Goal: Contribute content: Contribute content

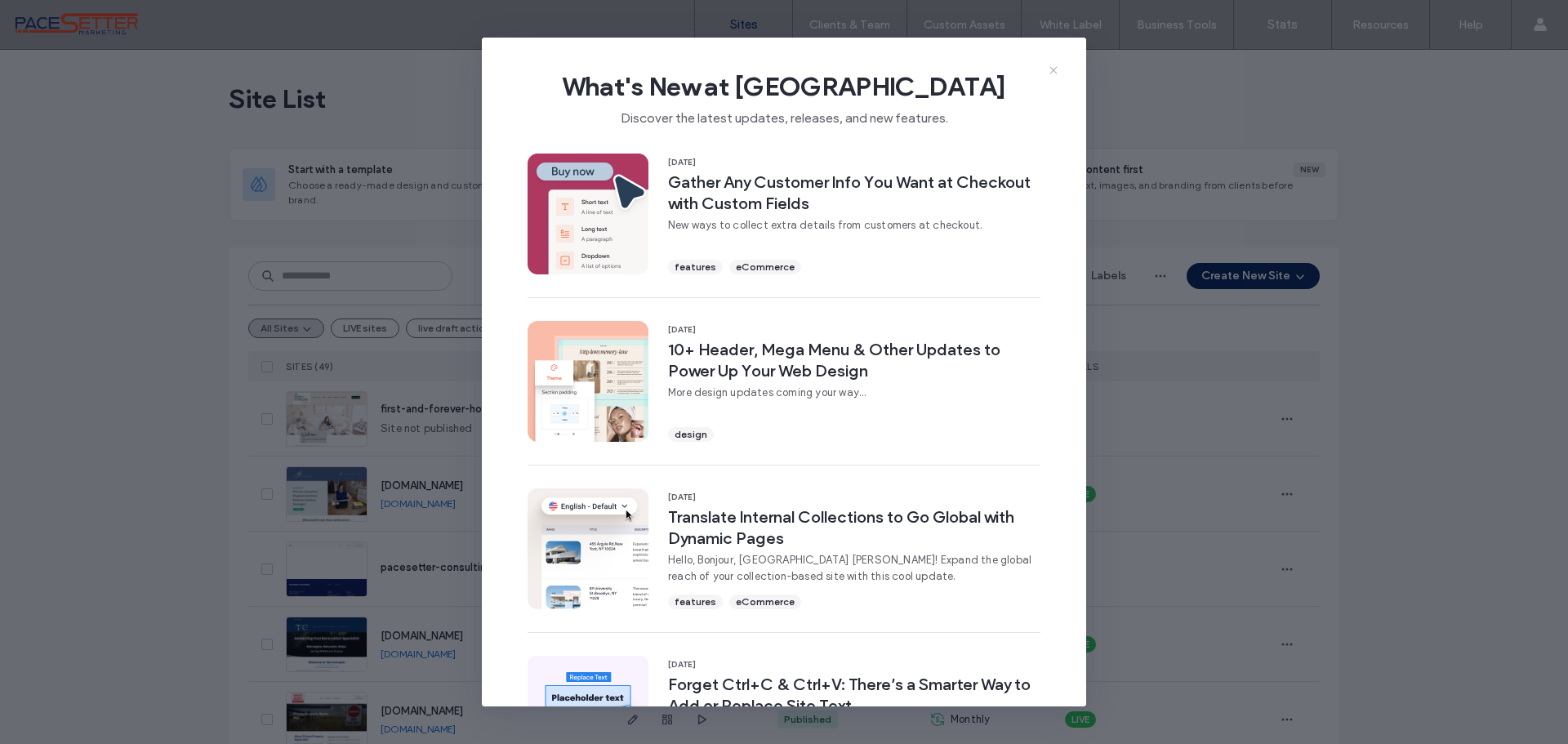
click at [1051, 68] on use at bounding box center [1053, 70] width 7 height 7
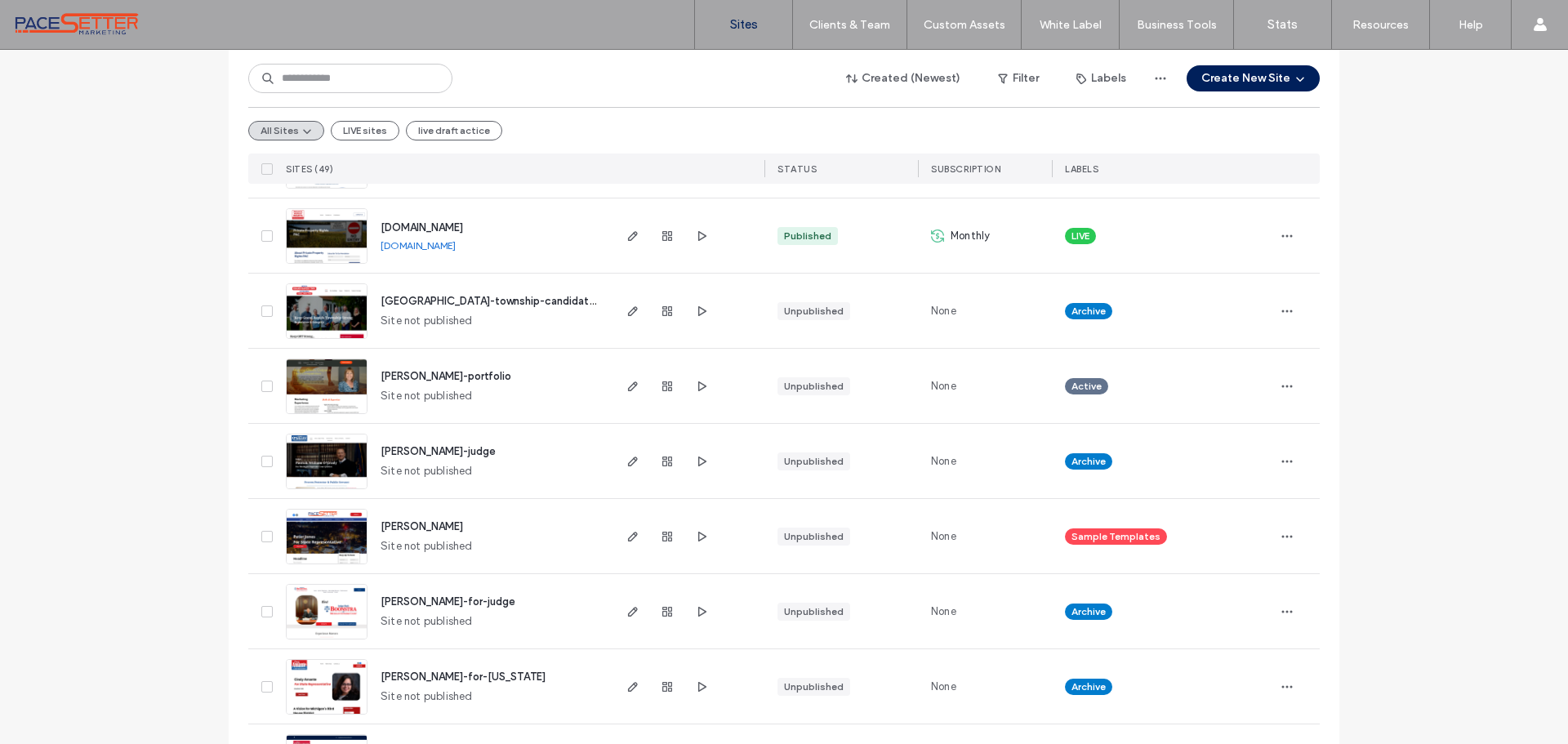
scroll to position [545, 0]
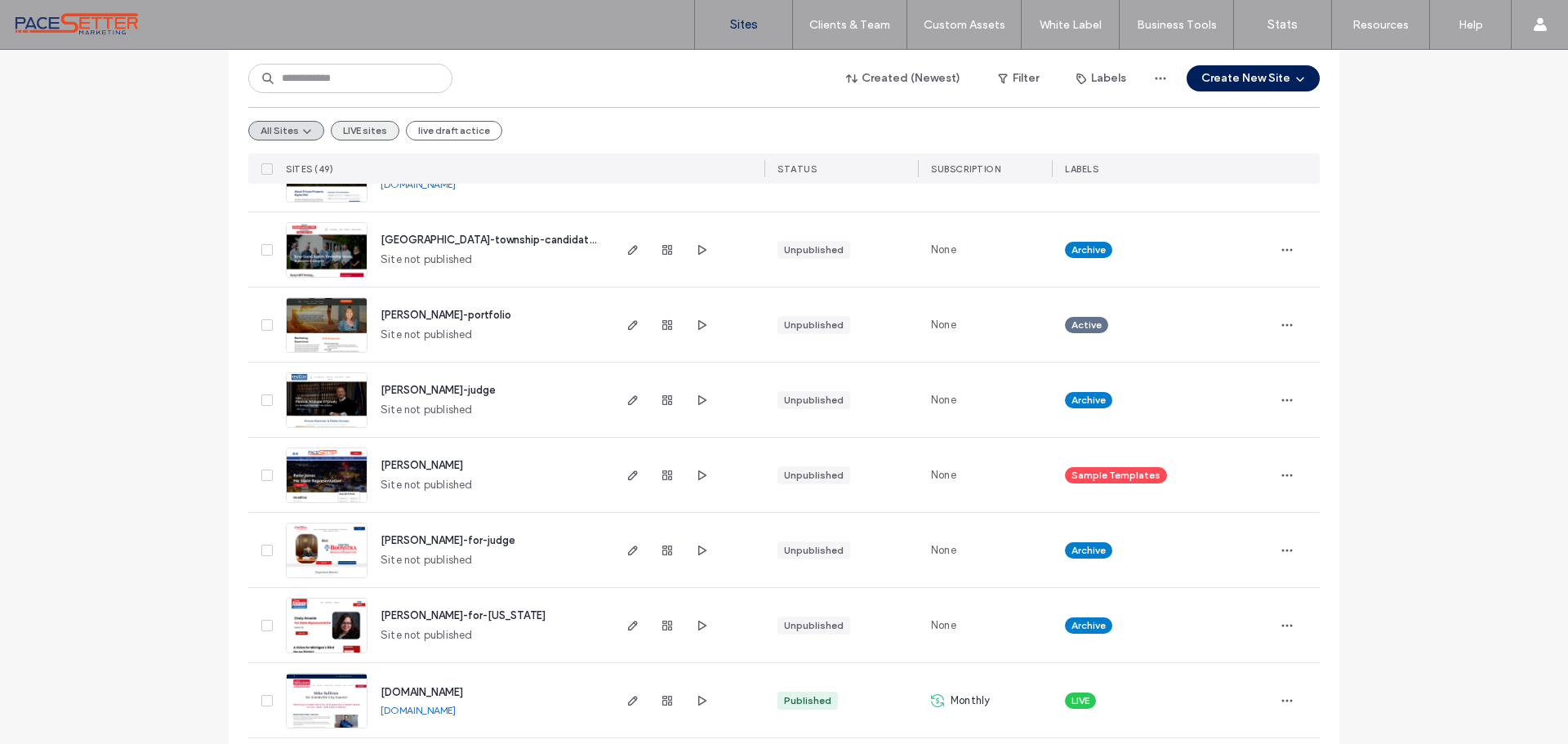
click at [344, 131] on button "LIVE sites" at bounding box center [365, 131] width 68 height 19
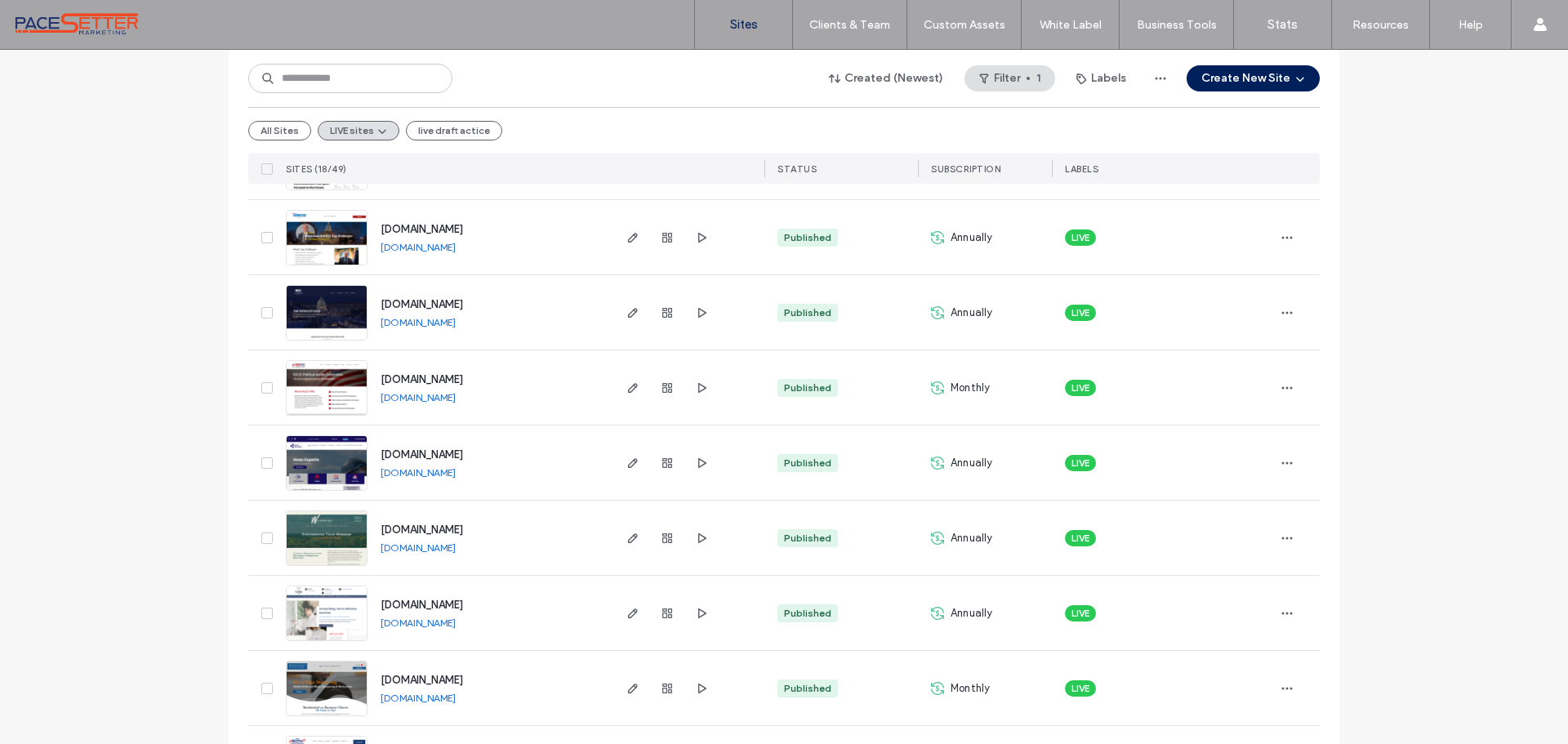
scroll to position [667, 0]
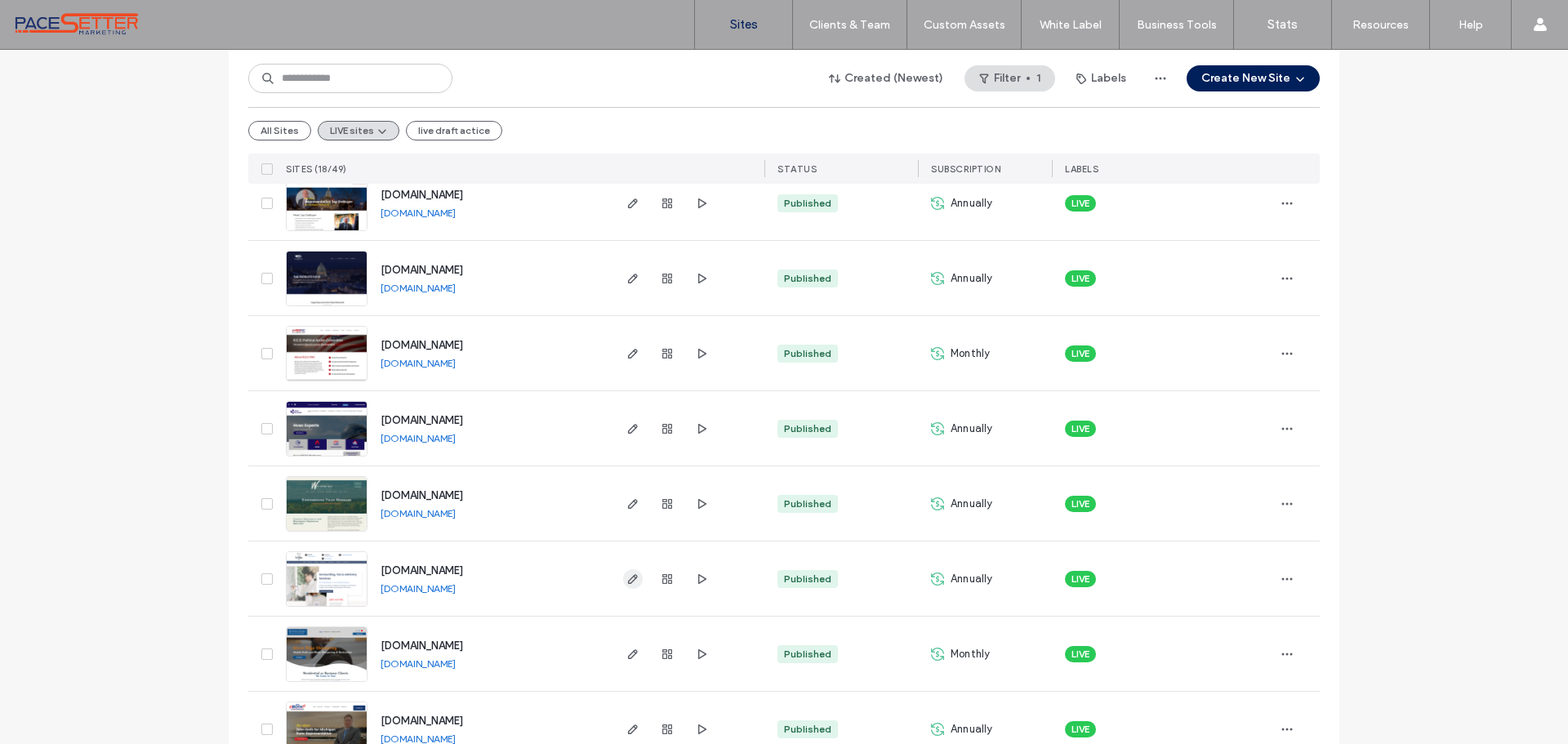
click at [634, 577] on span "button" at bounding box center [633, 579] width 19 height 19
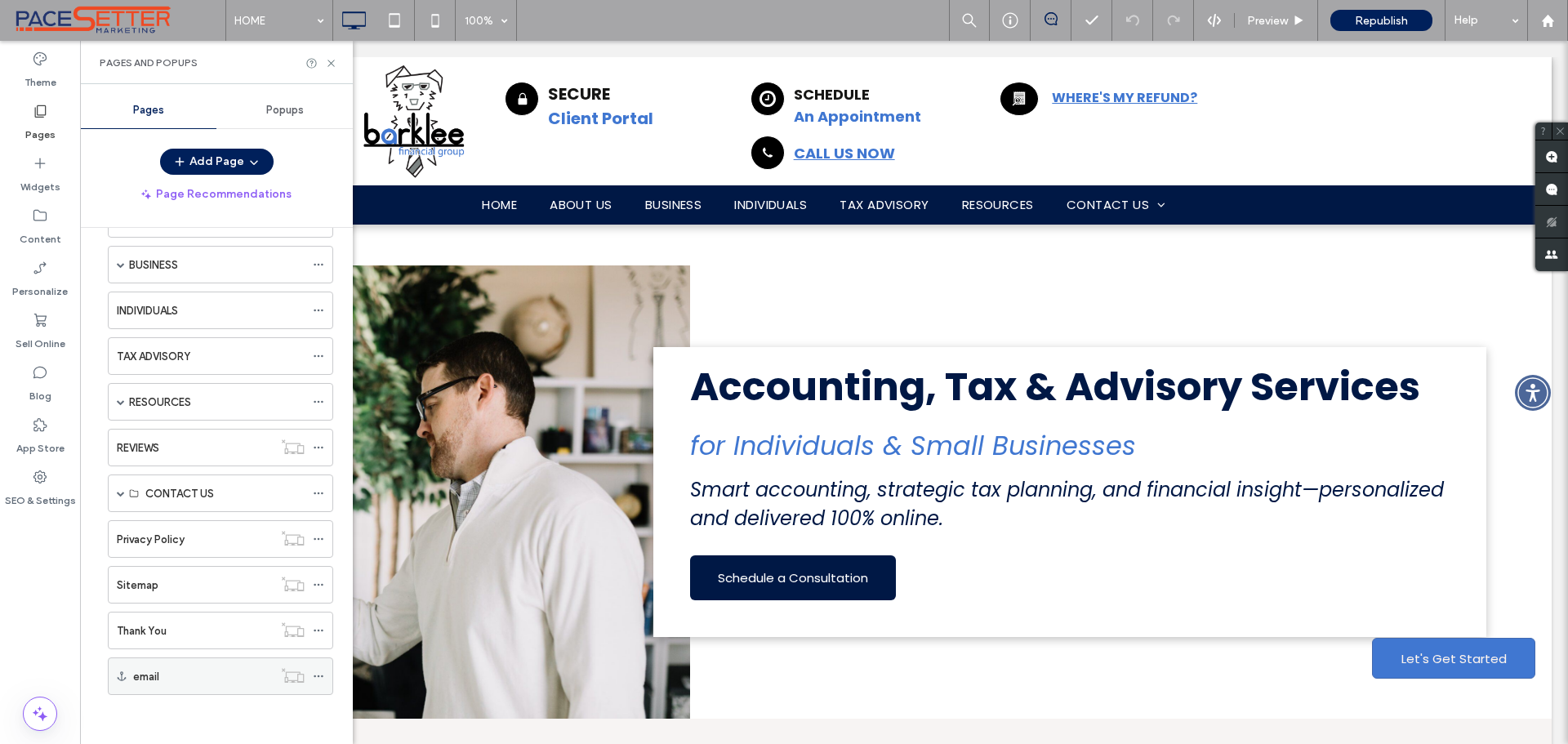
click at [188, 670] on div "email" at bounding box center [203, 677] width 140 height 17
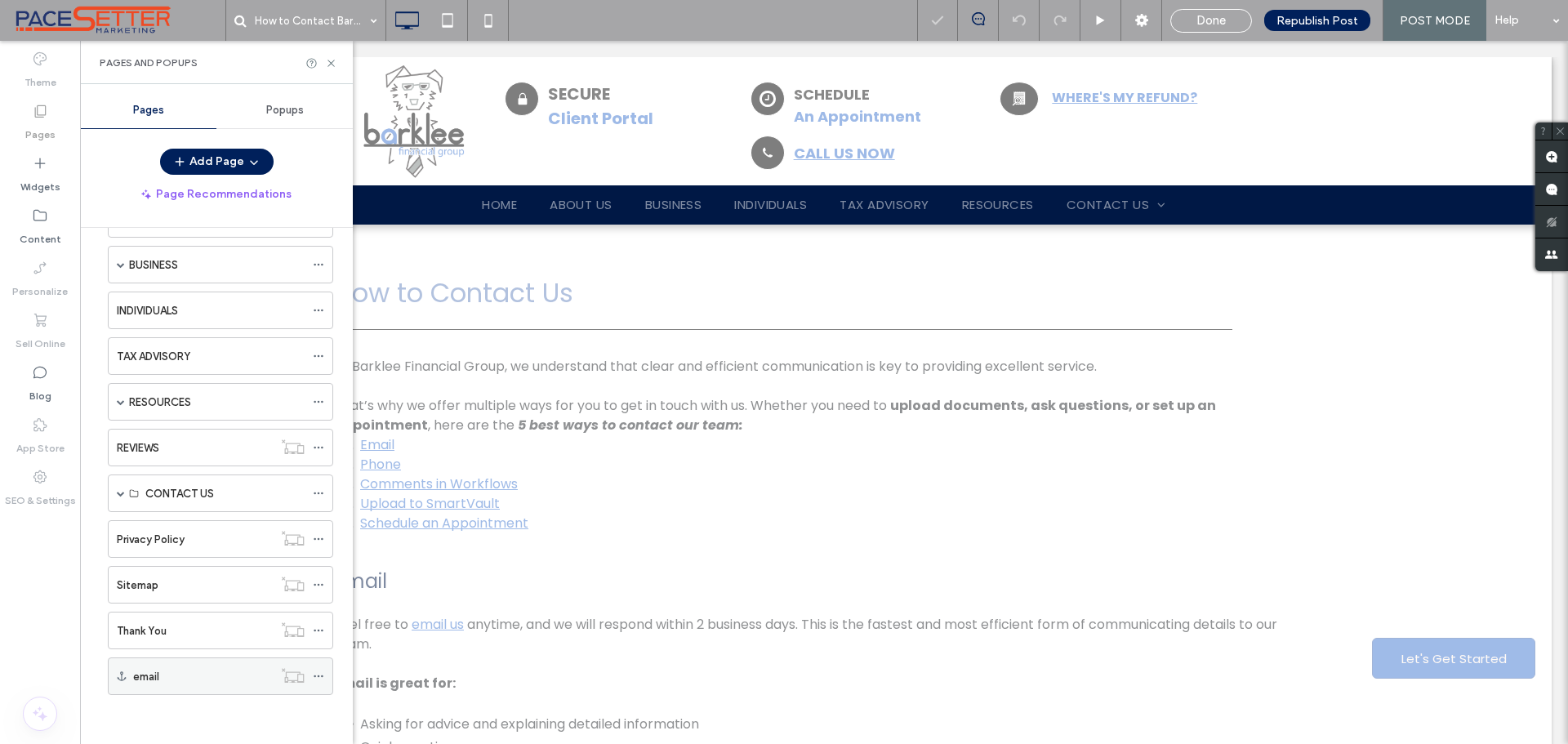
scroll to position [508, 0]
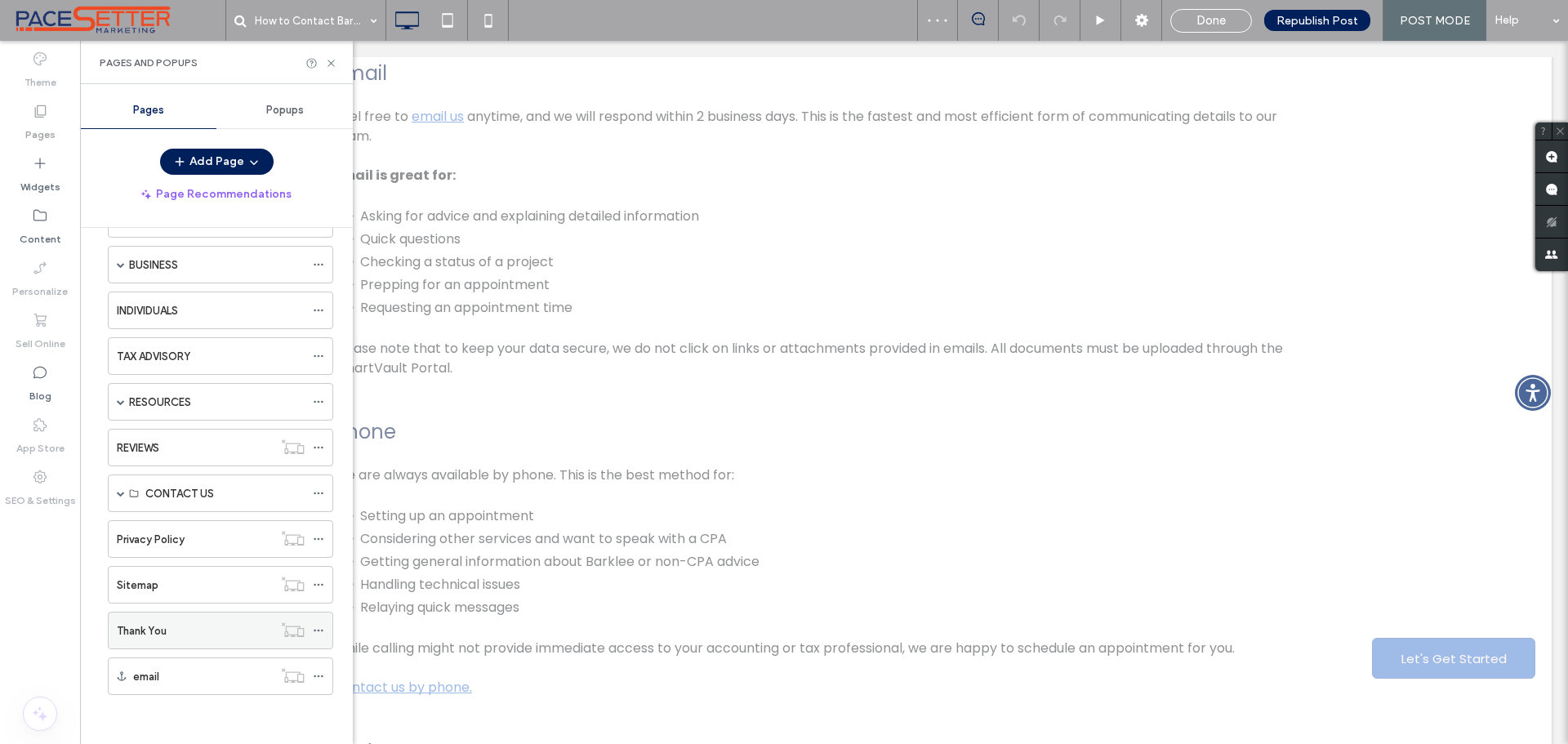
click at [184, 623] on div "Thank You" at bounding box center [195, 631] width 156 height 17
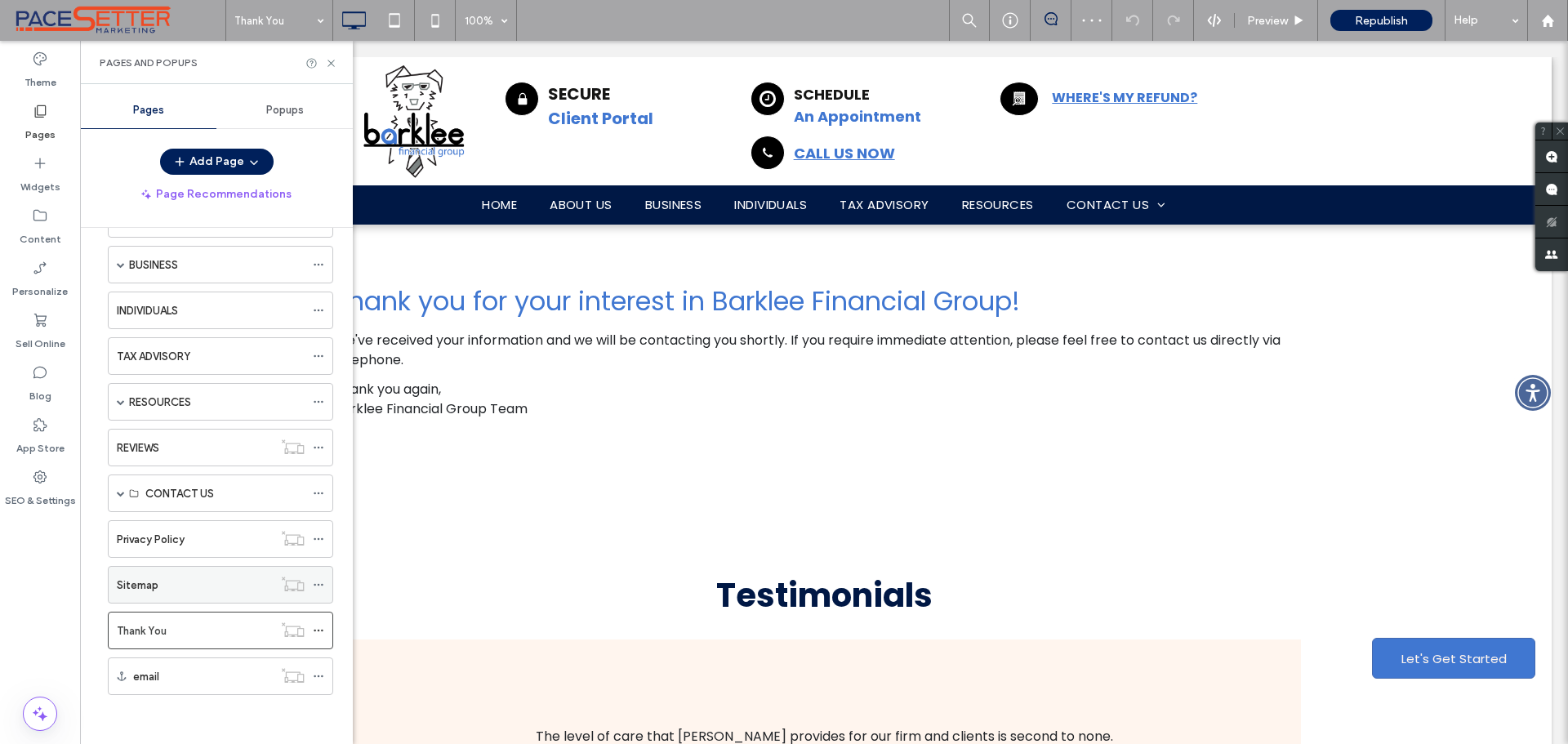
click at [190, 577] on div "Sitemap" at bounding box center [195, 585] width 156 height 17
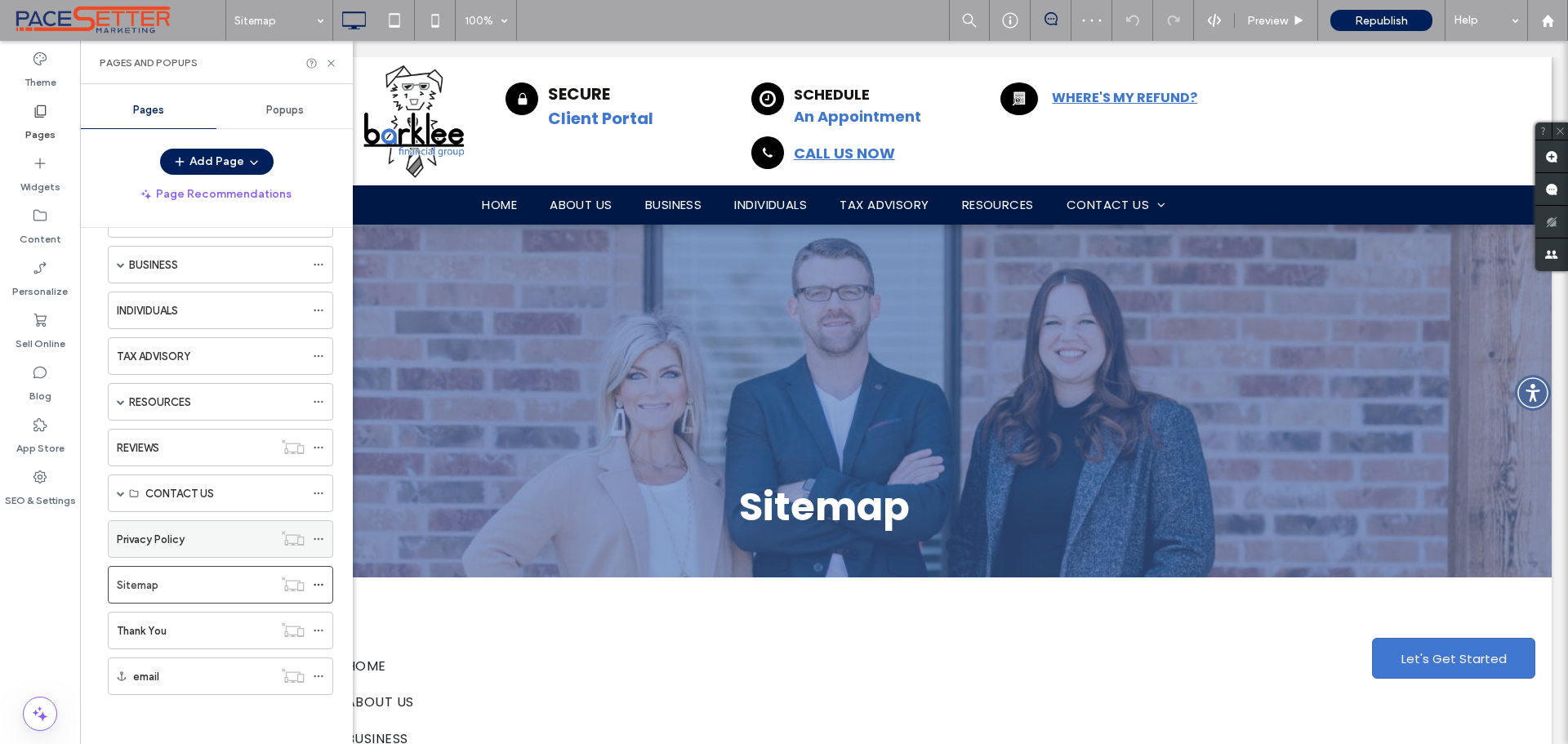
click at [205, 533] on div "Privacy Policy" at bounding box center [195, 539] width 156 height 17
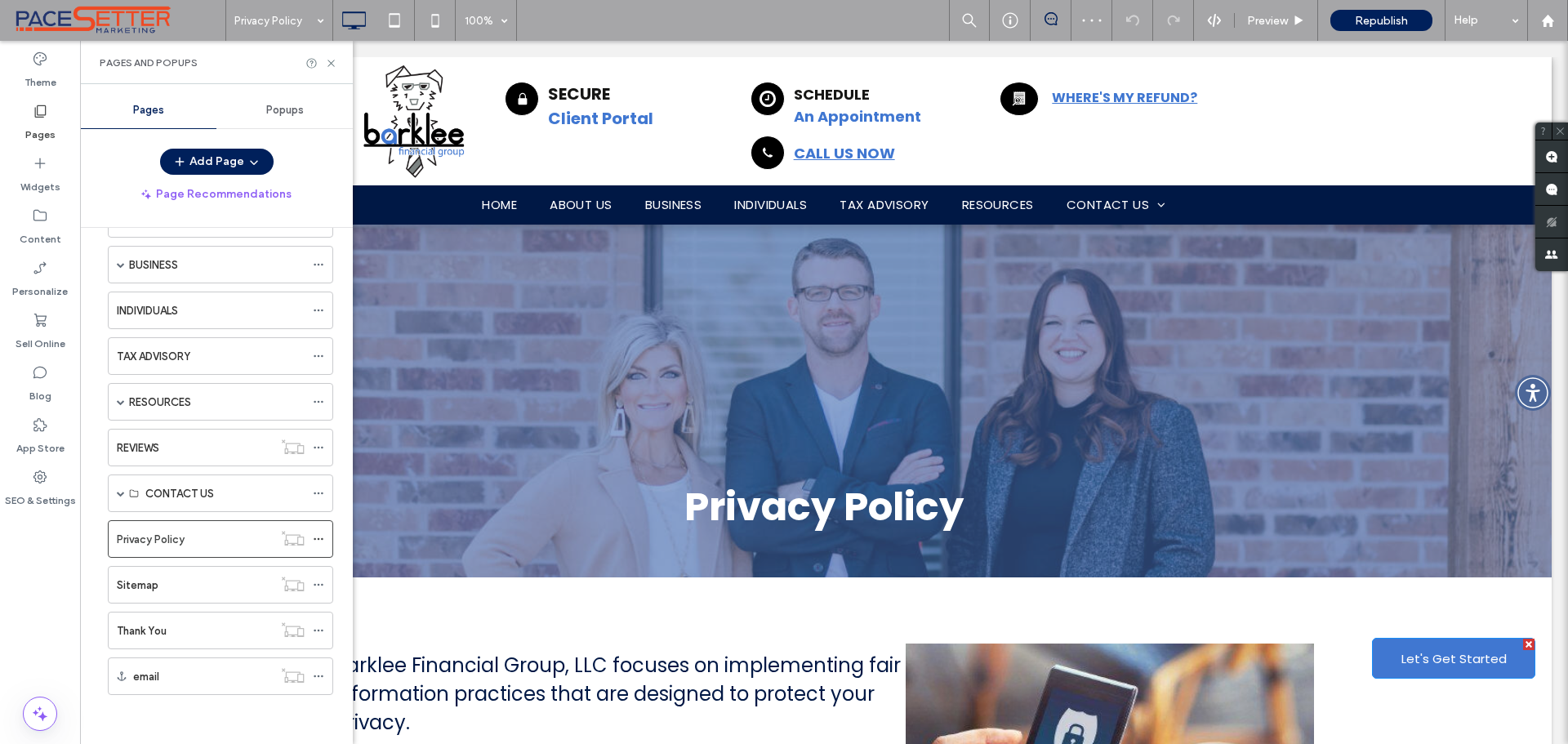
click at [1524, 642] on div at bounding box center [1529, 644] width 12 height 12
click at [277, 110] on span "Popups" at bounding box center [285, 110] width 37 height 13
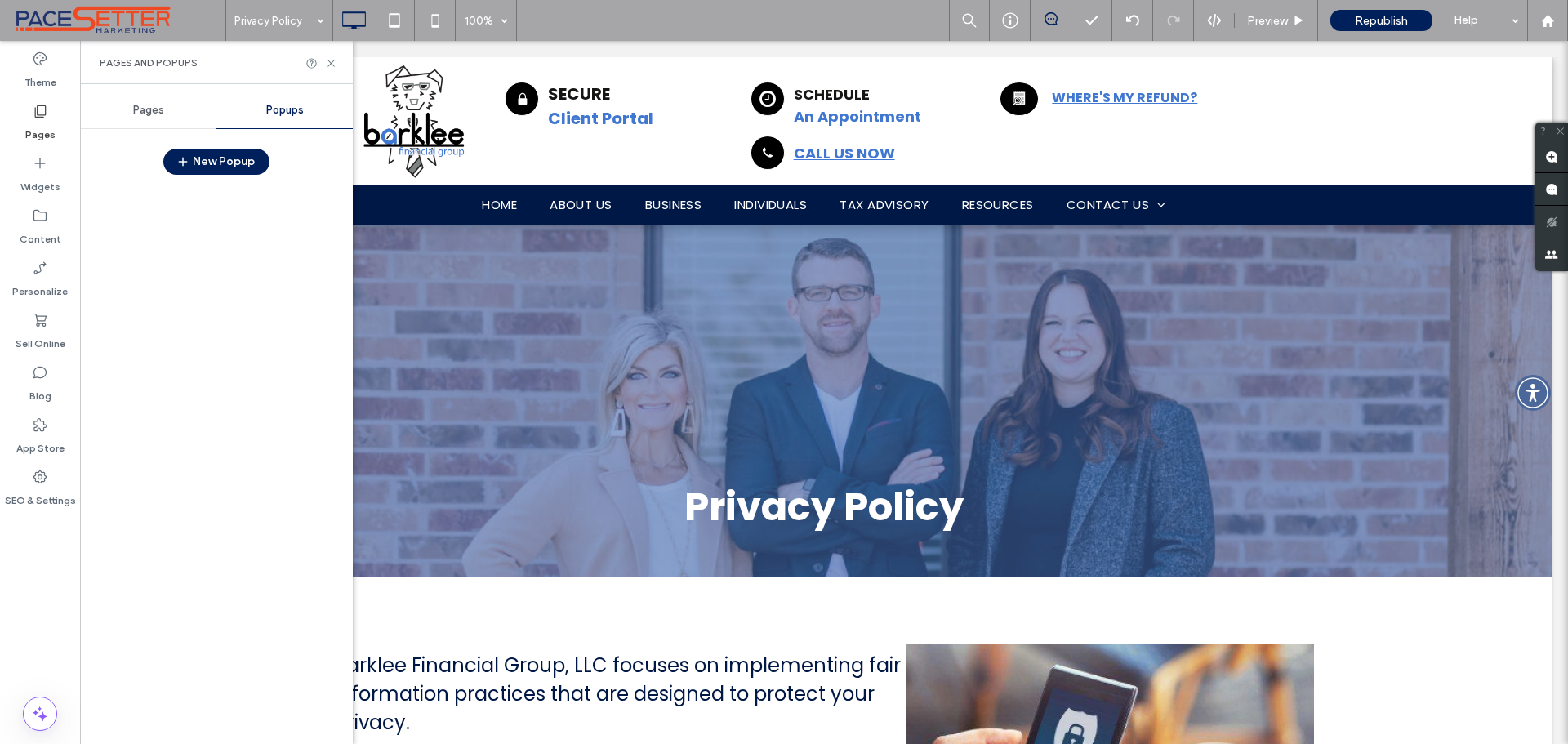
click at [135, 111] on span "Pages" at bounding box center [148, 110] width 31 height 13
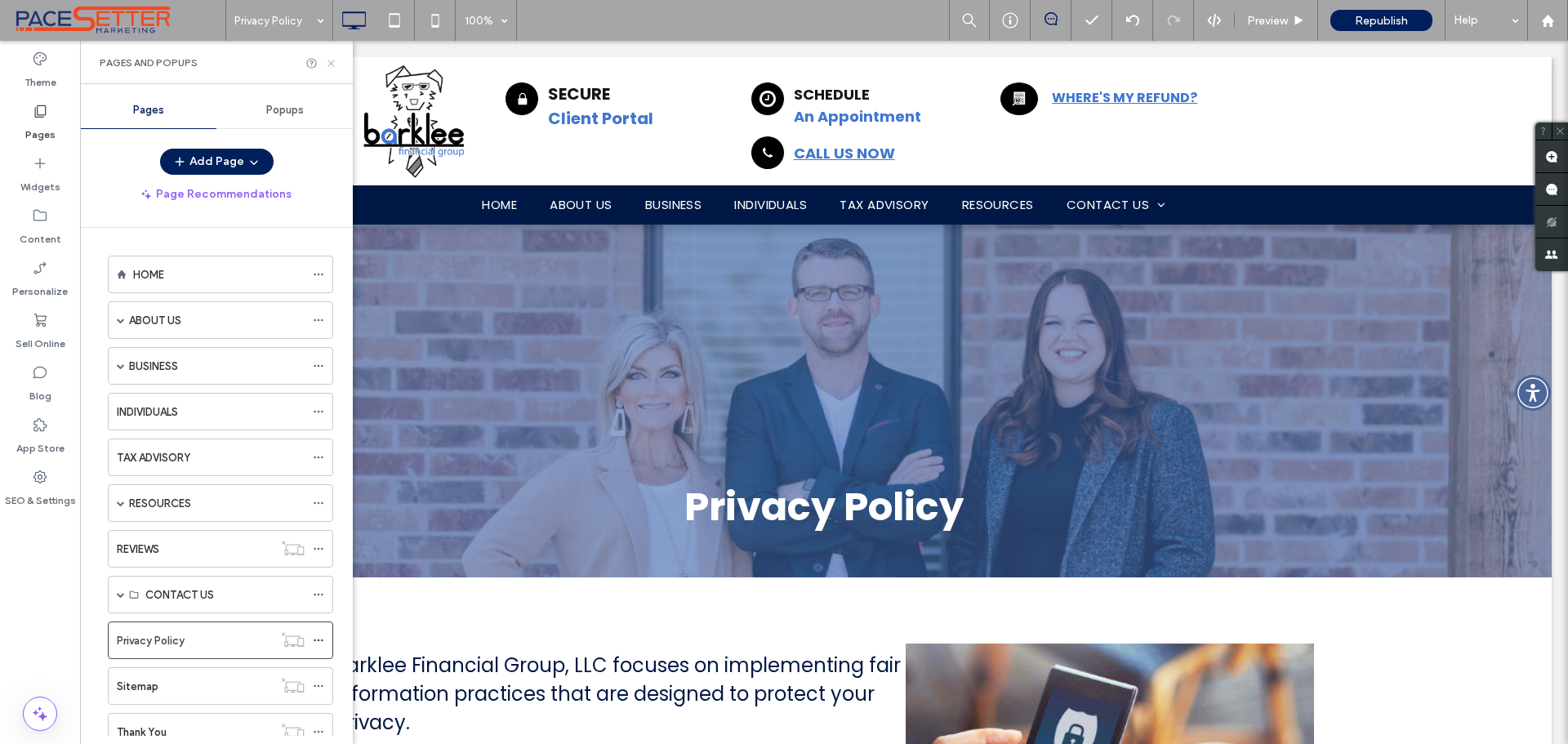
click at [329, 61] on use at bounding box center [330, 62] width 6 height 6
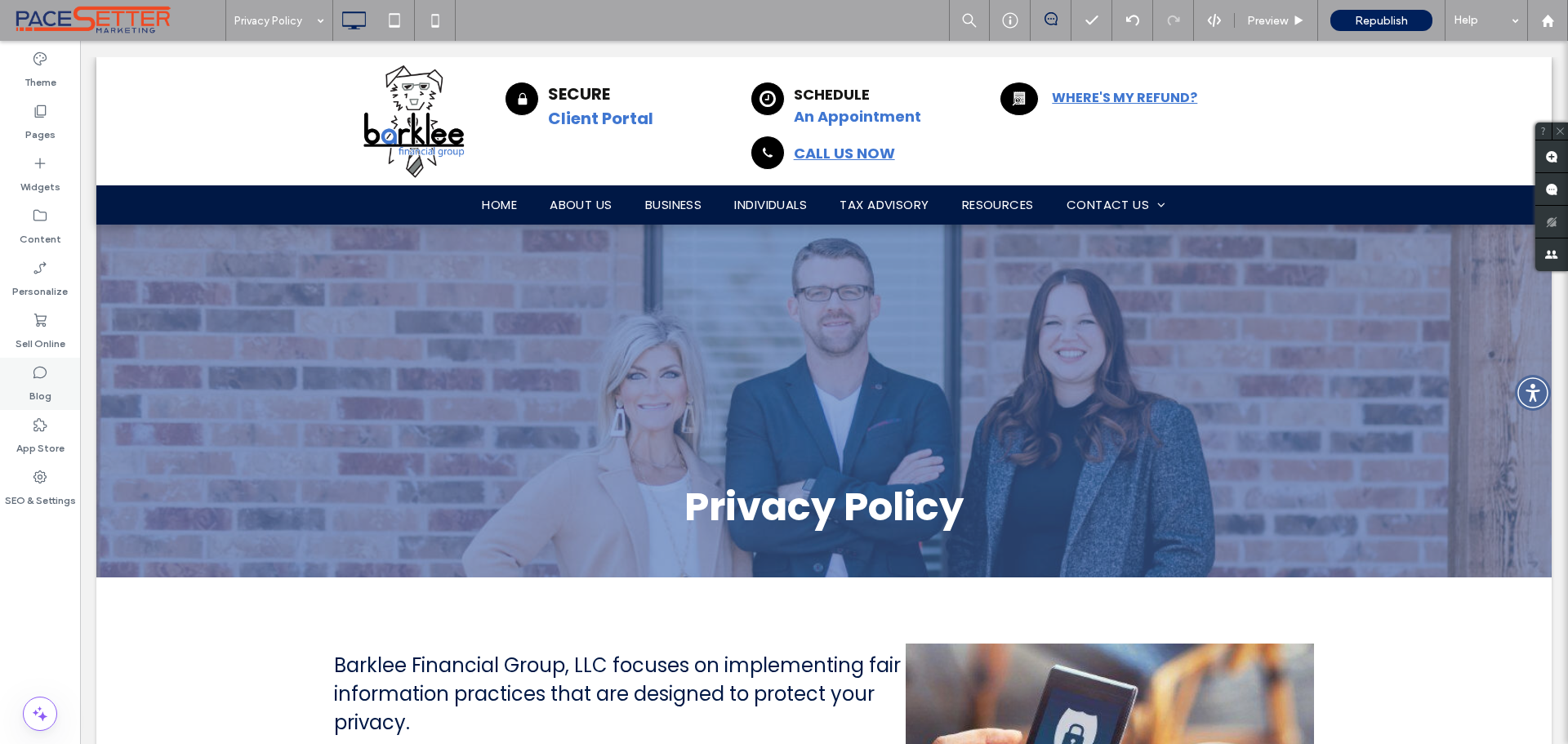
click at [41, 378] on use at bounding box center [40, 373] width 13 height 12
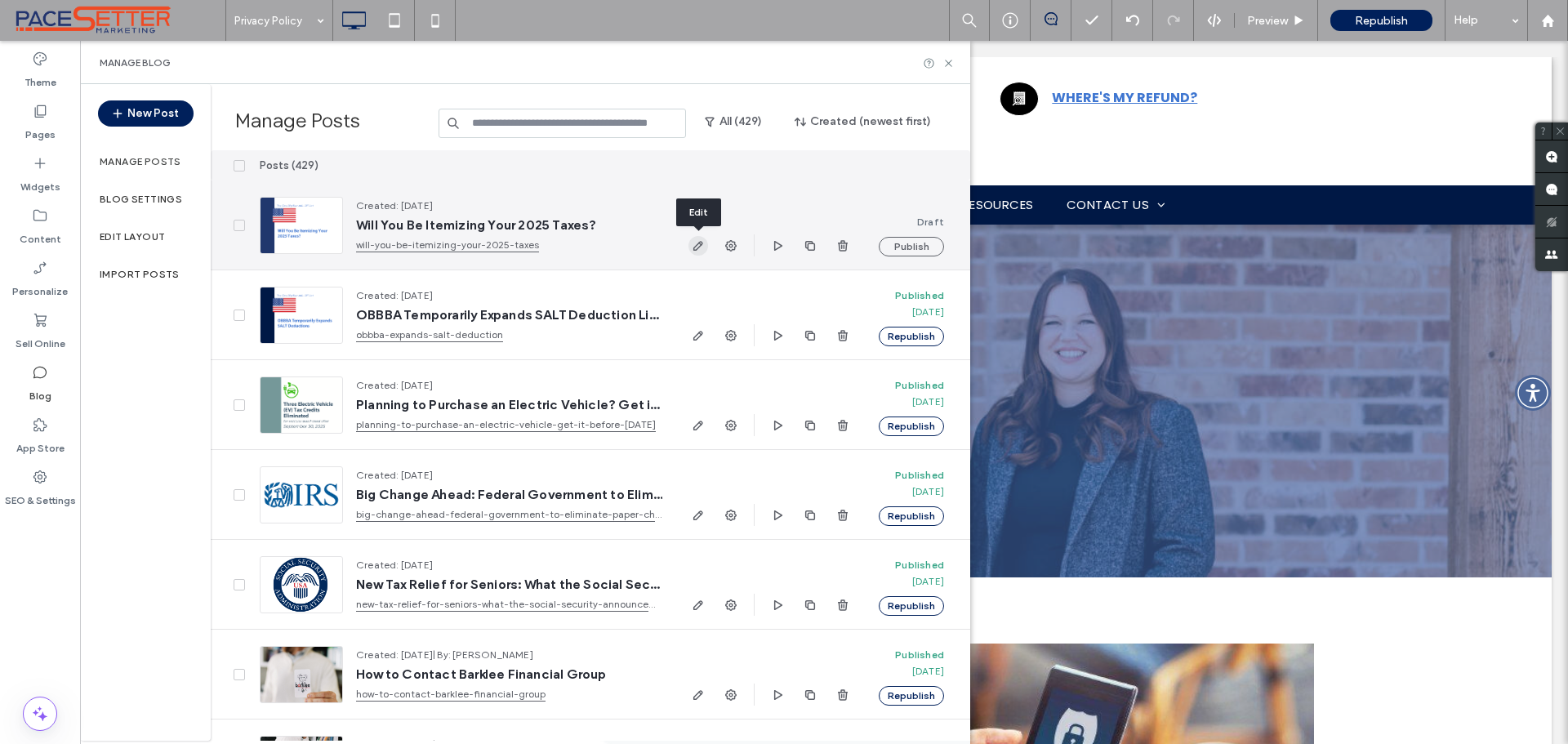
click at [697, 247] on icon "button" at bounding box center [698, 245] width 13 height 13
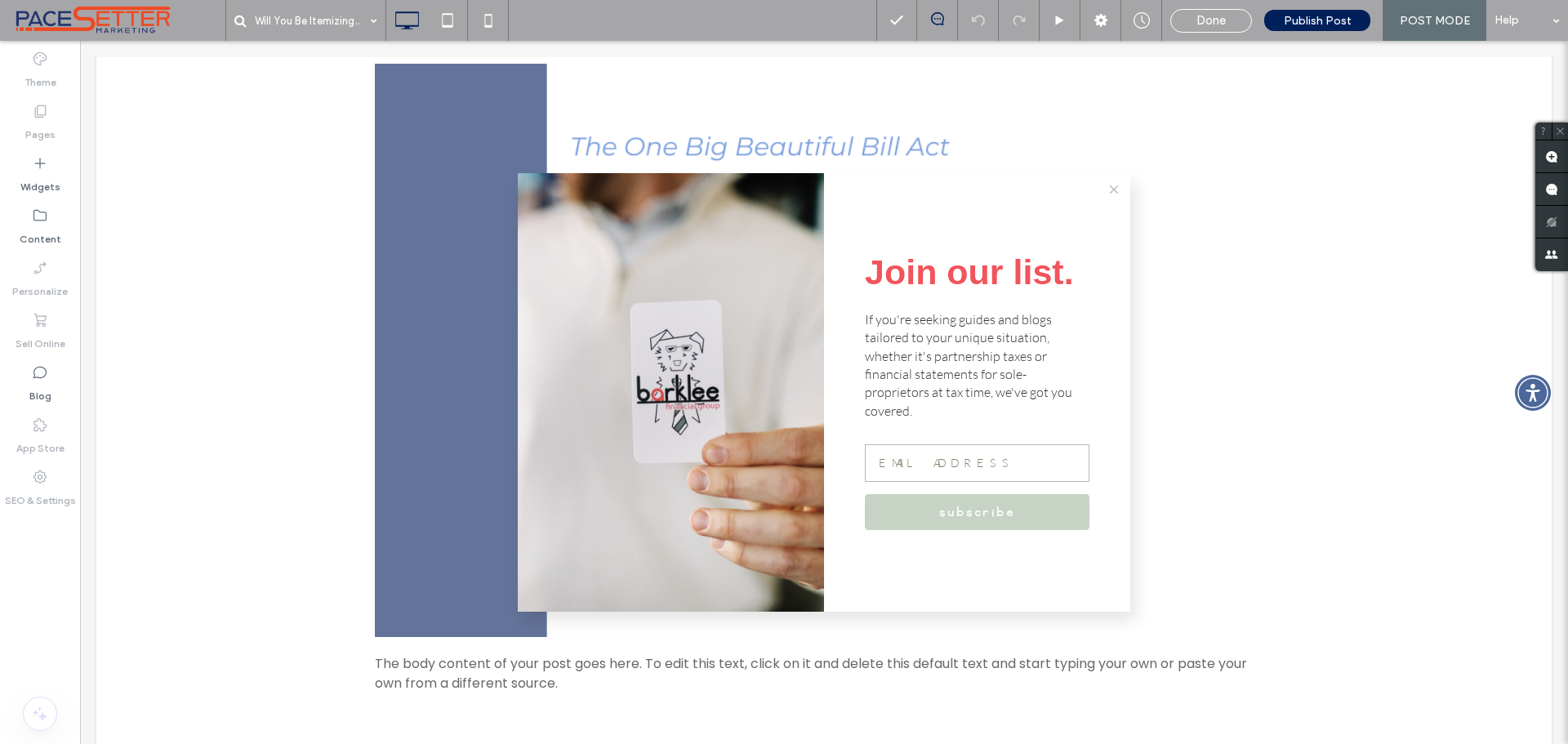
scroll to position [954, 0]
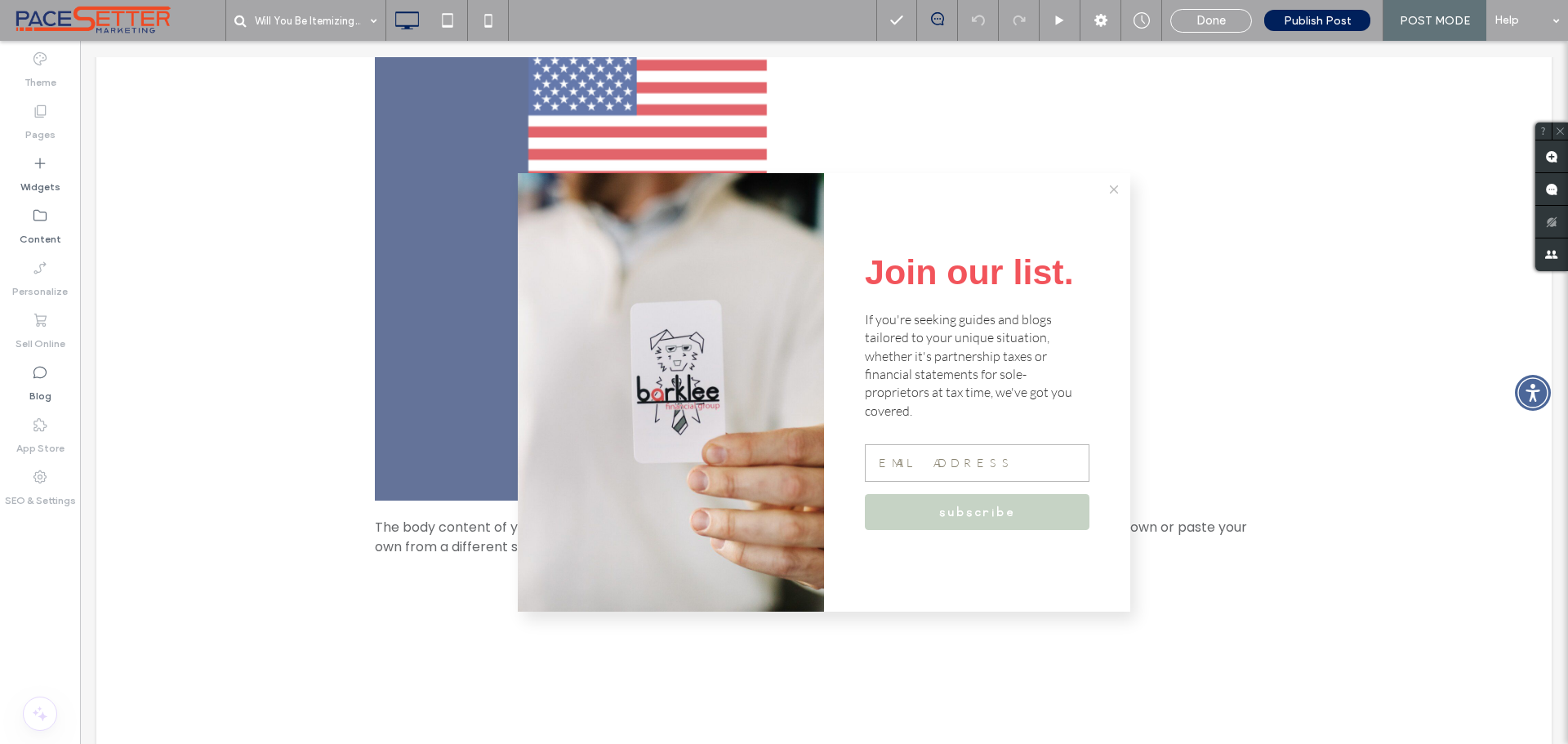
click at [1111, 194] on line at bounding box center [1115, 190] width 7 height 7
click at [1138, 229] on u "Edit Layout" at bounding box center [1164, 229] width 61 height 14
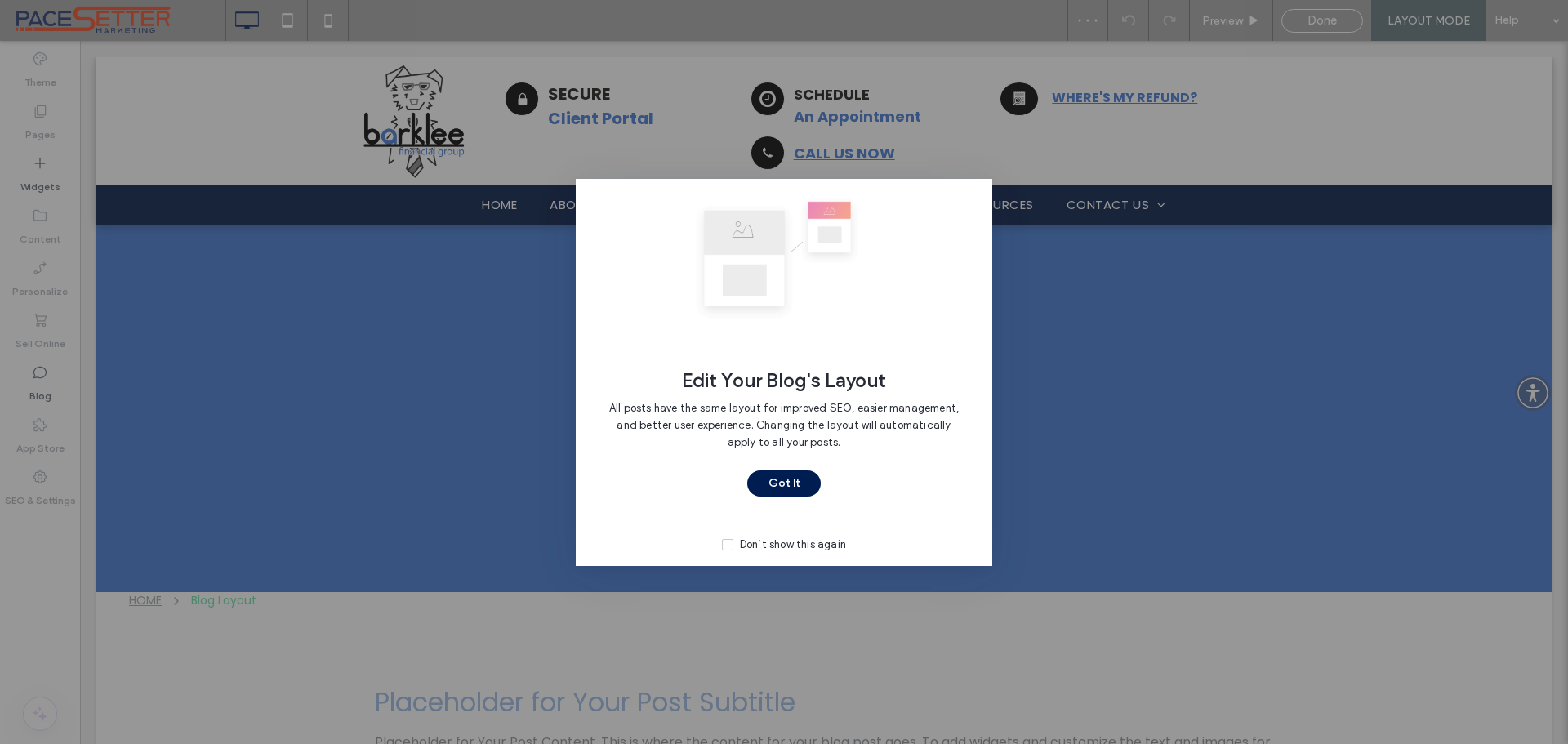
click at [795, 480] on button "Got It" at bounding box center [784, 484] width 73 height 27
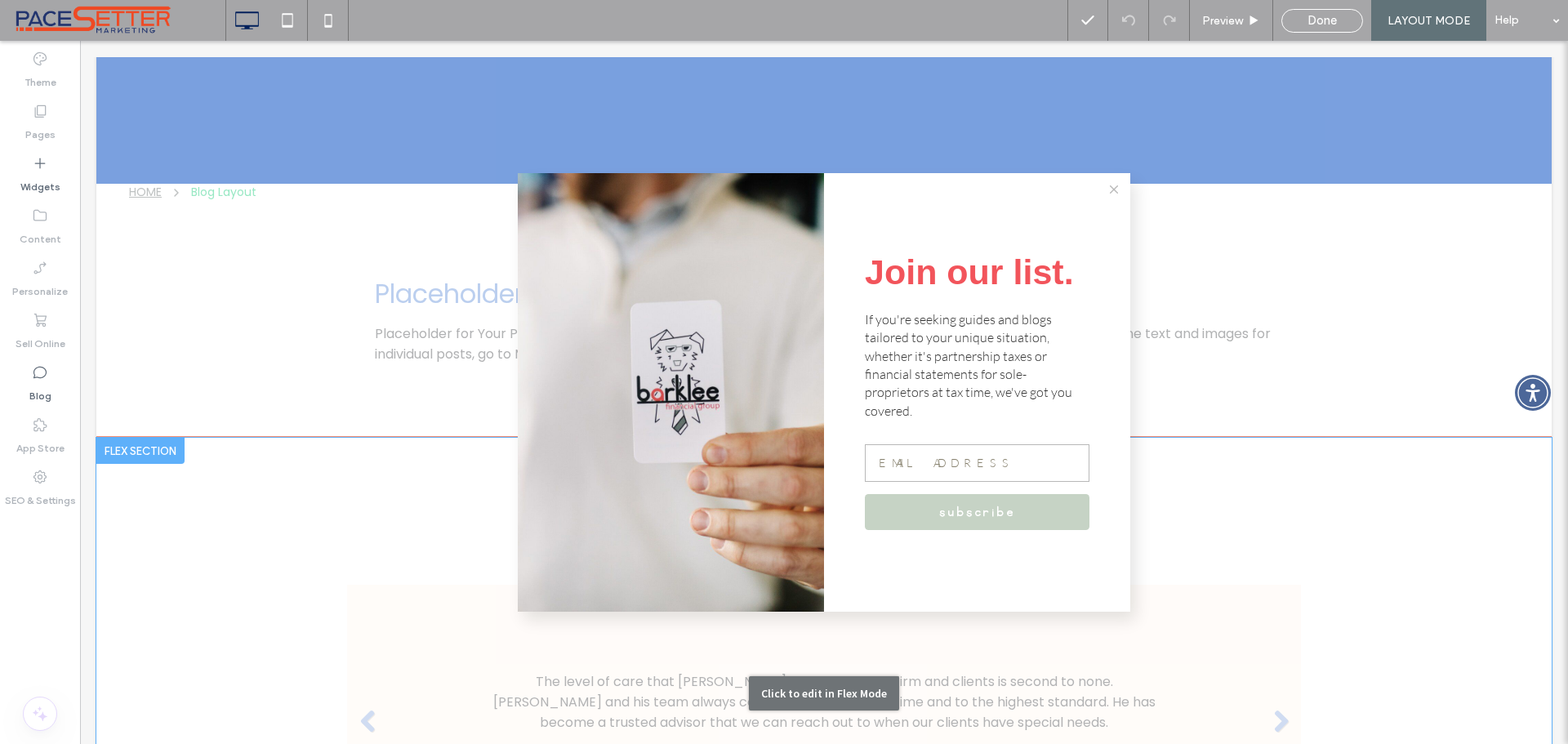
scroll to position [680, 0]
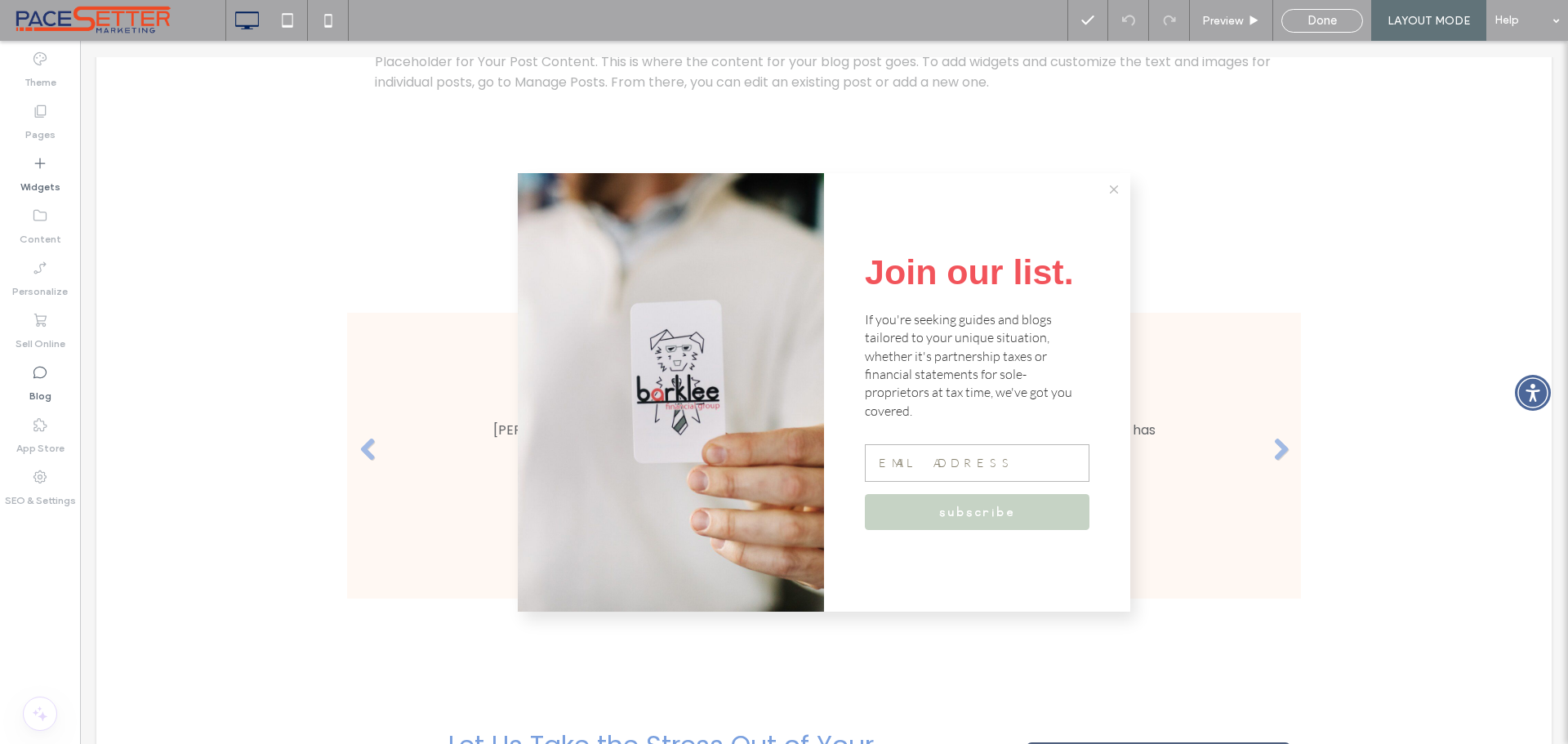
click at [1110, 194] on icon at bounding box center [1114, 189] width 8 height 8
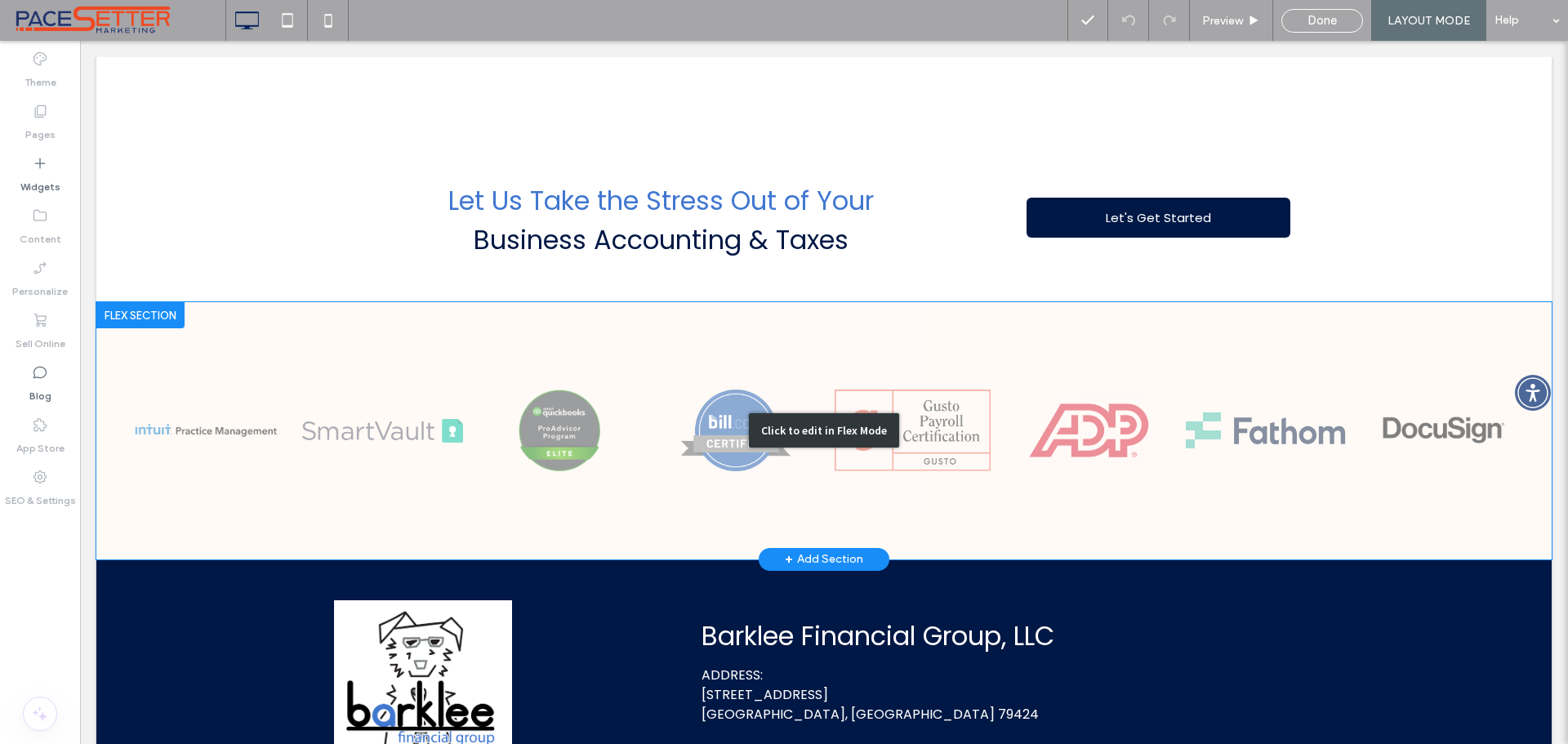
scroll to position [408, 0]
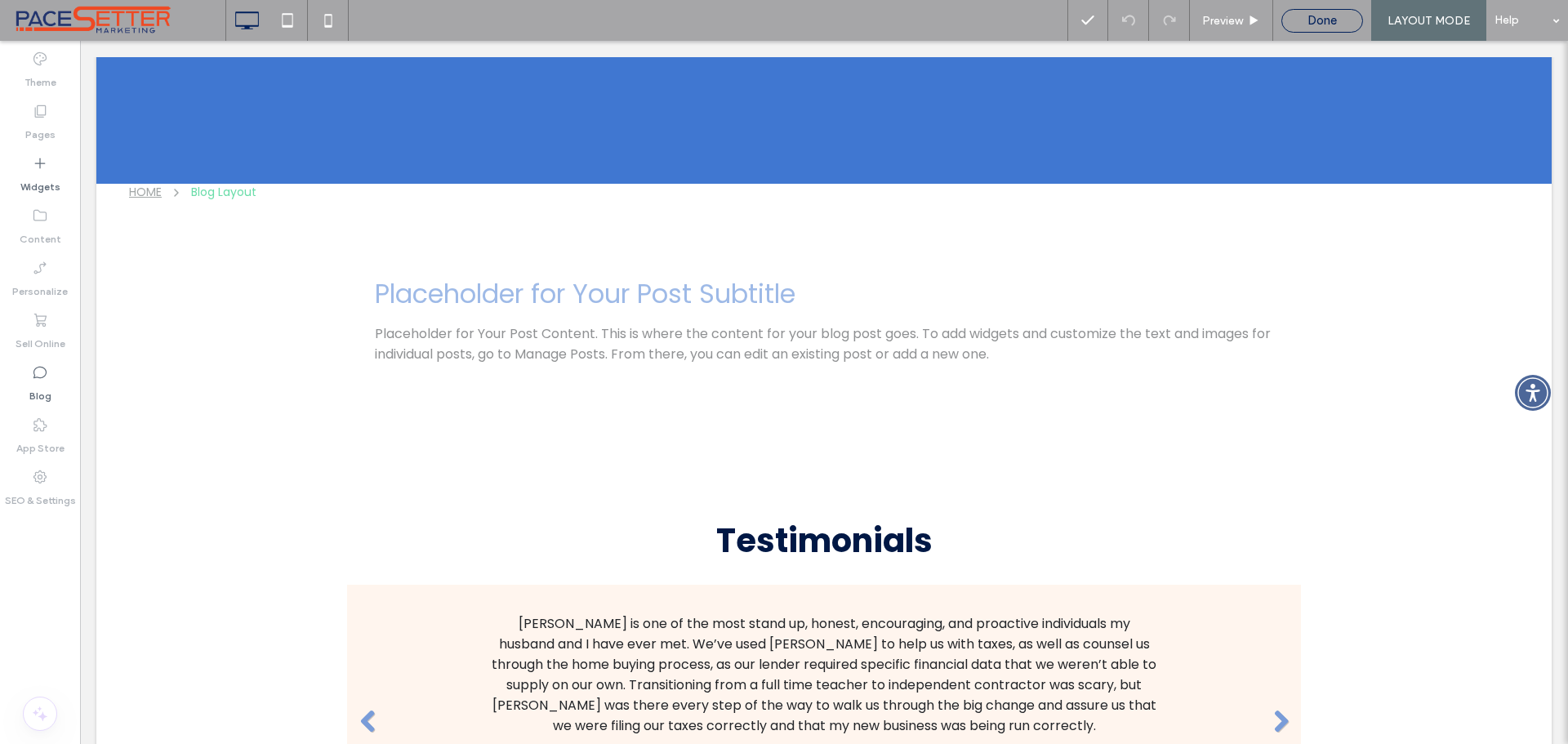
click at [1294, 21] on div "Done" at bounding box center [1322, 20] width 80 height 15
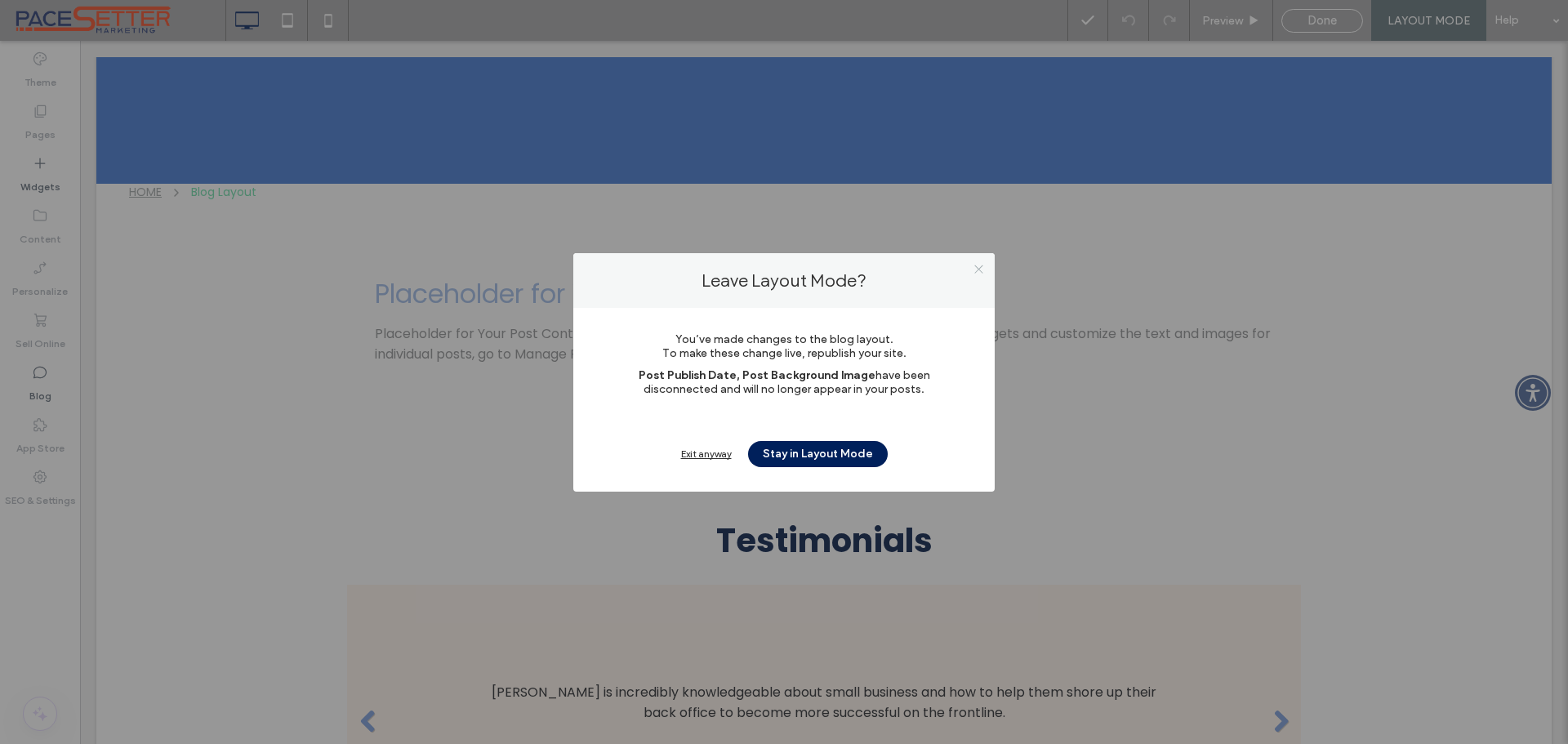
click at [979, 268] on icon at bounding box center [979, 269] width 12 height 12
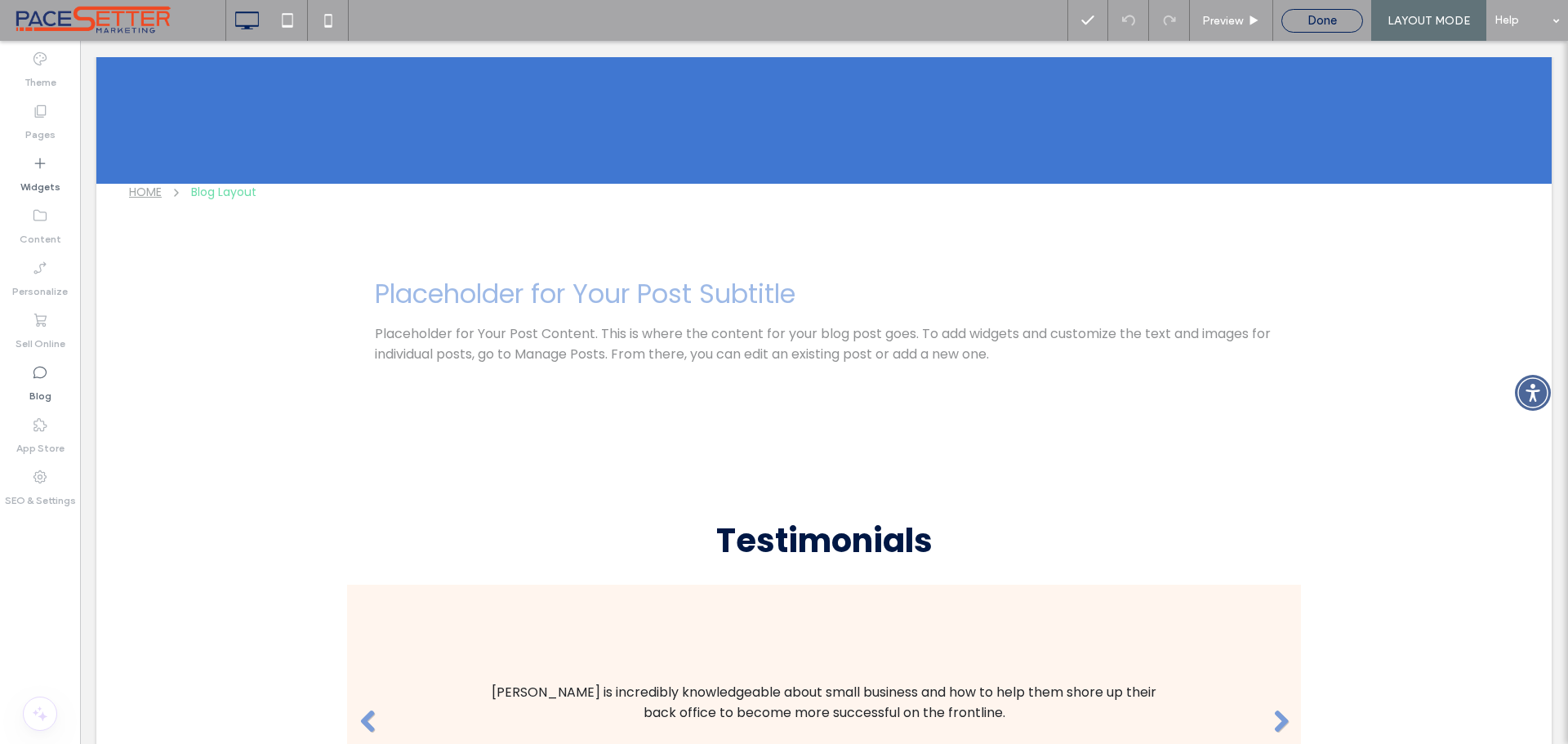
click at [1332, 20] on span "Done" at bounding box center [1322, 20] width 29 height 15
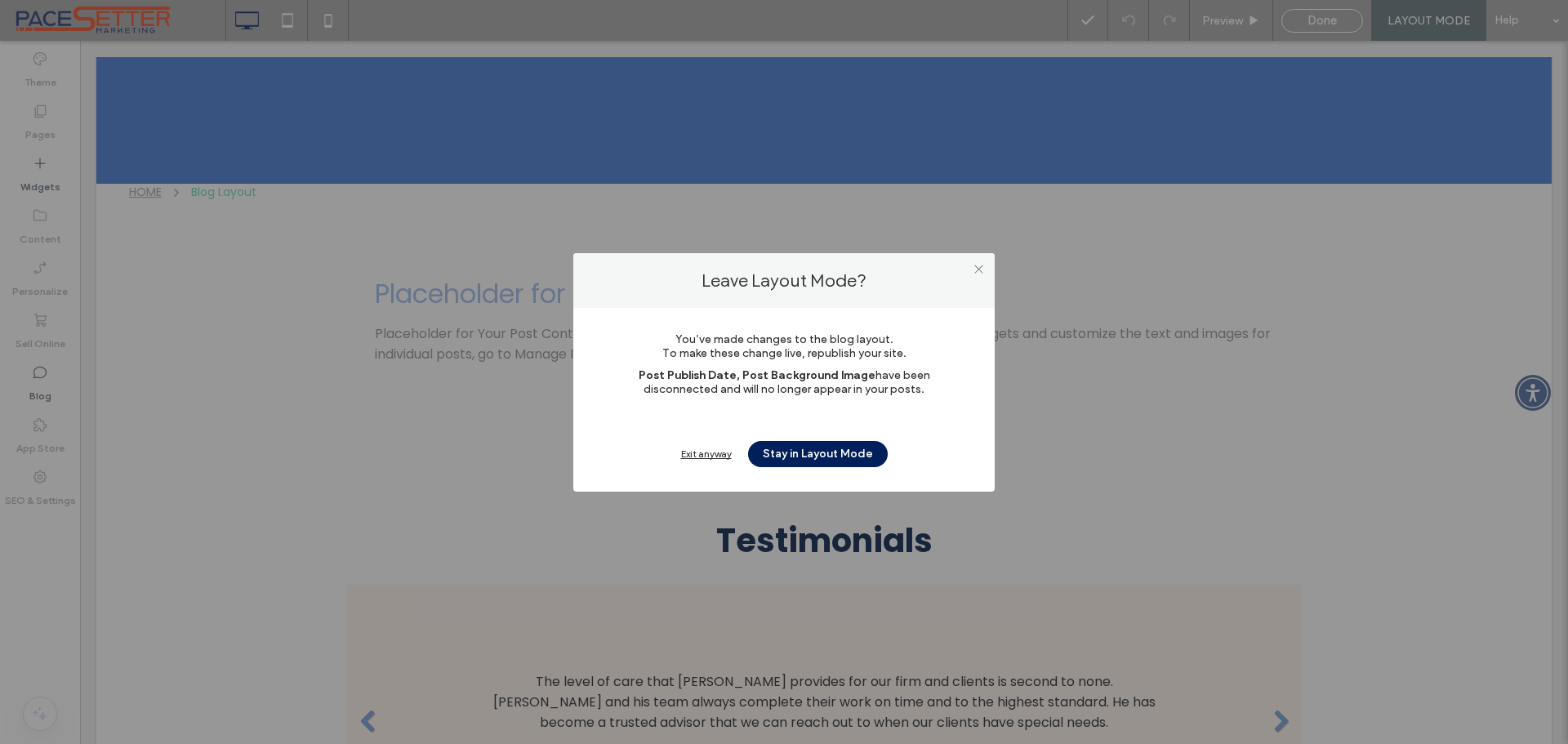
click at [716, 455] on div "Exit anyway" at bounding box center [706, 454] width 50 height 12
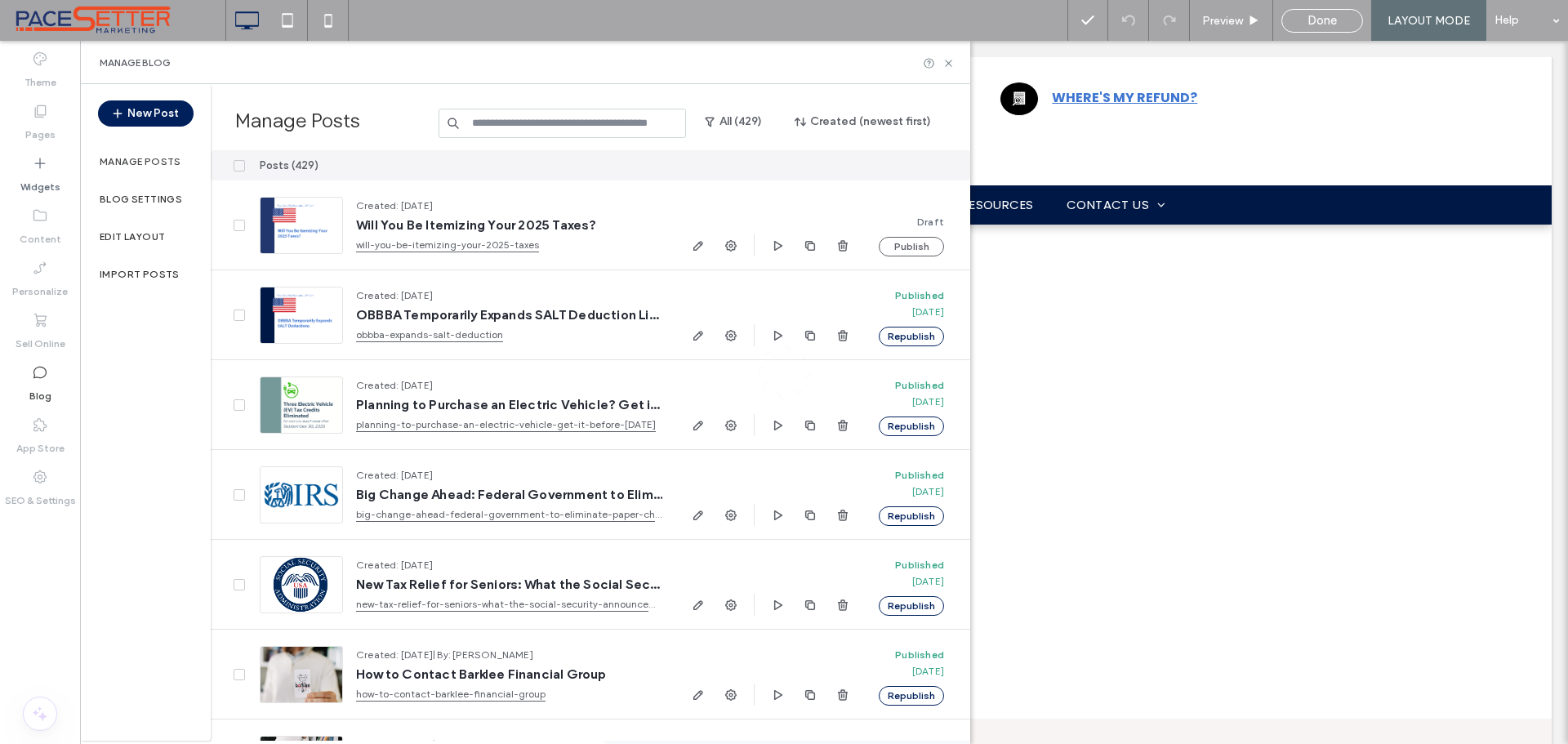
scroll to position [0, 0]
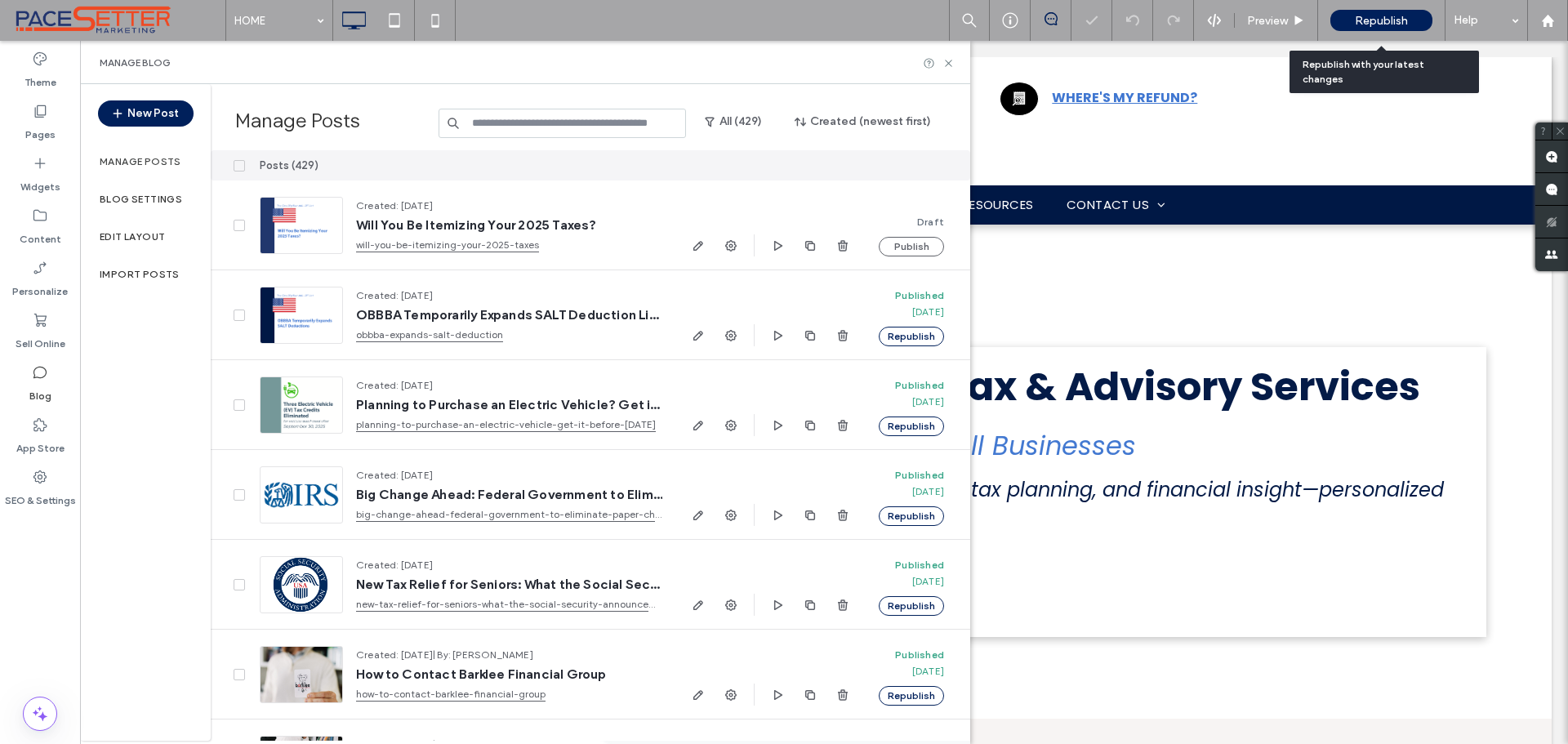
click at [1377, 23] on span "Republish" at bounding box center [1382, 21] width 53 height 14
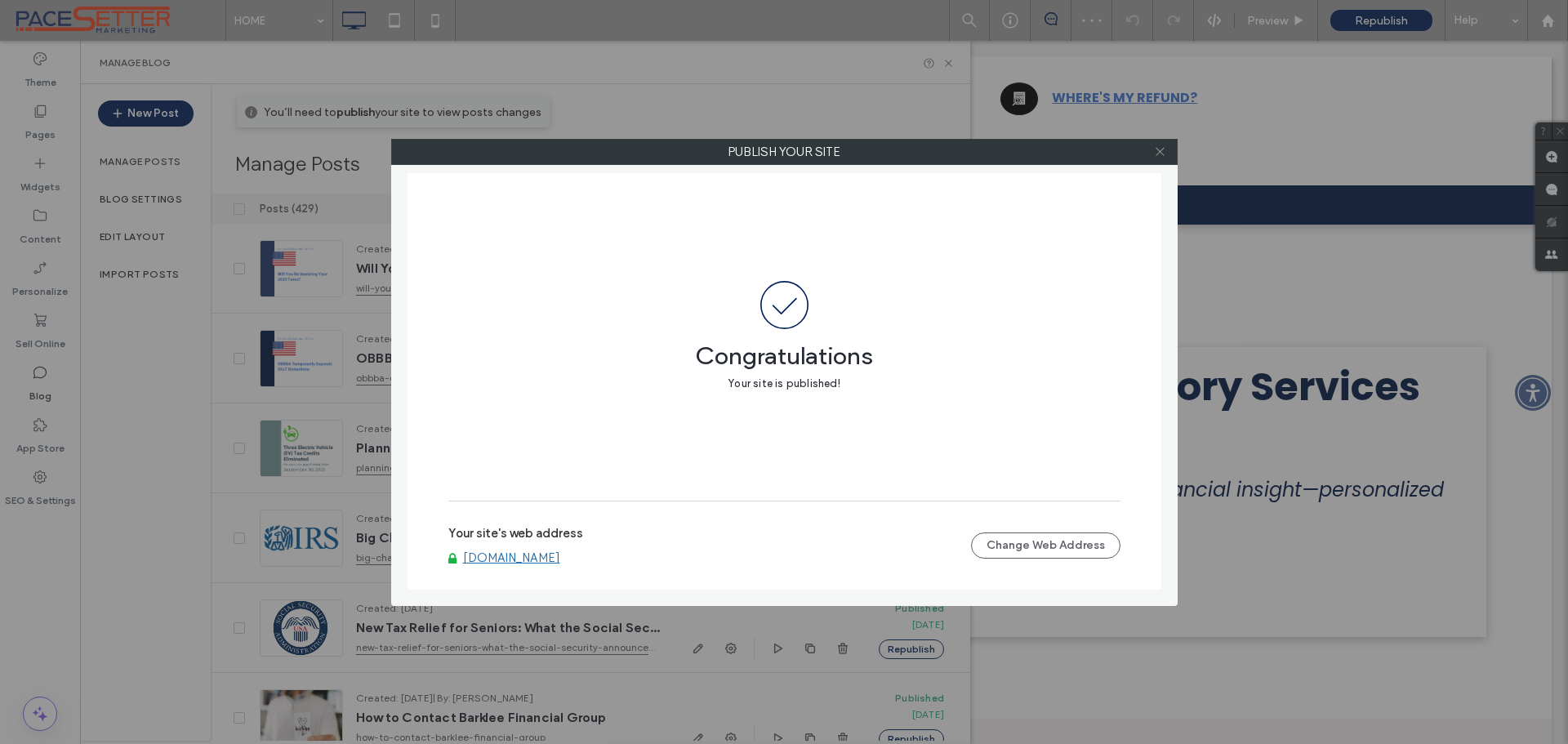
click at [1155, 147] on icon at bounding box center [1161, 151] width 12 height 12
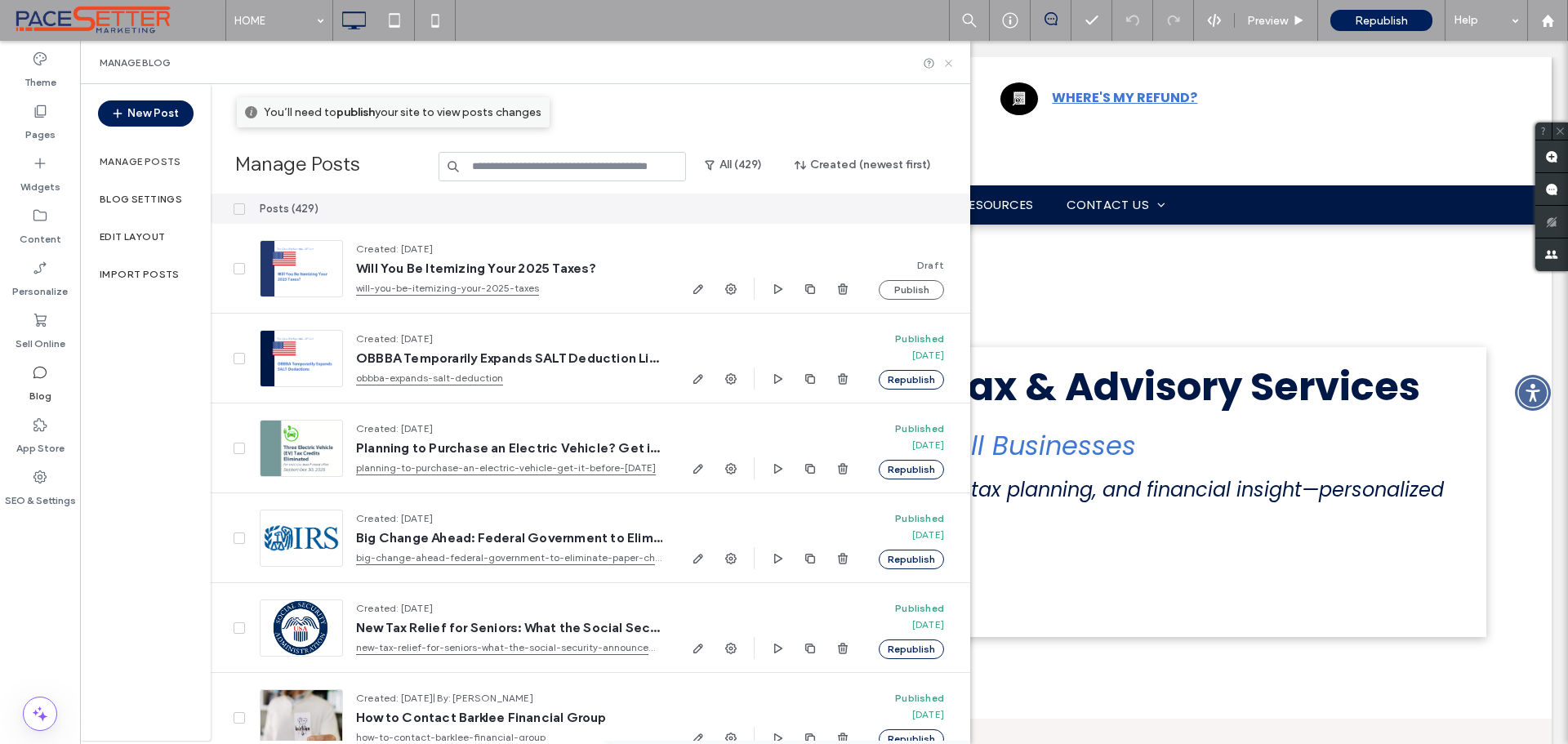
click at [948, 68] on icon at bounding box center [949, 64] width 12 height 12
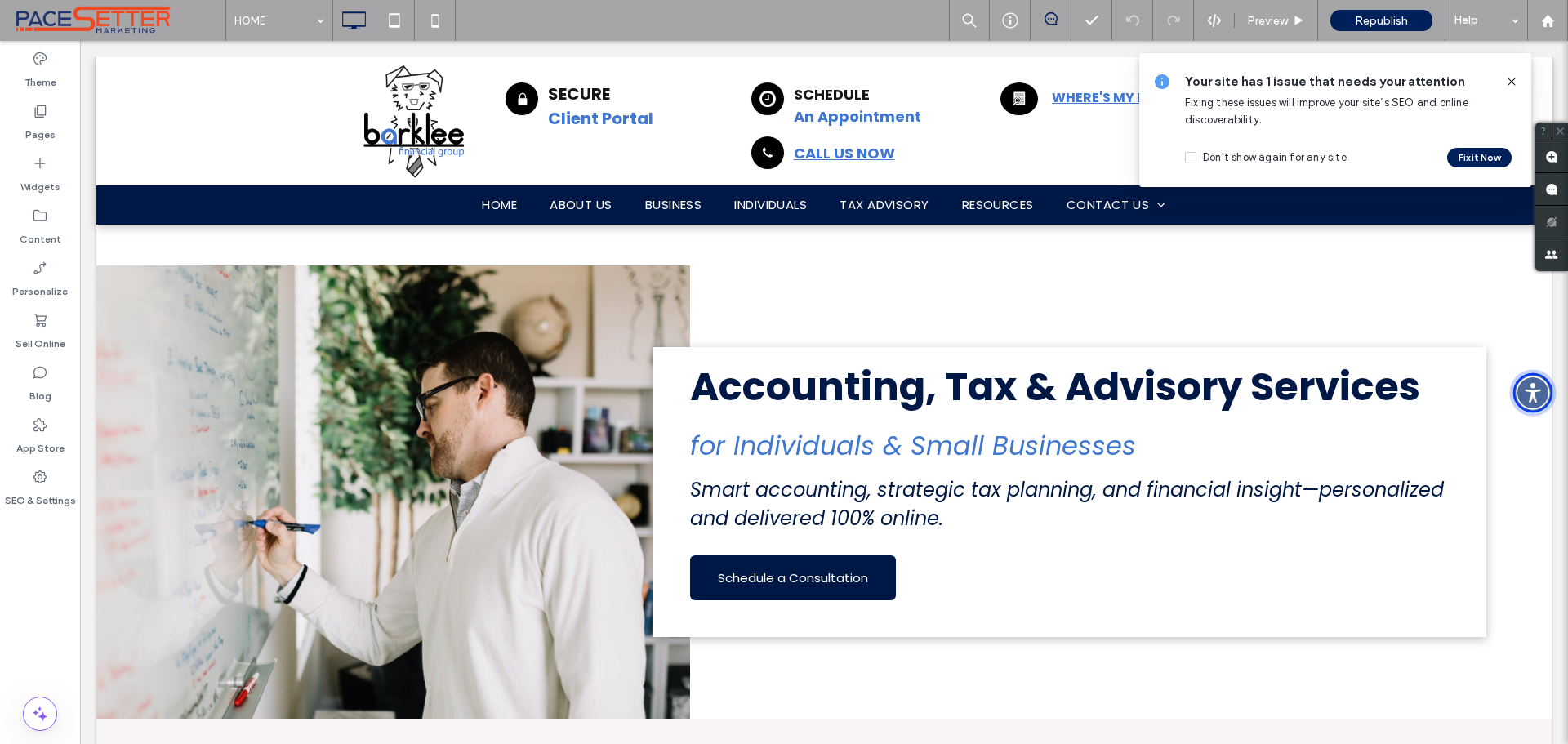
click at [1536, 387] on img "Accessibility Menu" at bounding box center [1533, 392] width 39 height 39
click at [1512, 81] on icon at bounding box center [1511, 81] width 13 height 13
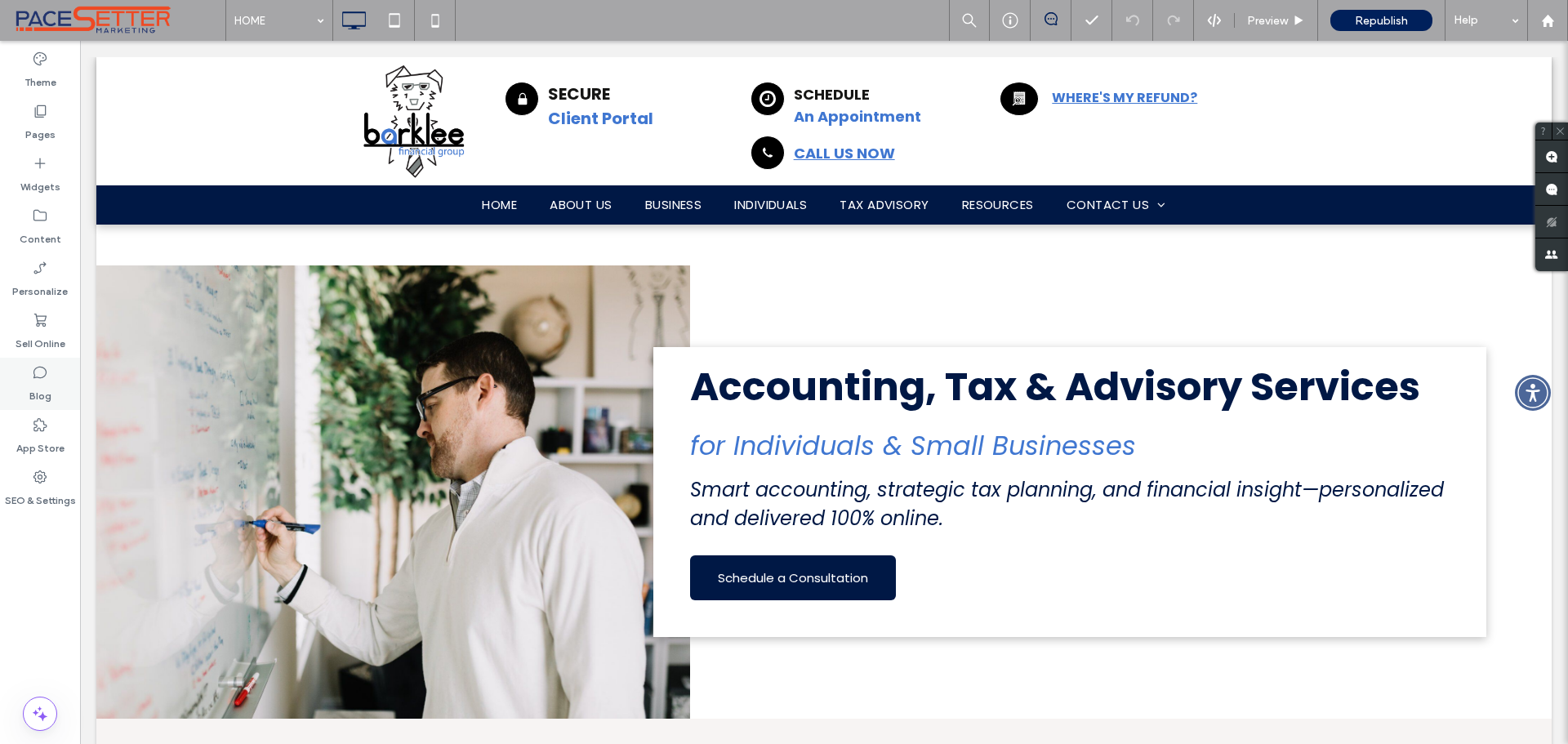
click at [34, 382] on label "Blog" at bounding box center [40, 392] width 22 height 23
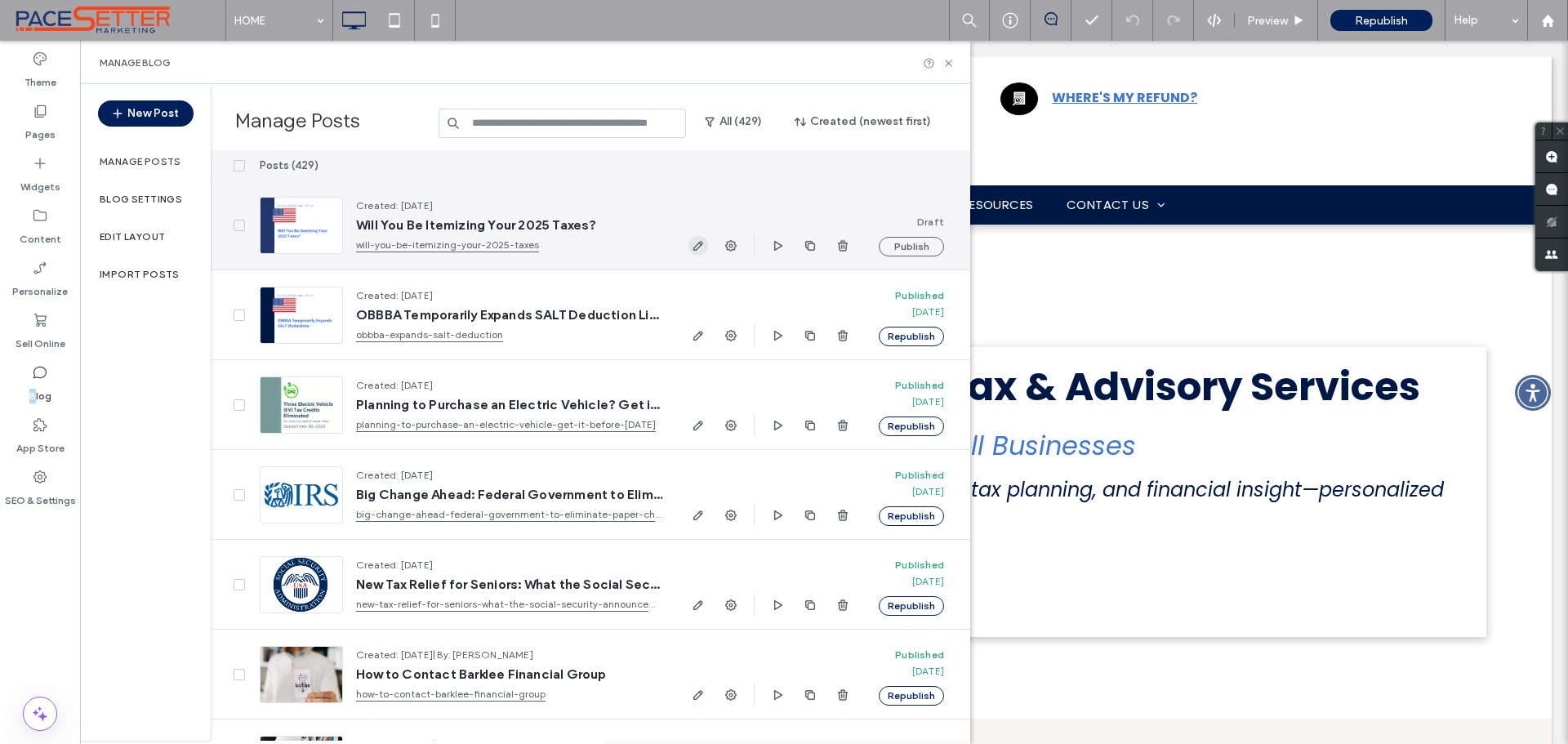
click at [697, 248] on icon "button" at bounding box center [698, 245] width 13 height 13
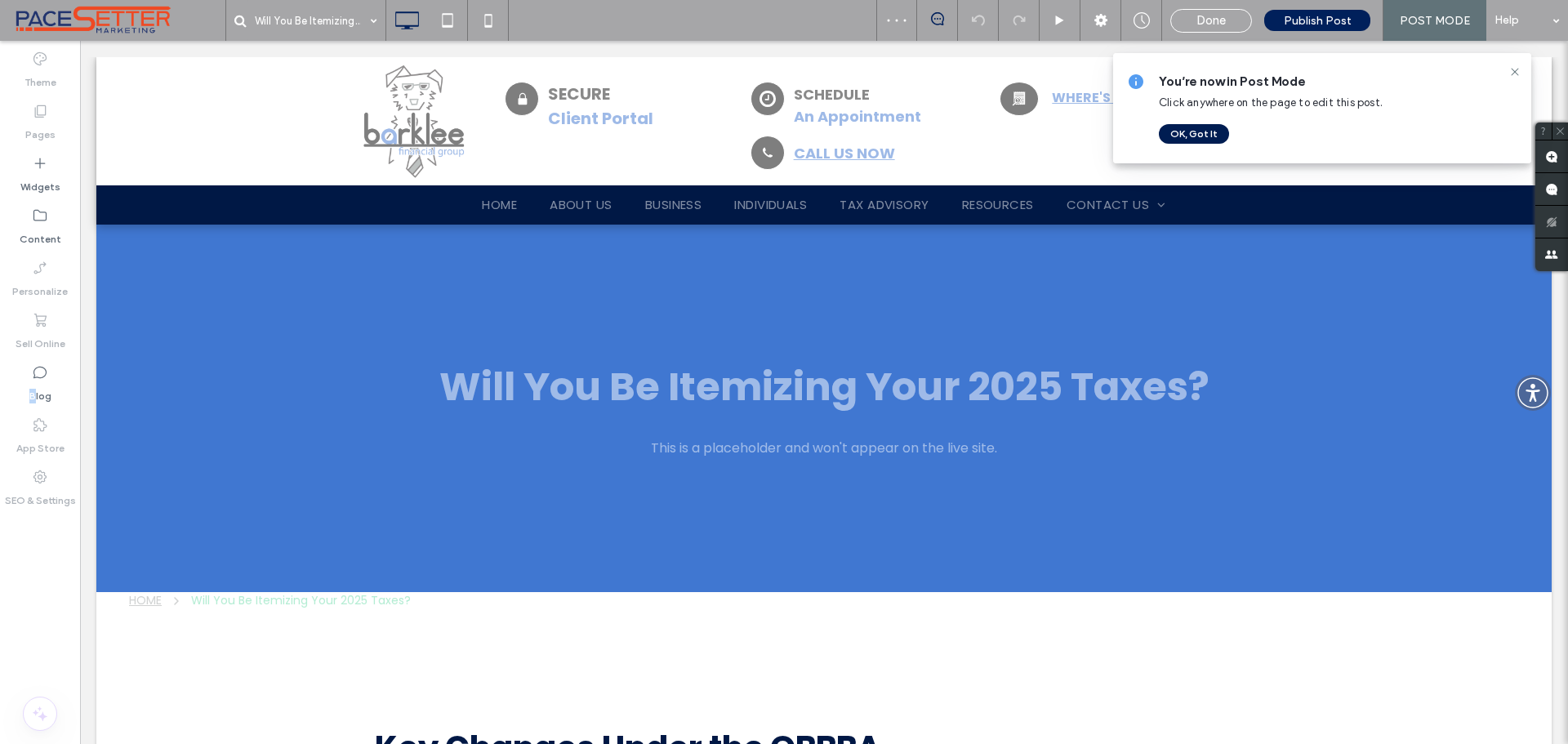
click at [1191, 132] on button "OK, Got It" at bounding box center [1193, 134] width 70 height 19
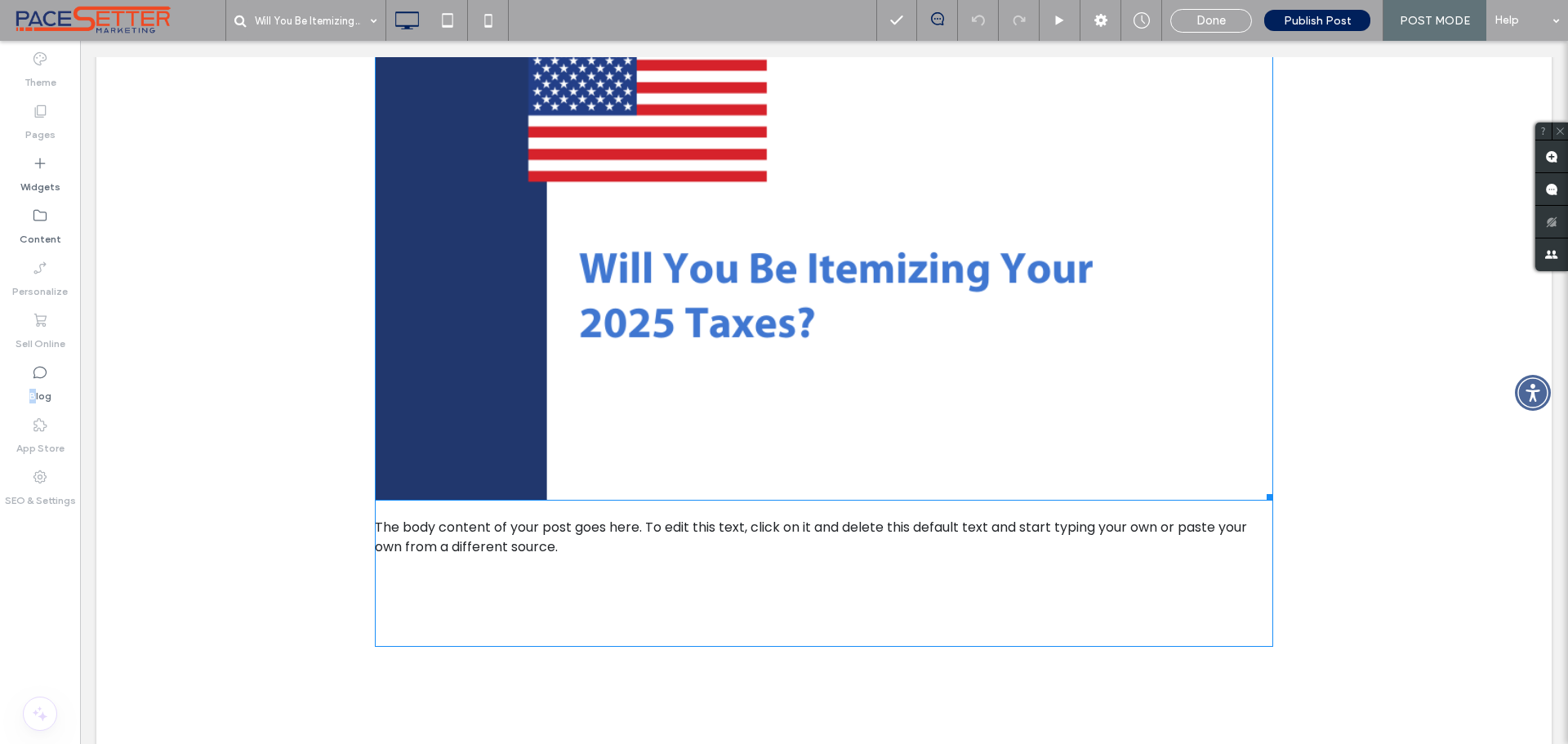
scroll to position [1089, 0]
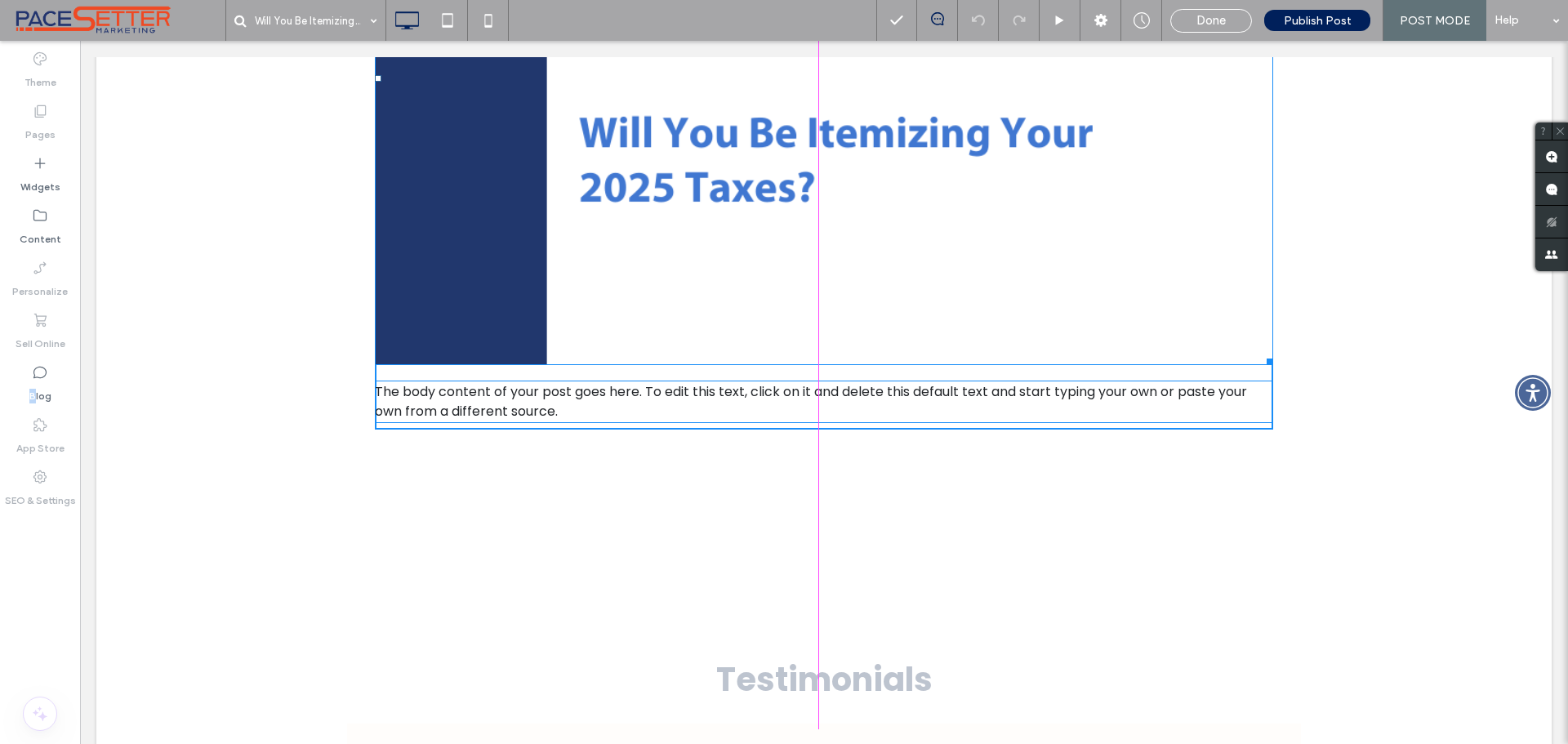
drag, startPoint x: 1266, startPoint y: 360, endPoint x: 1050, endPoint y: 223, distance: 255.8
click at [1050, 223] on div "Key Changes Under the OBBBA The One Big Beautiful Bill Act (OBBBA) makes severa…" at bounding box center [823, 48] width 899 height 926
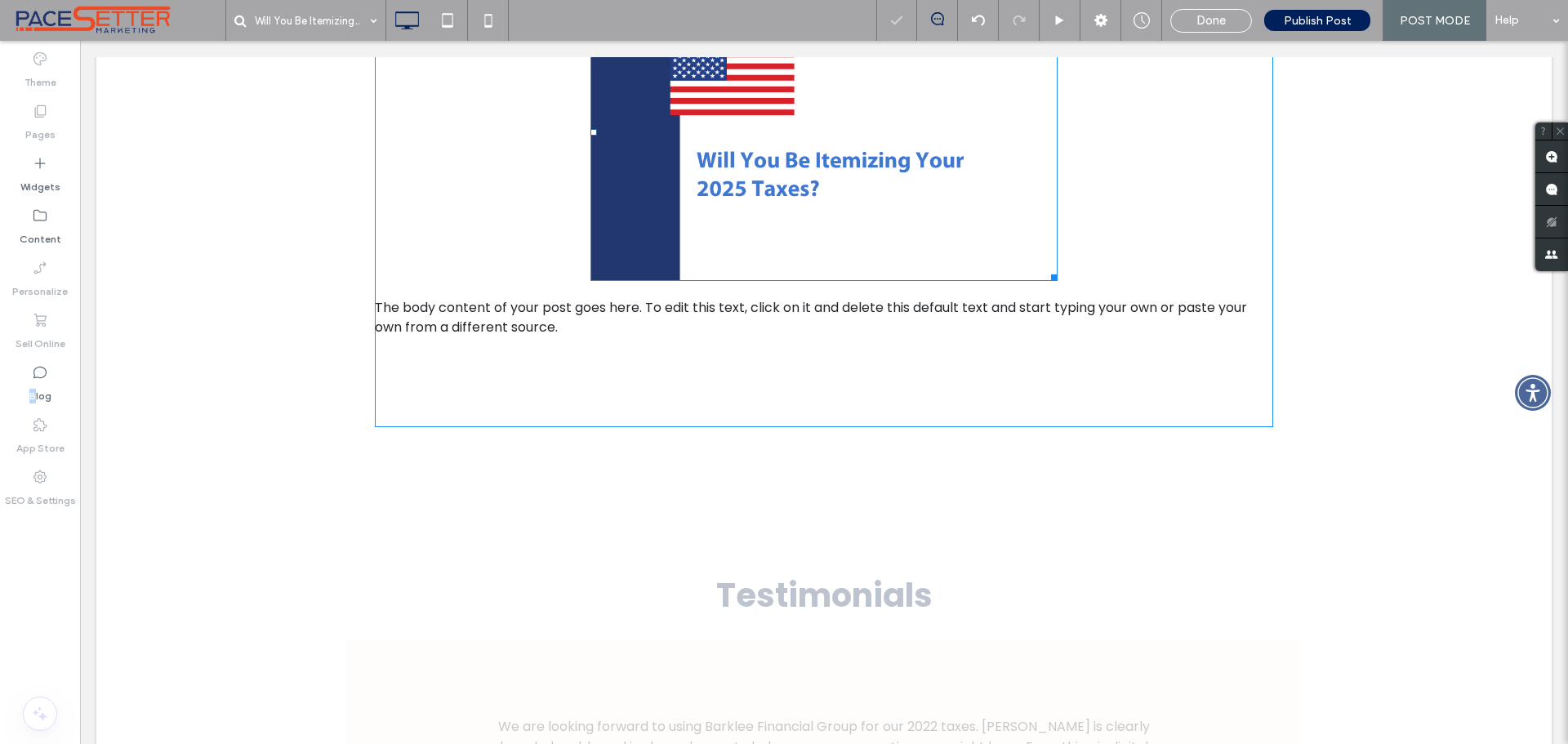
scroll to position [818, 0]
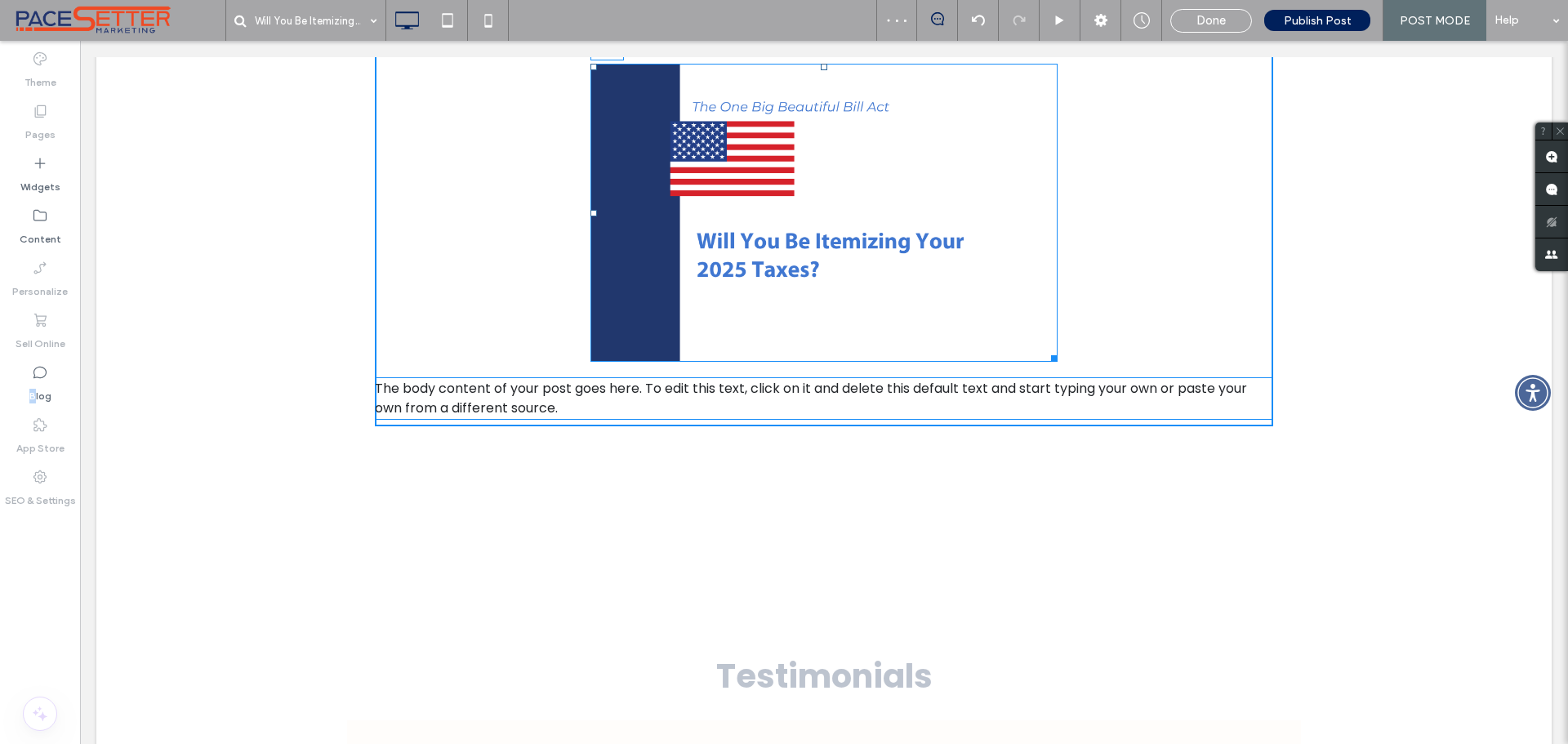
drag, startPoint x: 585, startPoint y: 213, endPoint x: 378, endPoint y: 207, distance: 207.1
click at [591, 207] on div "L:11" at bounding box center [824, 213] width 467 height 298
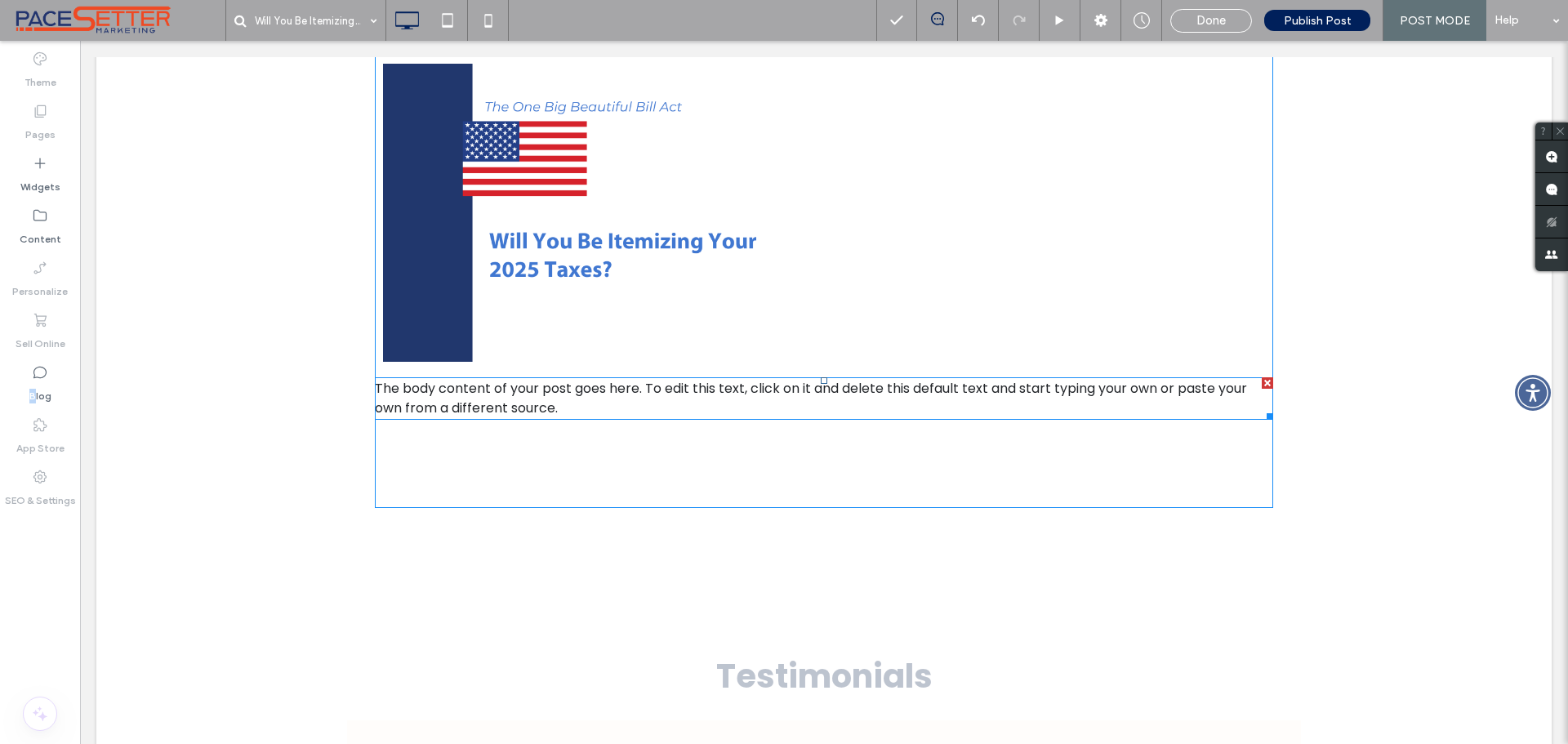
click at [574, 403] on p "The body content of your post goes here. To edit this text, click on it and del…" at bounding box center [823, 399] width 899 height 39
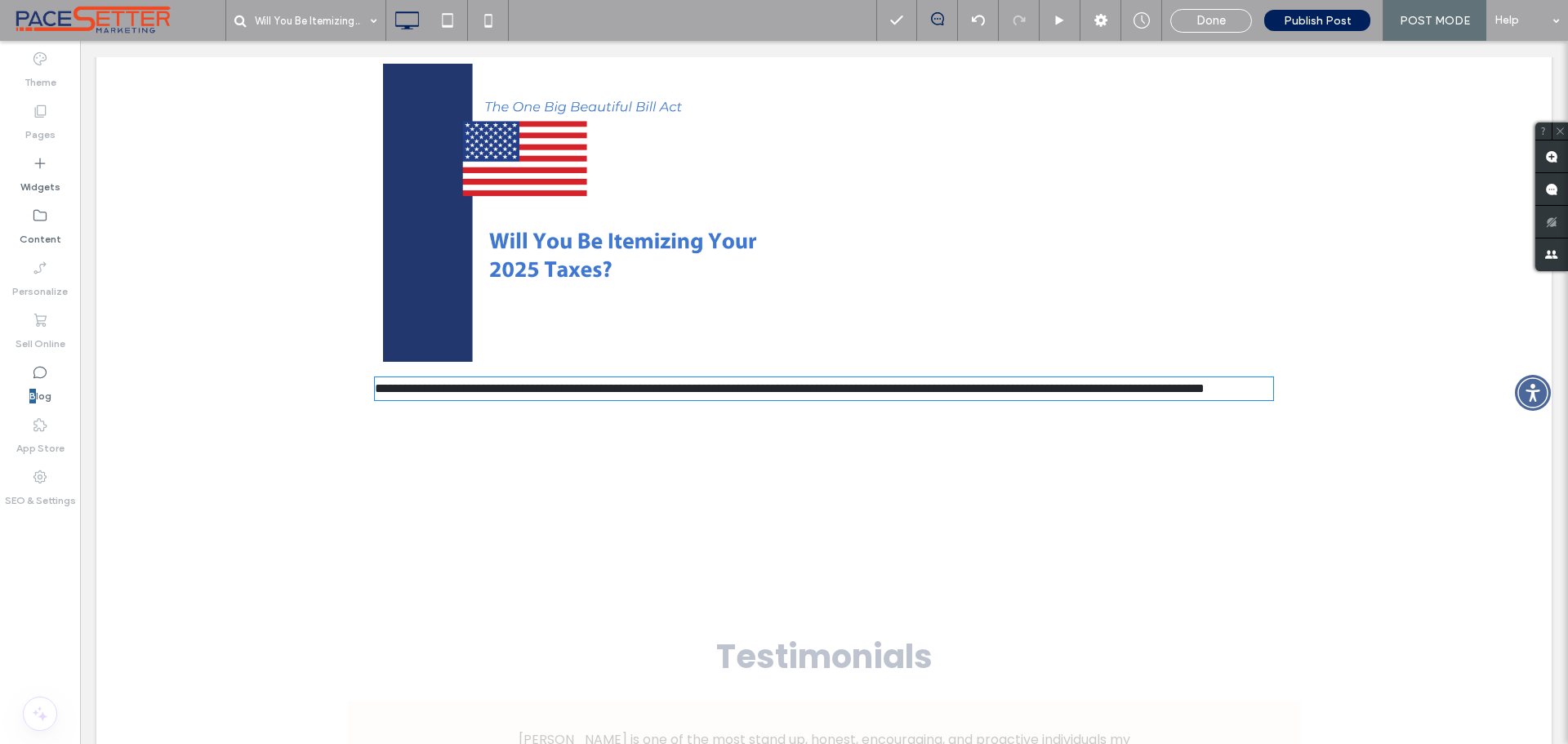
type input "*******"
type input "**"
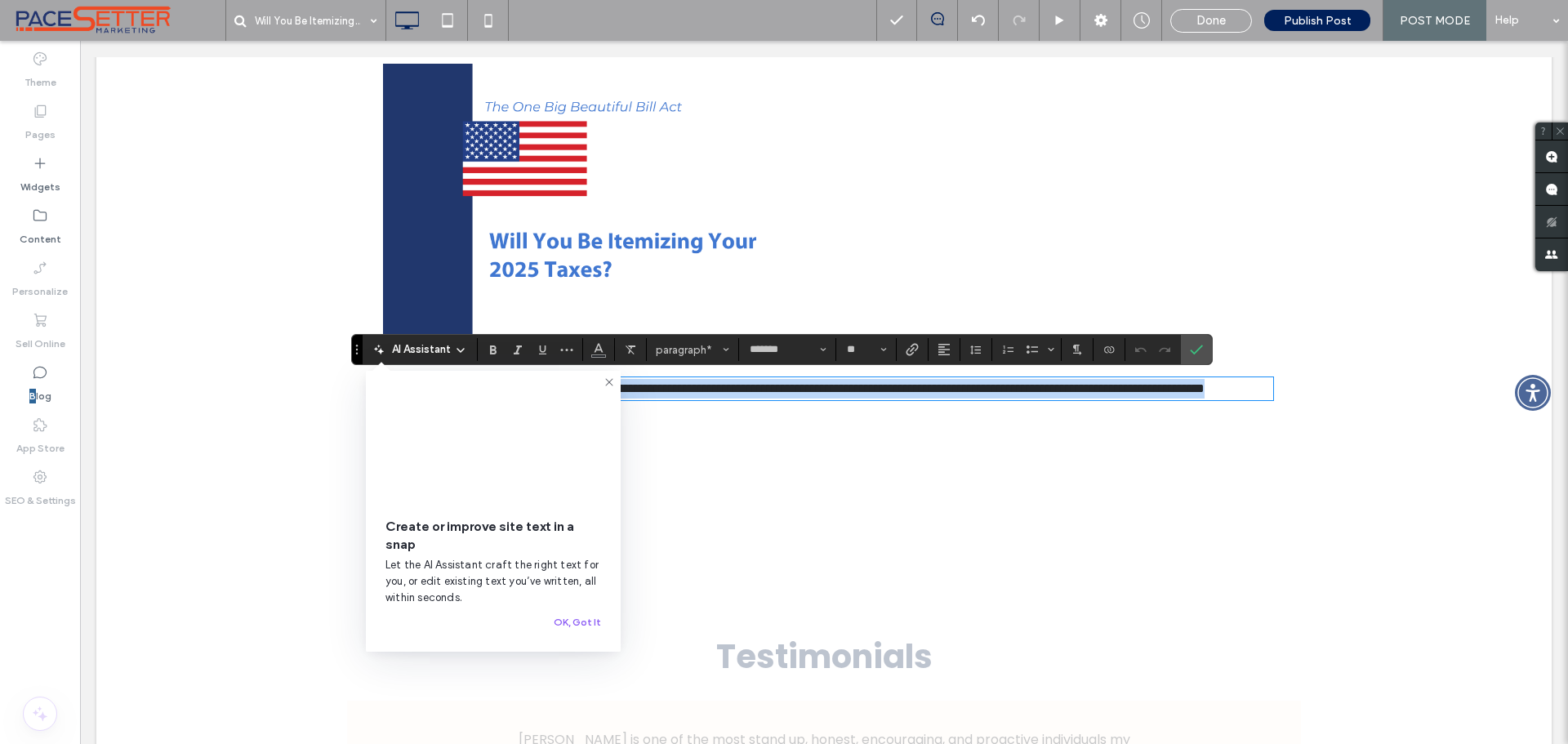
paste div
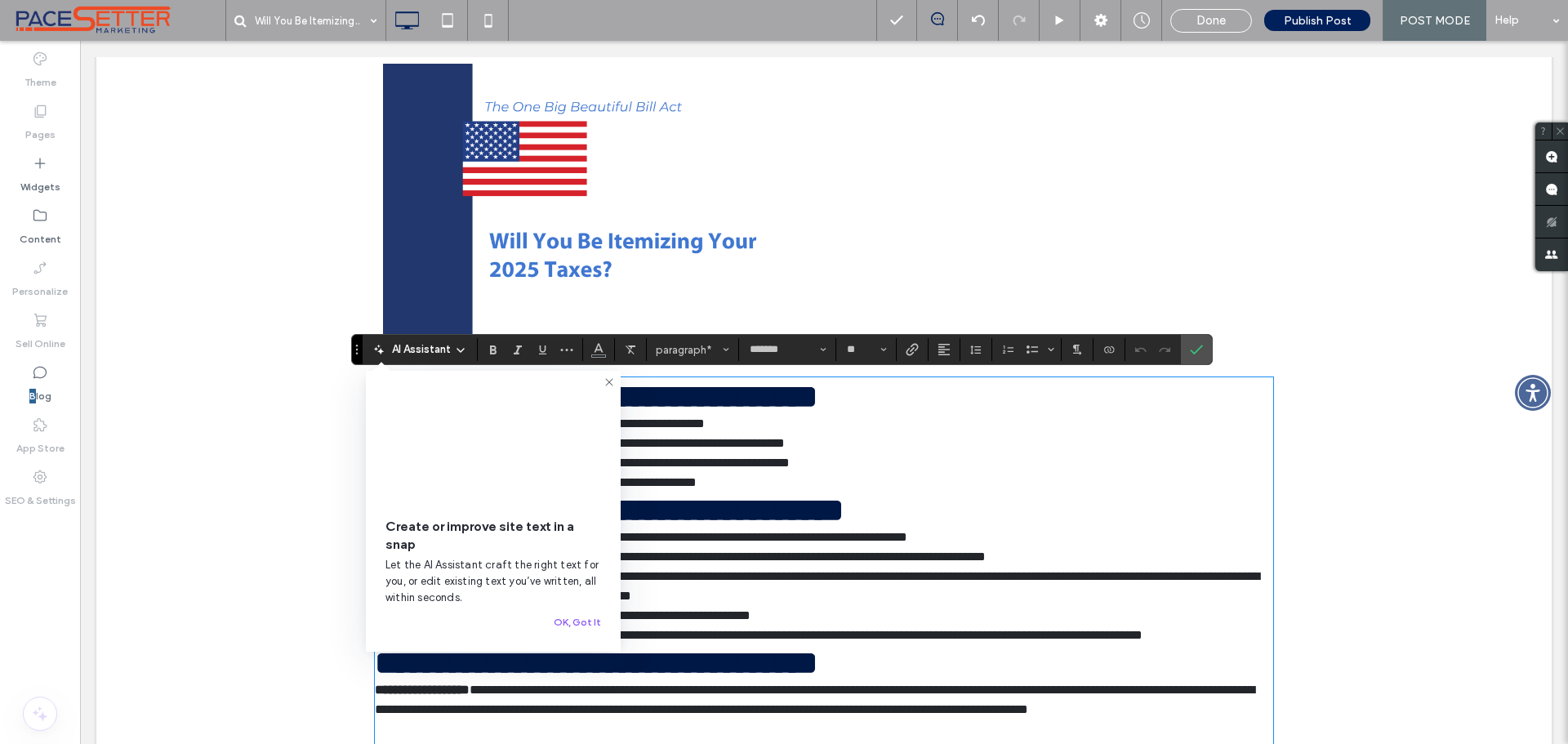
scroll to position [1480, 0]
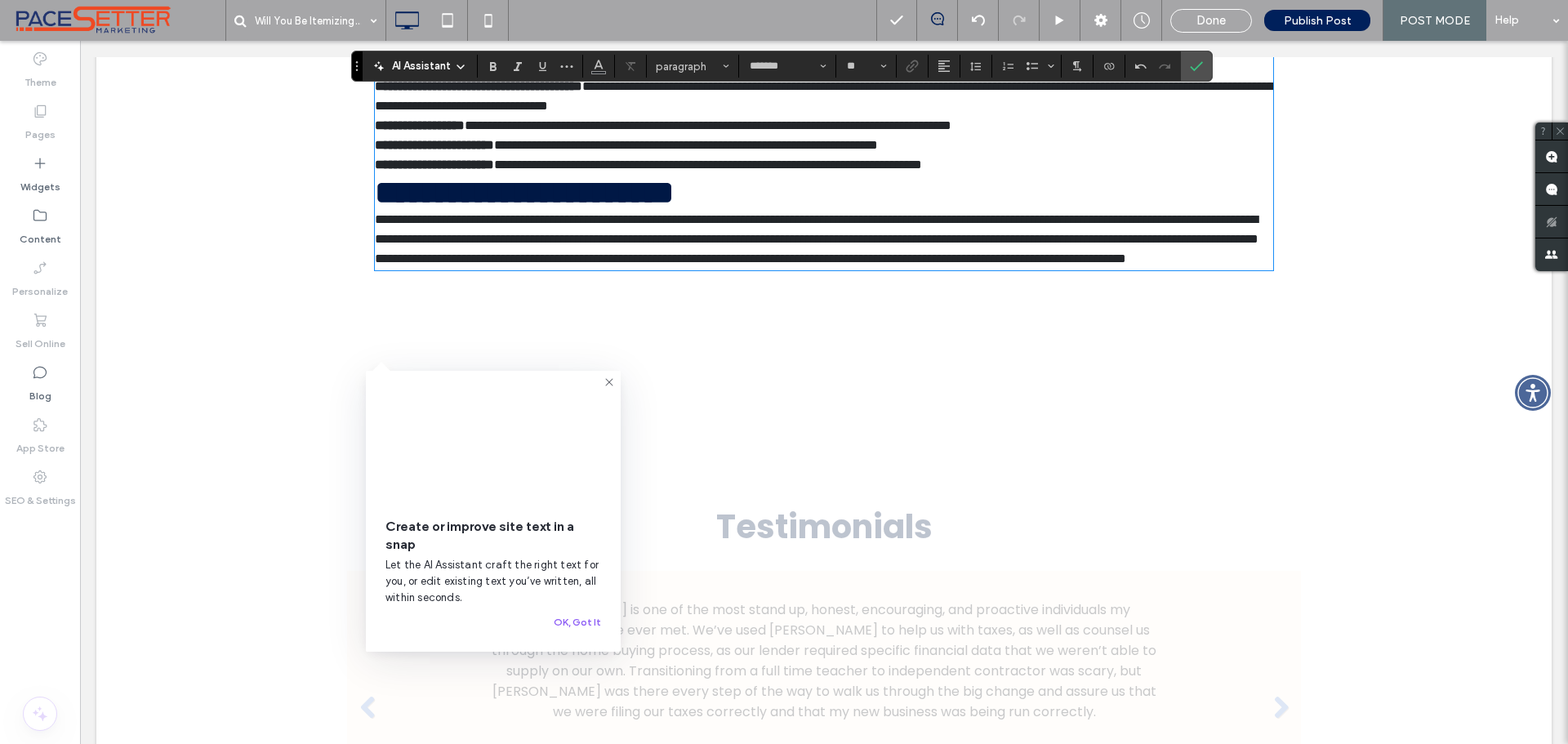
click at [612, 384] on icon at bounding box center [609, 382] width 13 height 13
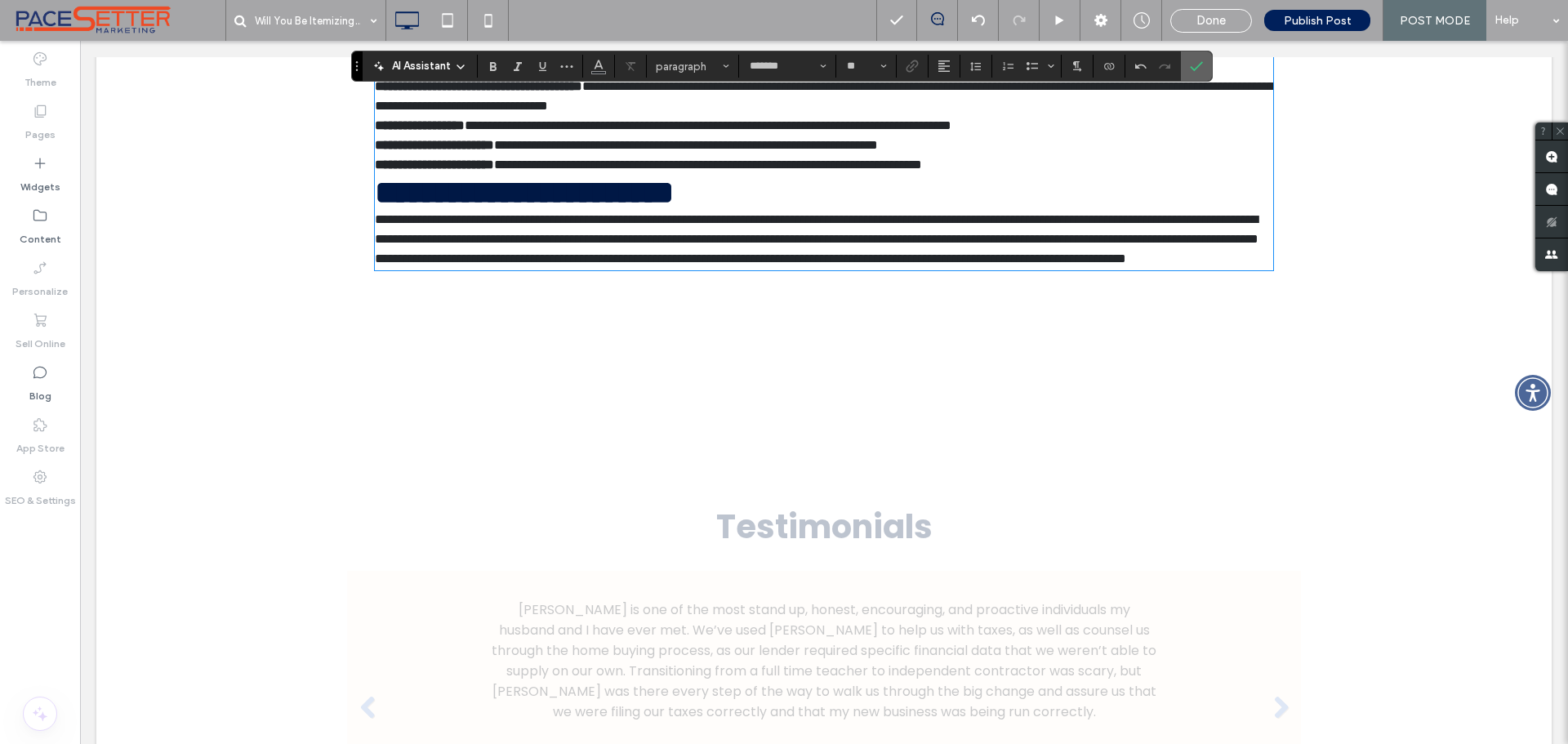
click at [1196, 67] on icon "Confirm" at bounding box center [1196, 66] width 13 height 13
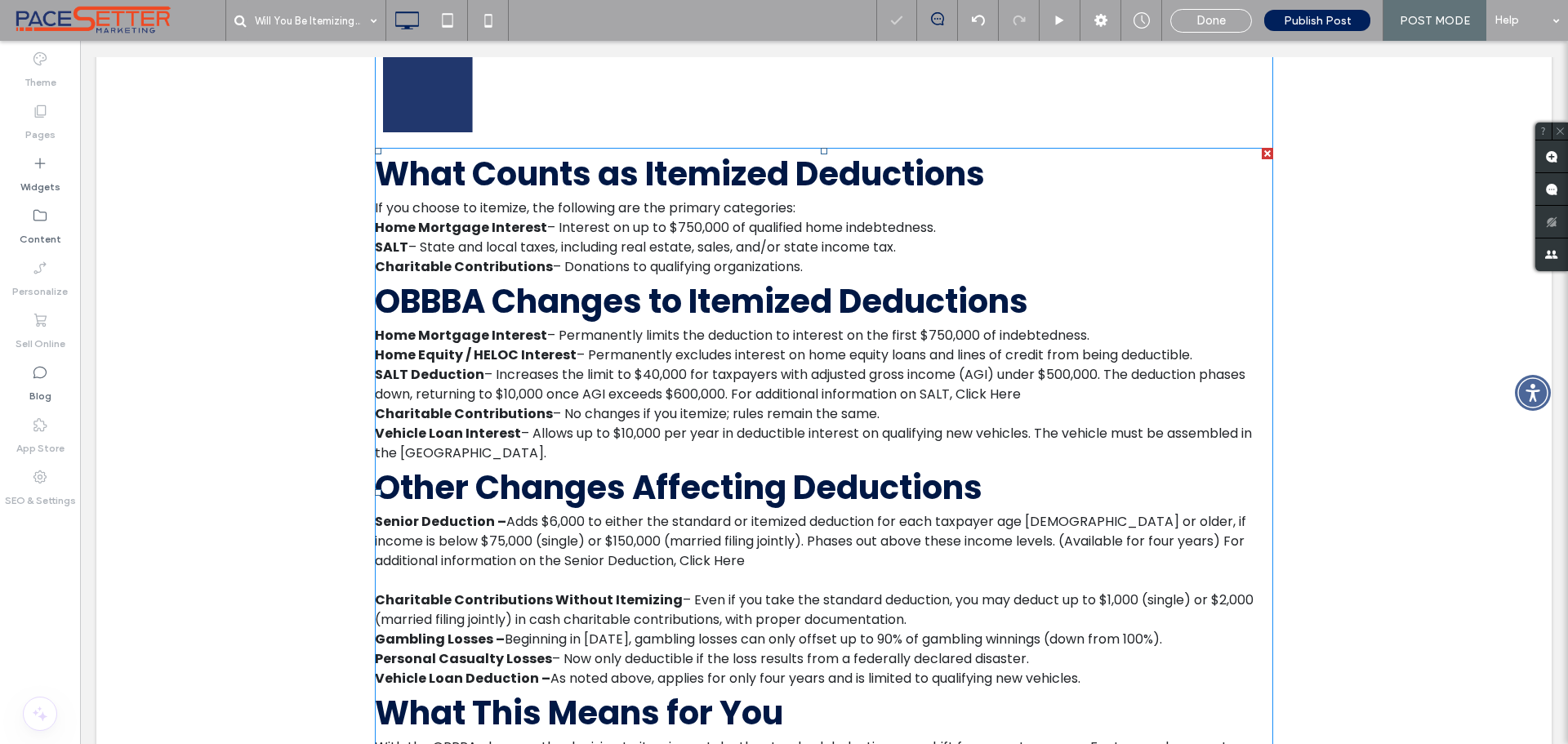
scroll to position [934, 0]
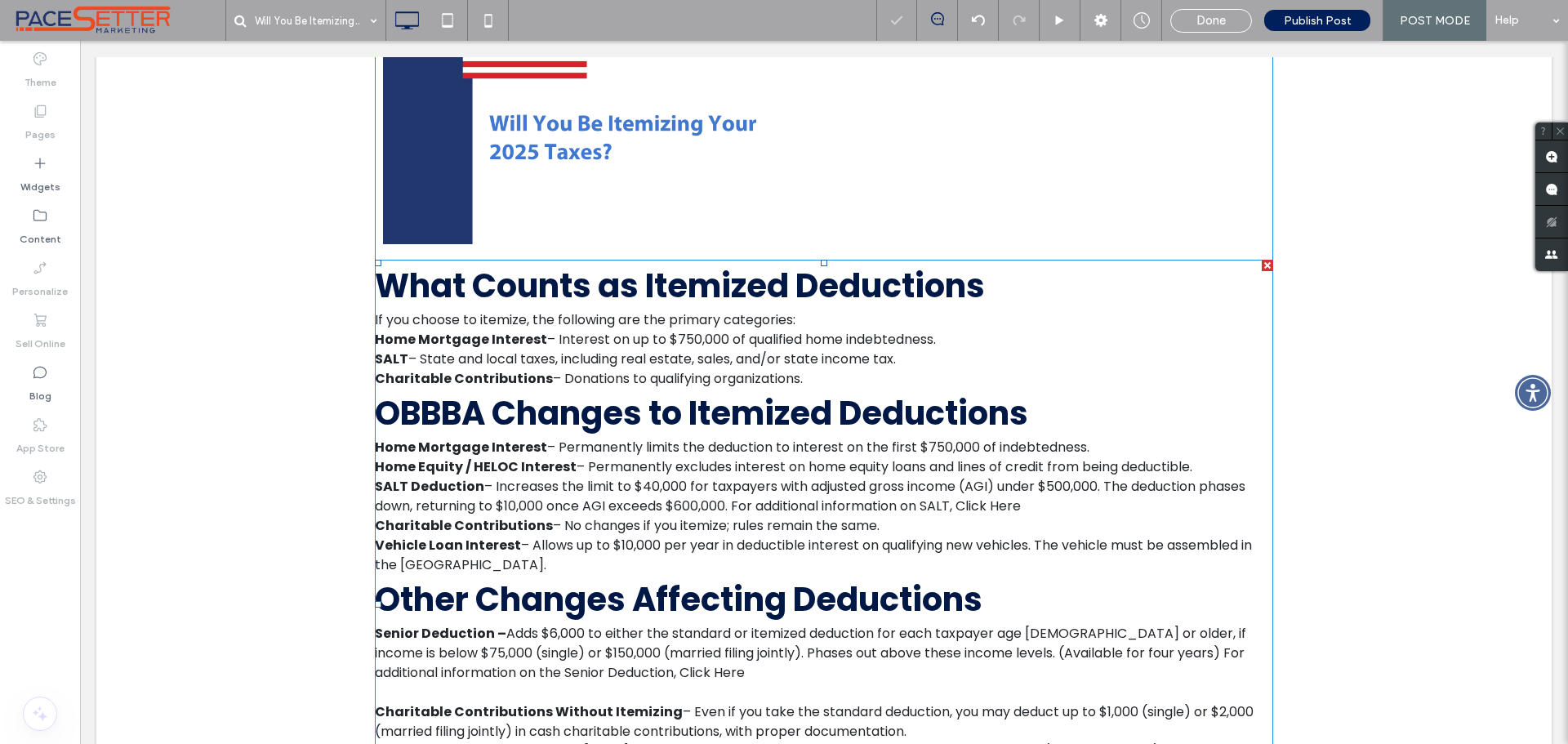
click at [978, 278] on span "What Counts as Itemized Deductions" at bounding box center [679, 286] width 610 height 46
type input "*******"
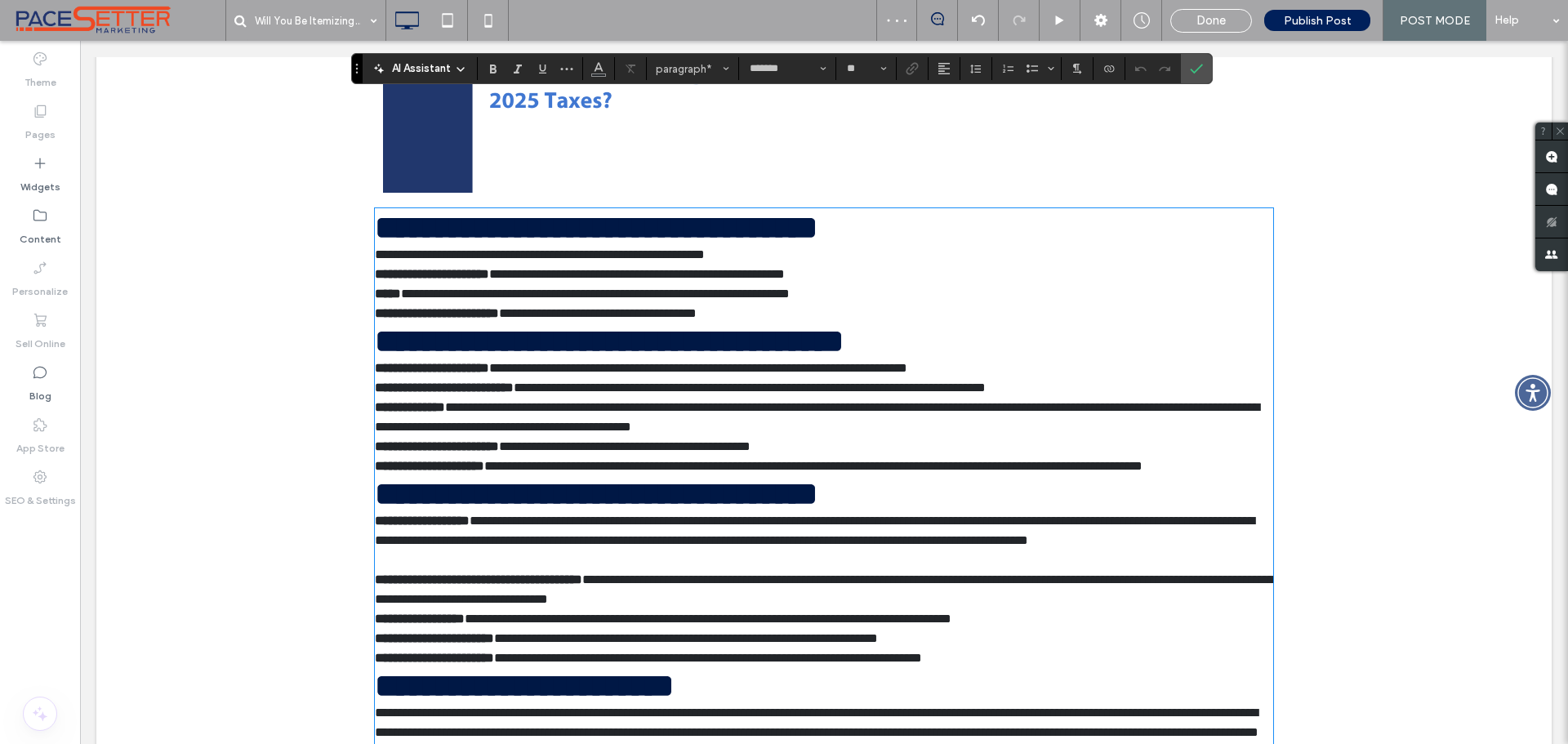
scroll to position [875, 0]
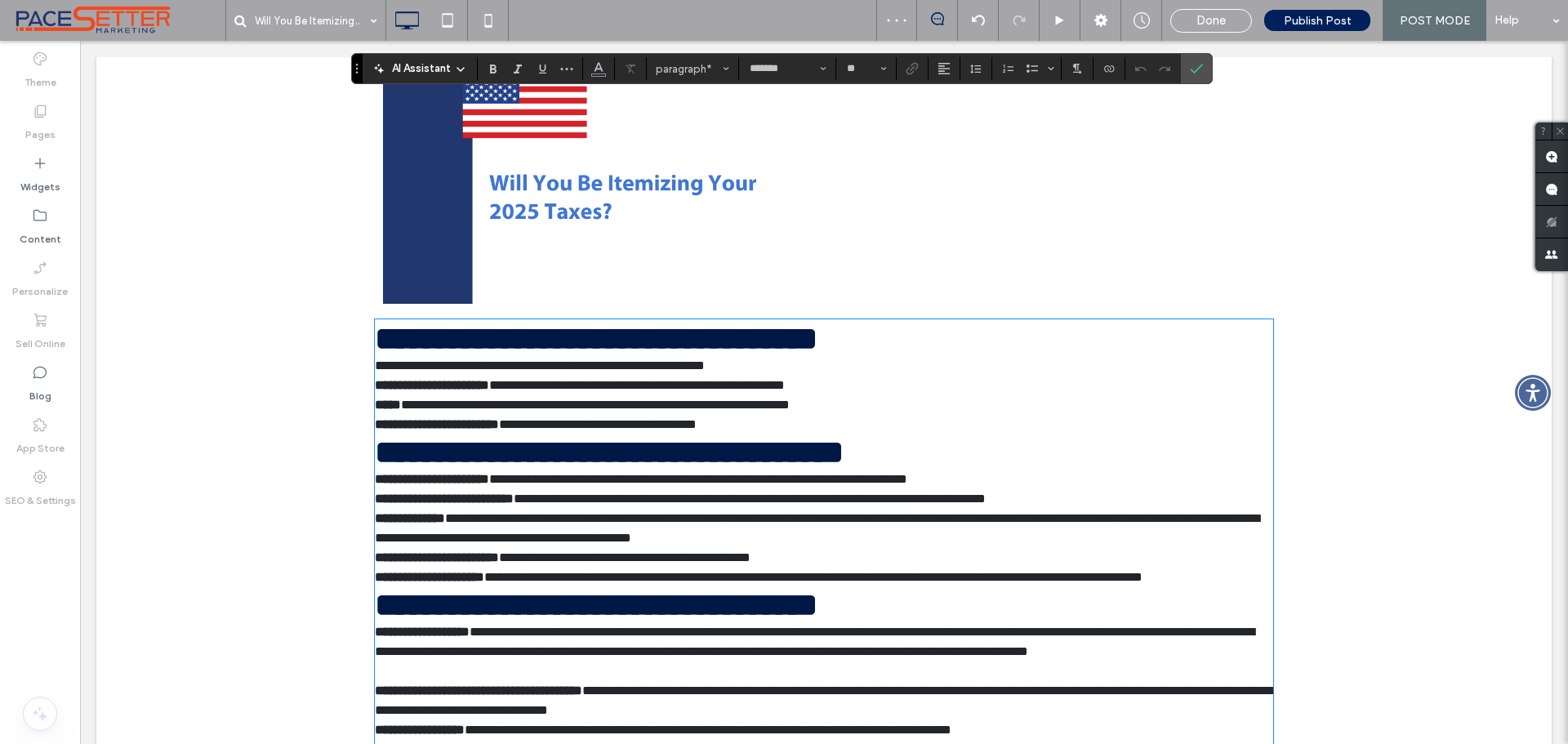
click at [995, 344] on h2 "**********" at bounding box center [823, 339] width 899 height 35
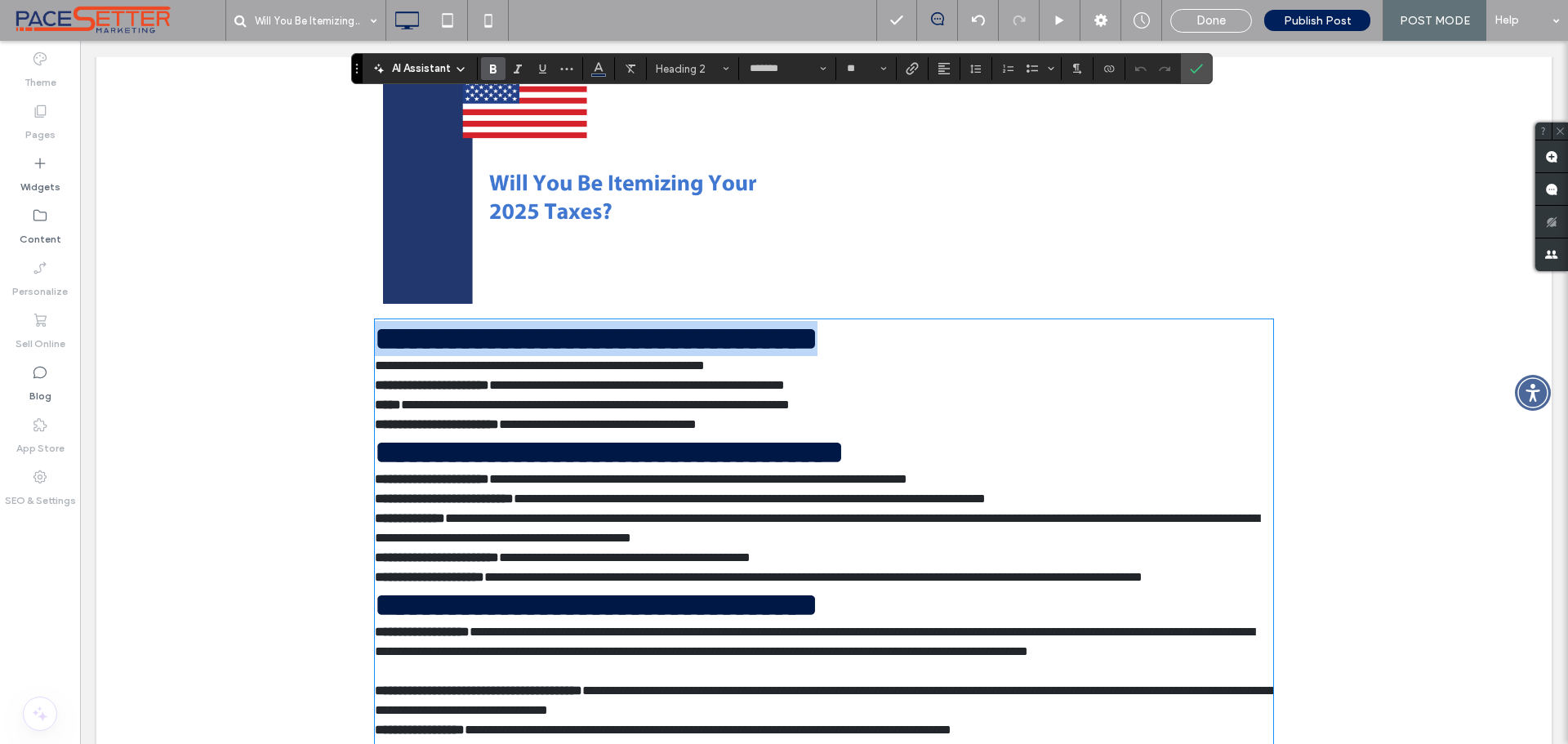
drag, startPoint x: 1018, startPoint y: 345, endPoint x: 335, endPoint y: 354, distance: 683.1
click at [335, 354] on div "**********" at bounding box center [823, 382] width 980 height 1164
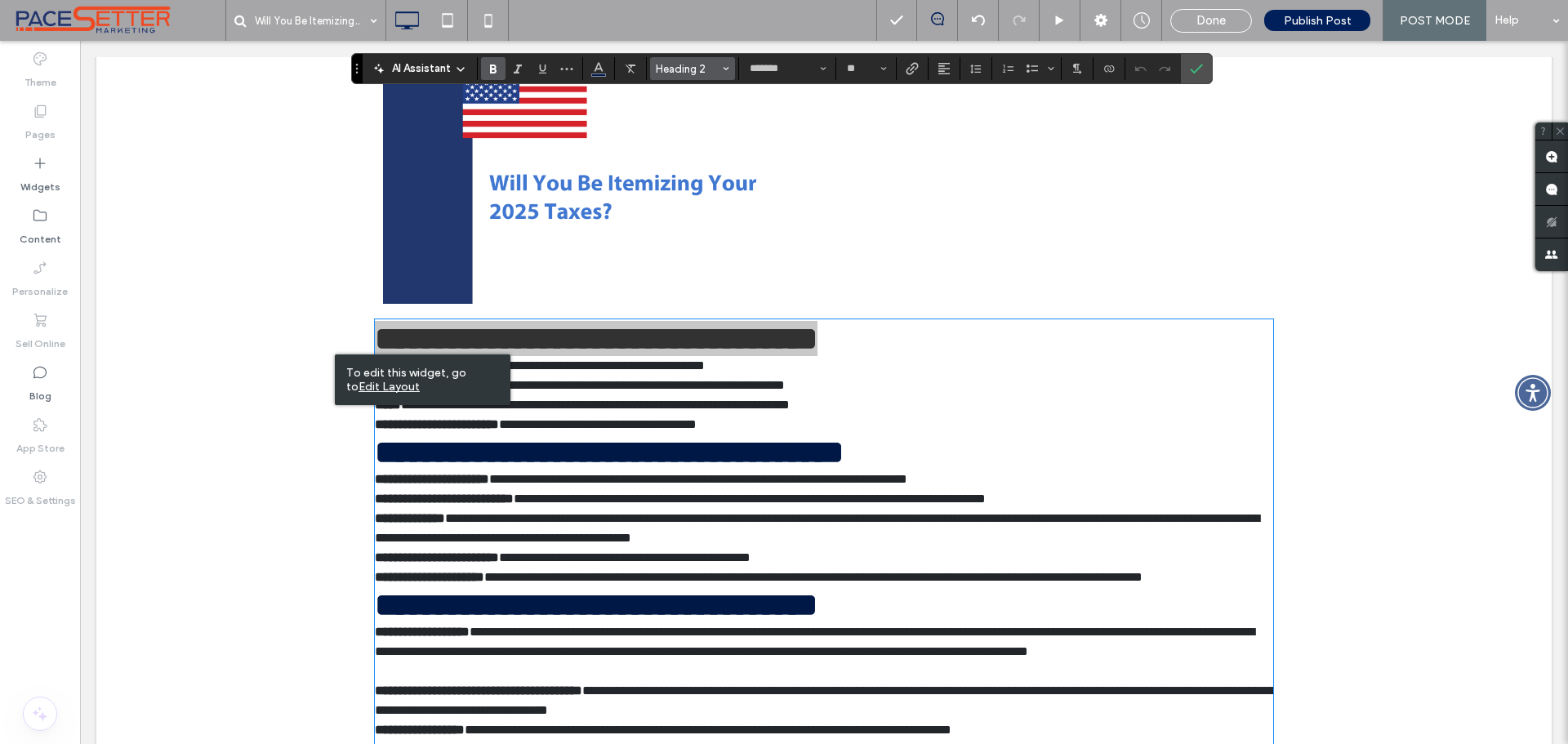
click at [691, 65] on span "Heading 2" at bounding box center [688, 69] width 64 height 12
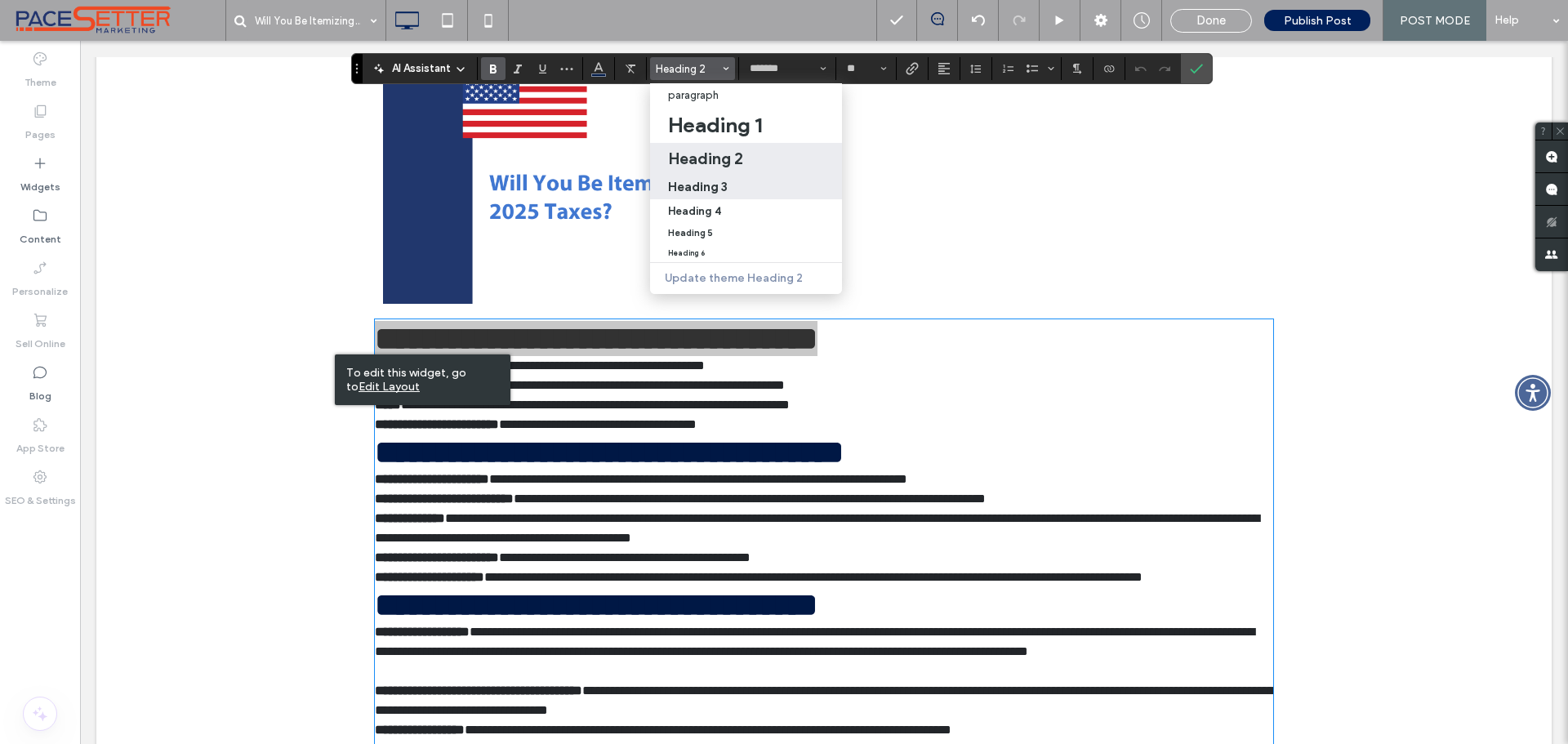
click at [722, 187] on h3 "Heading 3" at bounding box center [698, 187] width 59 height 16
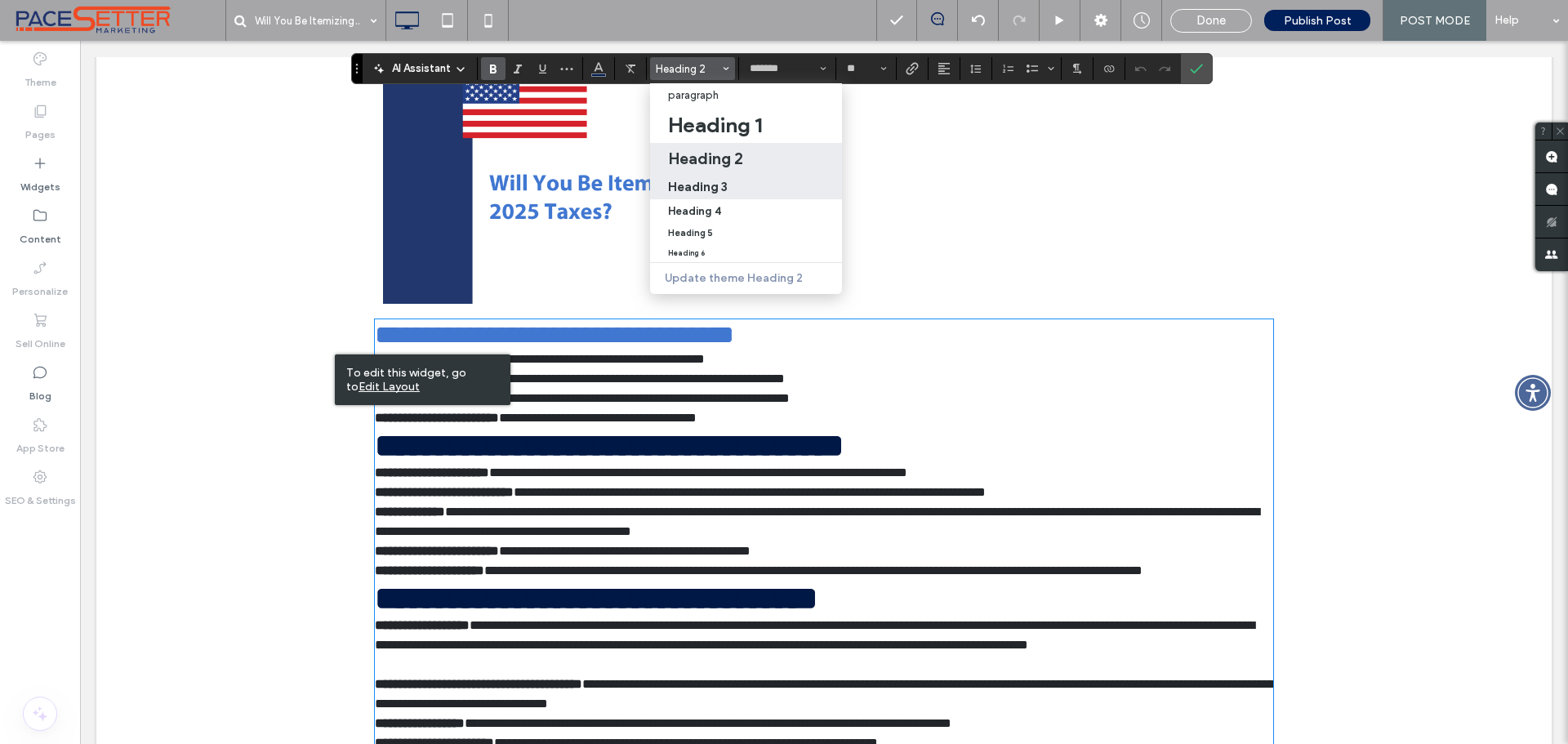
scroll to position [865, 0]
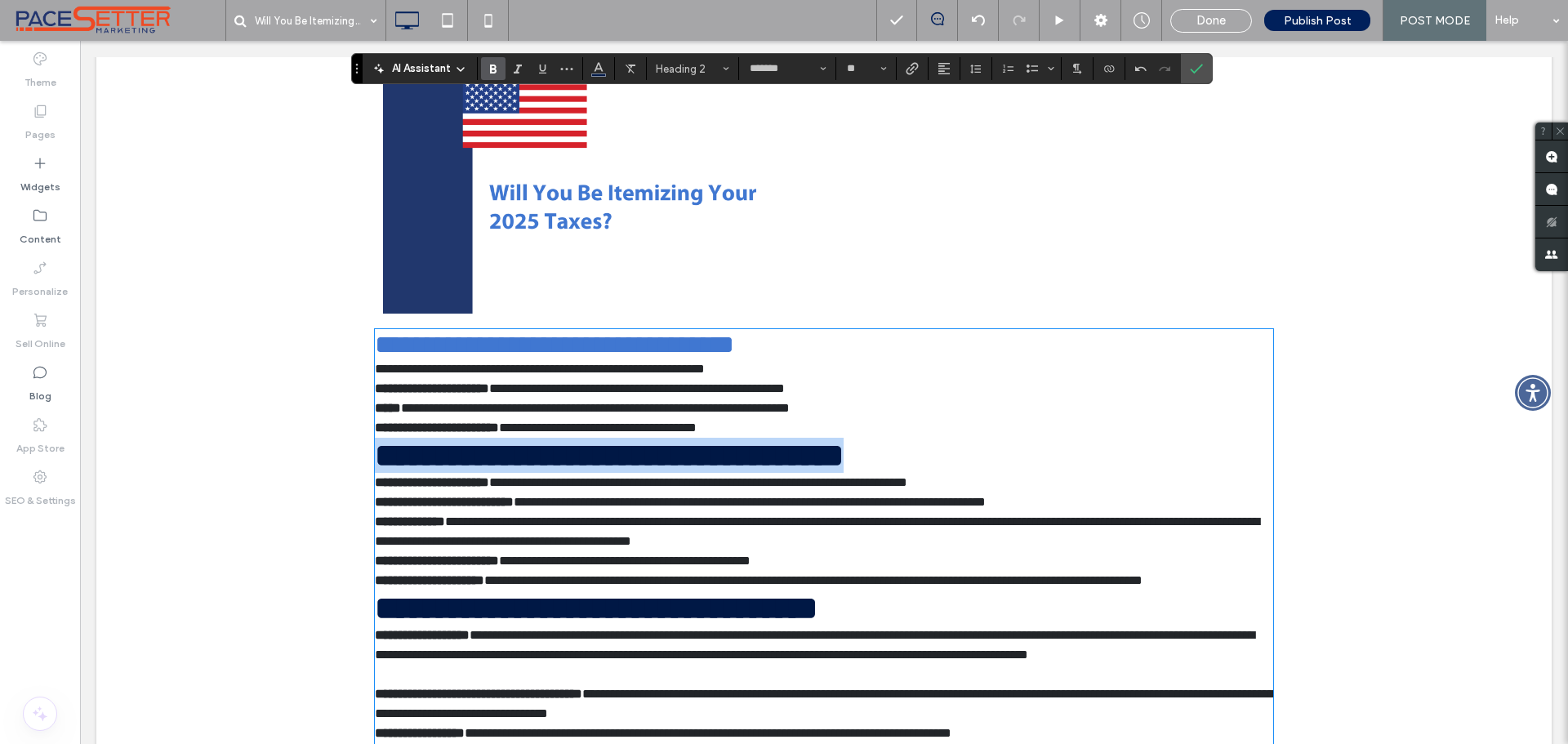
drag, startPoint x: 1047, startPoint y: 475, endPoint x: 367, endPoint y: 480, distance: 680.0
click at [367, 480] on div "**********" at bounding box center [823, 388] width 980 height 1157
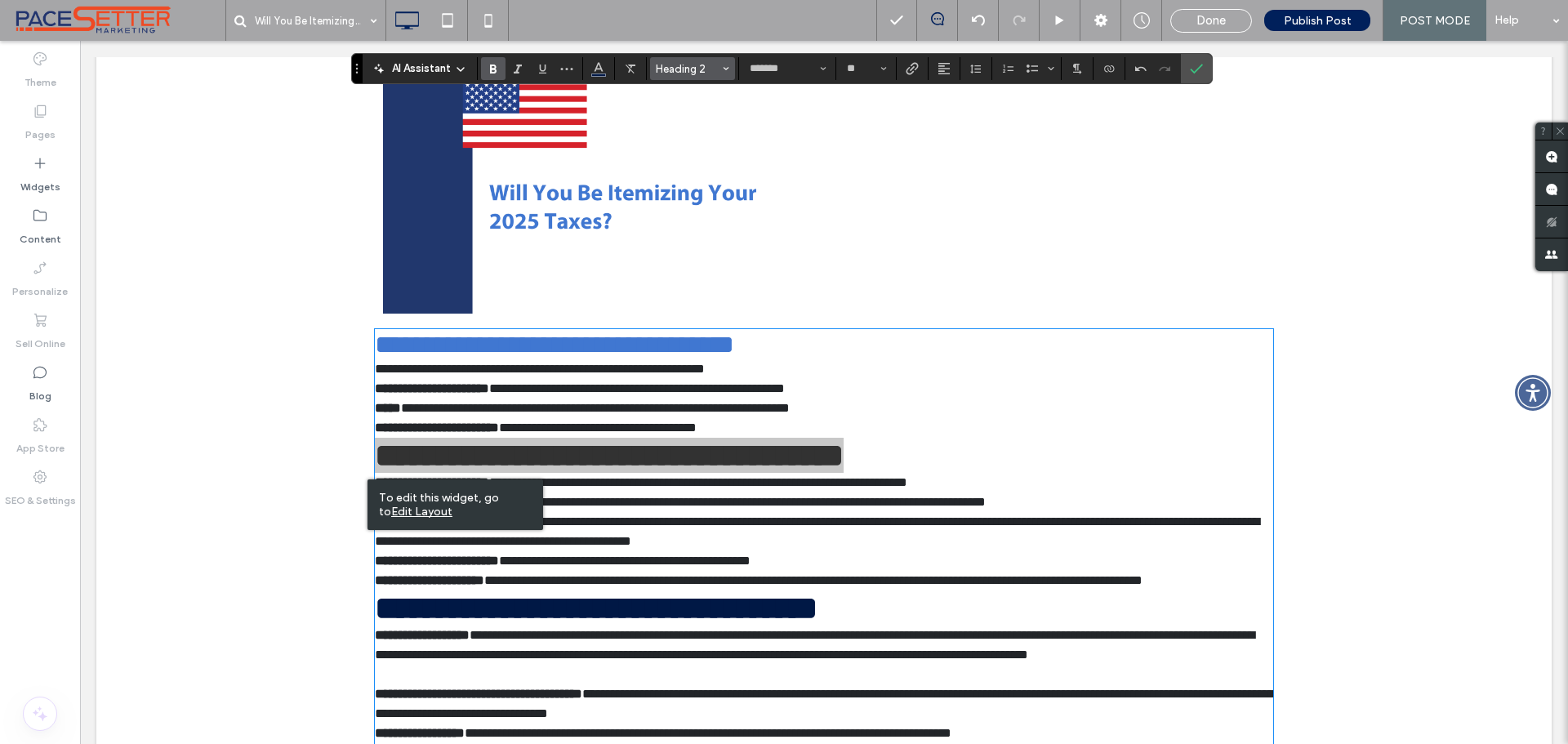
click at [676, 67] on span "Heading 2" at bounding box center [688, 69] width 64 height 12
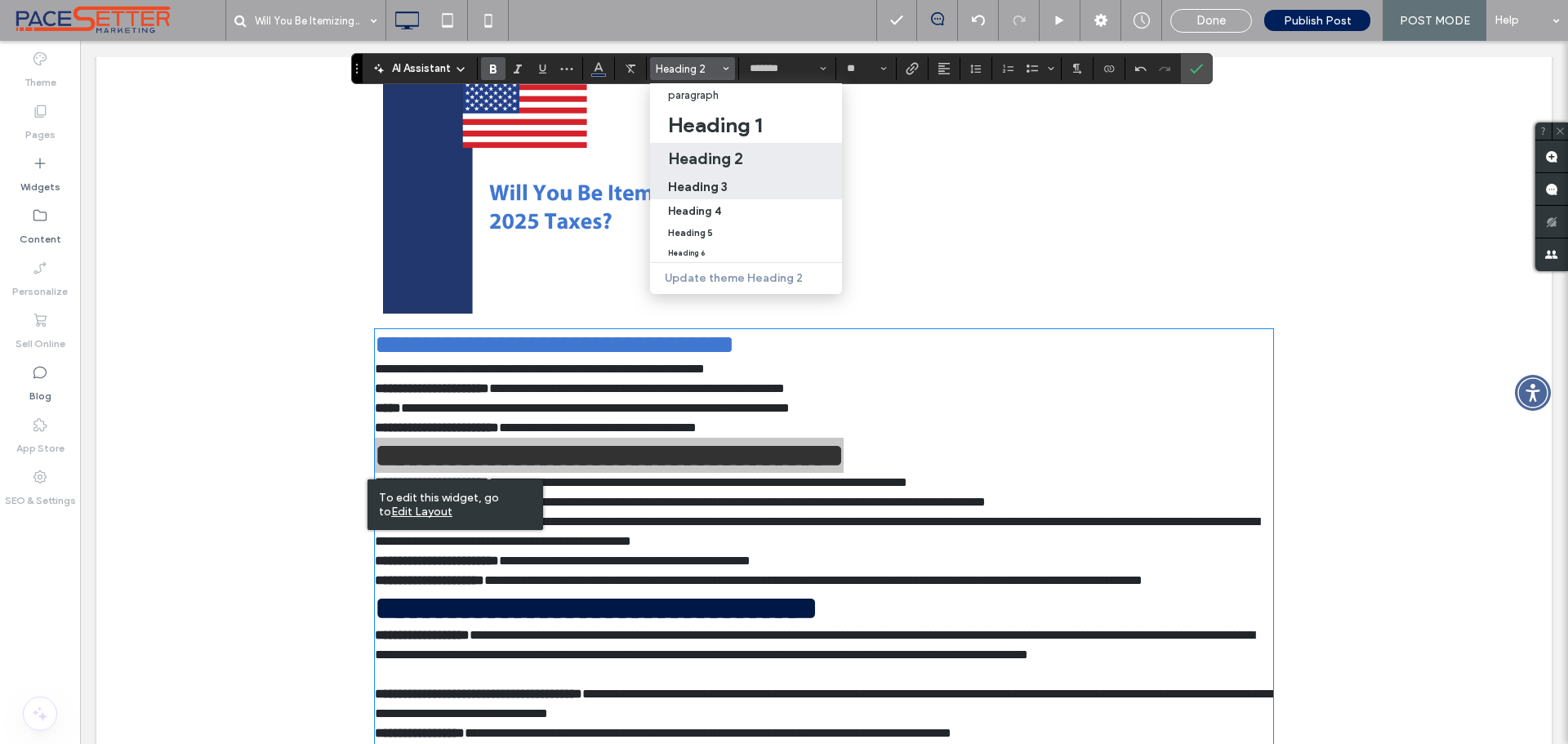
click at [689, 189] on h3 "Heading 3" at bounding box center [698, 187] width 59 height 16
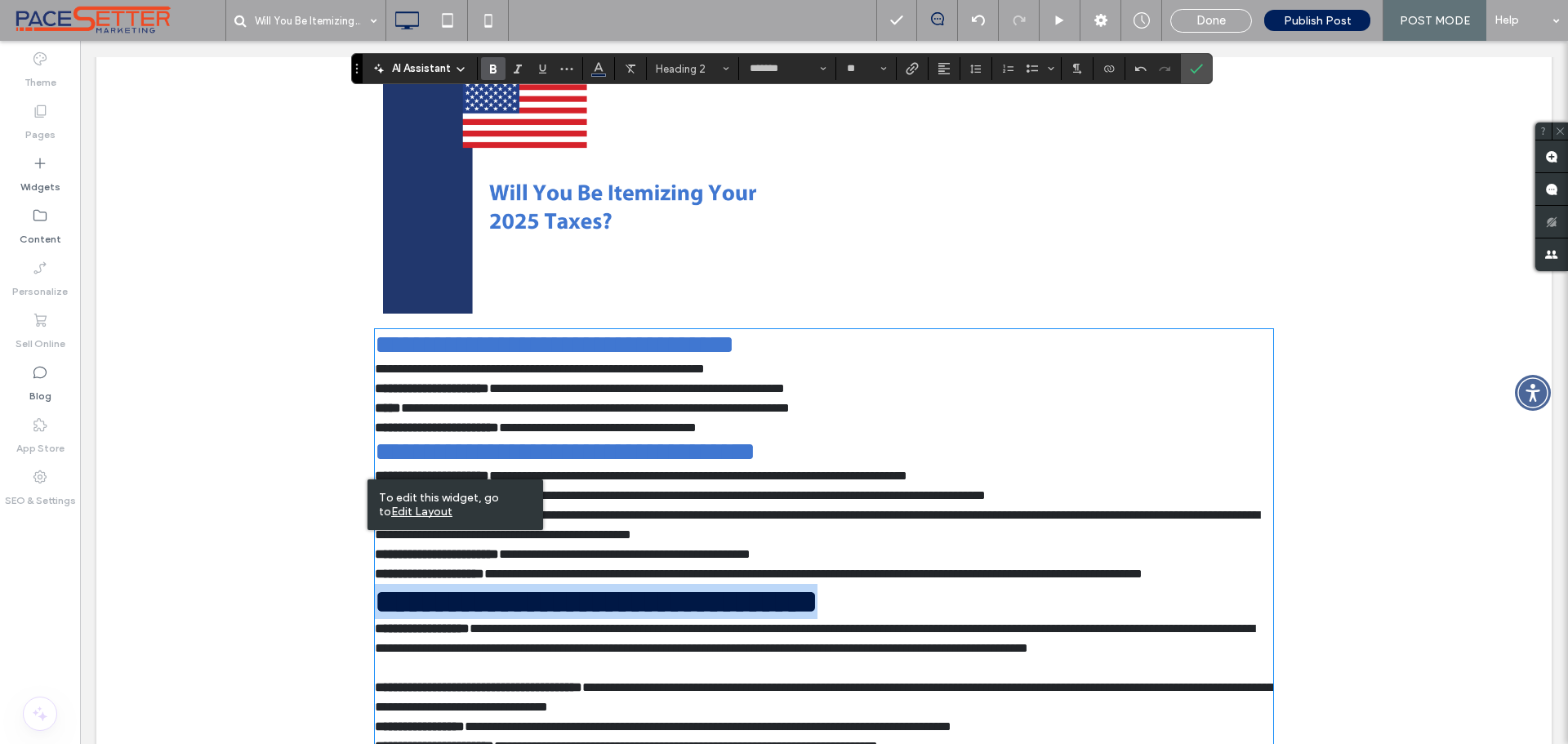
drag, startPoint x: 985, startPoint y: 650, endPoint x: 375, endPoint y: 666, distance: 610.2
click at [375, 619] on h2 "**********" at bounding box center [823, 602] width 899 height 35
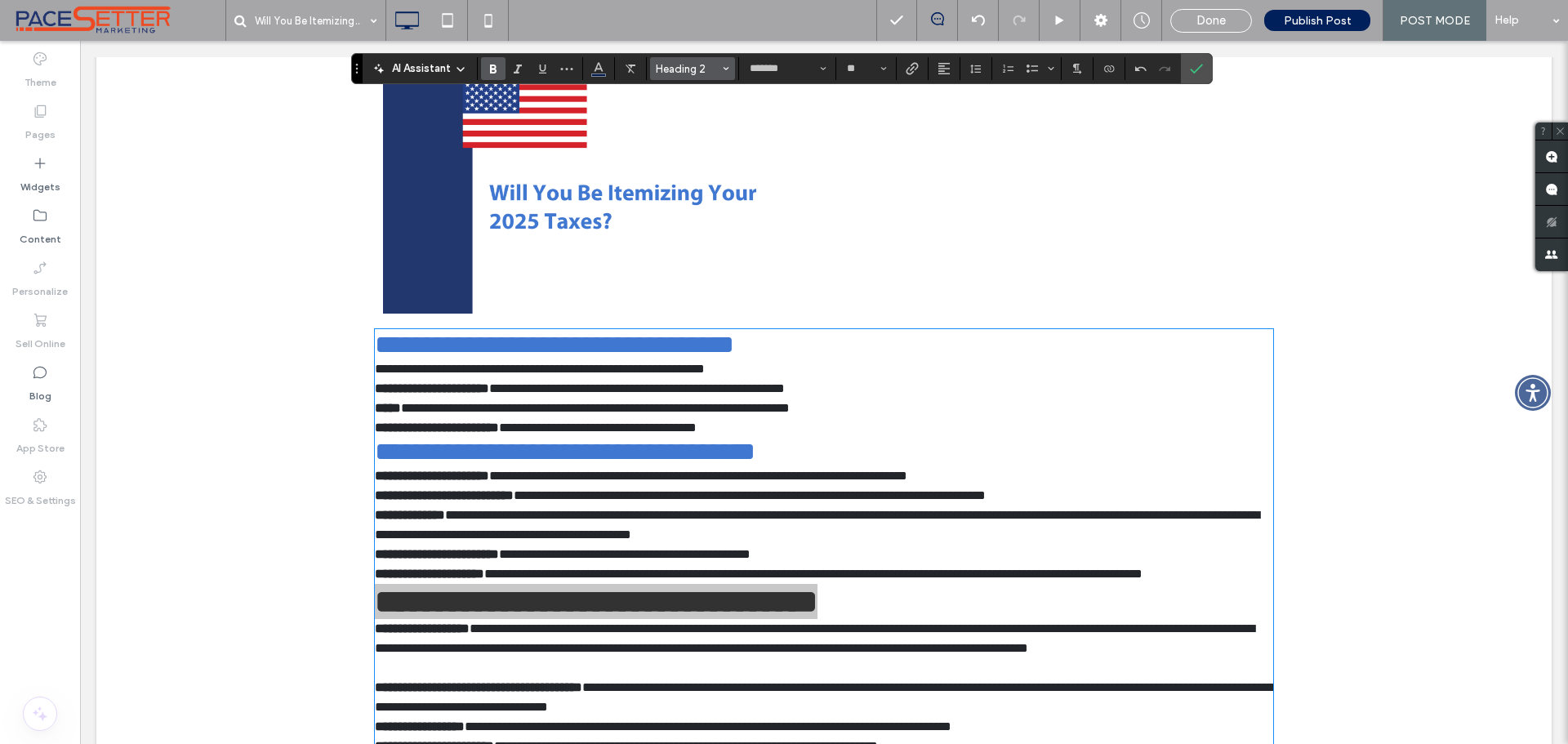
click at [719, 64] on span "Heading 2" at bounding box center [688, 69] width 64 height 12
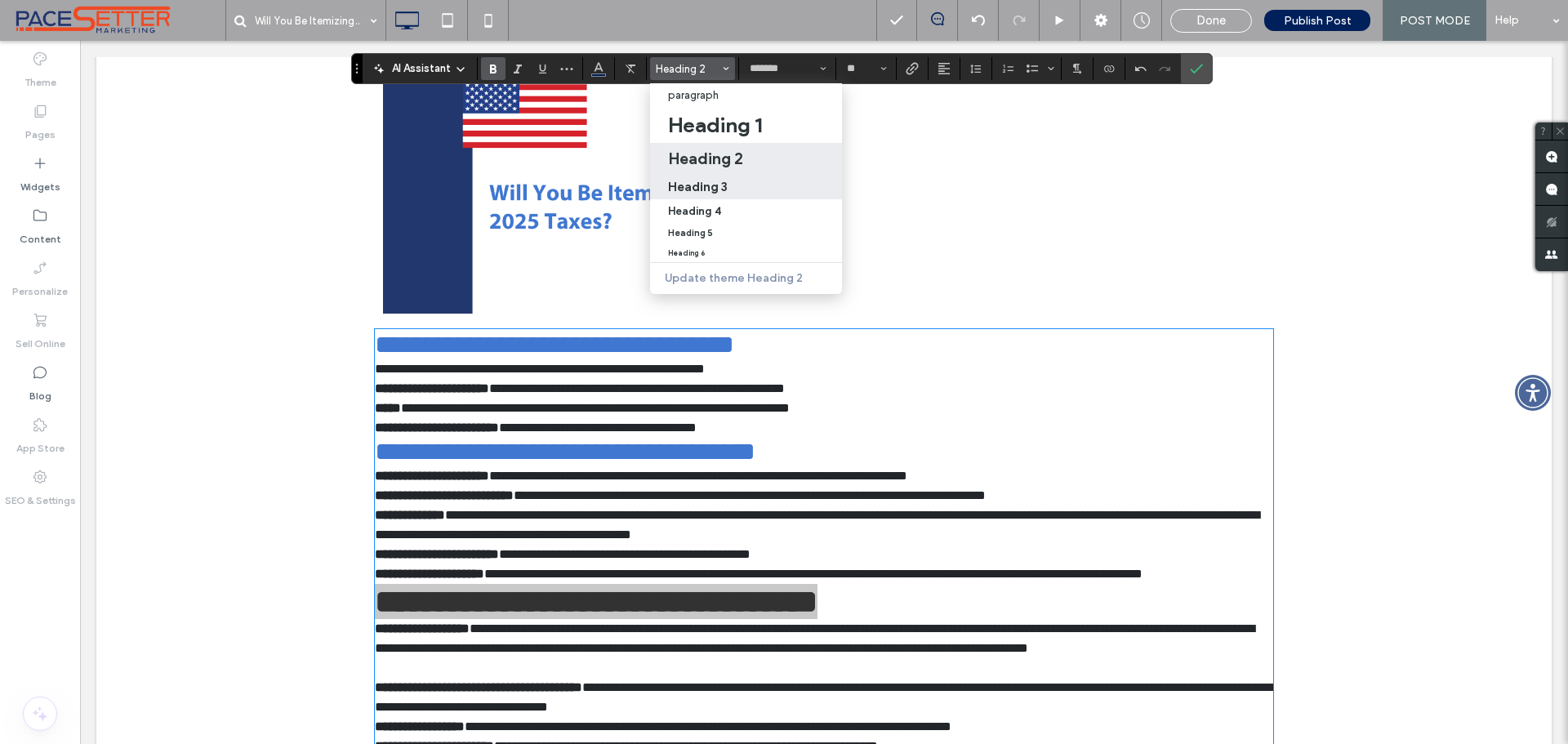
click at [716, 184] on h3 "Heading 3" at bounding box center [698, 187] width 59 height 16
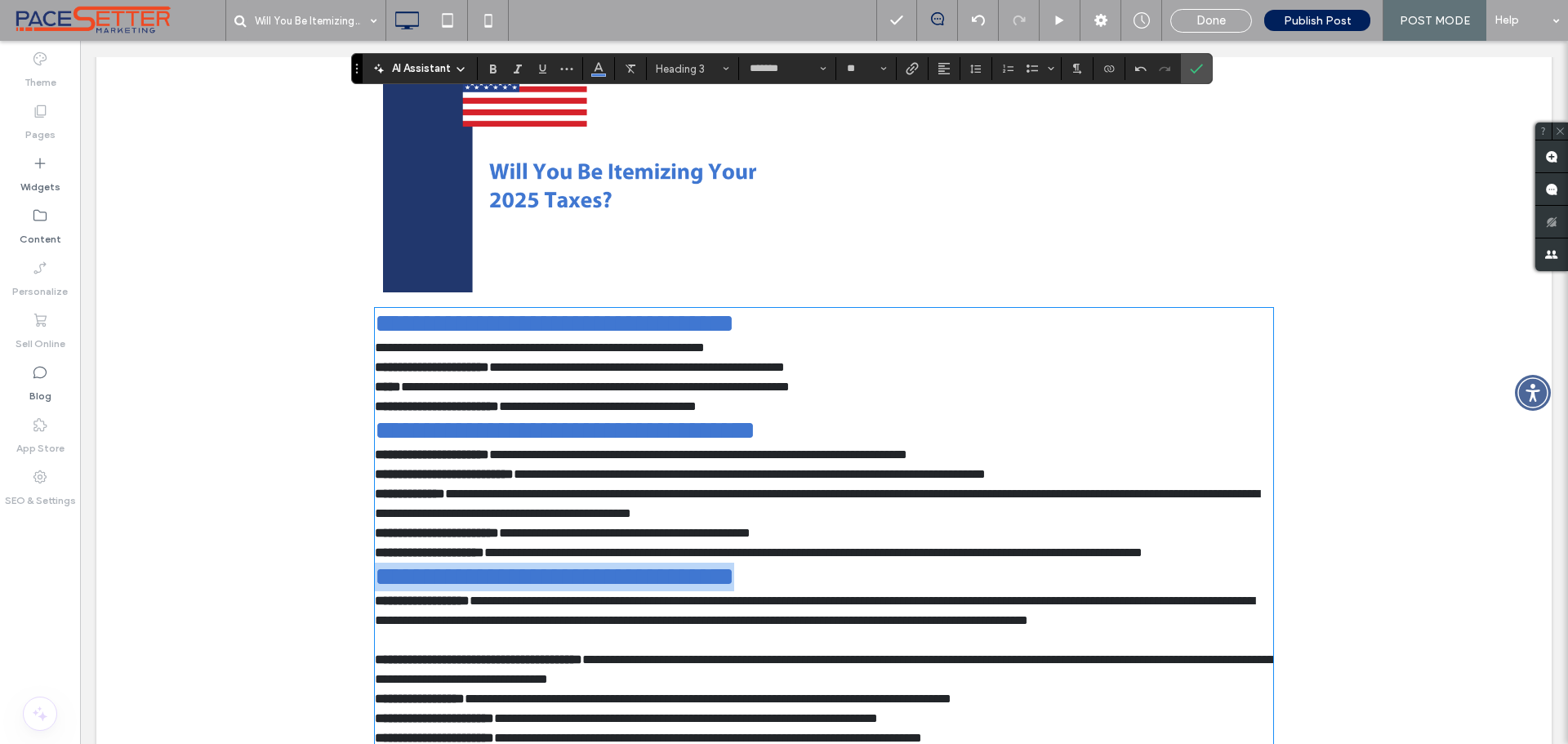
scroll to position [1137, 0]
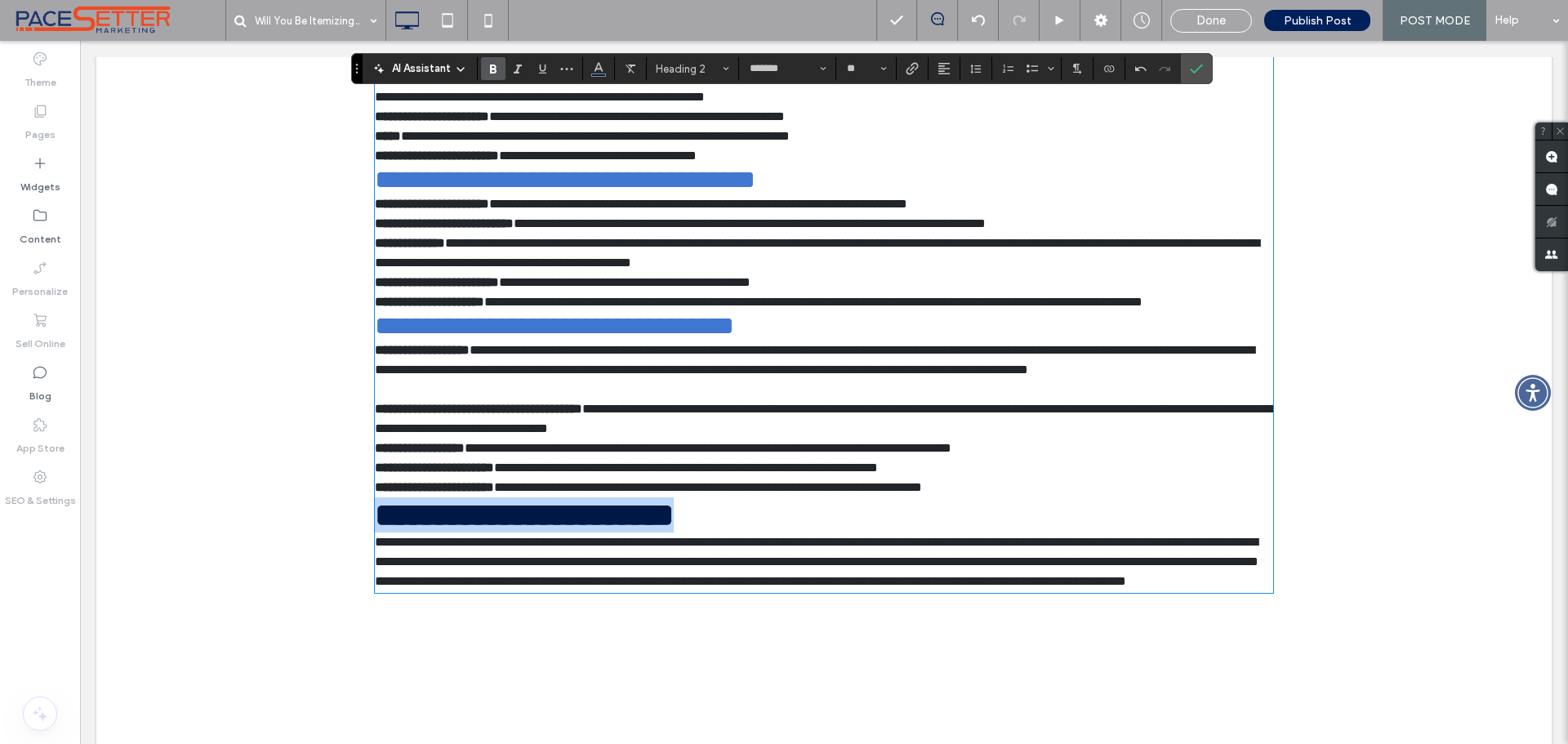
drag, startPoint x: 694, startPoint y: 593, endPoint x: 355, endPoint y: 584, distance: 339.1
click at [355, 584] on div "**********" at bounding box center [823, 110] width 980 height 1144
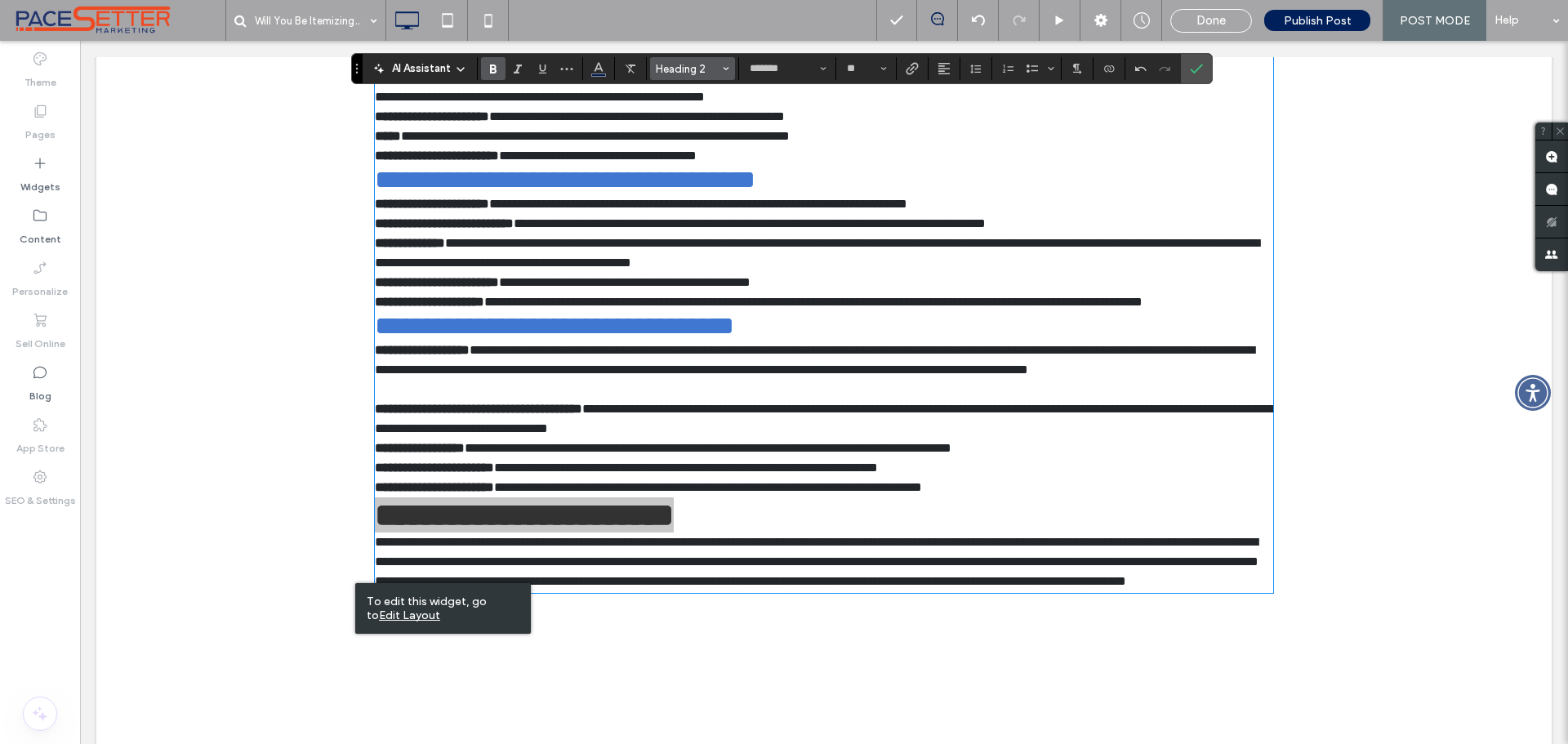
click at [692, 68] on span "Heading 2" at bounding box center [688, 69] width 64 height 12
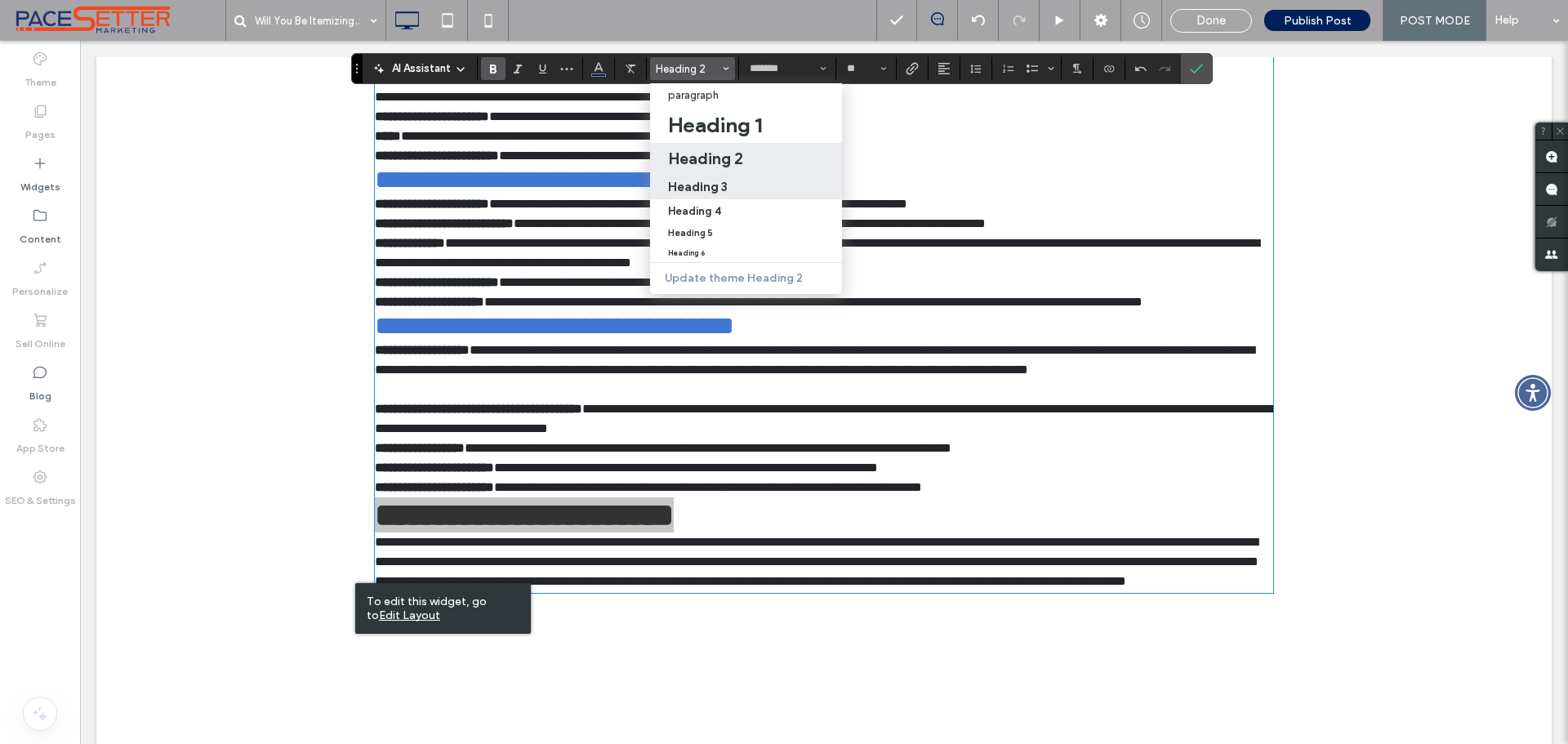
click at [730, 182] on div "Heading 3" at bounding box center [746, 187] width 156 height 16
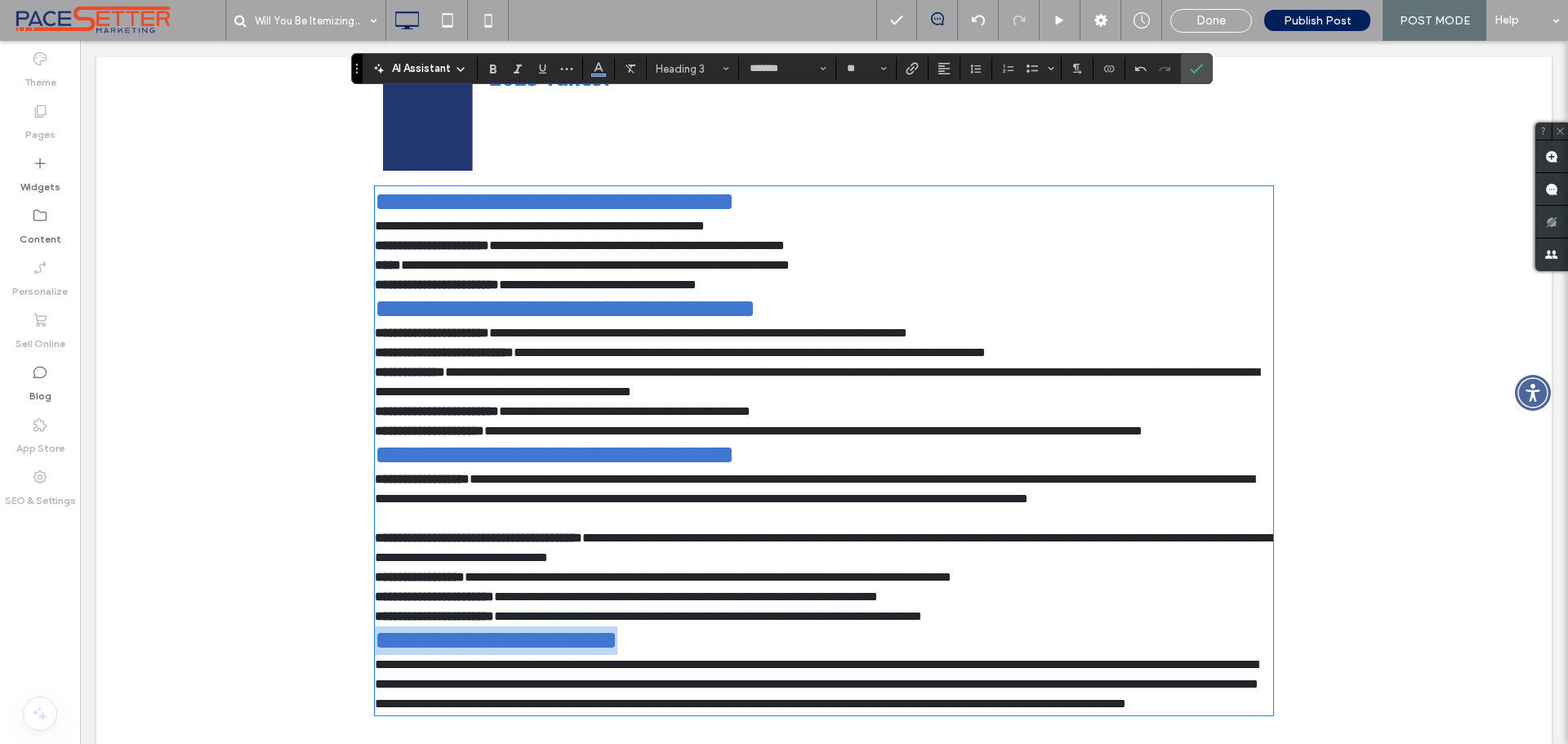
scroll to position [865, 0]
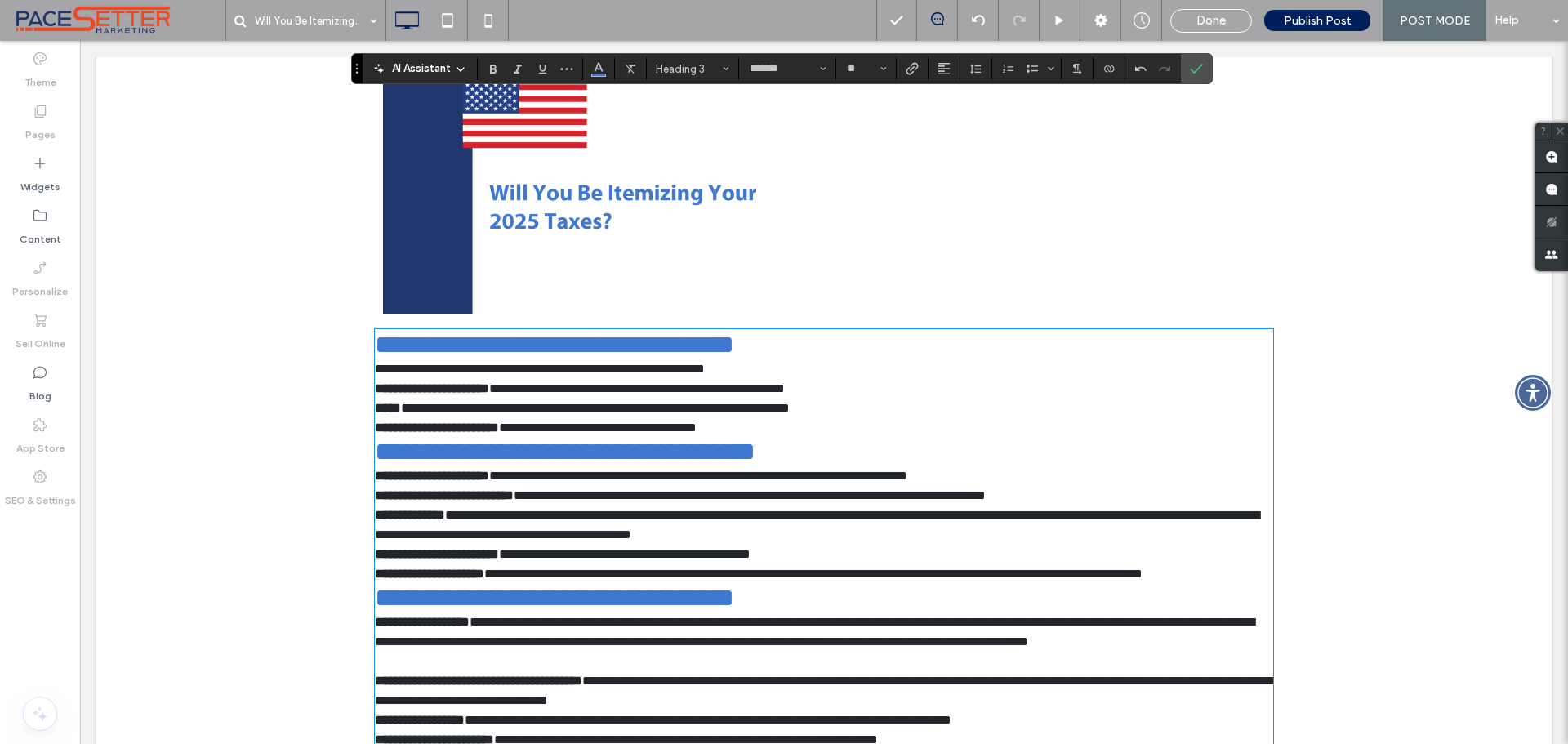
type input "**"
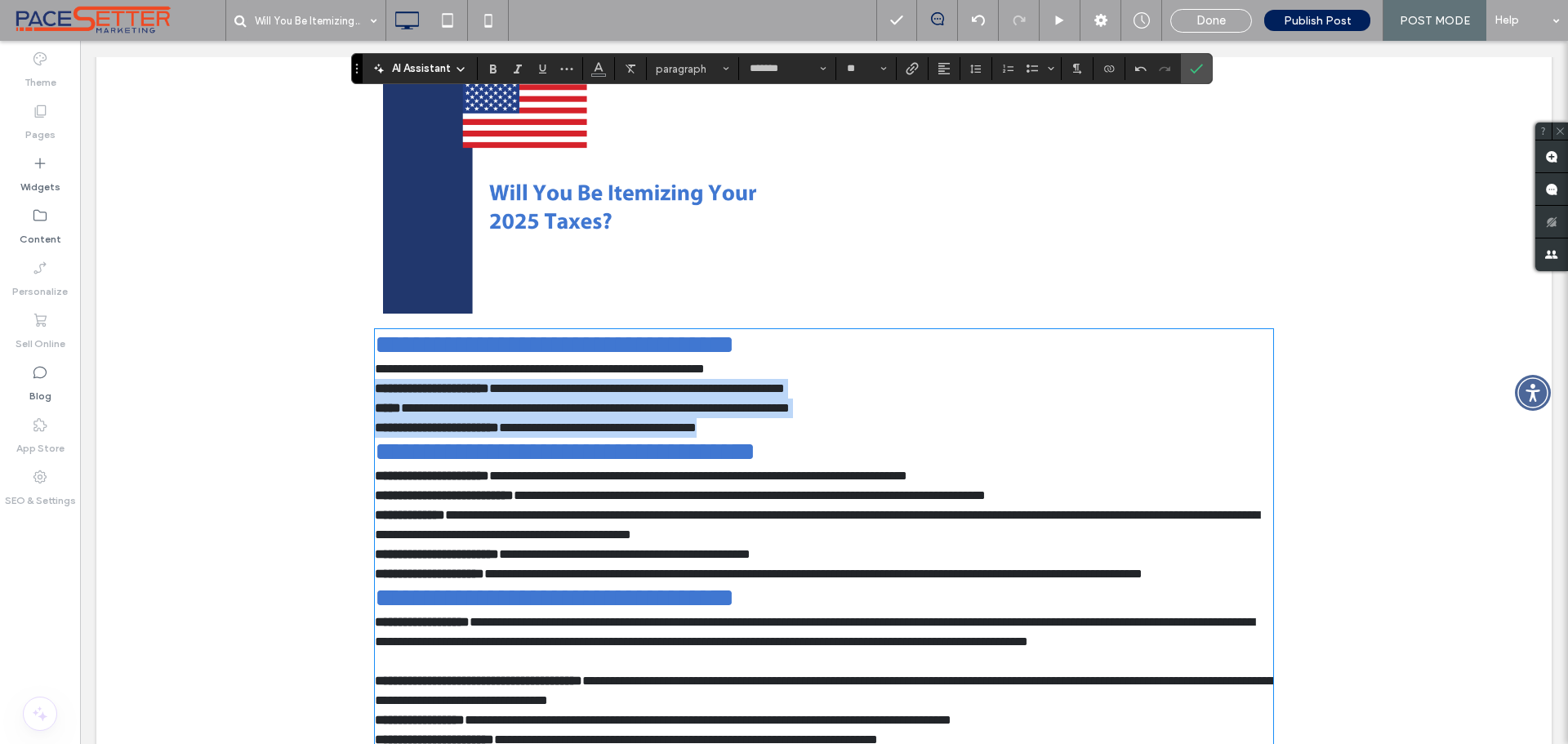
drag, startPoint x: 373, startPoint y: 399, endPoint x: 812, endPoint y: 433, distance: 440.3
click at [812, 433] on div "**********" at bounding box center [823, 594] width 899 height 526
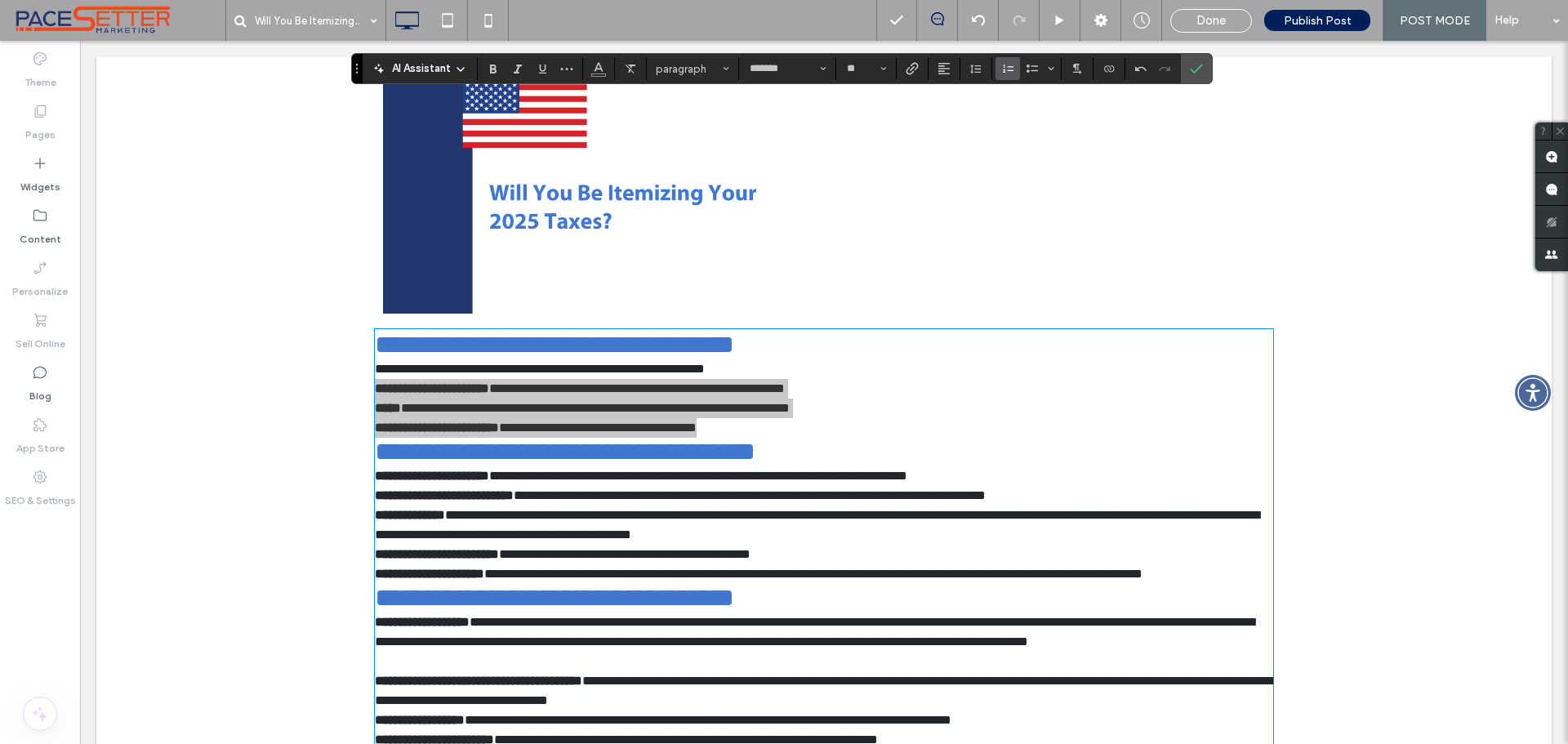
click at [1008, 71] on icon "Numbered List" at bounding box center [1008, 68] width 13 height 13
click at [973, 70] on icon "Line Height" at bounding box center [976, 68] width 13 height 13
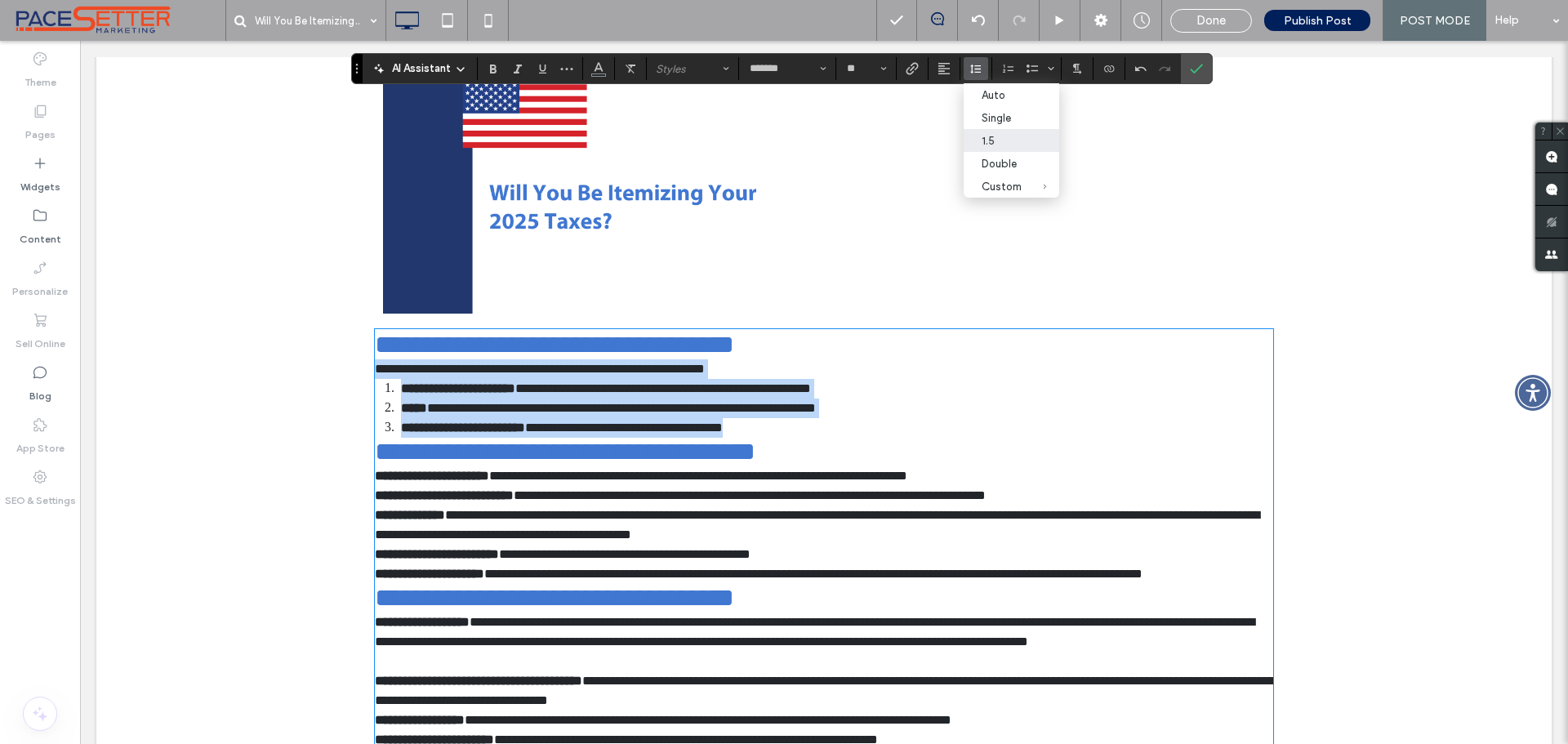
drag, startPoint x: 370, startPoint y: 379, endPoint x: 886, endPoint y: 439, distance: 519.5
click at [886, 439] on div "**********" at bounding box center [823, 594] width 899 height 526
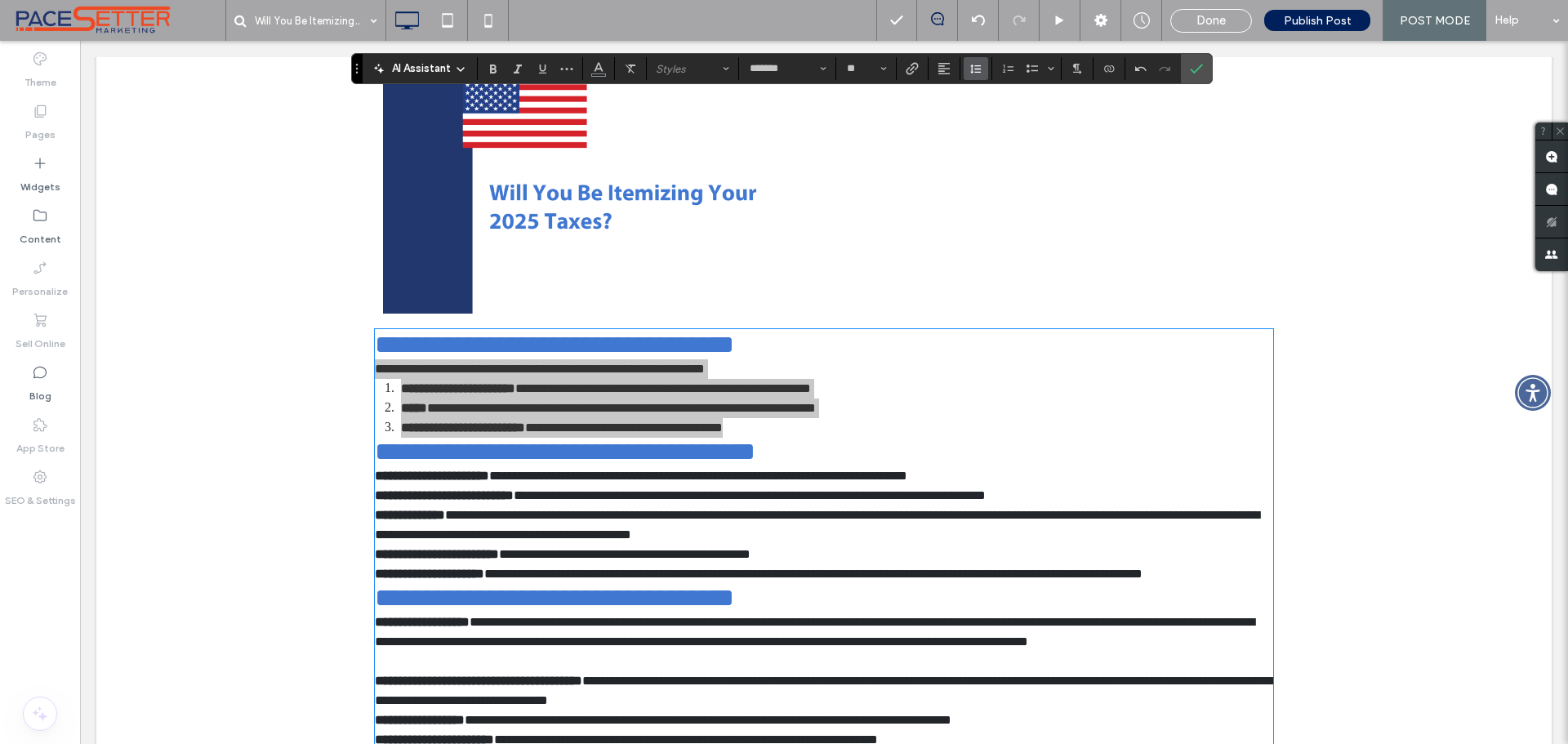
click at [972, 64] on icon "Line Height" at bounding box center [976, 68] width 13 height 13
click at [995, 137] on div "1.5" at bounding box center [1001, 141] width 40 height 12
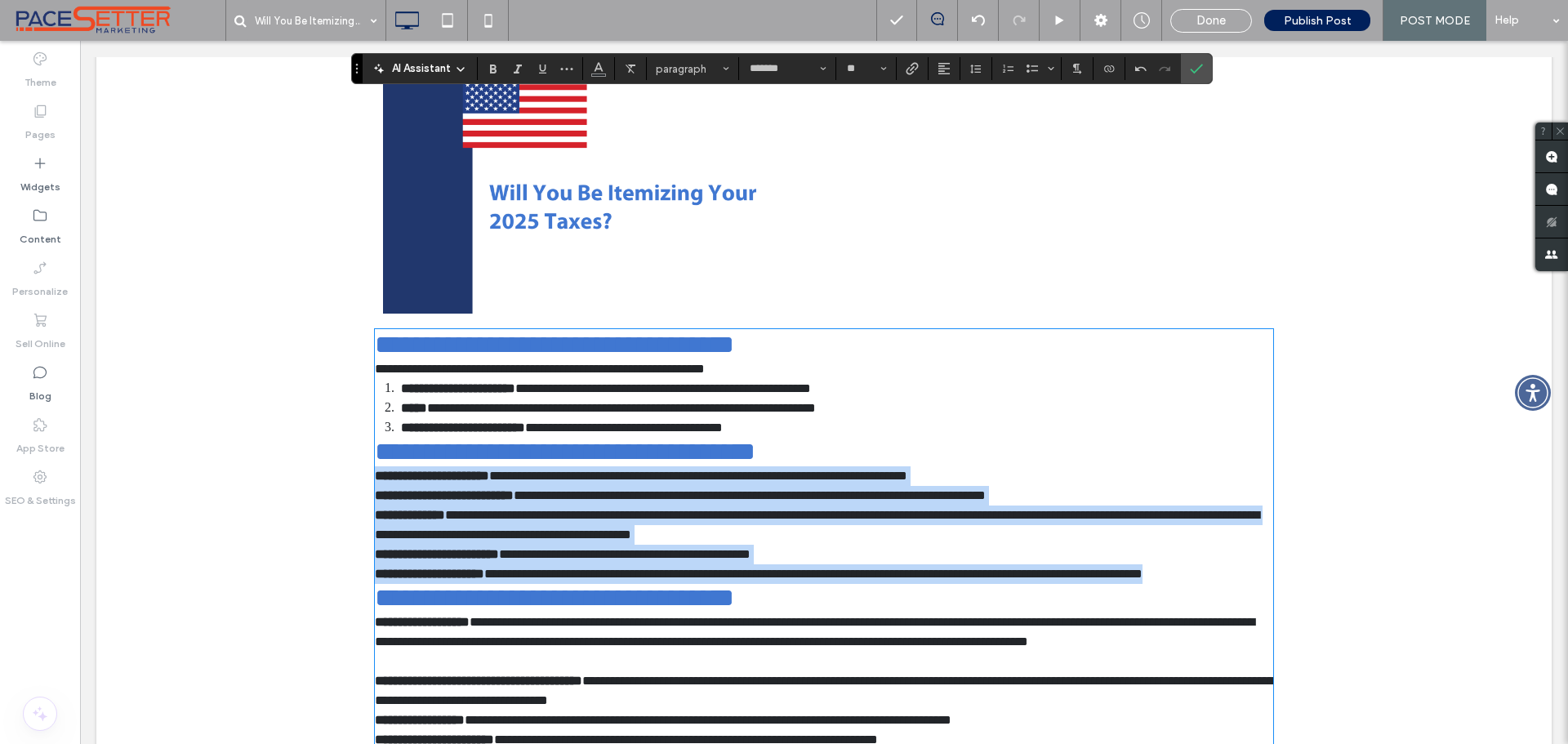
drag, startPoint x: 371, startPoint y: 494, endPoint x: 612, endPoint y: 615, distance: 269.7
click at [612, 615] on div "**********" at bounding box center [823, 594] width 899 height 526
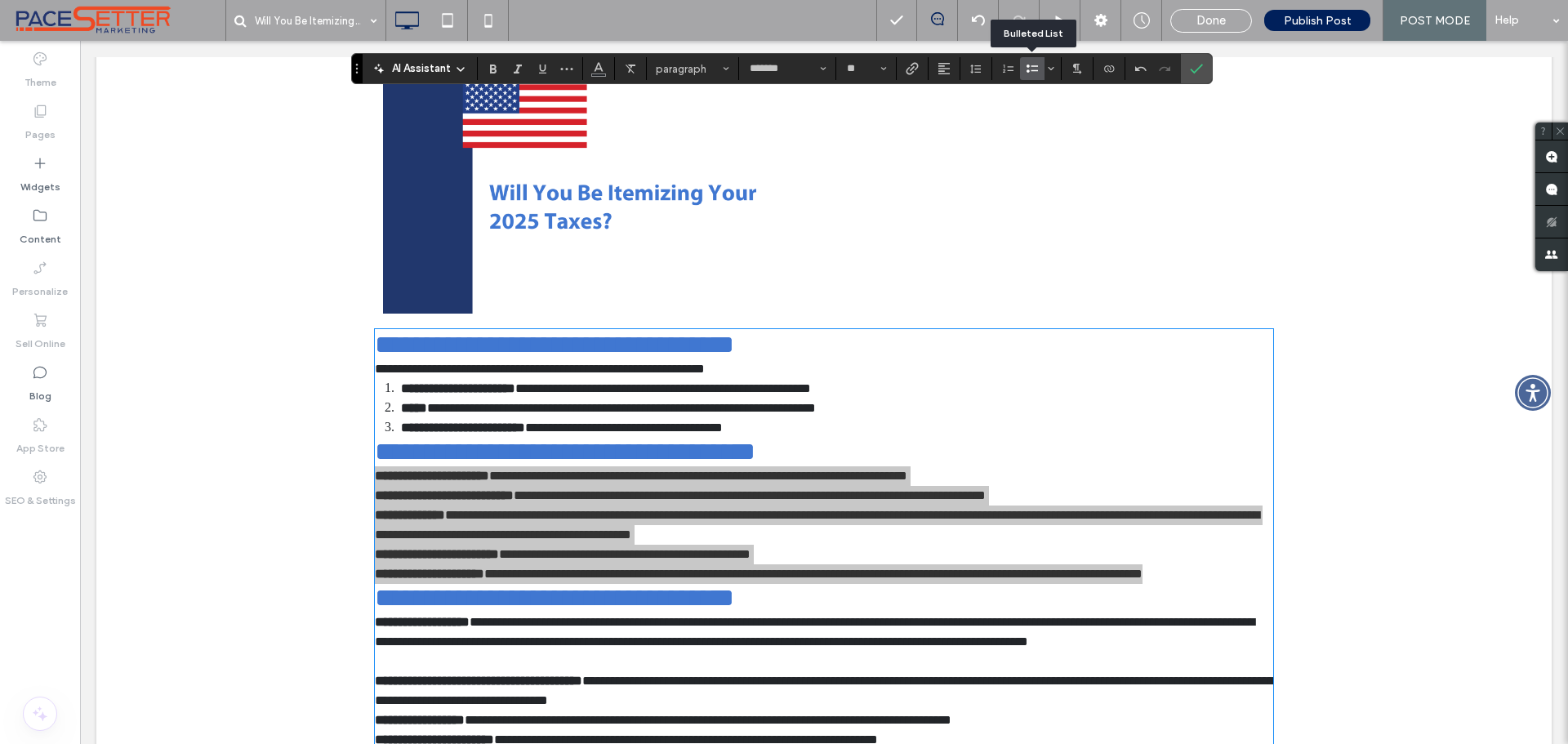
click at [1034, 73] on icon "Bulleted List" at bounding box center [1032, 68] width 13 height 13
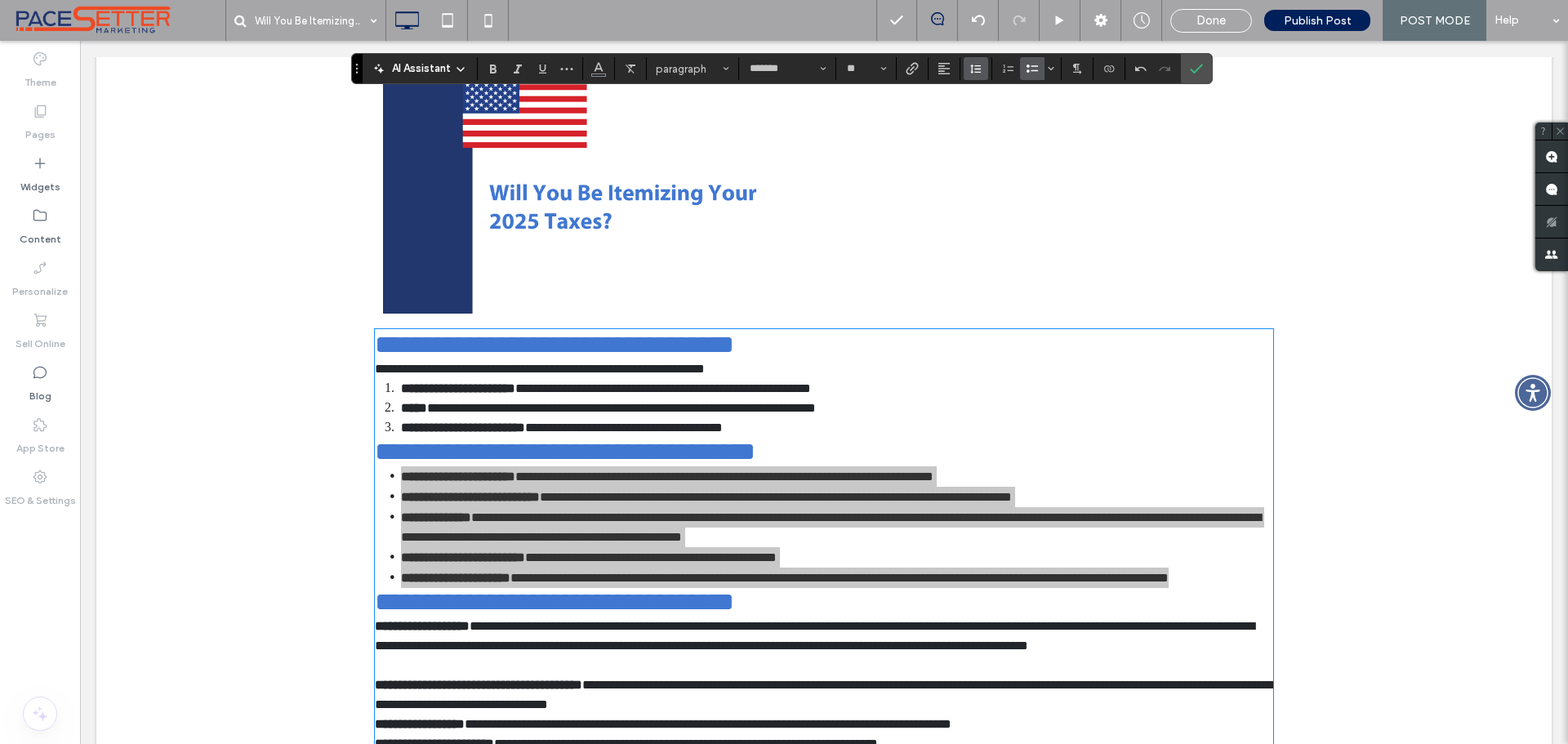
click at [976, 74] on icon "Line Height" at bounding box center [976, 68] width 13 height 13
click at [989, 137] on div "1.5" at bounding box center [1001, 141] width 40 height 12
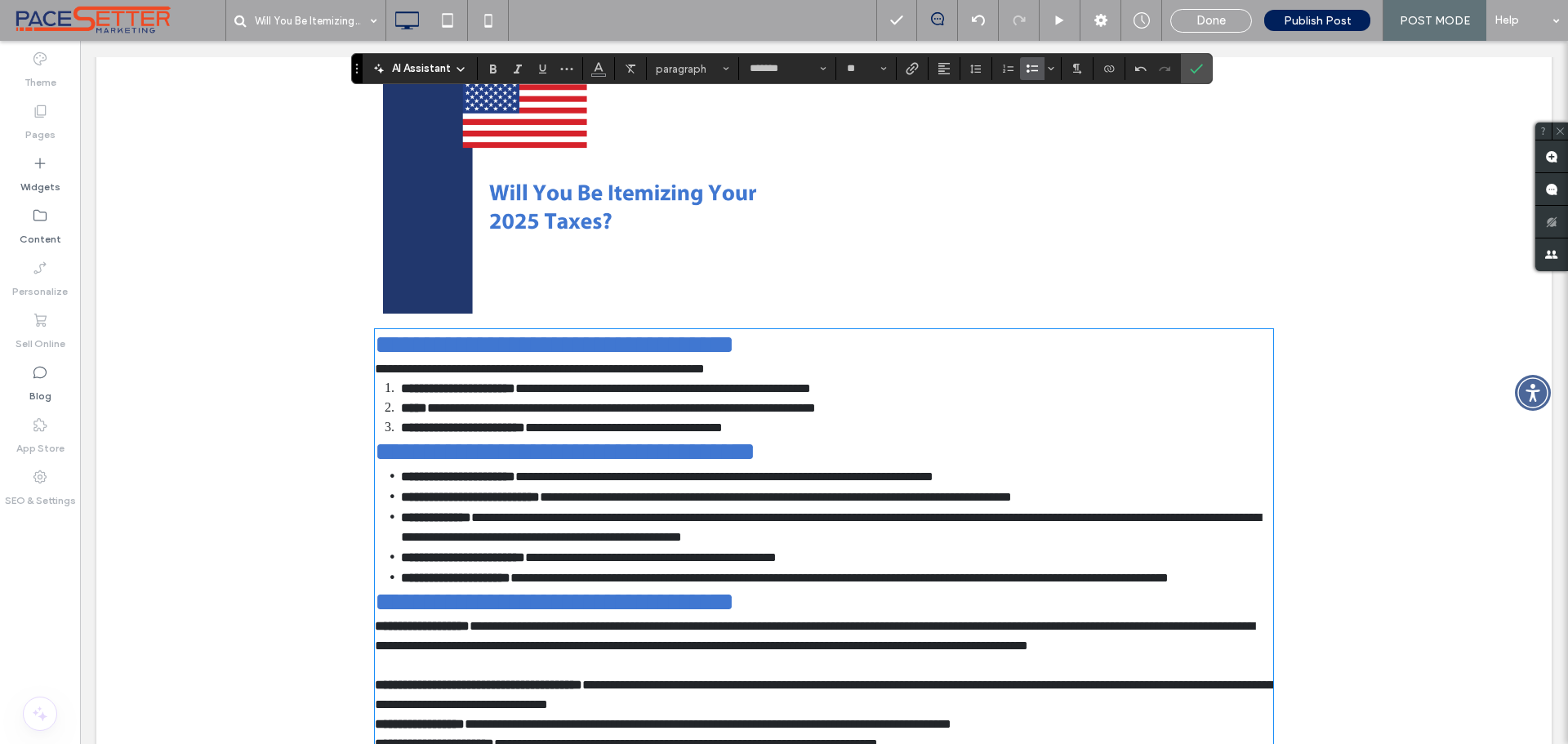
click at [835, 438] on li "**********" at bounding box center [837, 428] width 872 height 19
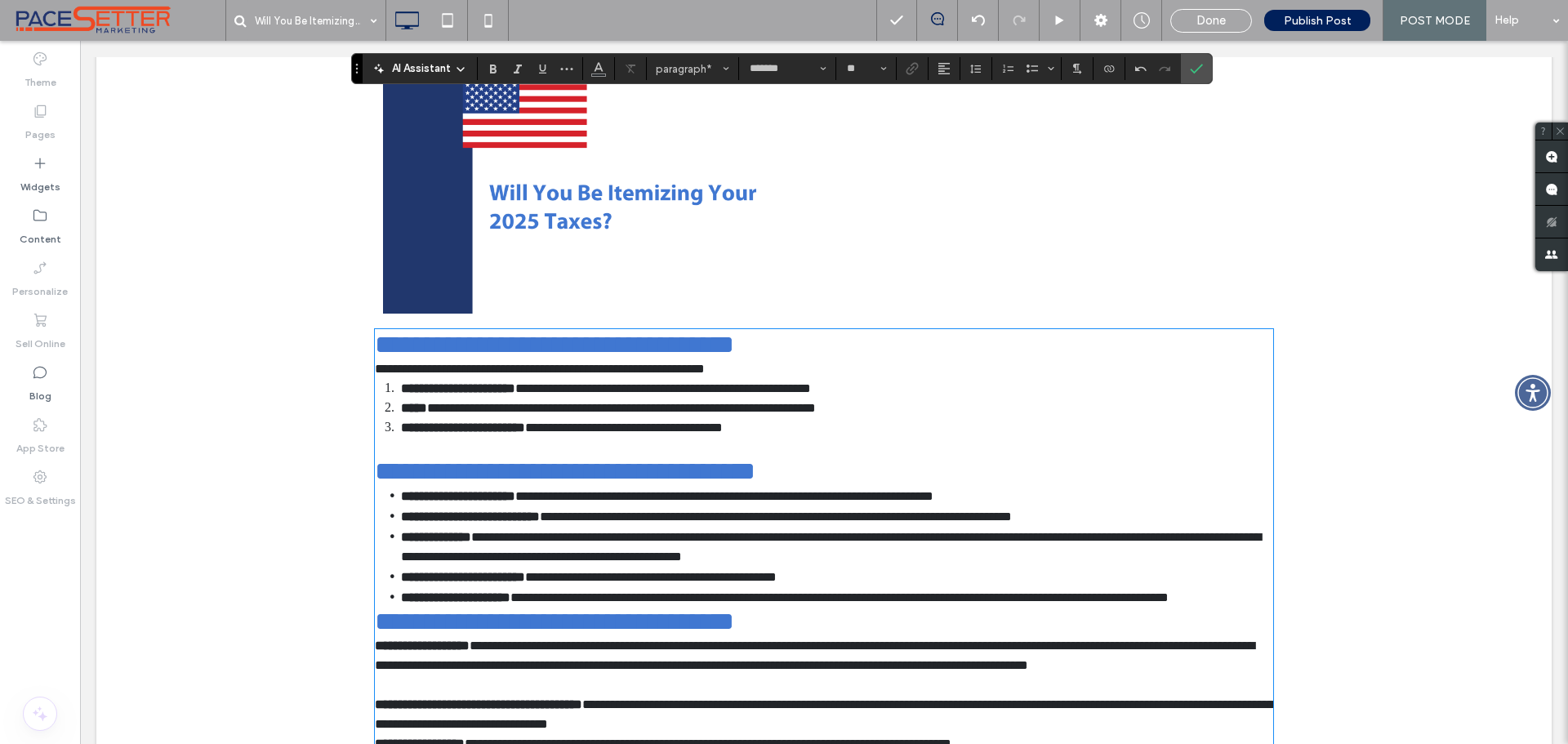
click at [626, 608] on li "**********" at bounding box center [837, 597] width 872 height 20
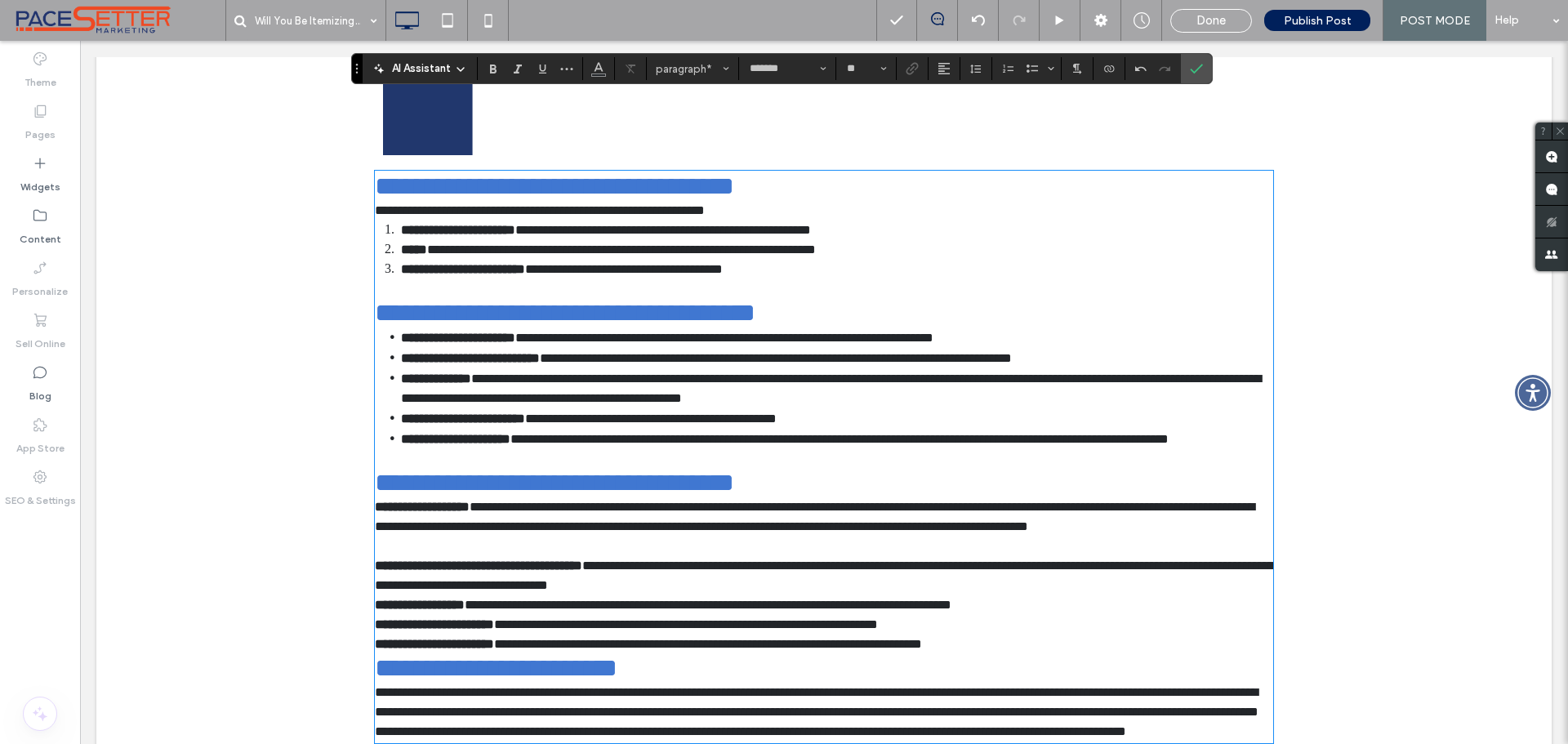
scroll to position [1274, 0]
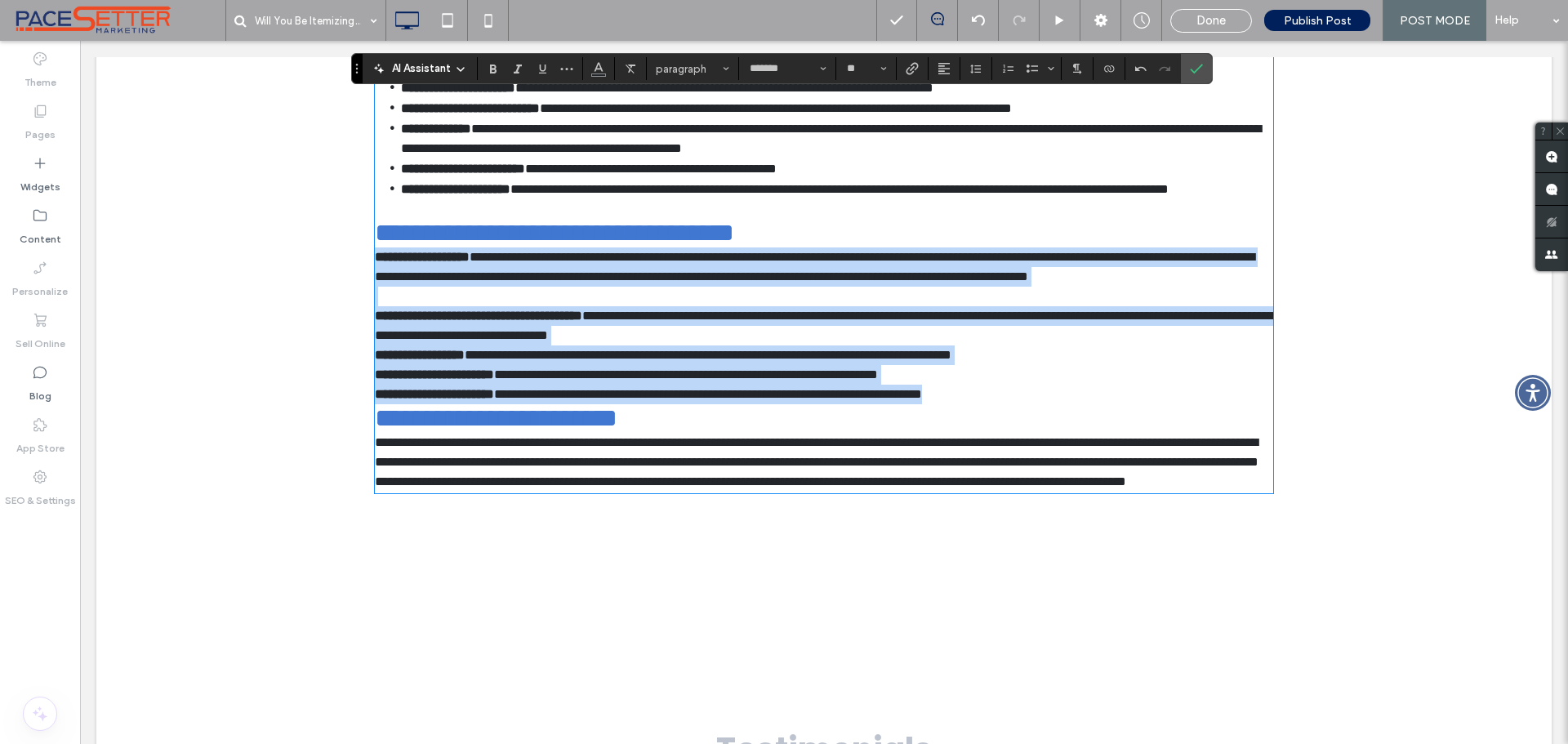
drag, startPoint x: 371, startPoint y: 300, endPoint x: 1130, endPoint y: 465, distance: 776.7
click at [1130, 465] on div "**********" at bounding box center [823, 206] width 899 height 570
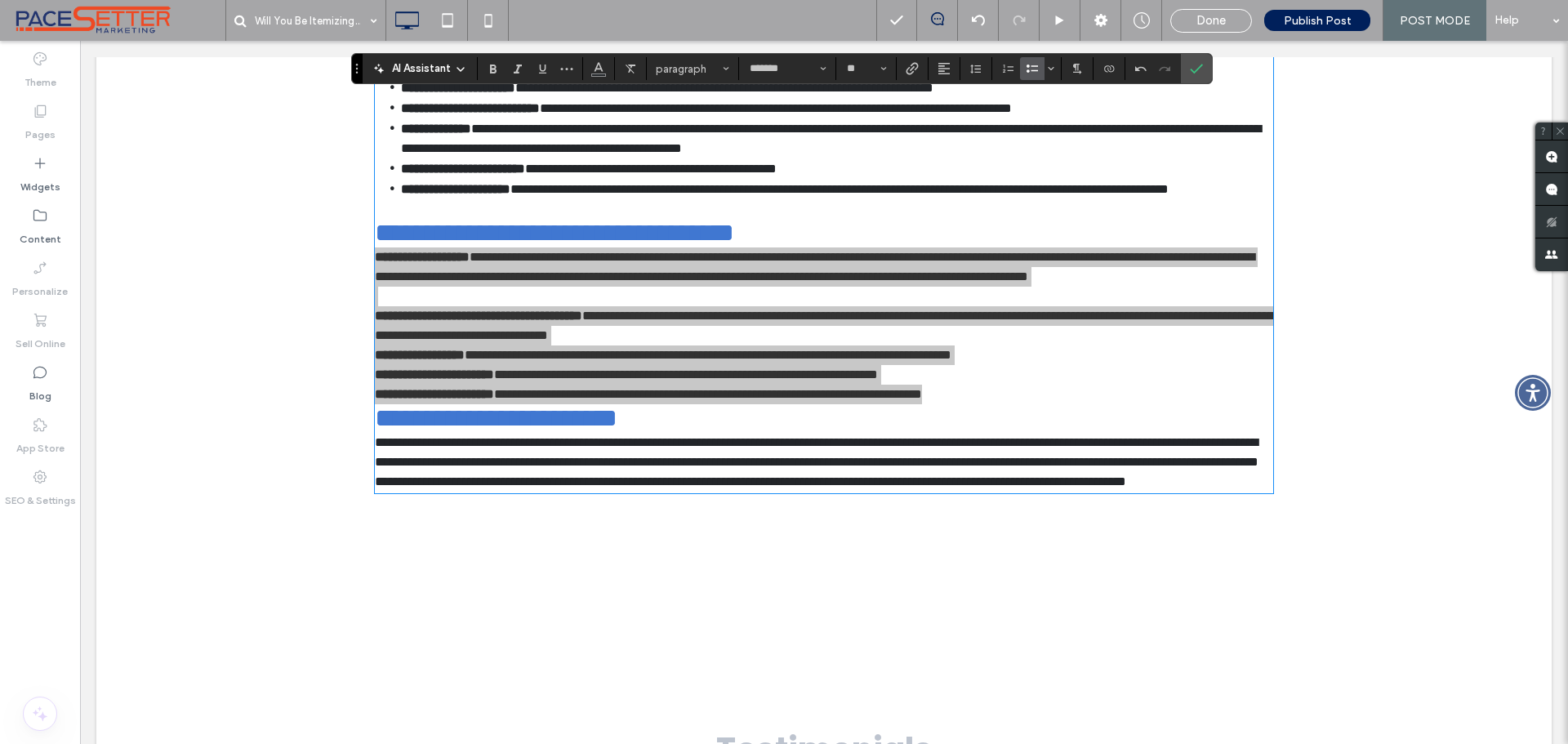
click at [1030, 69] on icon "Bulleted List" at bounding box center [1032, 68] width 13 height 13
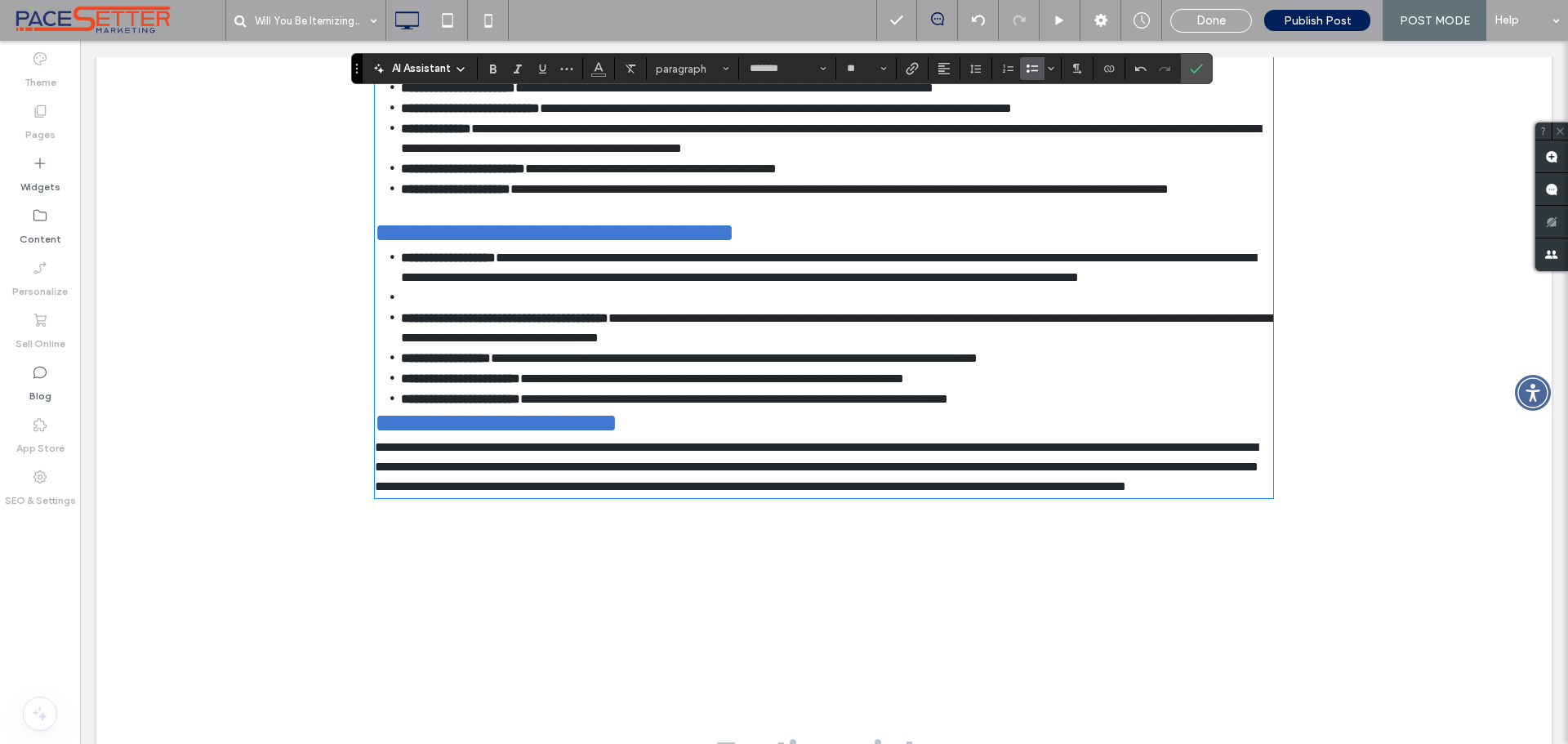
click at [436, 308] on li at bounding box center [837, 298] width 872 height 20
click at [447, 308] on li at bounding box center [837, 298] width 872 height 20
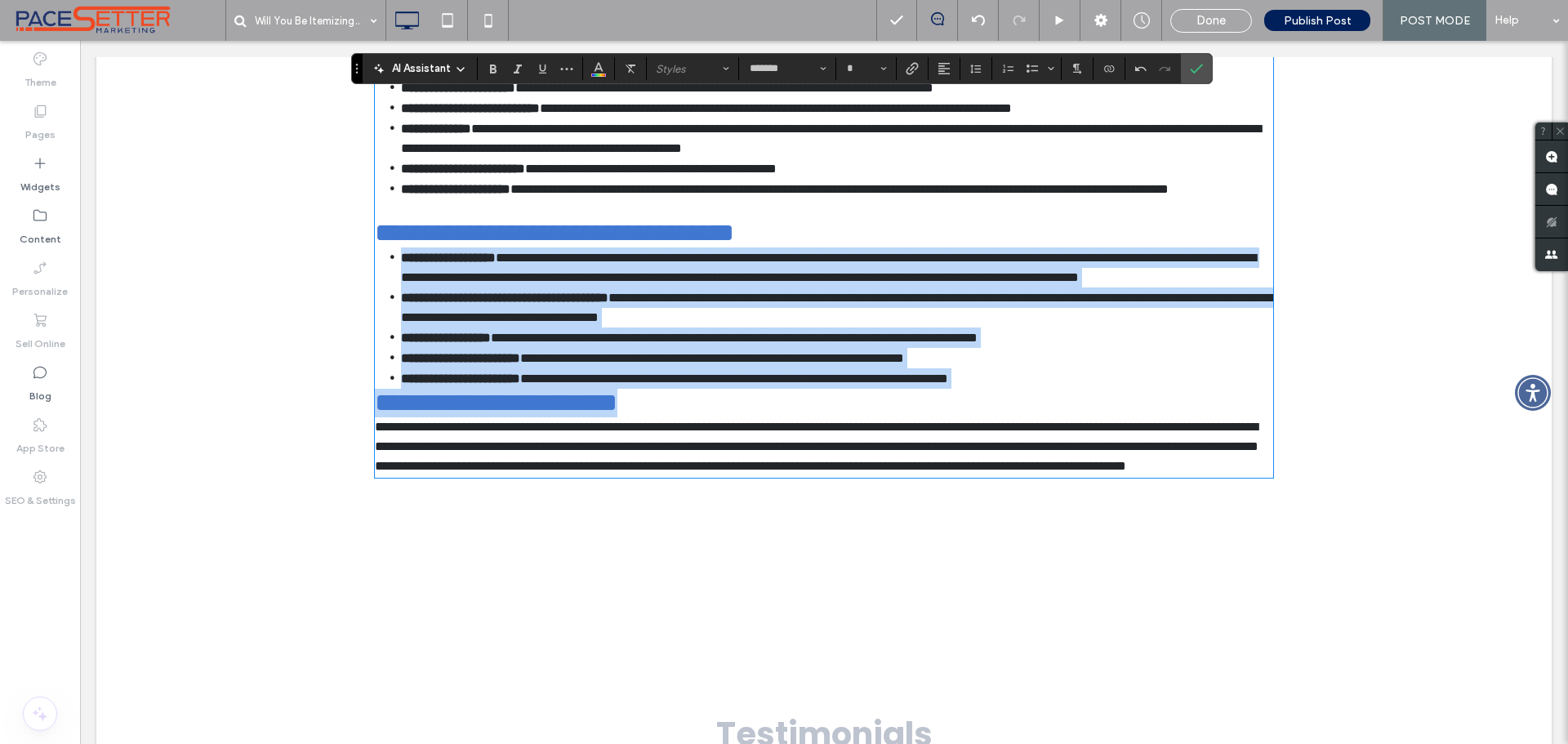
type input "**"
drag, startPoint x: 397, startPoint y: 304, endPoint x: 1126, endPoint y: 438, distance: 741.2
click at [1126, 389] on ul "**********" at bounding box center [823, 319] width 899 height 142
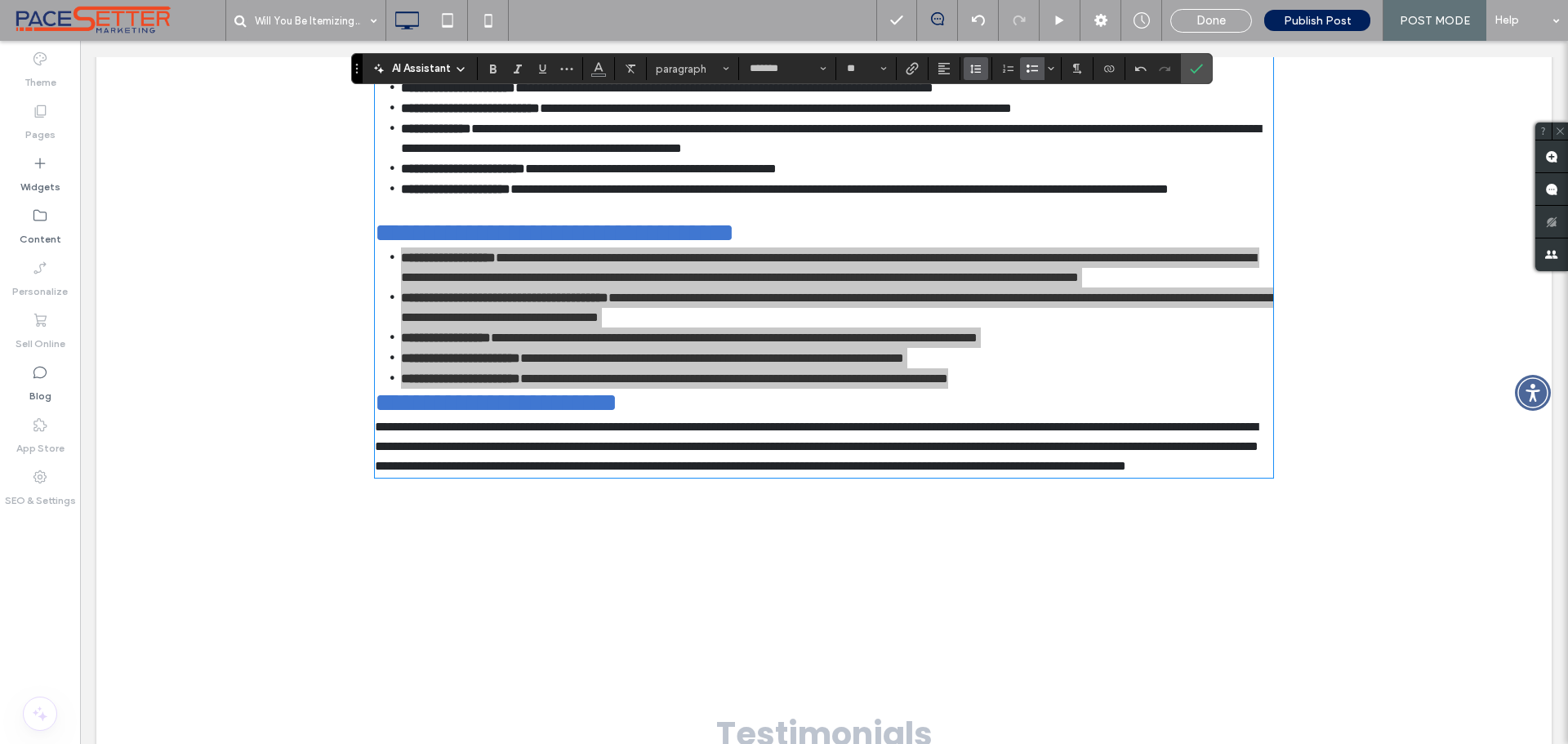
click at [976, 68] on use "Line Height" at bounding box center [976, 69] width 11 height 9
drag, startPoint x: 997, startPoint y: 137, endPoint x: 915, endPoint y: 97, distance: 91.2
click at [997, 137] on div "1.5" at bounding box center [1001, 141] width 40 height 12
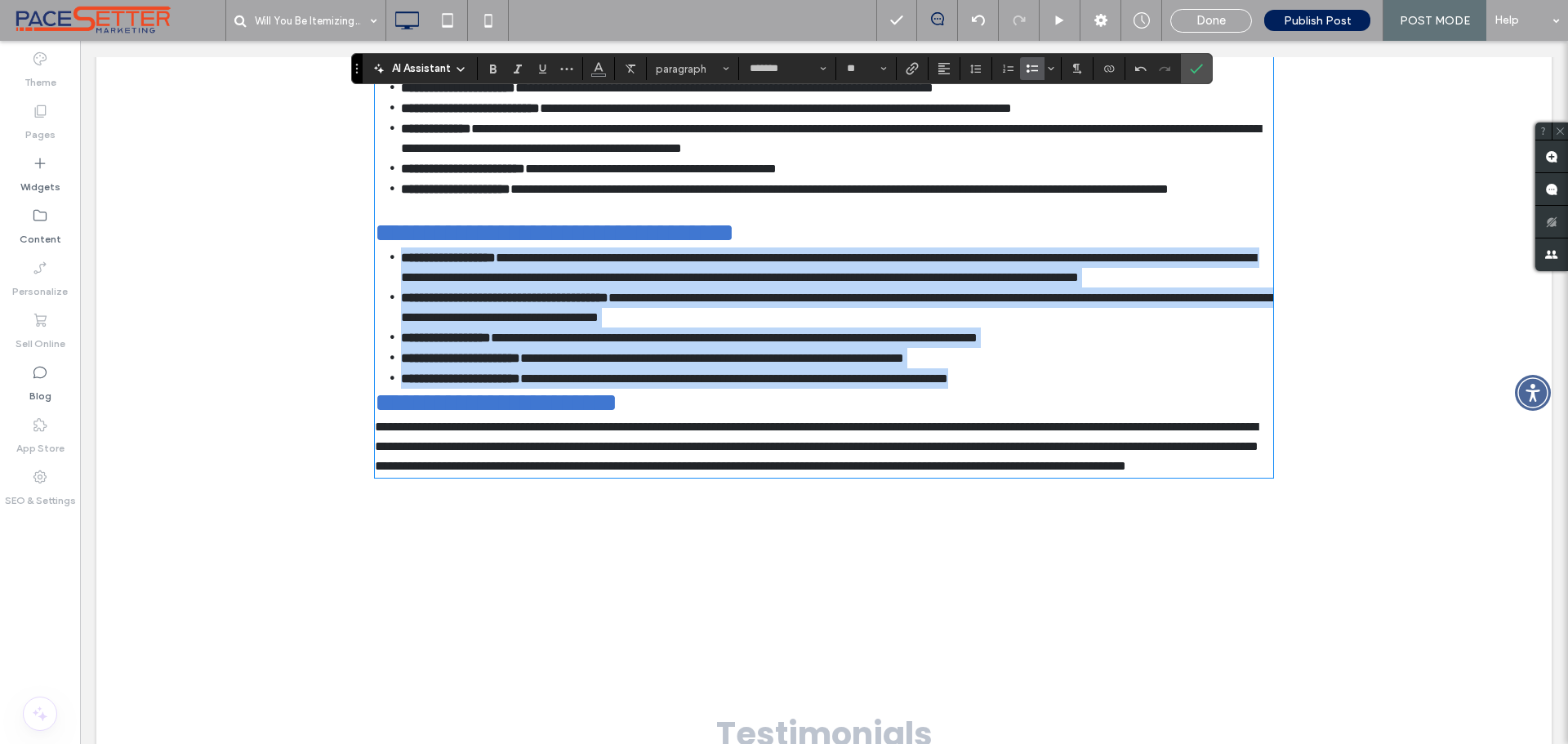
click at [1145, 389] on li "**********" at bounding box center [837, 378] width 872 height 20
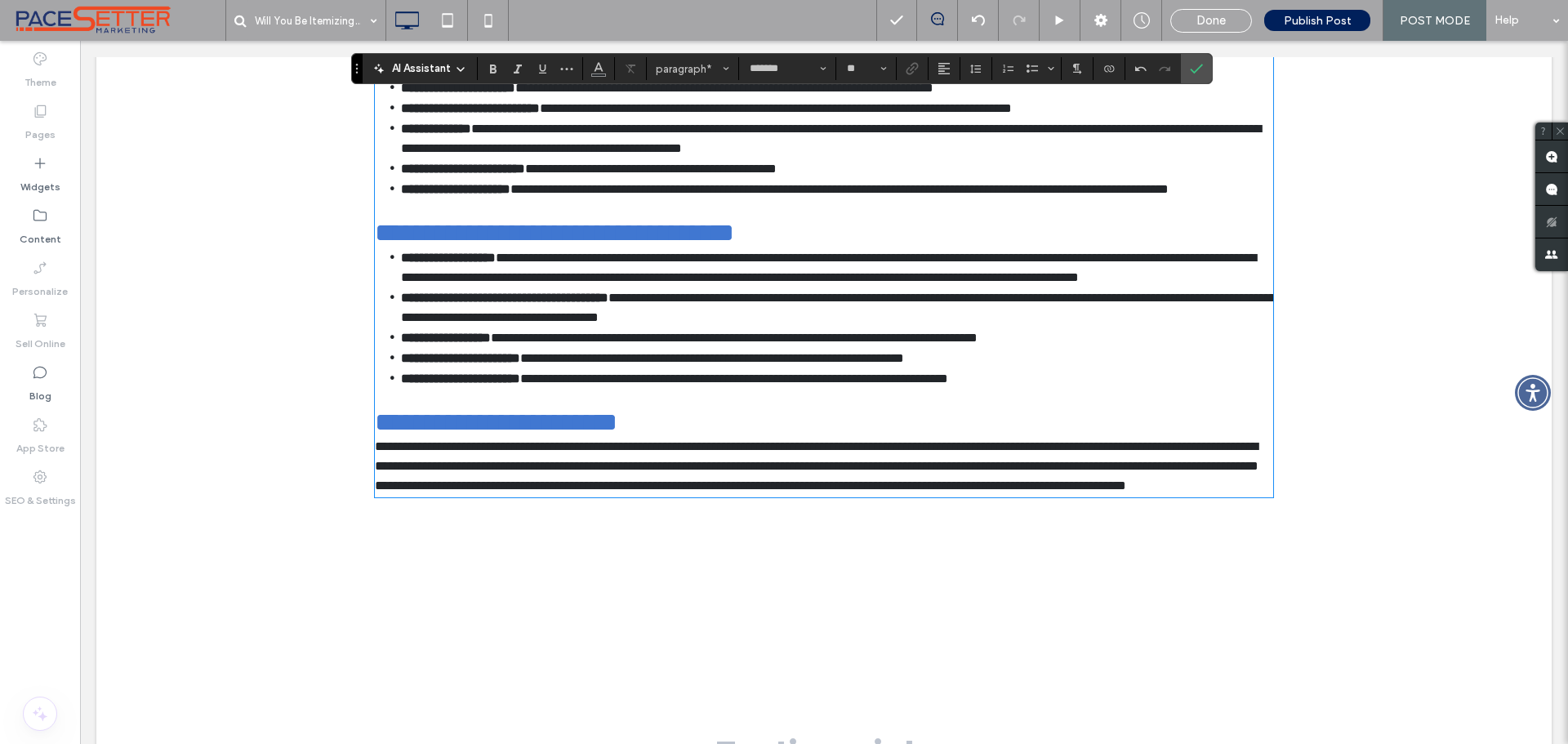
click at [1008, 477] on p "**********" at bounding box center [823, 457] width 899 height 39
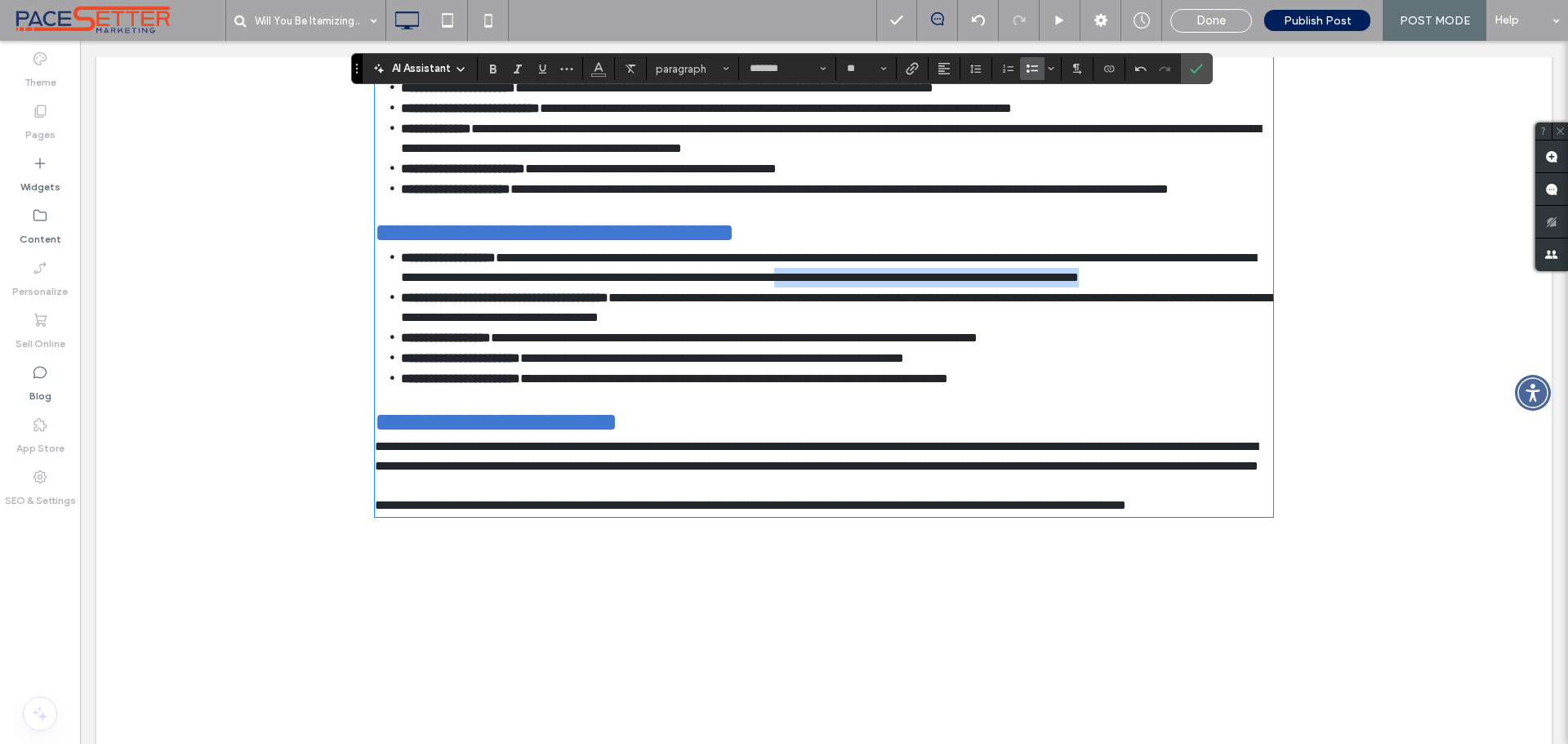
drag, startPoint x: 1148, startPoint y: 322, endPoint x: 1165, endPoint y: 343, distance: 27.0
click at [1165, 288] on li "**********" at bounding box center [837, 267] width 872 height 40
drag, startPoint x: 807, startPoint y: 165, endPoint x: 1111, endPoint y: 168, distance: 304.0
click at [1111, 159] on li "**********" at bounding box center [837, 138] width 872 height 40
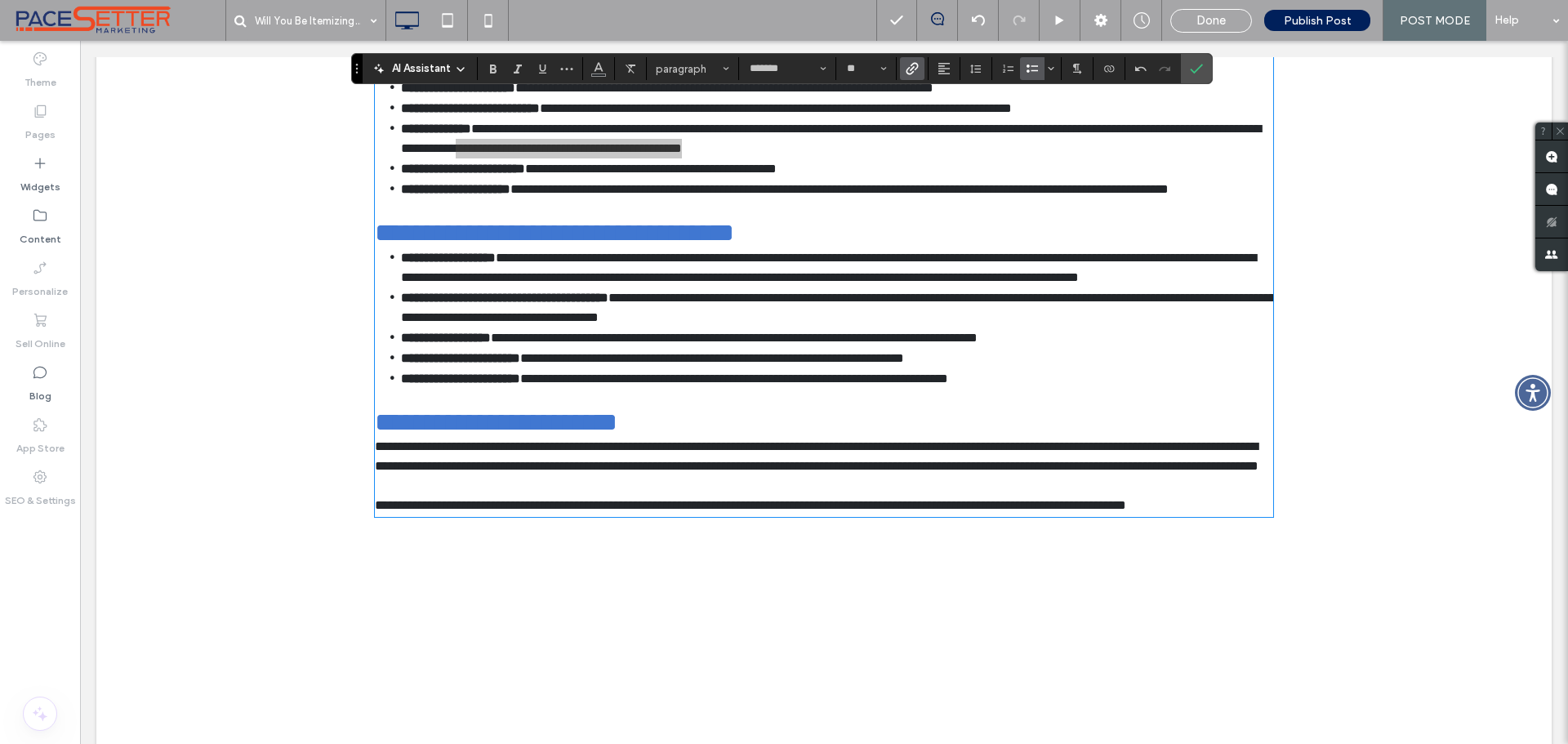
click at [913, 68] on use "Link" at bounding box center [913, 68] width 12 height 12
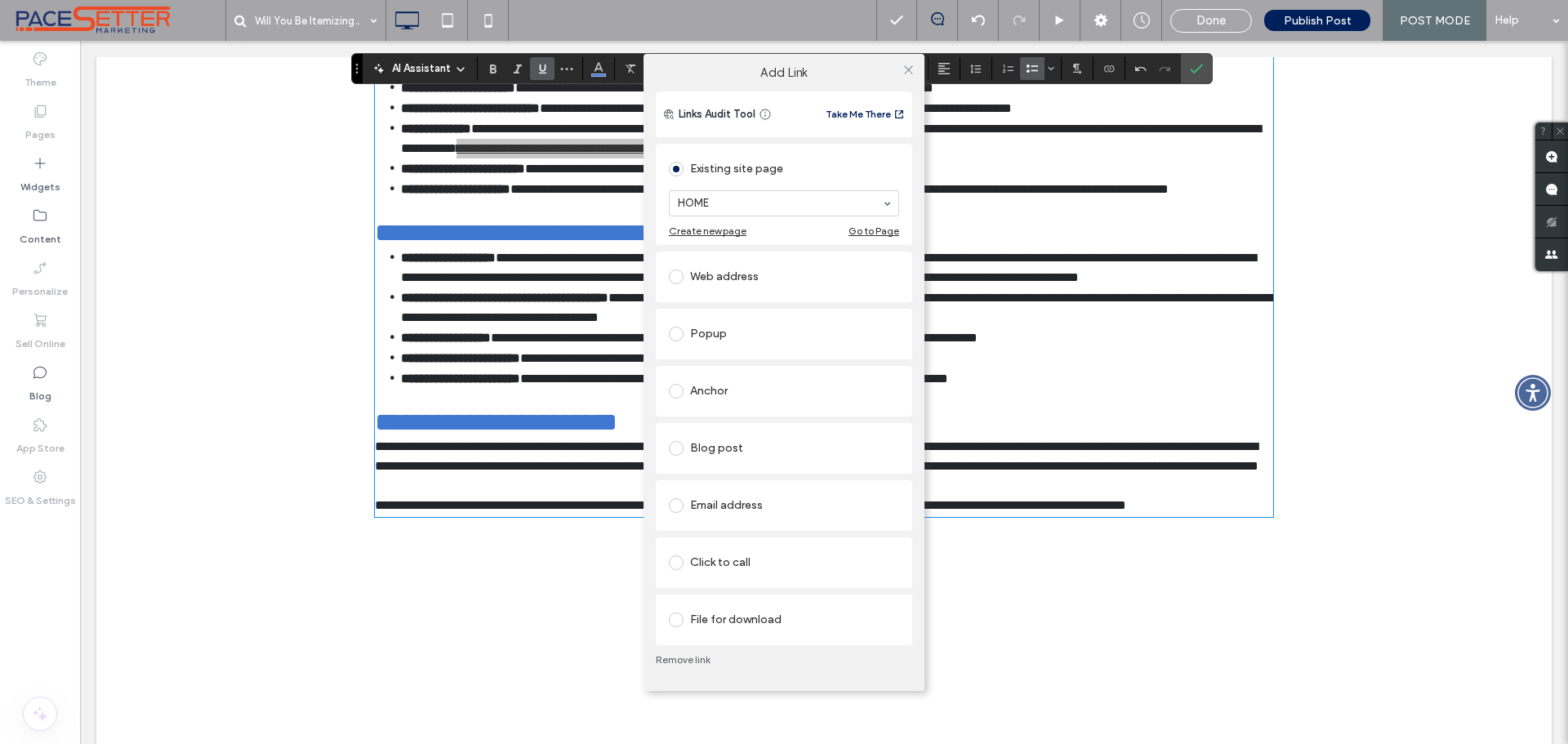
click at [689, 275] on label at bounding box center [680, 276] width 21 height 15
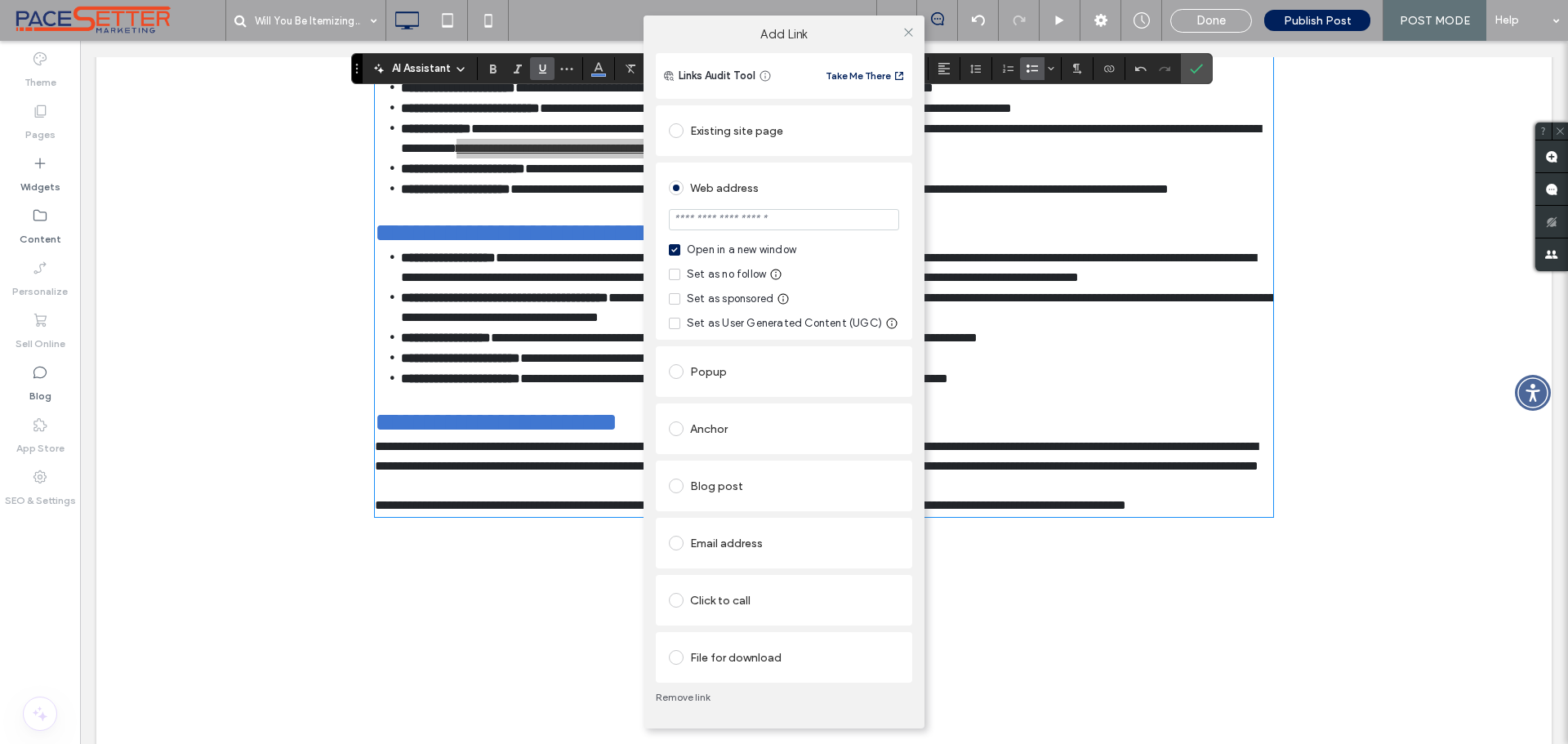
click at [724, 215] on input "url" at bounding box center [784, 220] width 230 height 21
paste input "**********"
type input "**********"
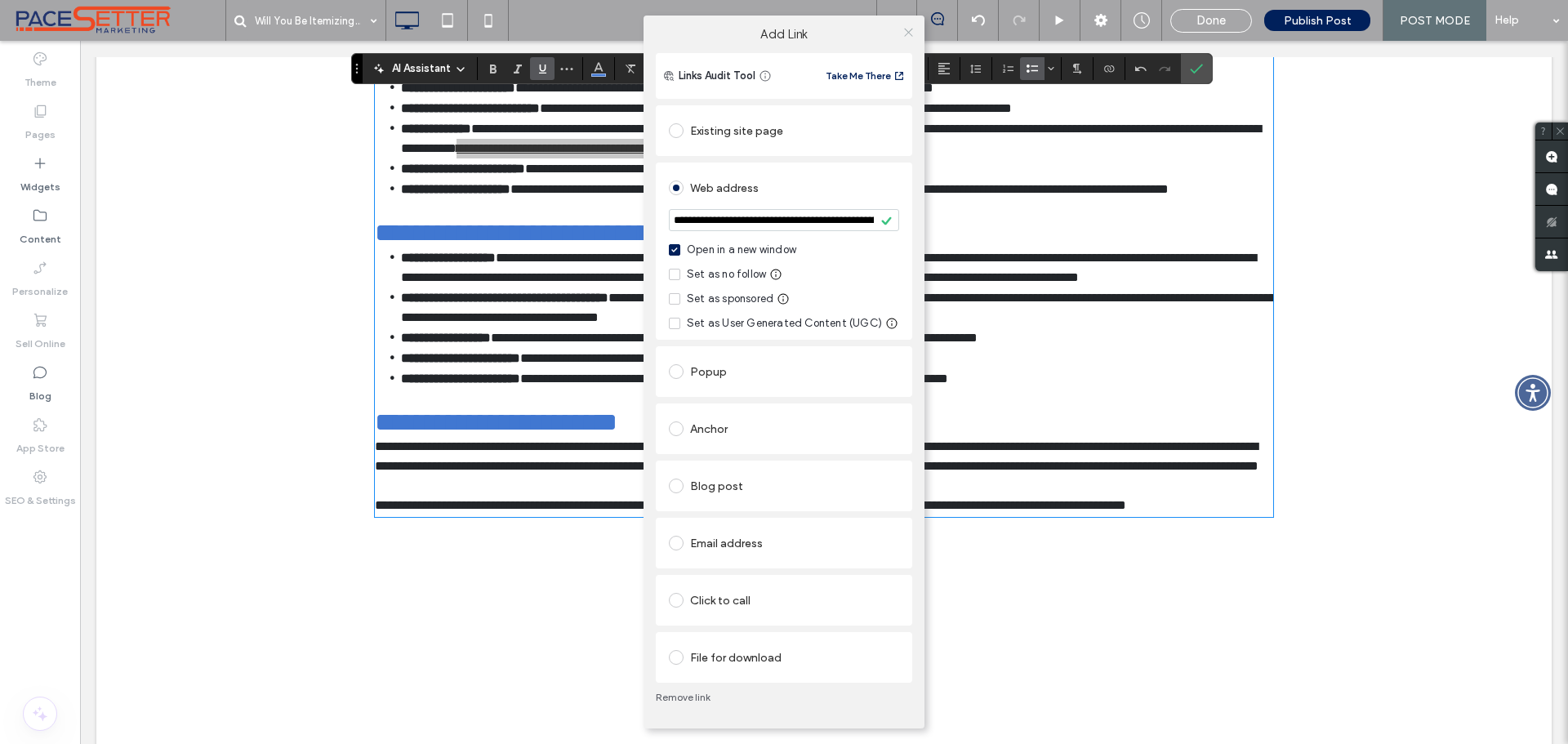
click at [909, 33] on use at bounding box center [908, 31] width 8 height 8
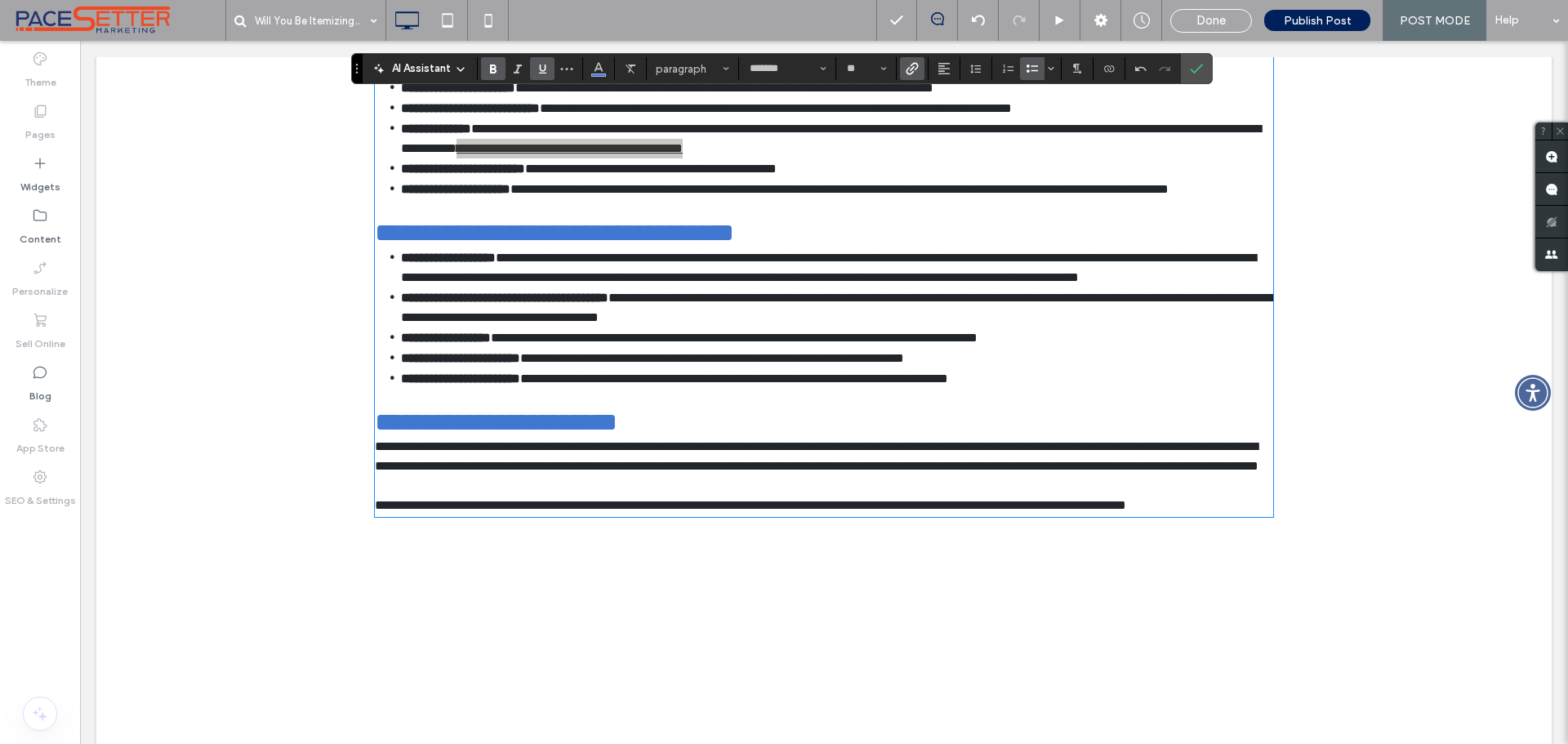
click at [492, 64] on icon "Bold" at bounding box center [493, 68] width 13 height 13
click at [1200, 75] on span "Confirm" at bounding box center [1196, 68] width 13 height 27
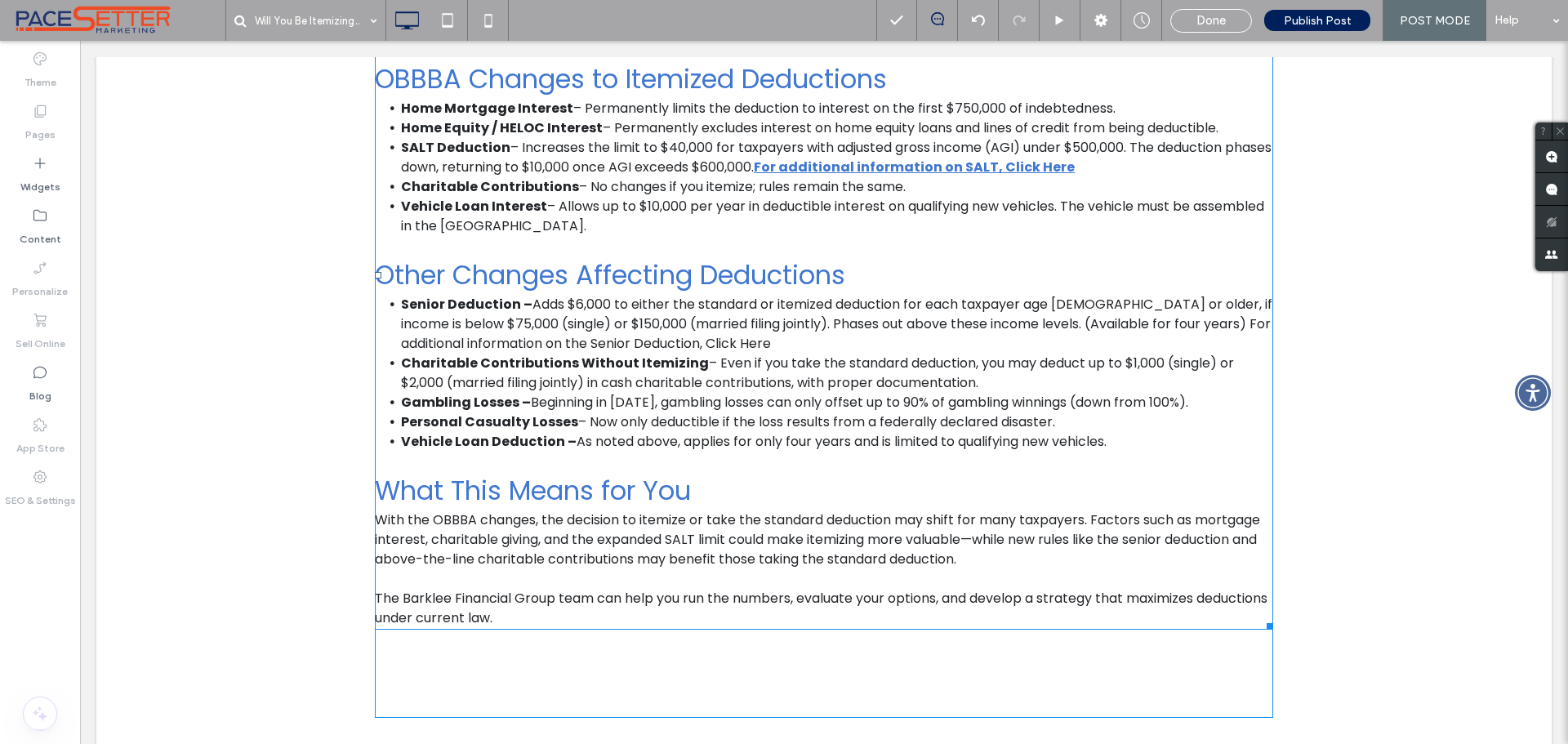
click at [1166, 337] on li "Senior Deduction – Adds $6,000 to either the standard or itemized deduction for…" at bounding box center [837, 324] width 872 height 58
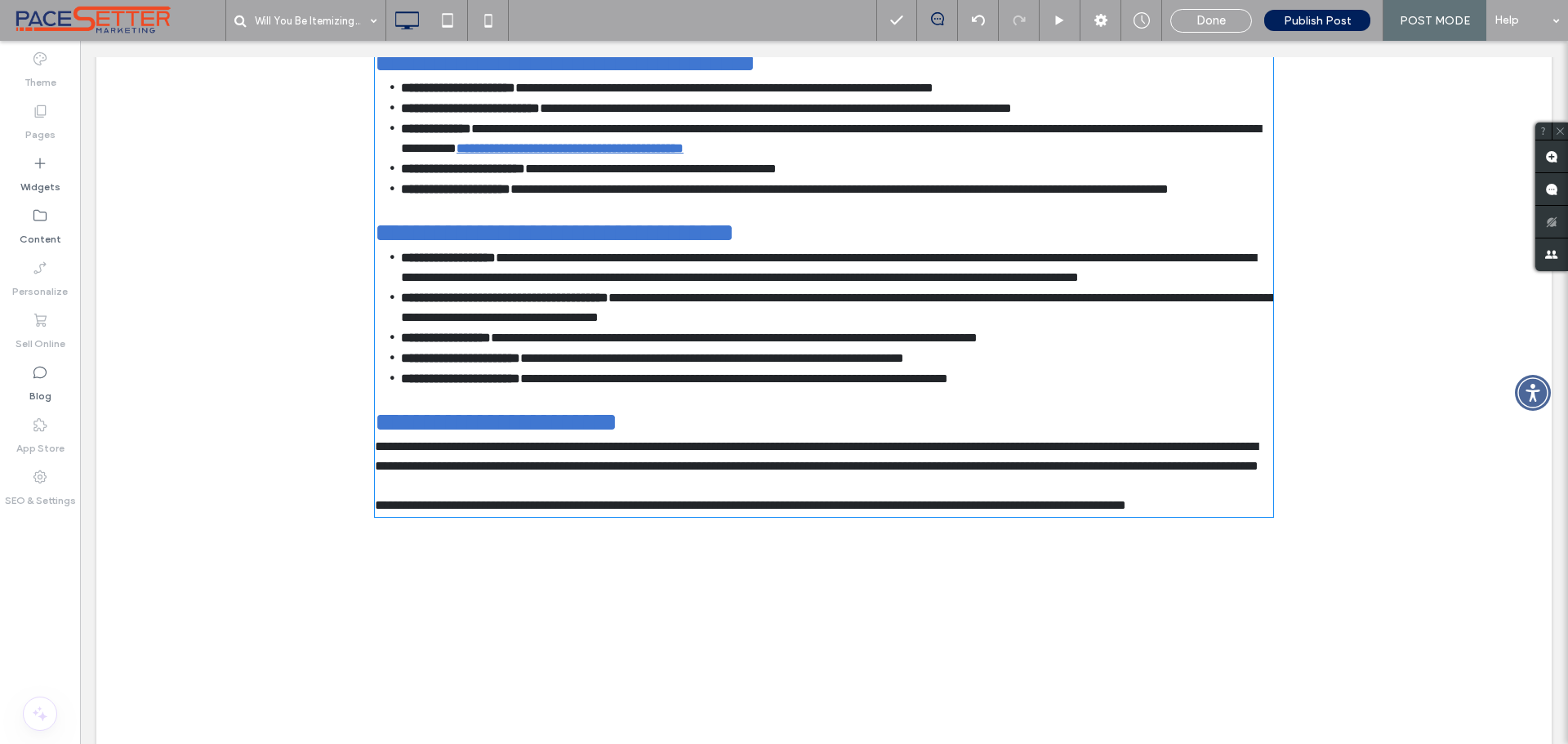
type input "*******"
type input "**"
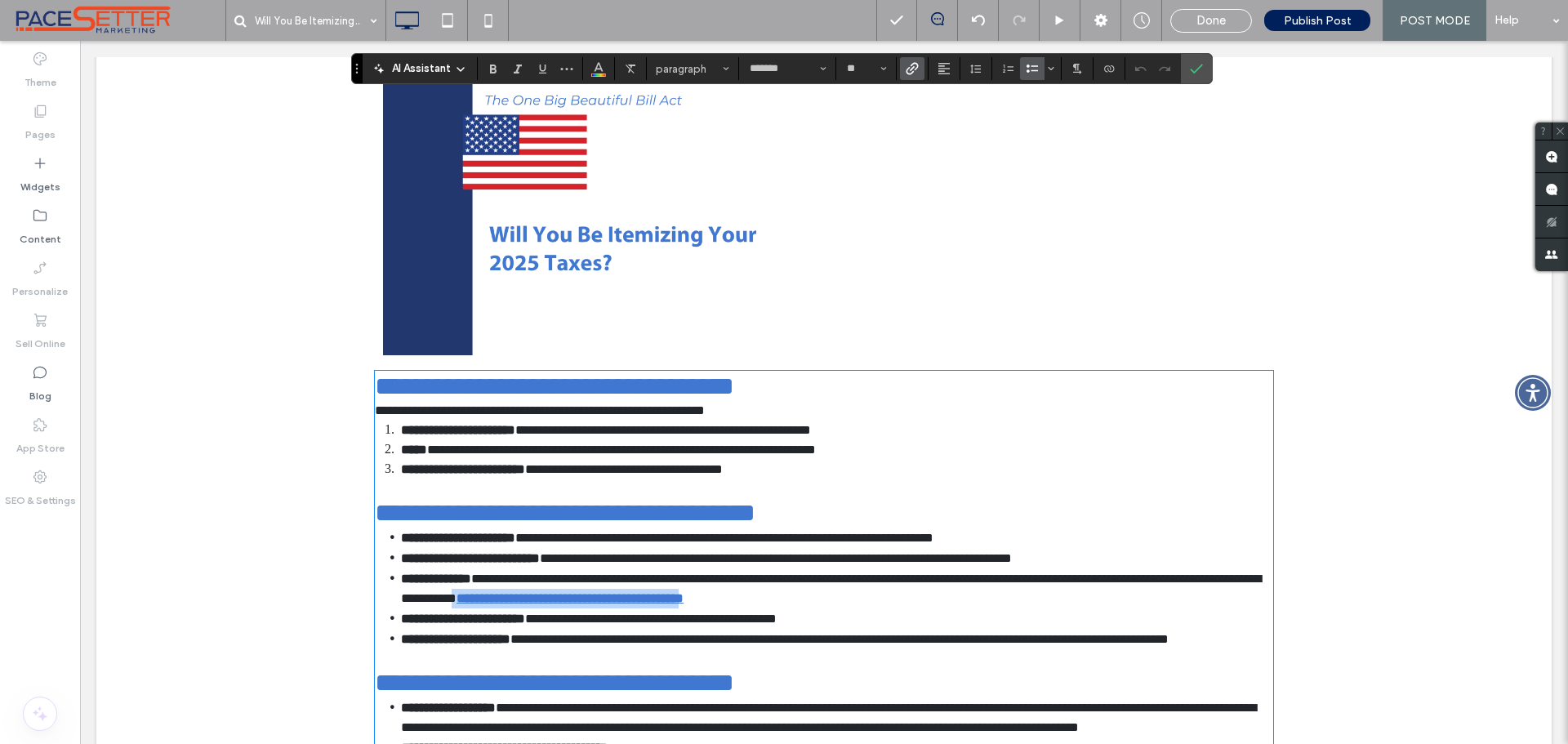
scroll to position [1096, 0]
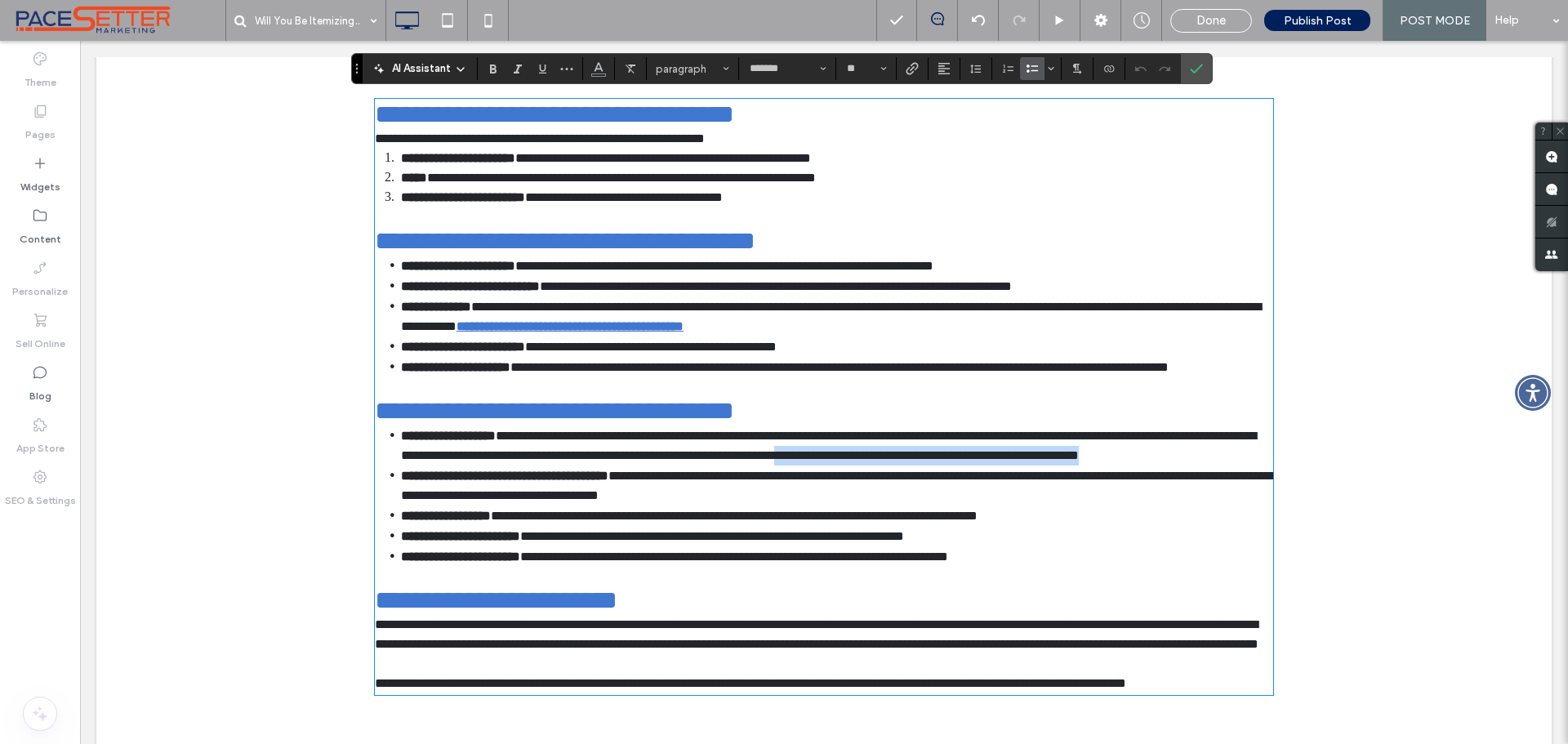
drag, startPoint x: 1147, startPoint y: 500, endPoint x: 1157, endPoint y: 516, distance: 18.9
click at [1157, 466] on li "**********" at bounding box center [837, 446] width 872 height 40
click at [918, 74] on icon "Link" at bounding box center [912, 68] width 13 height 13
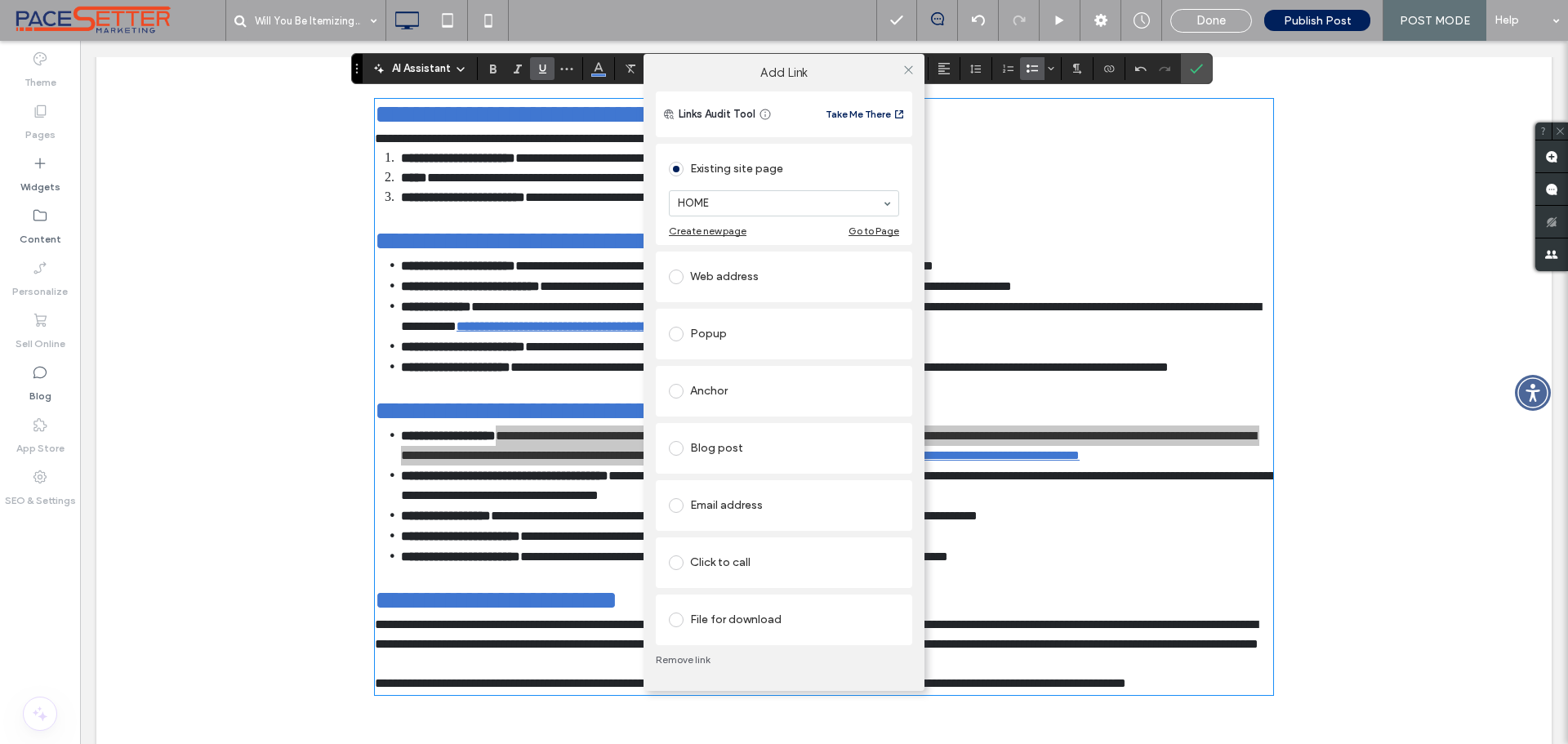
click at [710, 276] on div "Web address" at bounding box center [784, 277] width 230 height 27
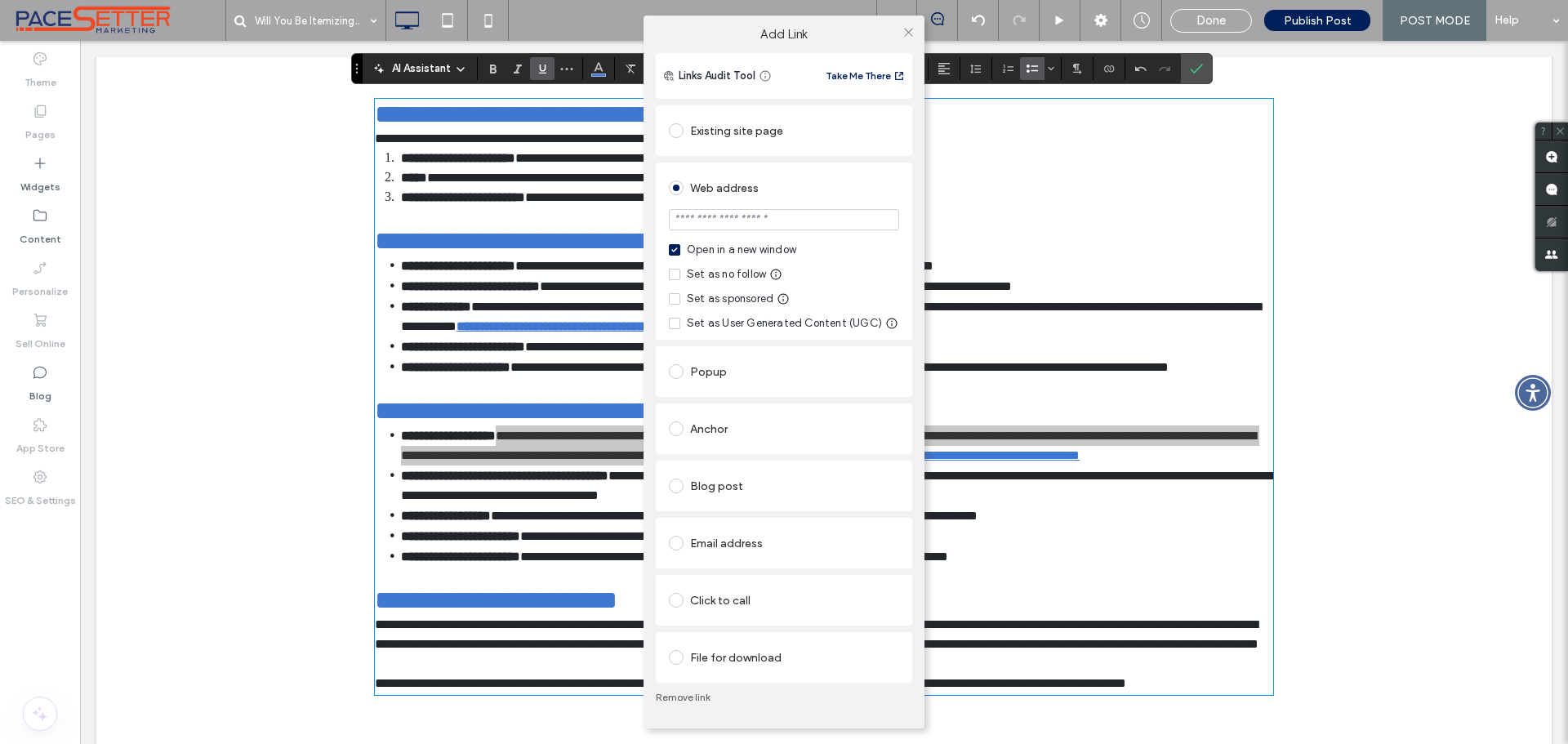
click at [726, 217] on input "url" at bounding box center [784, 220] width 230 height 21
paste input "**********"
type input "**********"
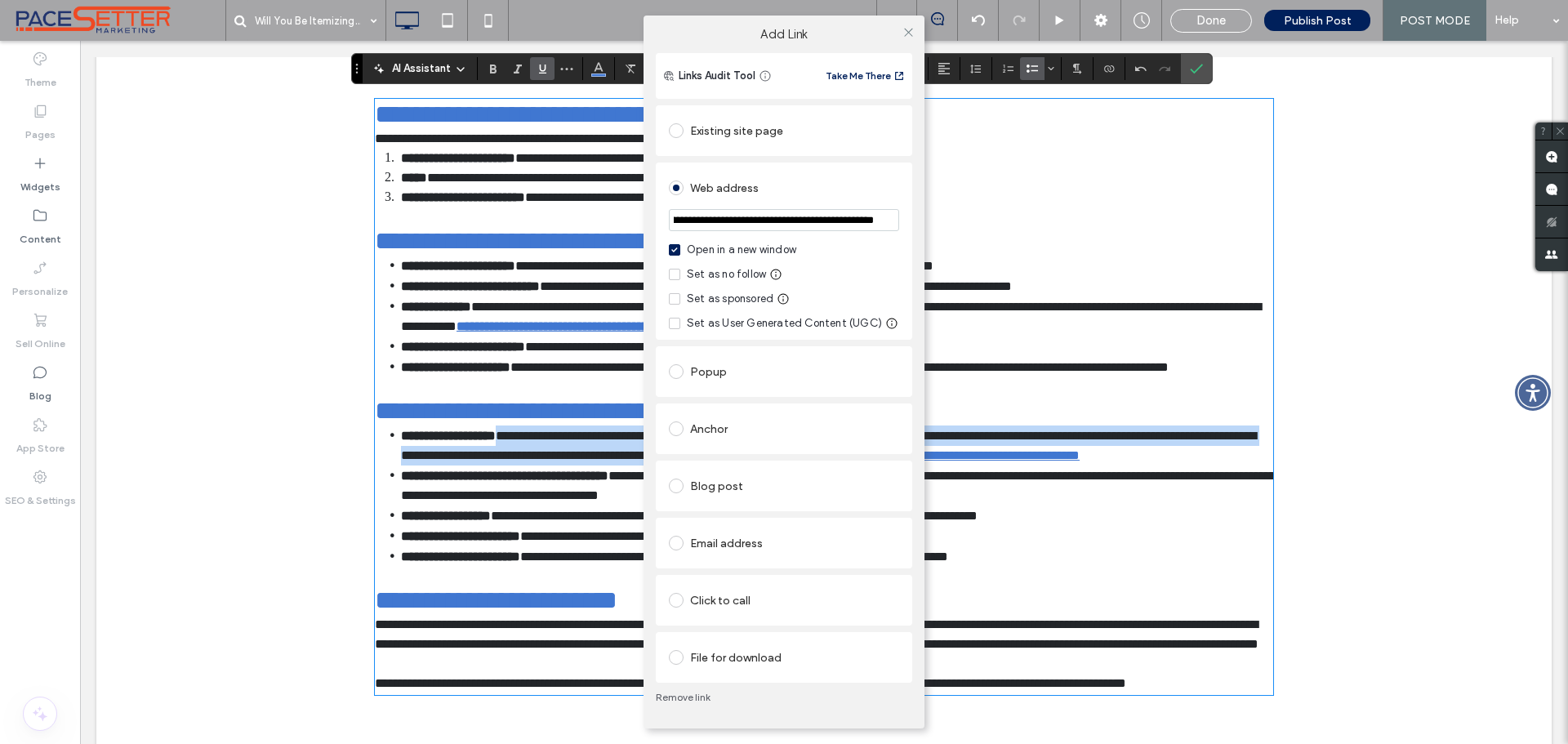
scroll to position [0, 0]
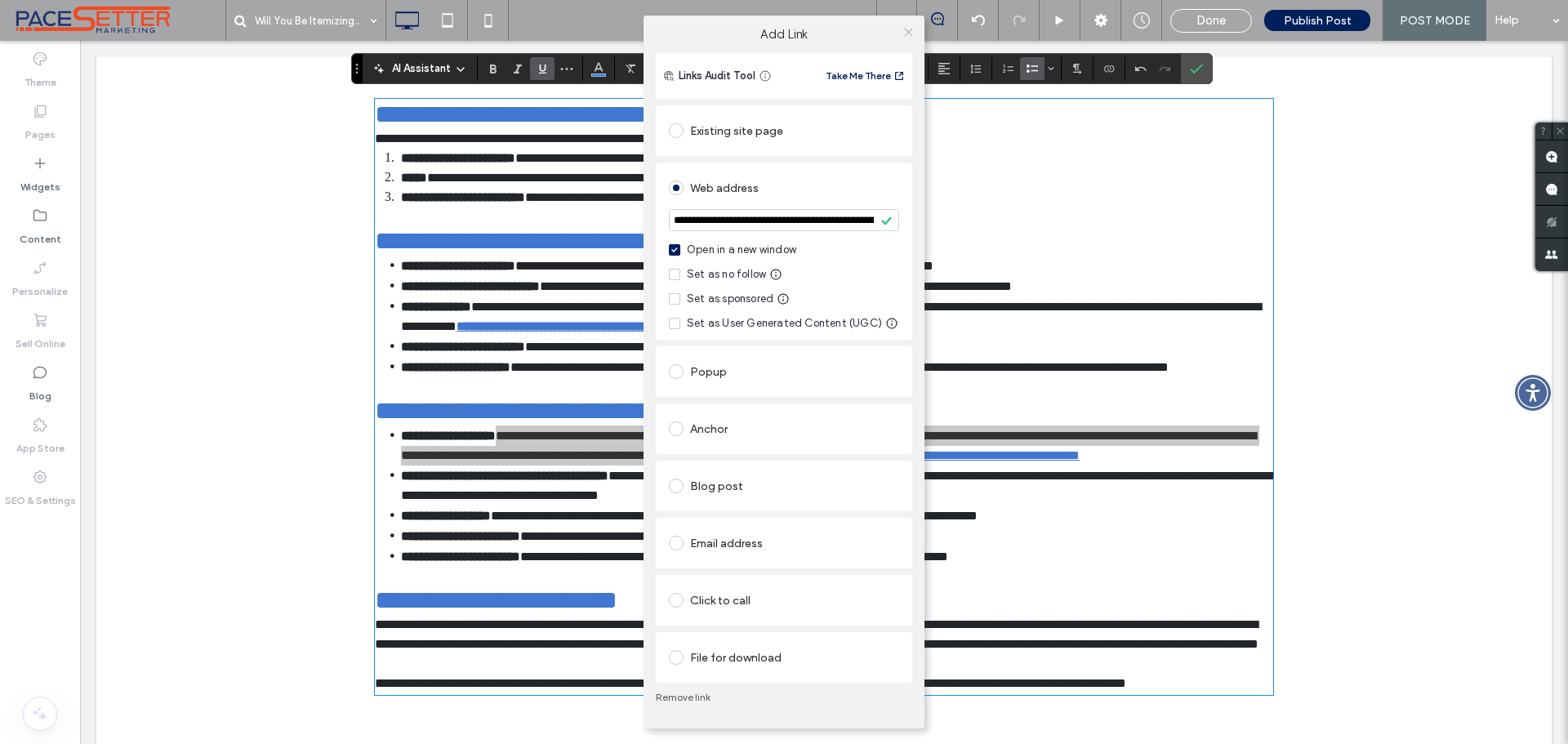
click at [908, 31] on use at bounding box center [908, 31] width 8 height 8
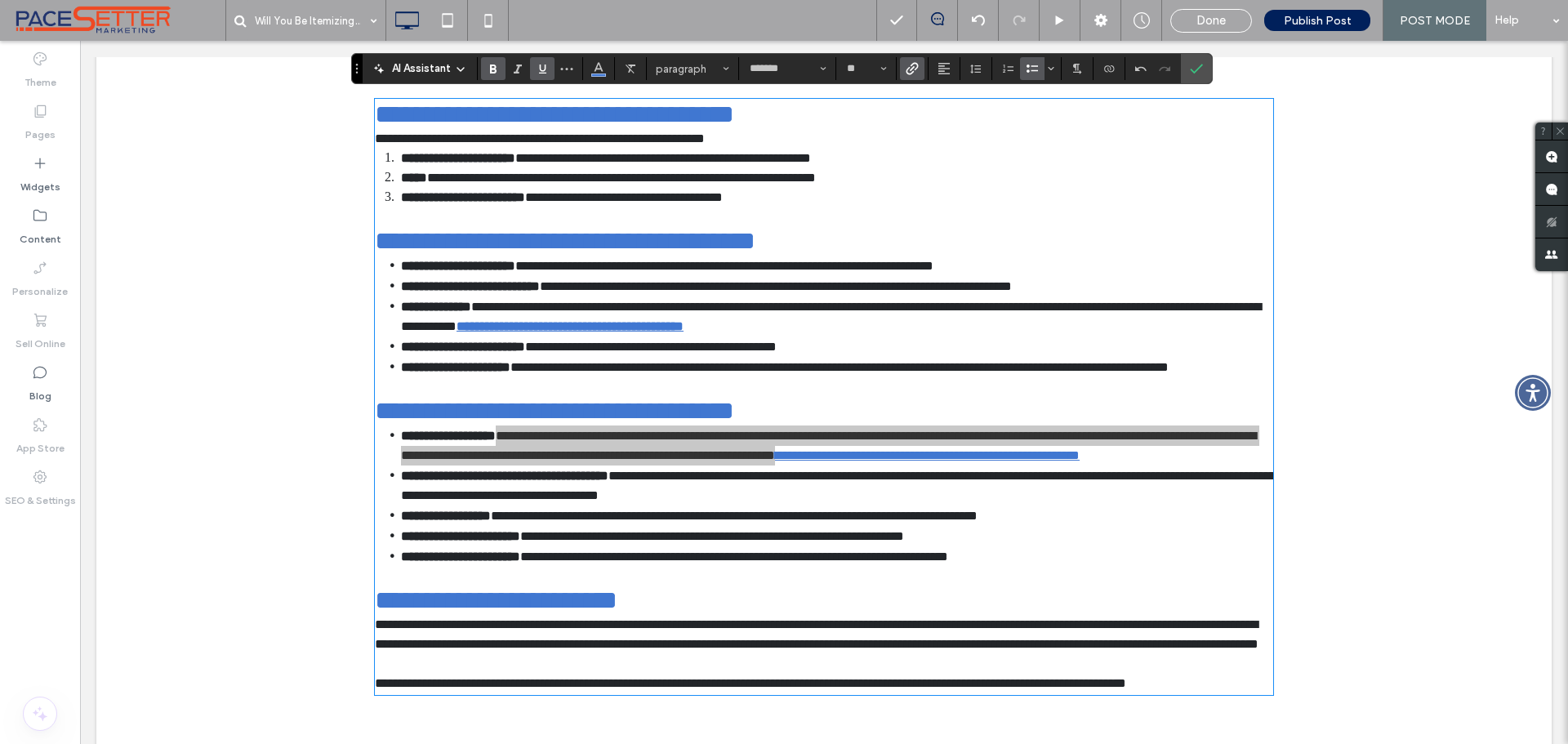
click at [490, 65] on use "Bold" at bounding box center [493, 69] width 6 height 9
click at [1198, 68] on use "Confirm" at bounding box center [1196, 68] width 13 height 10
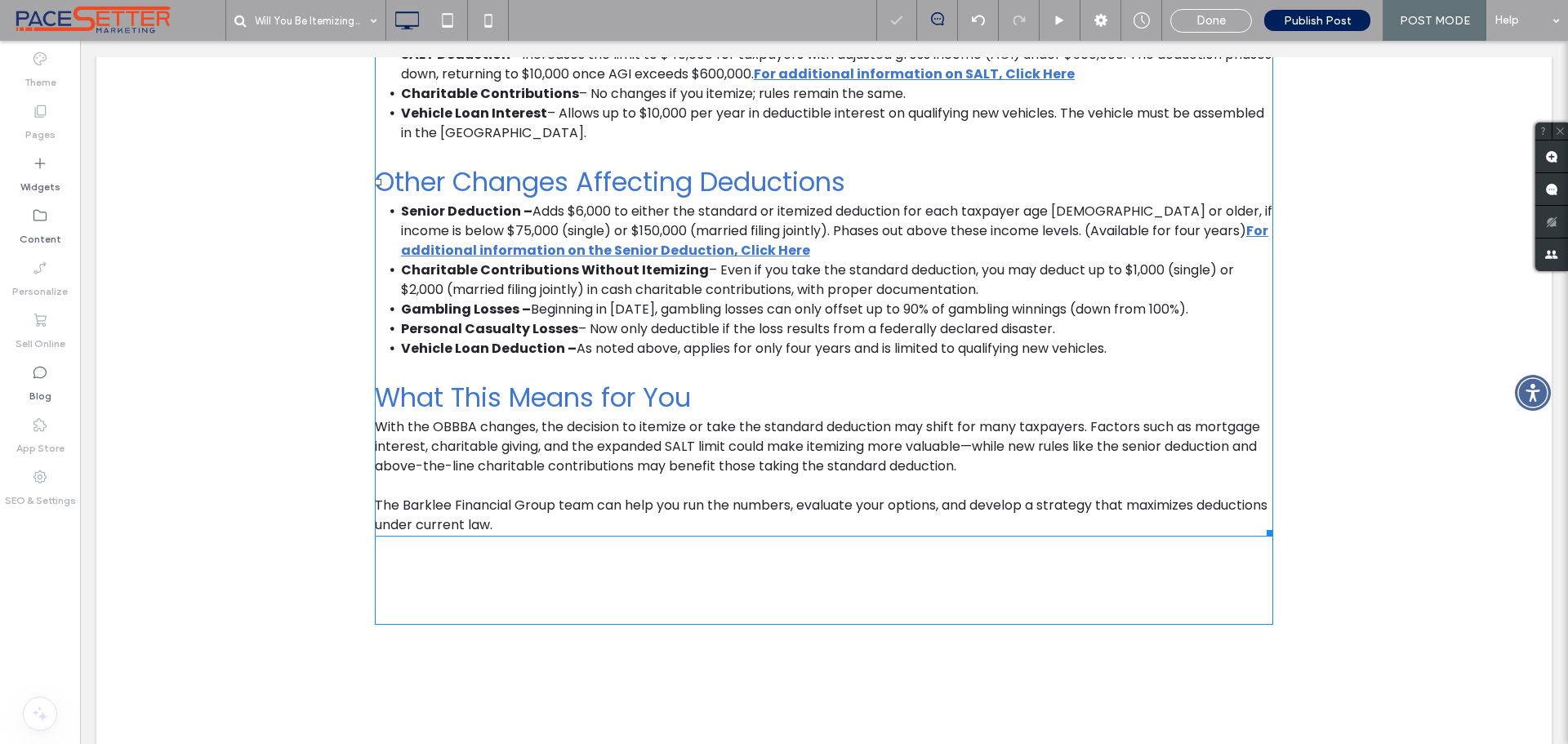
scroll to position [1368, 0]
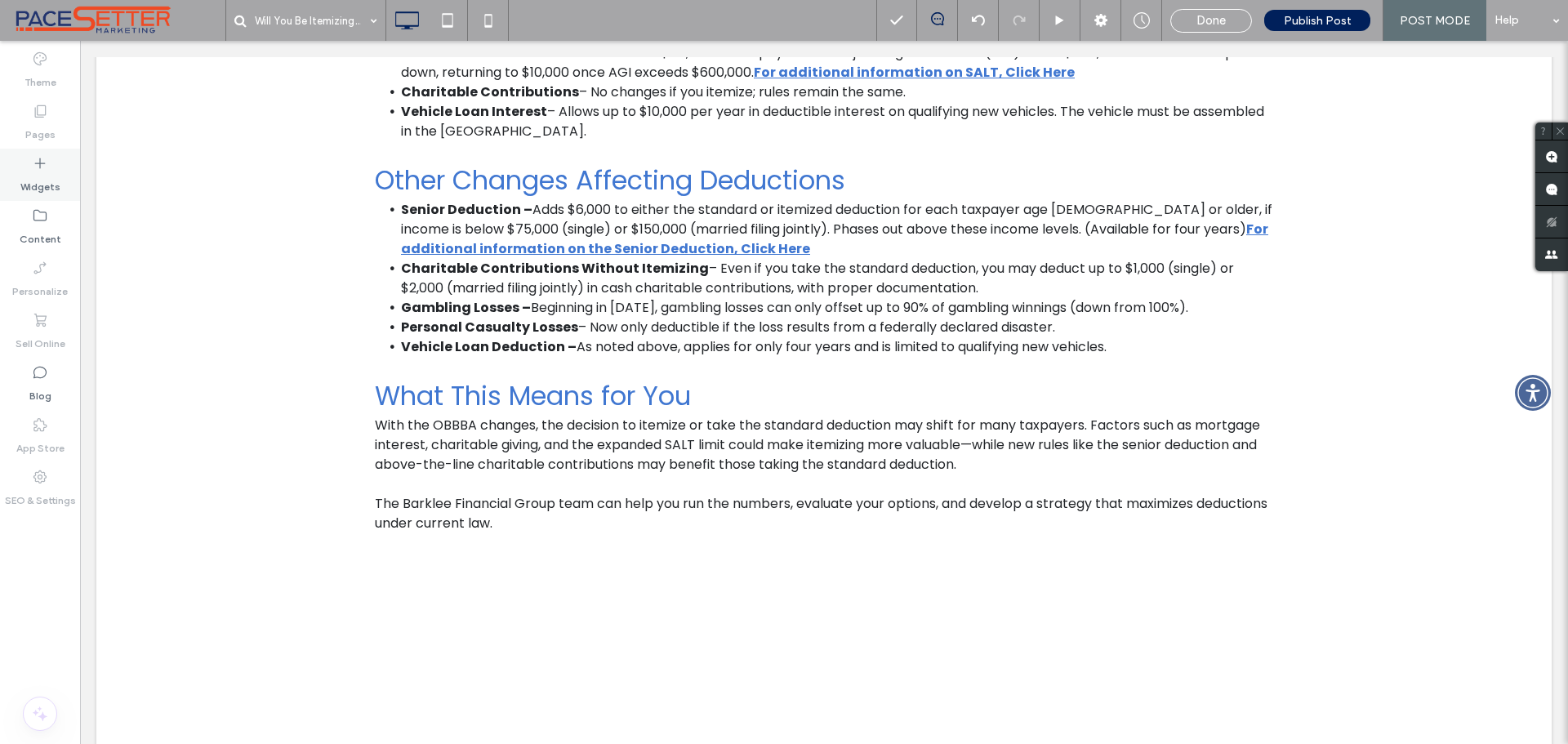
click at [39, 172] on label "Widgets" at bounding box center [40, 183] width 40 height 23
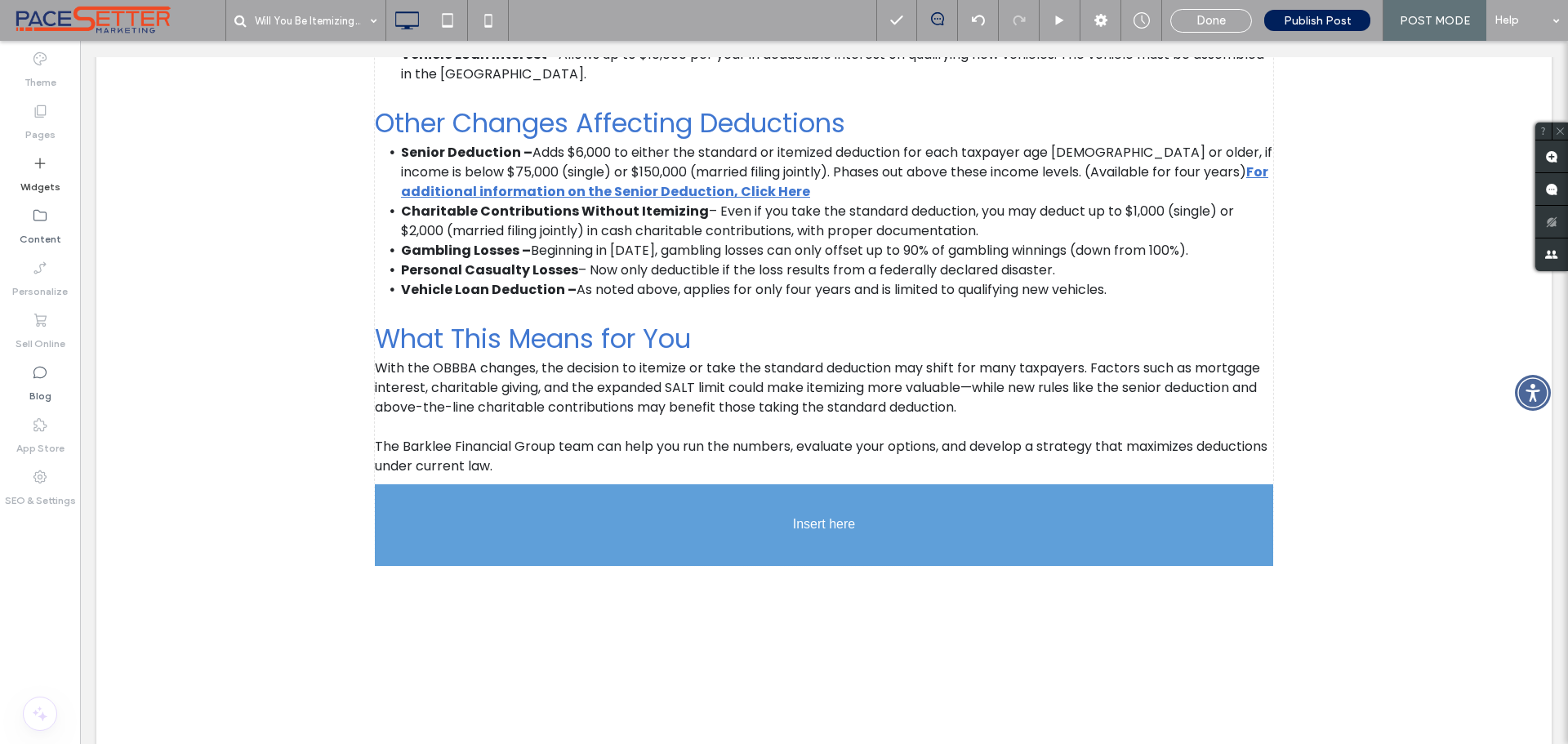
scroll to position [1438, 0]
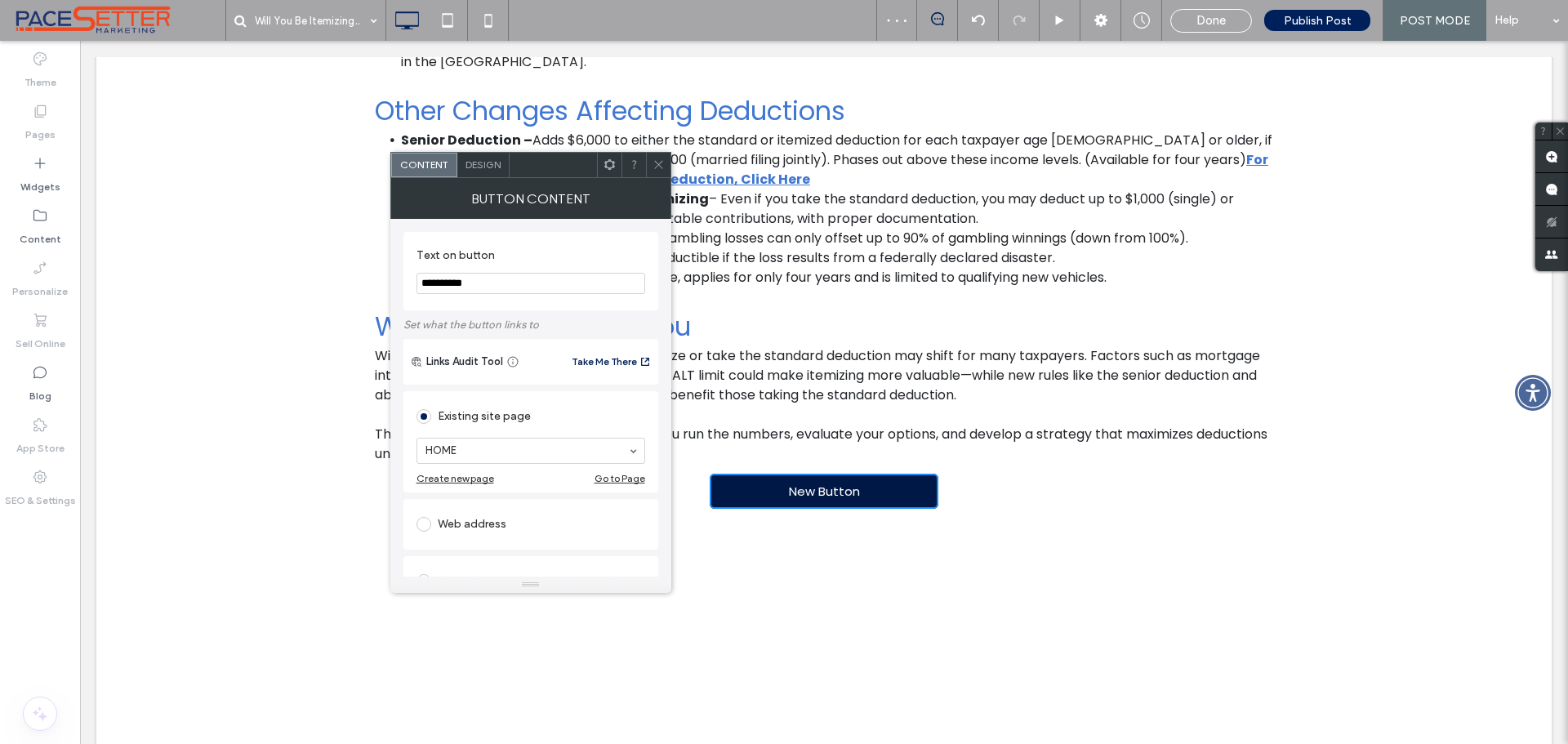
drag, startPoint x: 495, startPoint y: 281, endPoint x: 394, endPoint y: 285, distance: 101.1
click at [394, 285] on div "**********" at bounding box center [530, 398] width 281 height 358
type input "**********"
click at [660, 166] on icon at bounding box center [659, 165] width 12 height 12
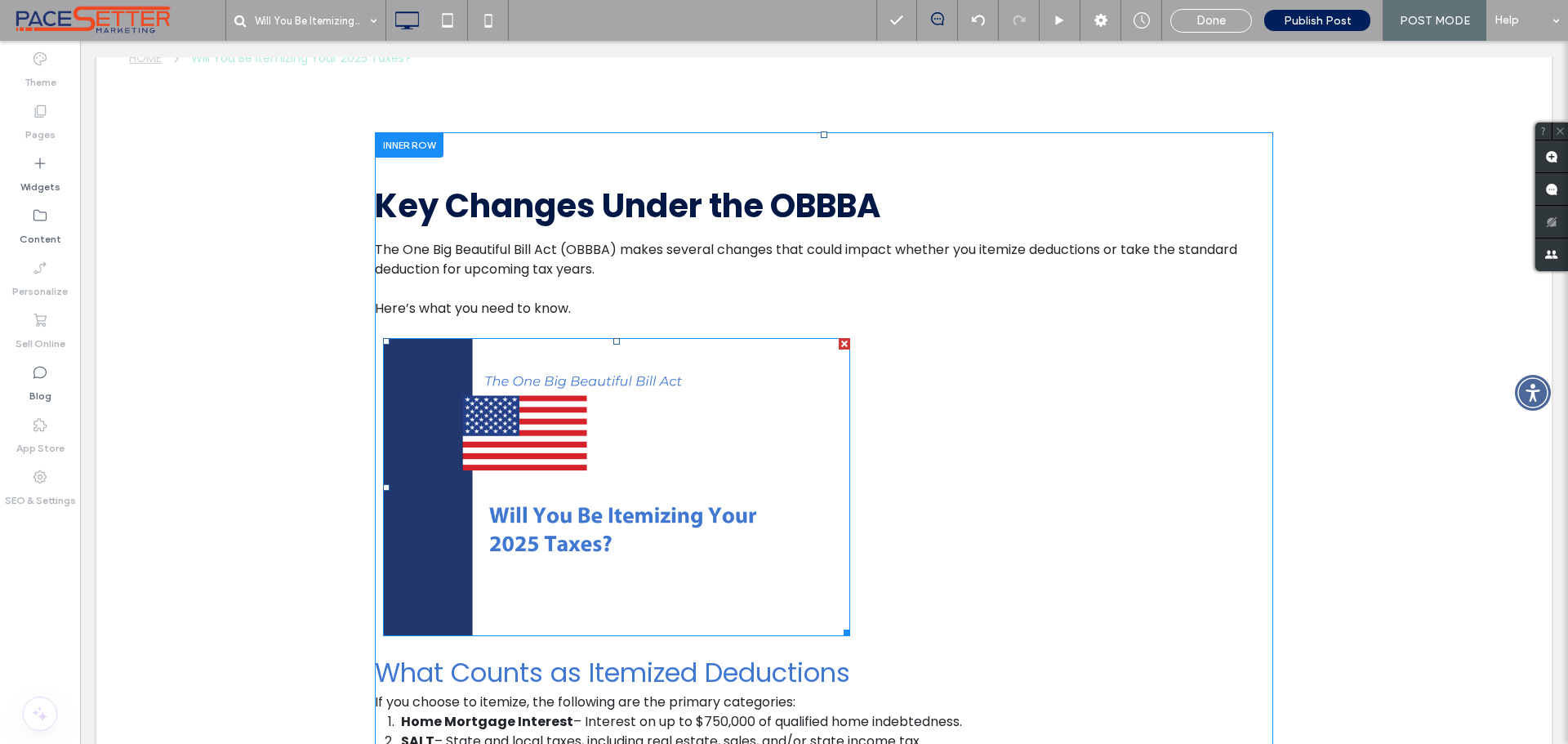
scroll to position [484, 0]
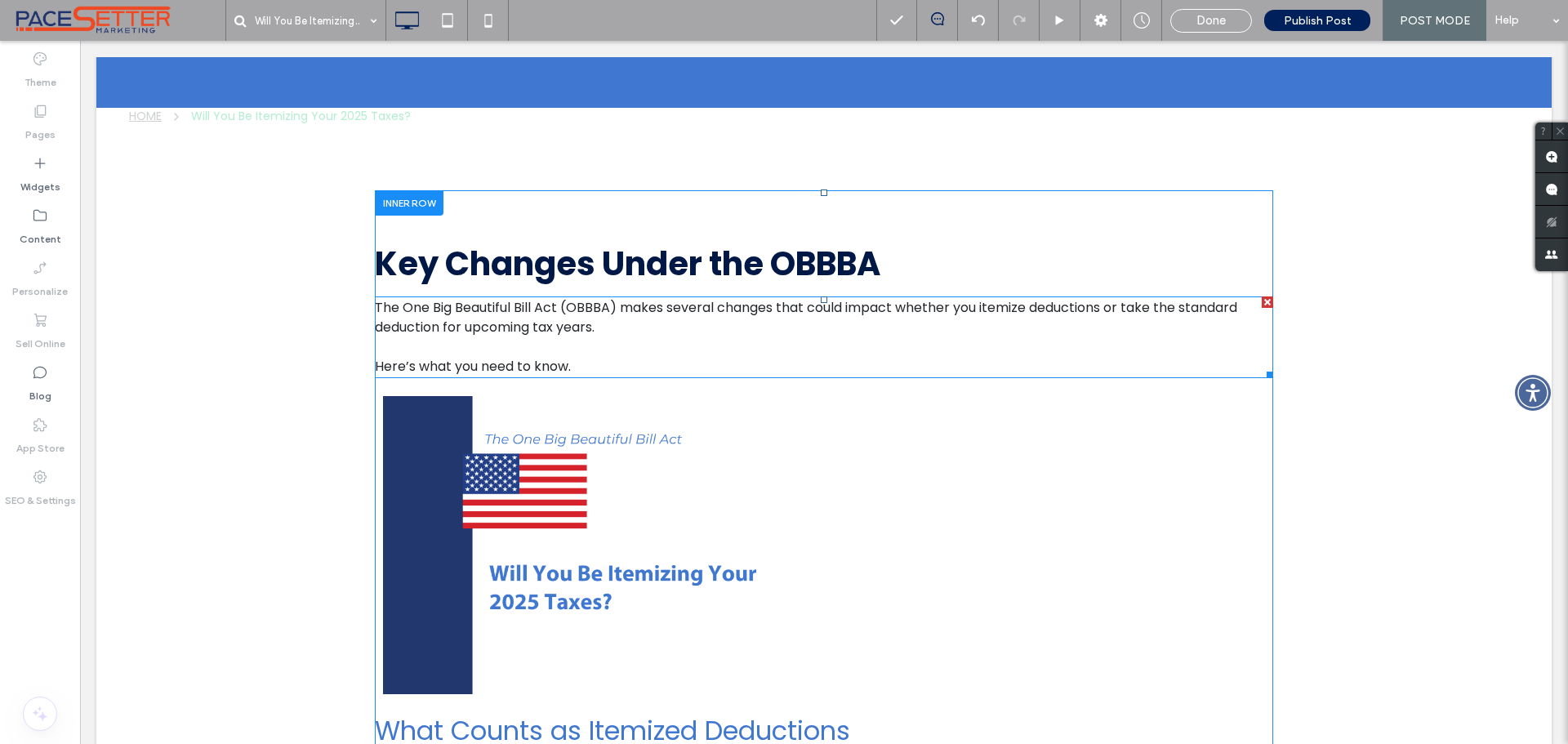
click at [608, 326] on p "The One Big Beautiful Bill Act (OBBBA) makes several changes that could impact …" at bounding box center [823, 318] width 899 height 39
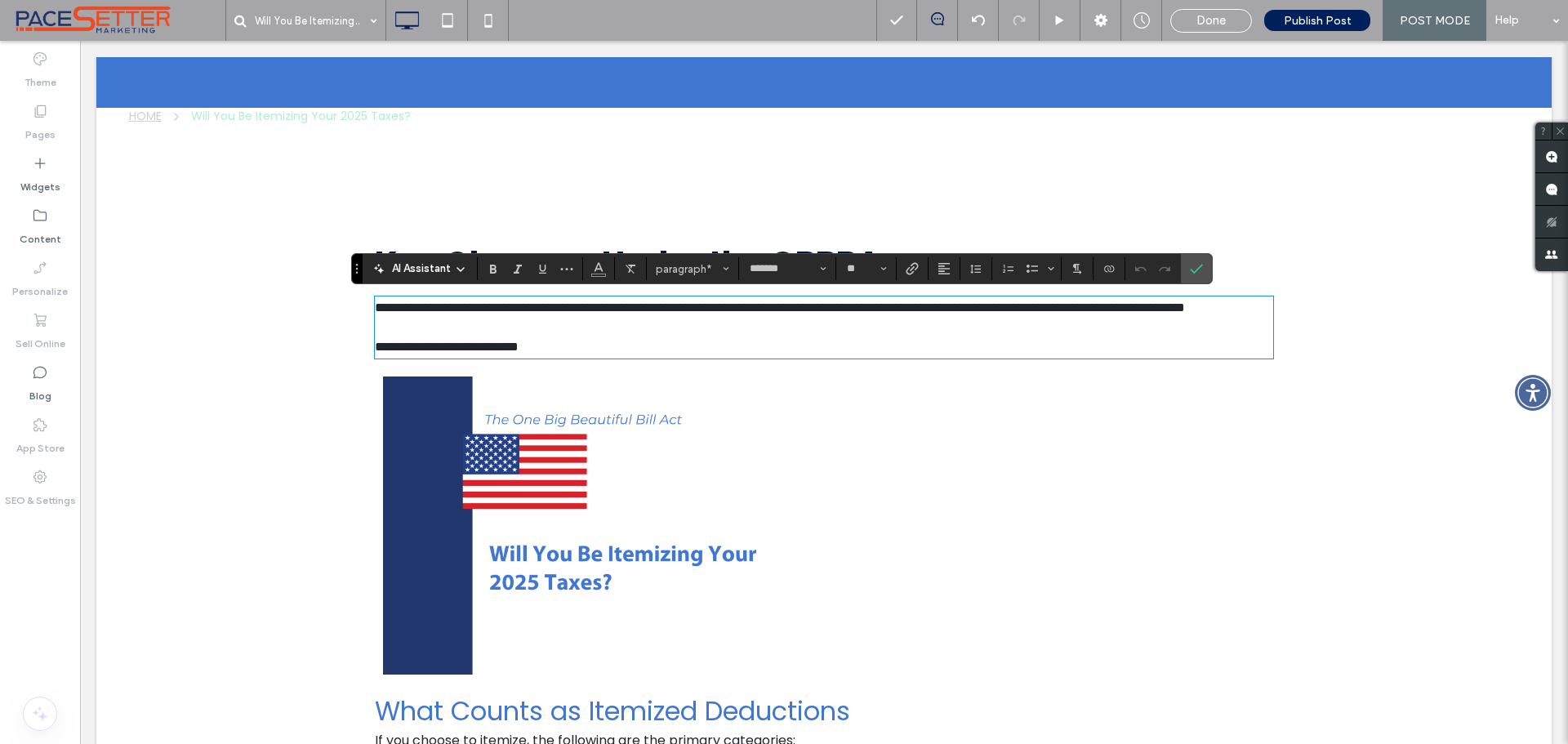
click at [610, 318] on p "**********" at bounding box center [823, 308] width 899 height 19
click at [613, 318] on p "**********" at bounding box center [823, 308] width 899 height 19
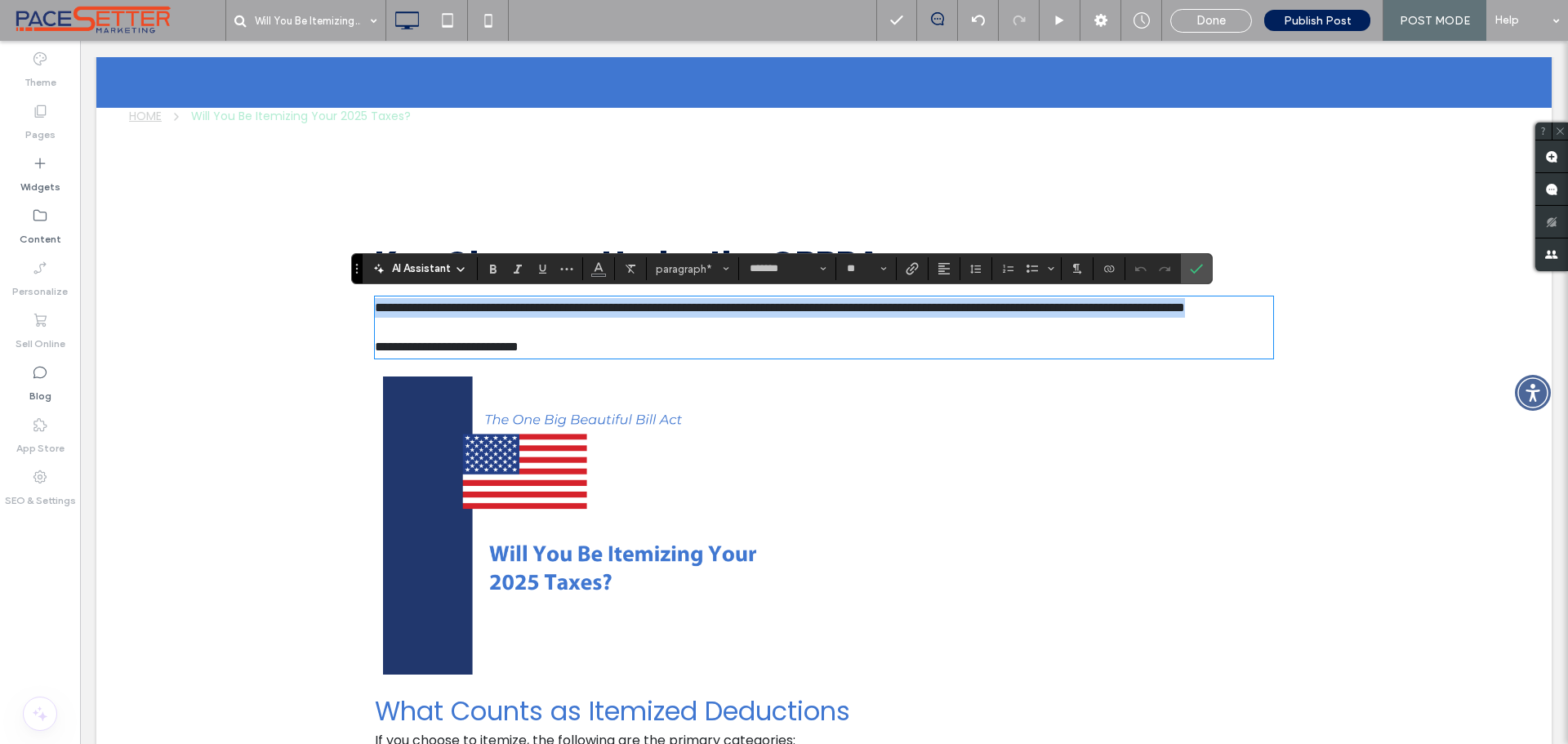
drag, startPoint x: 614, startPoint y: 332, endPoint x: 351, endPoint y: 313, distance: 263.7
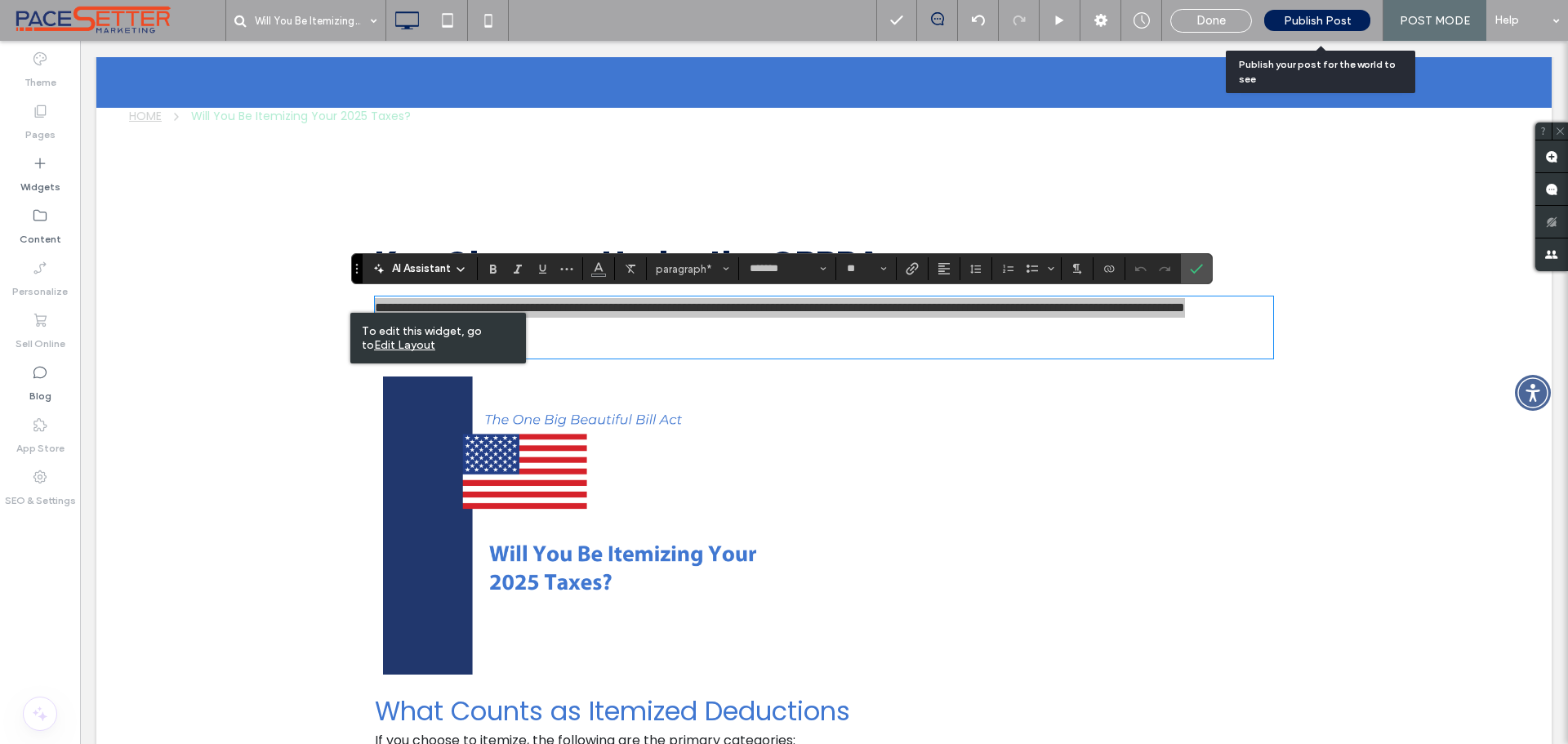
click at [1310, 24] on span "Publish Post" at bounding box center [1317, 21] width 68 height 14
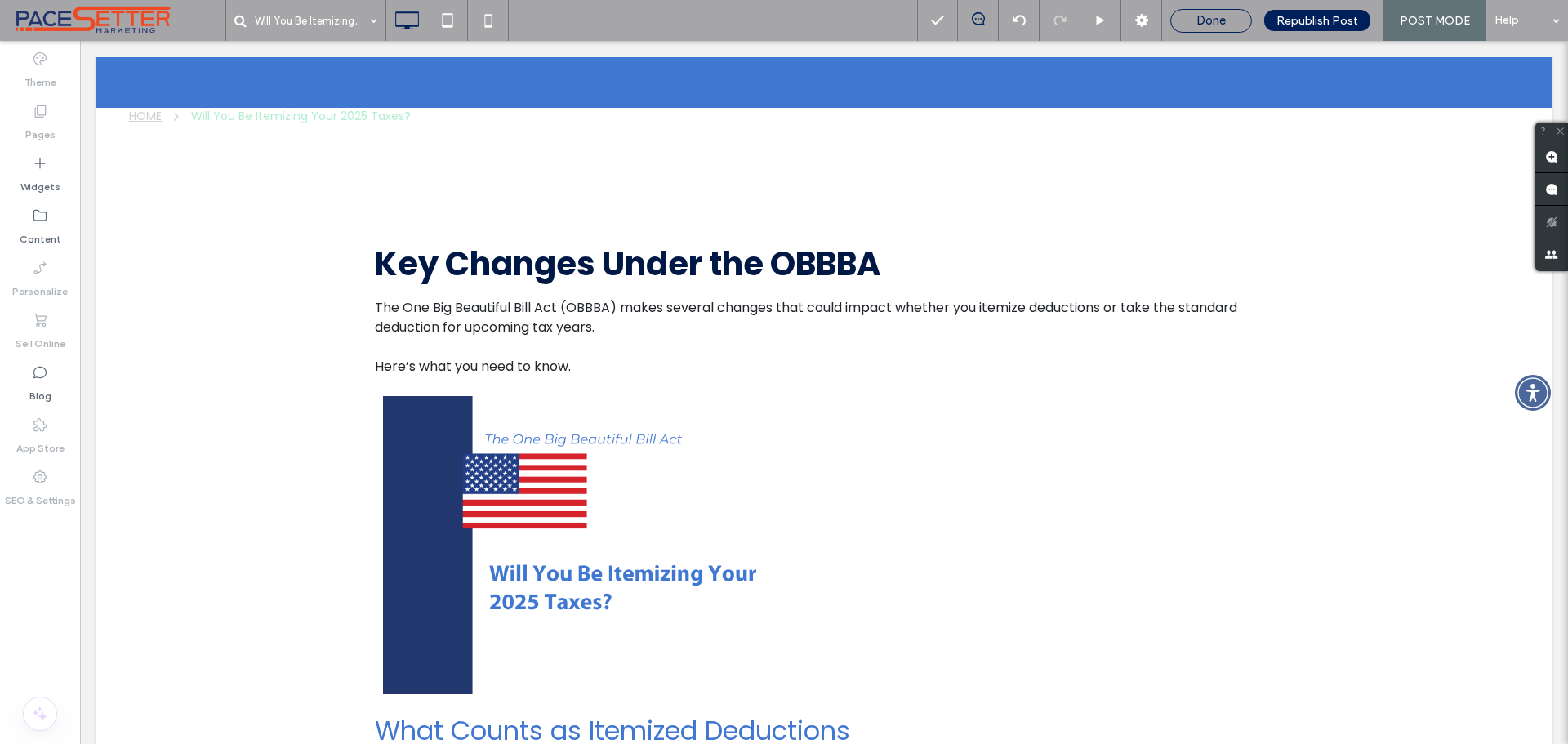
click at [1209, 18] on span "Done" at bounding box center [1211, 20] width 29 height 15
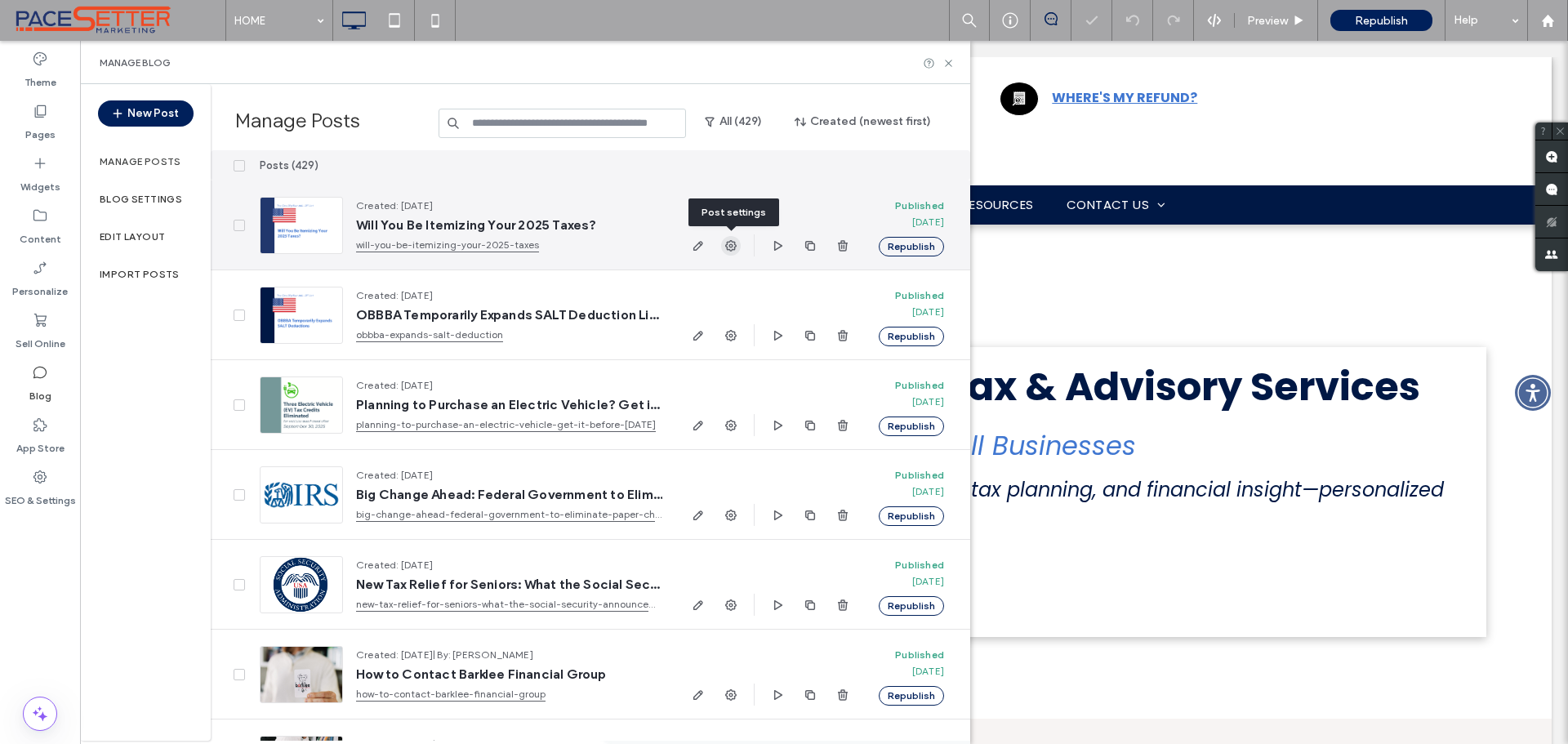
click at [730, 248] on icon "button" at bounding box center [730, 245] width 13 height 13
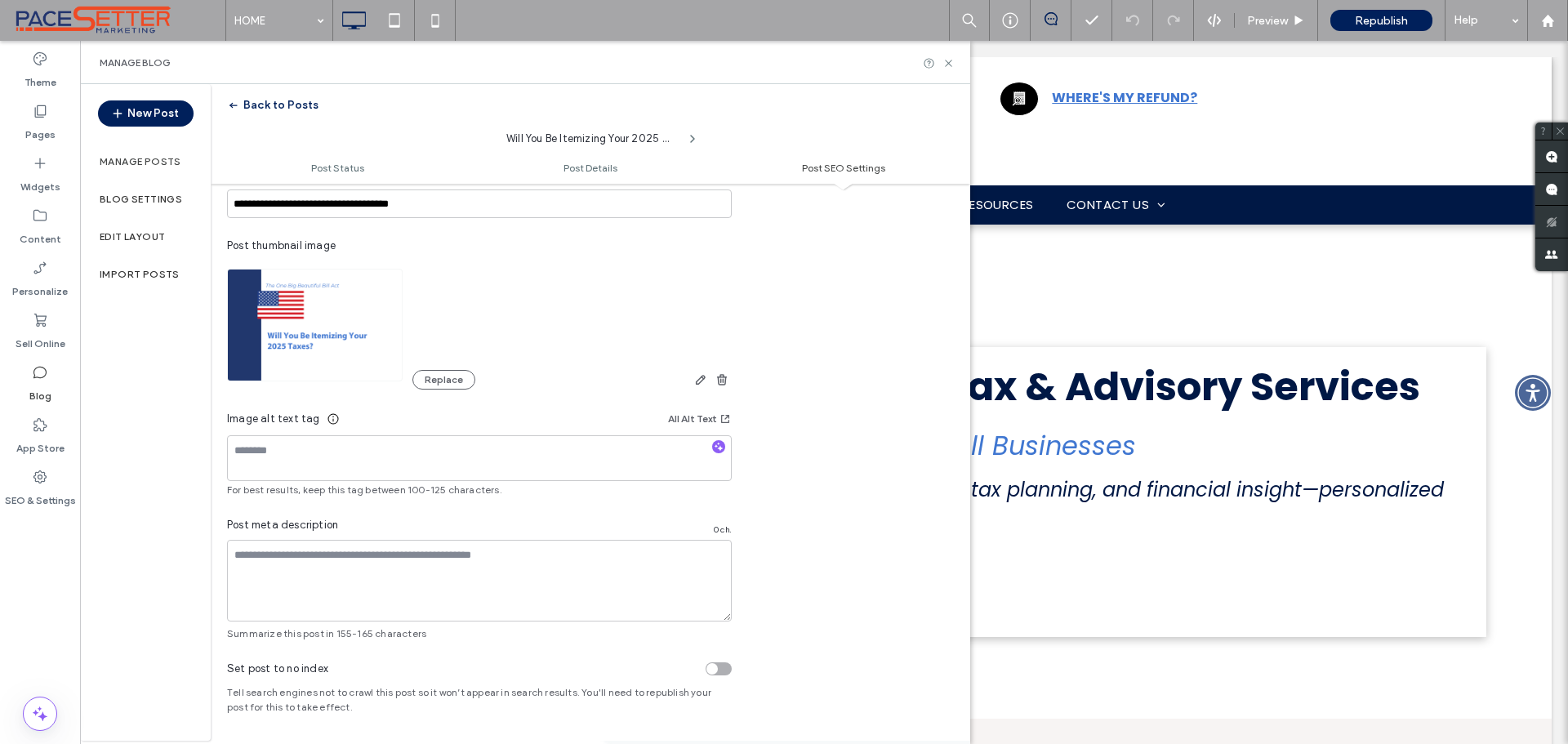
scroll to position [965, 0]
click at [321, 564] on textarea at bounding box center [479, 579] width 505 height 81
paste textarea "**********"
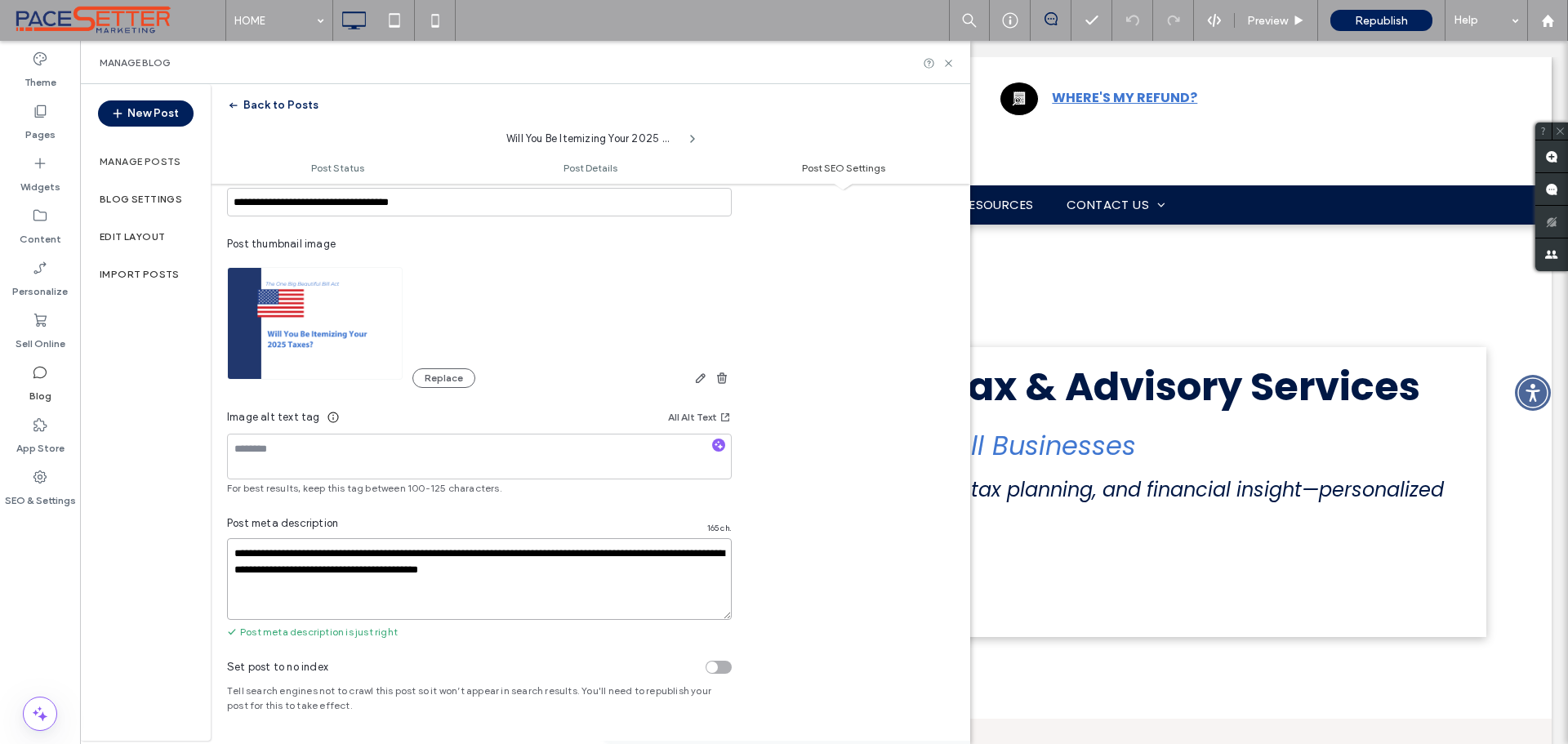
type textarea "**********"
click at [269, 446] on textarea at bounding box center [479, 457] width 505 height 46
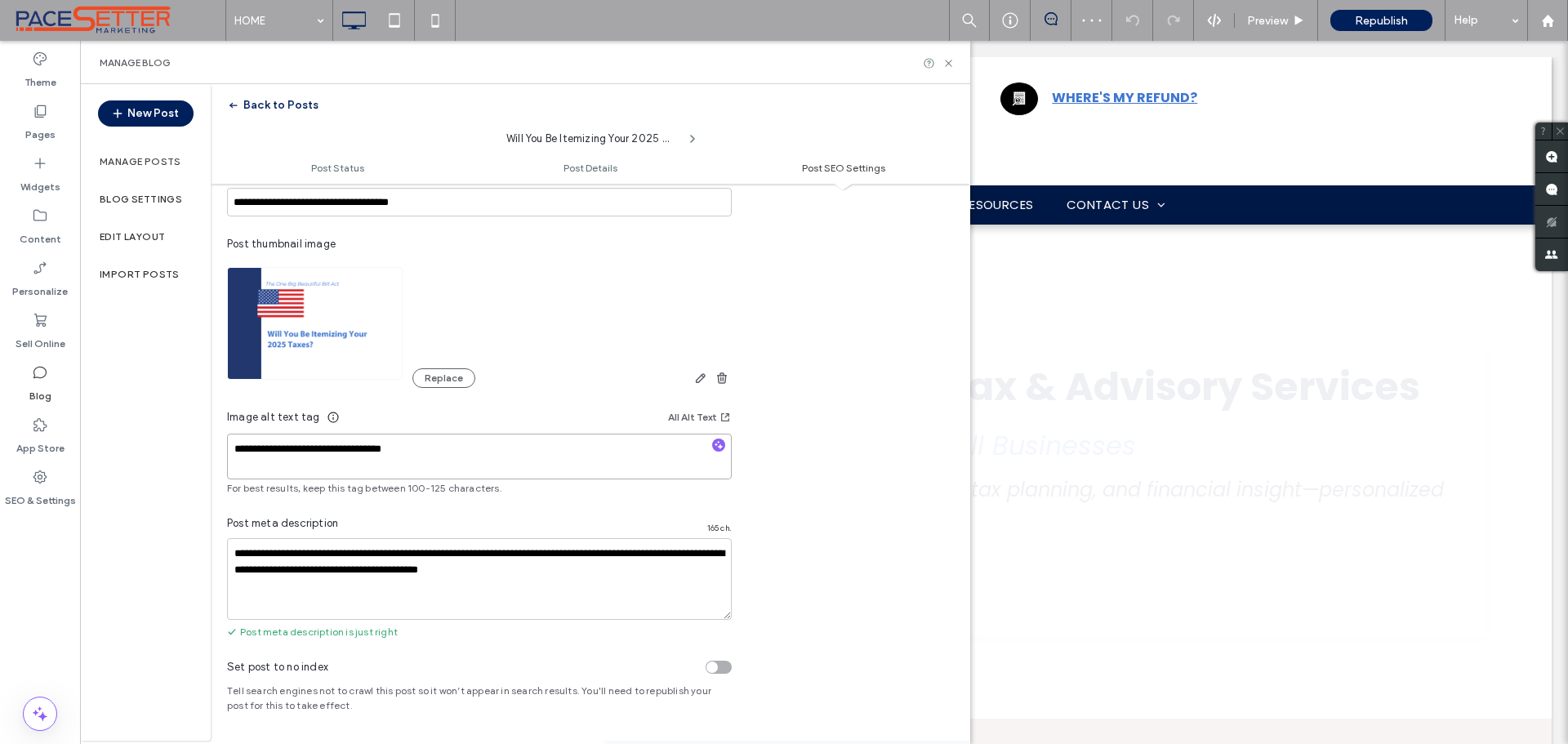
scroll to position [0, 0]
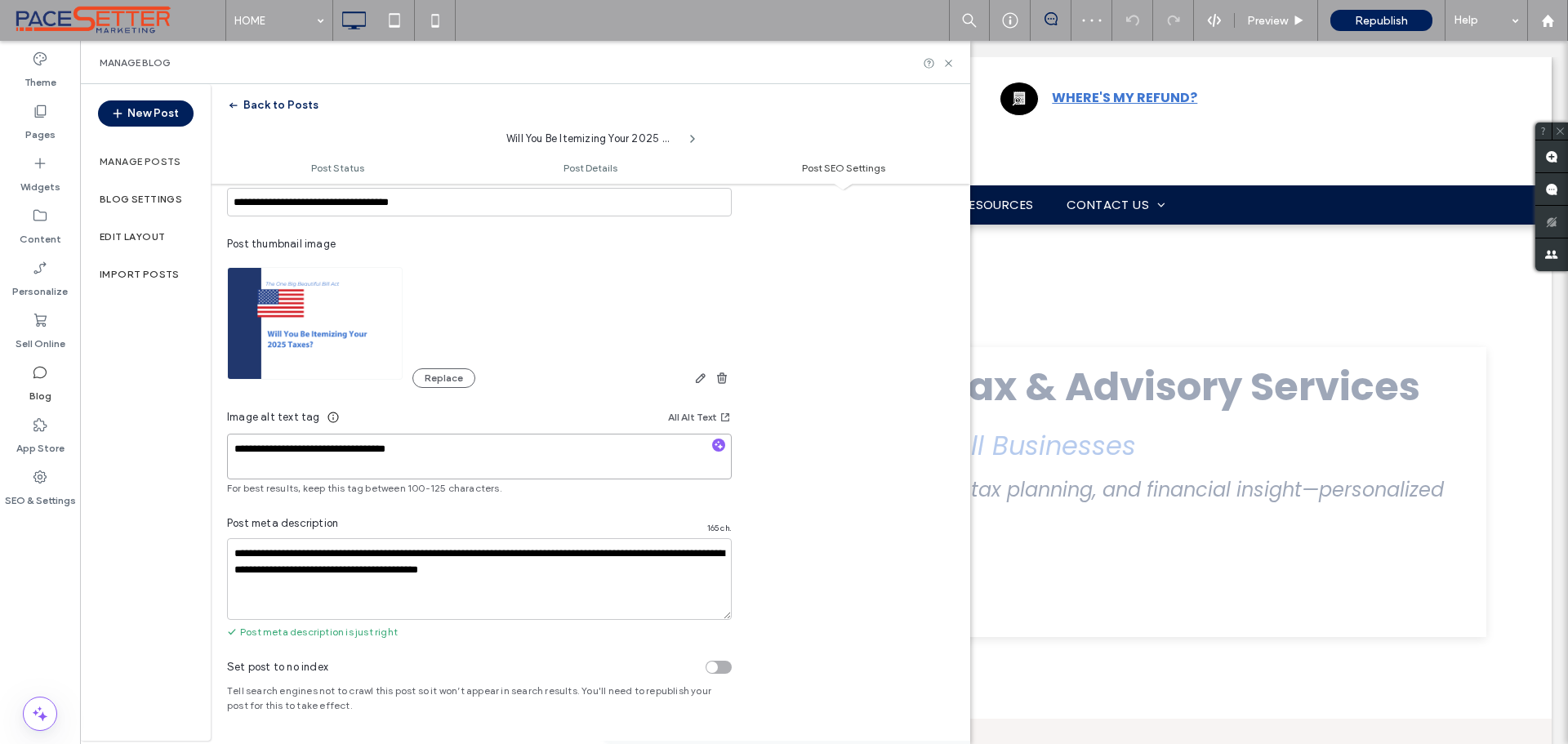
type textarea "**********"
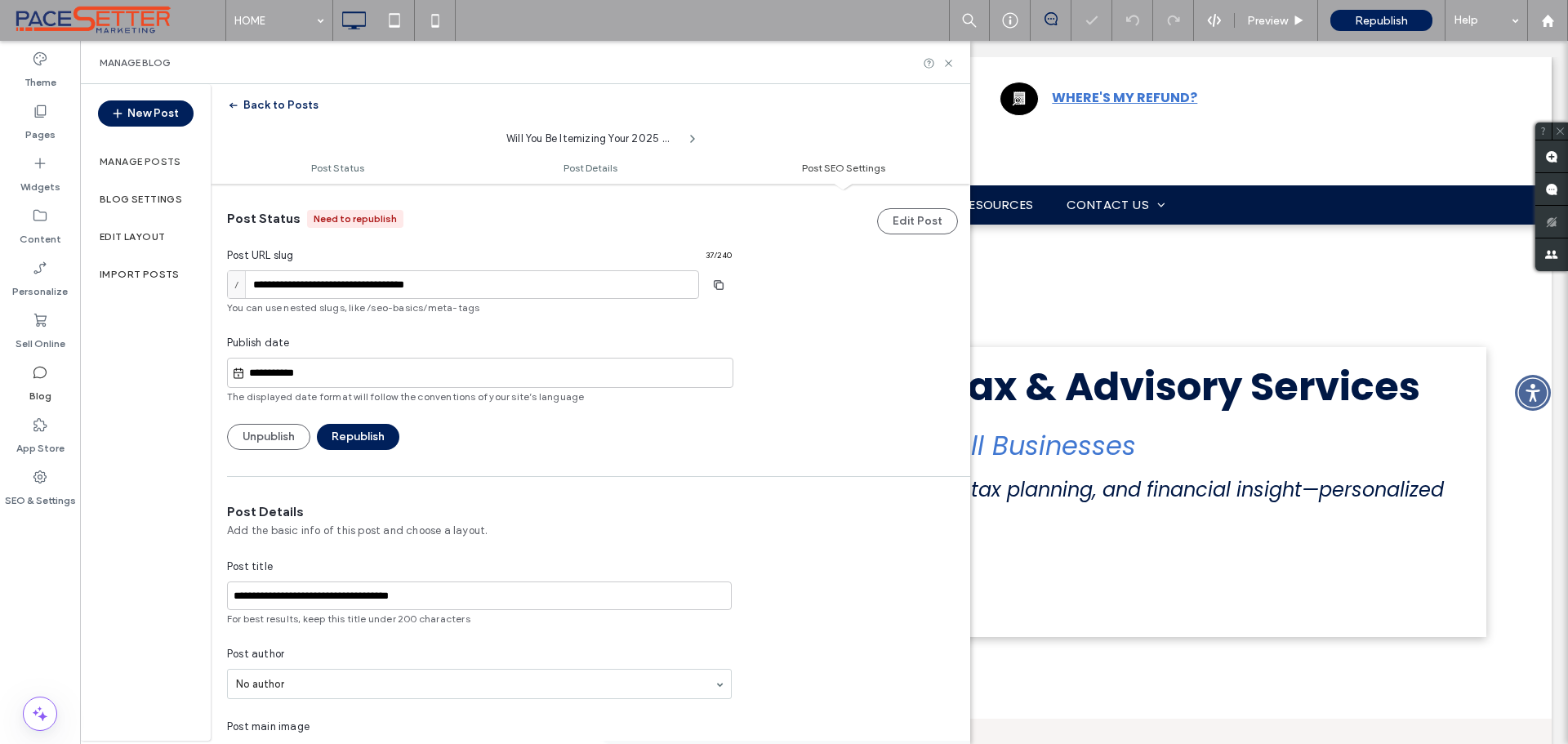
scroll to position [965, 0]
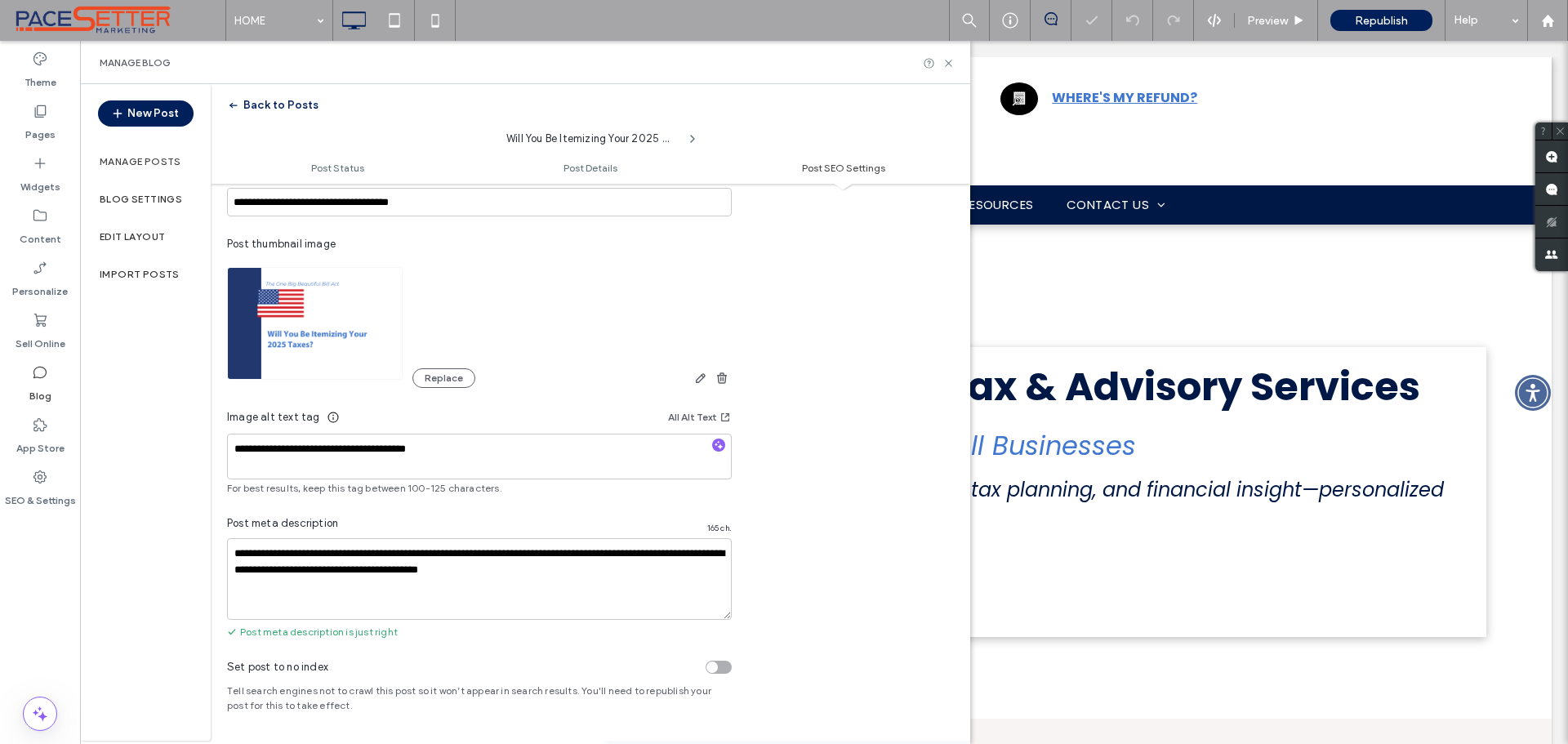
drag, startPoint x: 436, startPoint y: 447, endPoint x: 461, endPoint y: 449, distance: 25.1
click at [436, 447] on textarea "**********" at bounding box center [479, 457] width 505 height 46
click at [439, 447] on textarea "**********" at bounding box center [479, 457] width 505 height 46
type textarea "**********"
click at [944, 59] on icon at bounding box center [949, 64] width 12 height 12
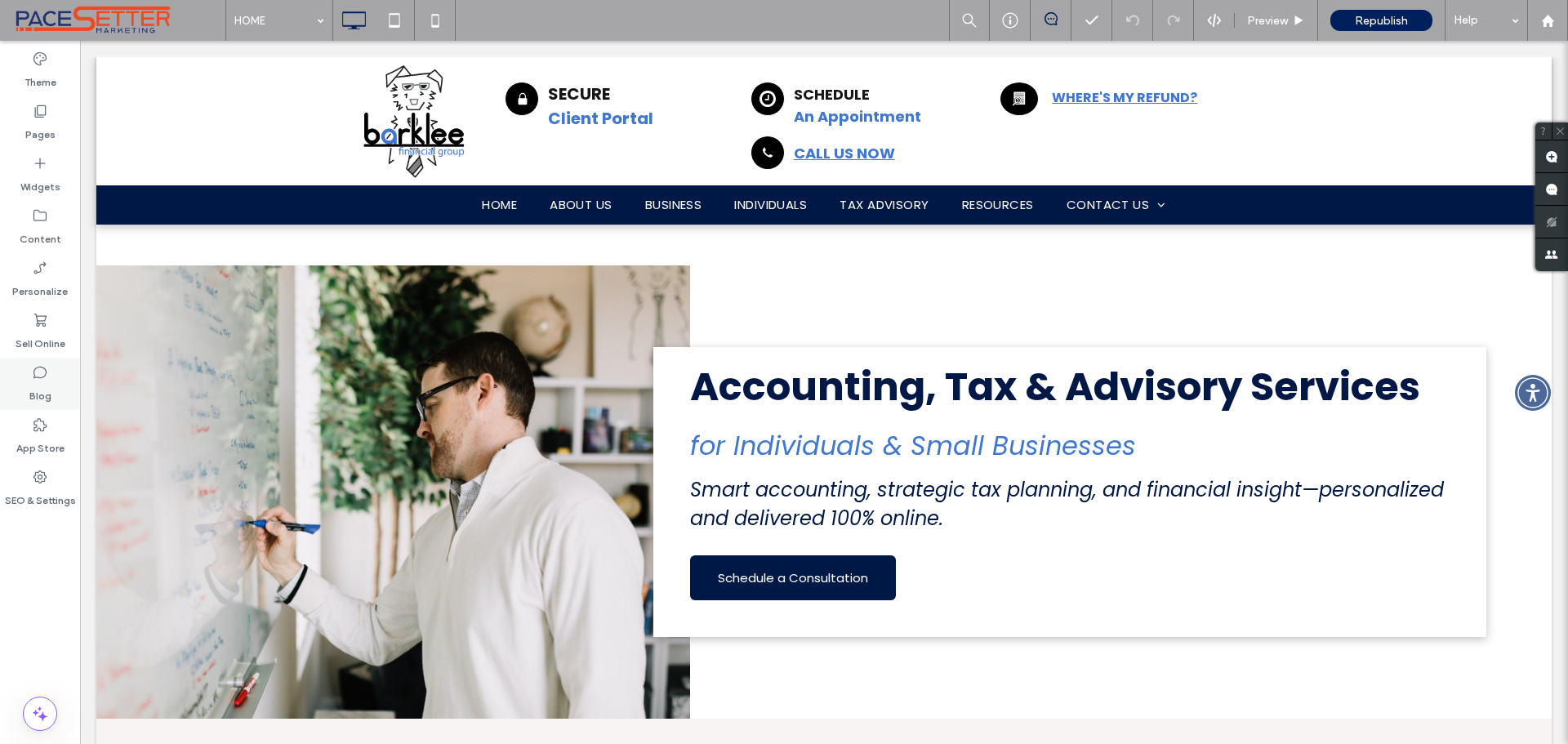
click at [47, 392] on label "Blog" at bounding box center [40, 392] width 22 height 23
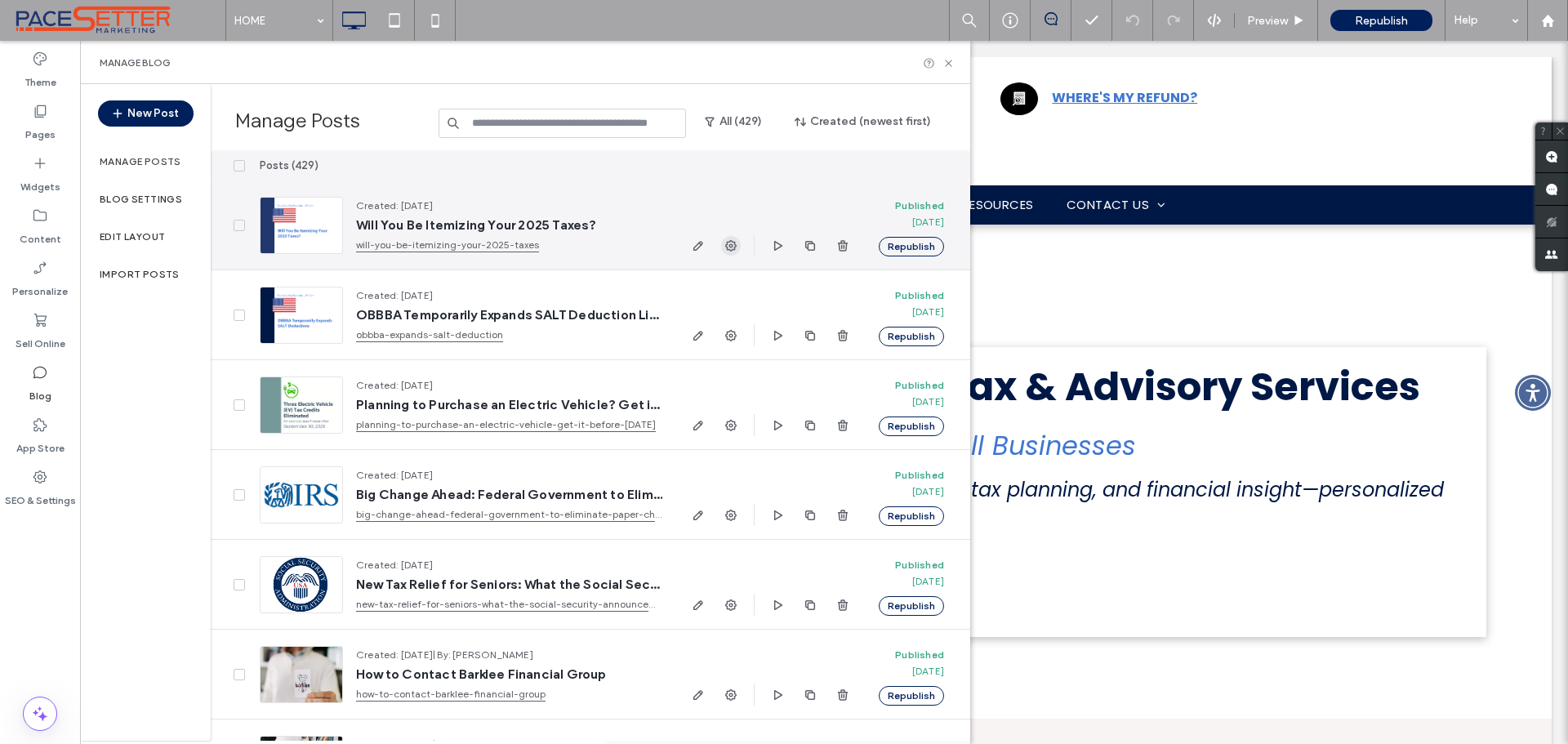
click at [730, 246] on use "button" at bounding box center [730, 245] width 12 height 12
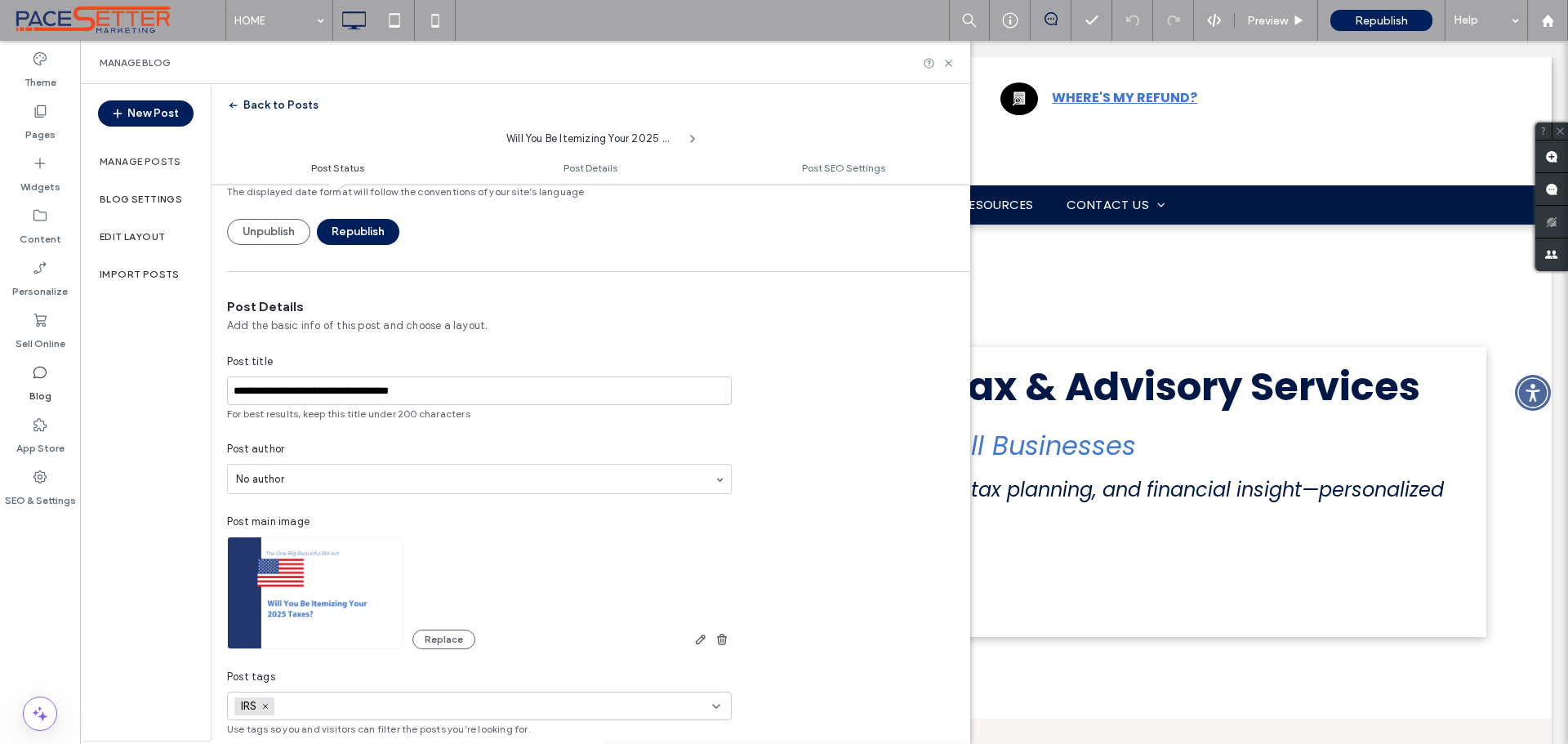
scroll to position [0, 0]
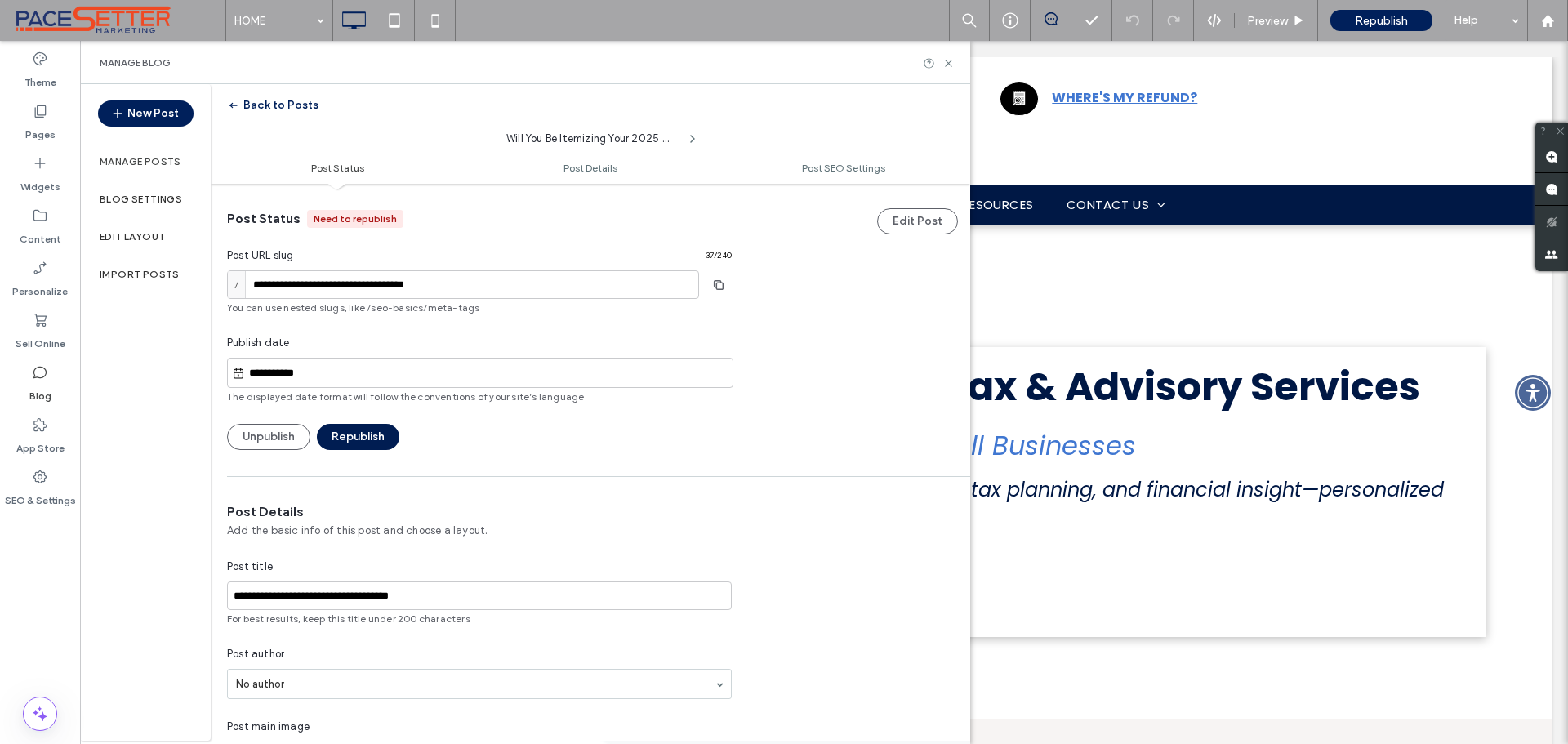
click at [359, 438] on button "Republish" at bounding box center [358, 438] width 82 height 27
click at [947, 67] on icon at bounding box center [949, 64] width 12 height 12
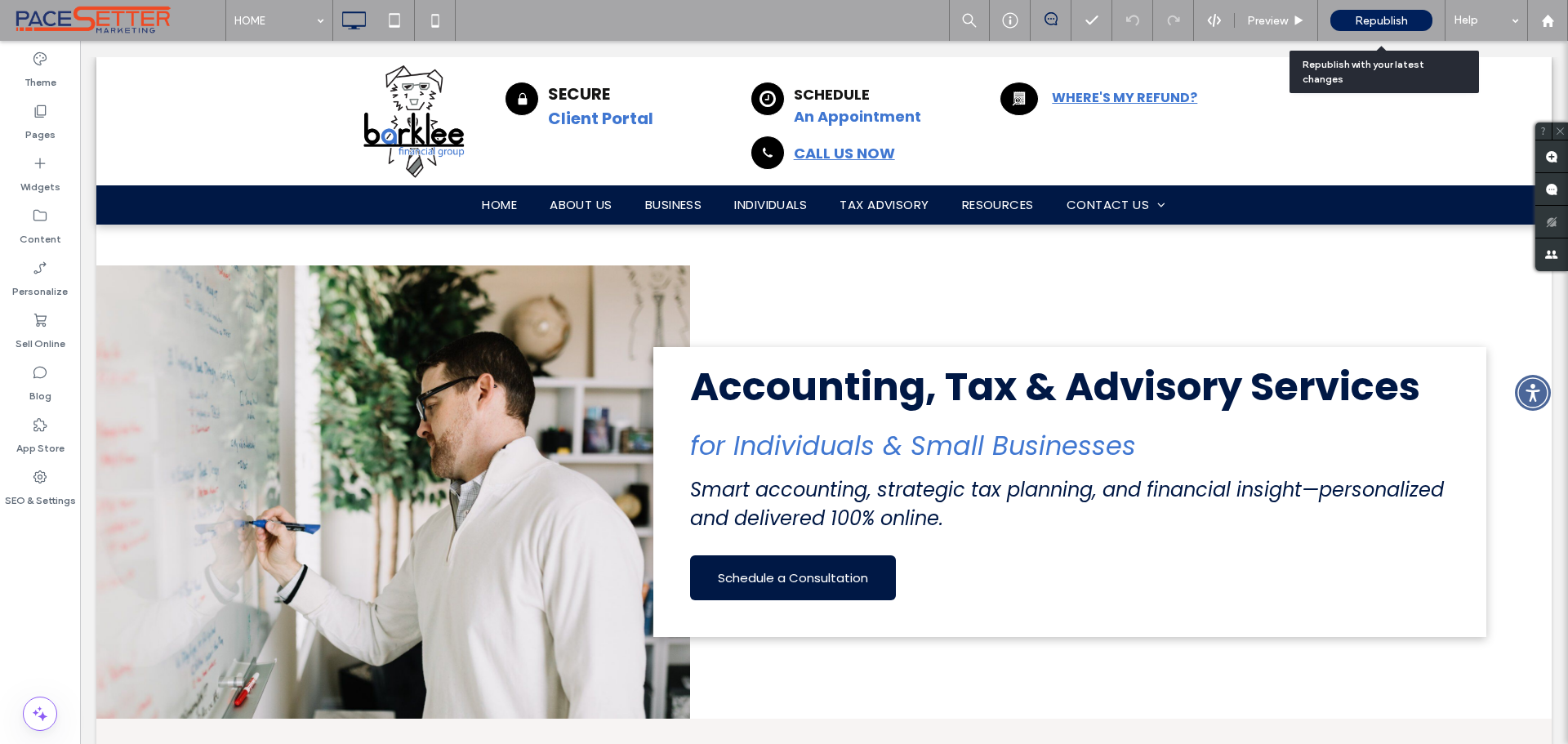
click at [1386, 18] on span "Republish" at bounding box center [1382, 21] width 53 height 14
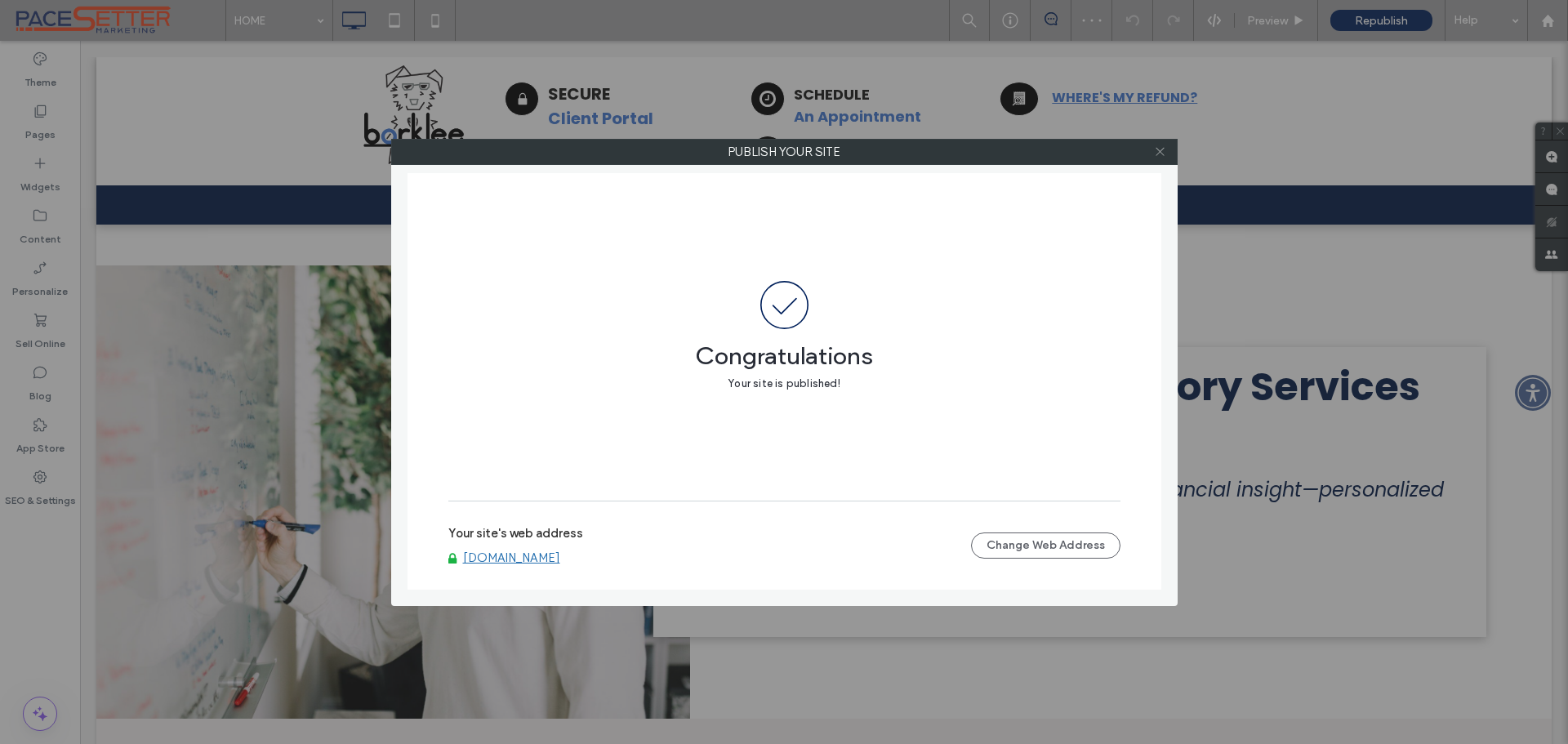
click at [1162, 147] on icon at bounding box center [1161, 151] width 12 height 12
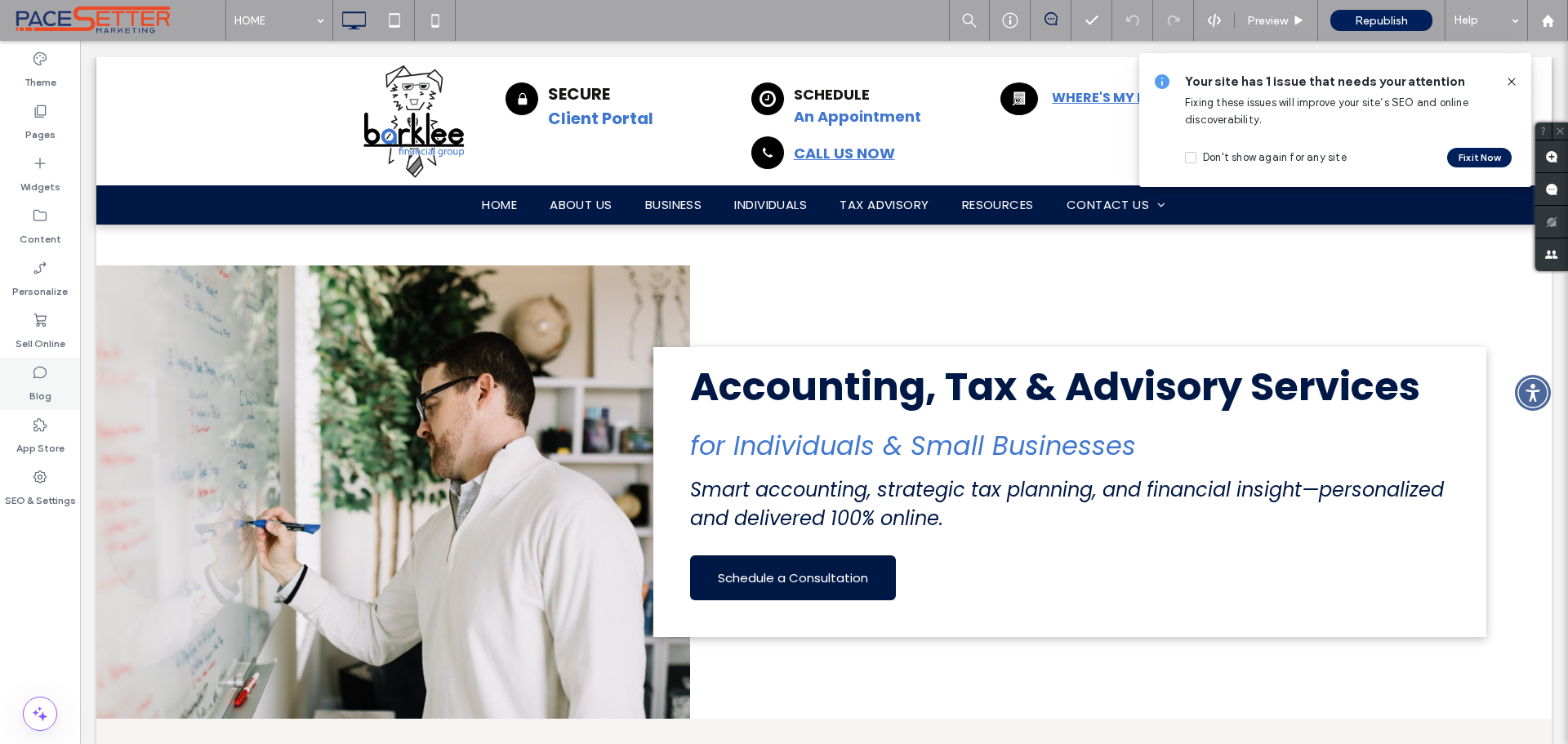
click at [44, 383] on label "Blog" at bounding box center [40, 392] width 22 height 23
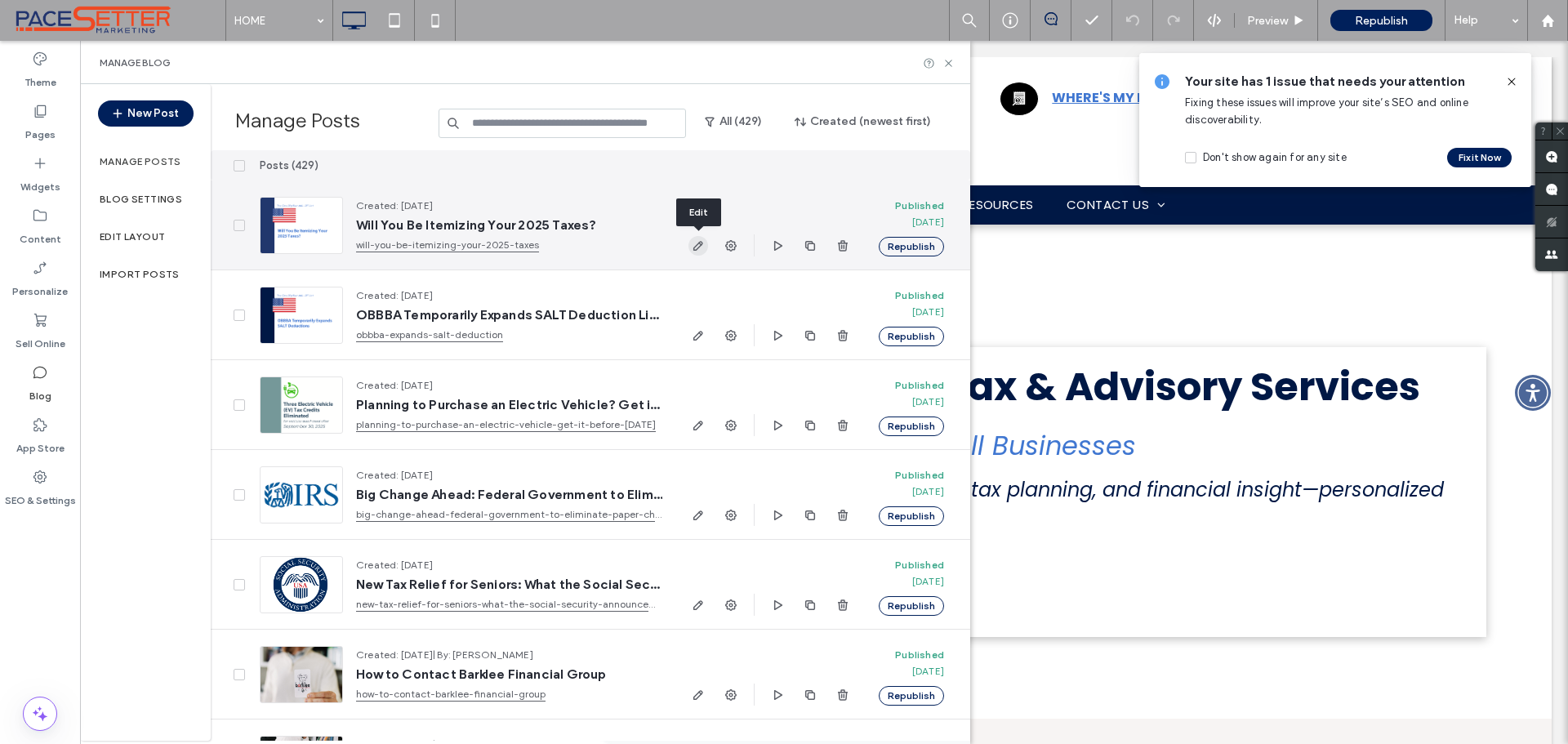
click at [699, 244] on icon "button" at bounding box center [698, 245] width 13 height 13
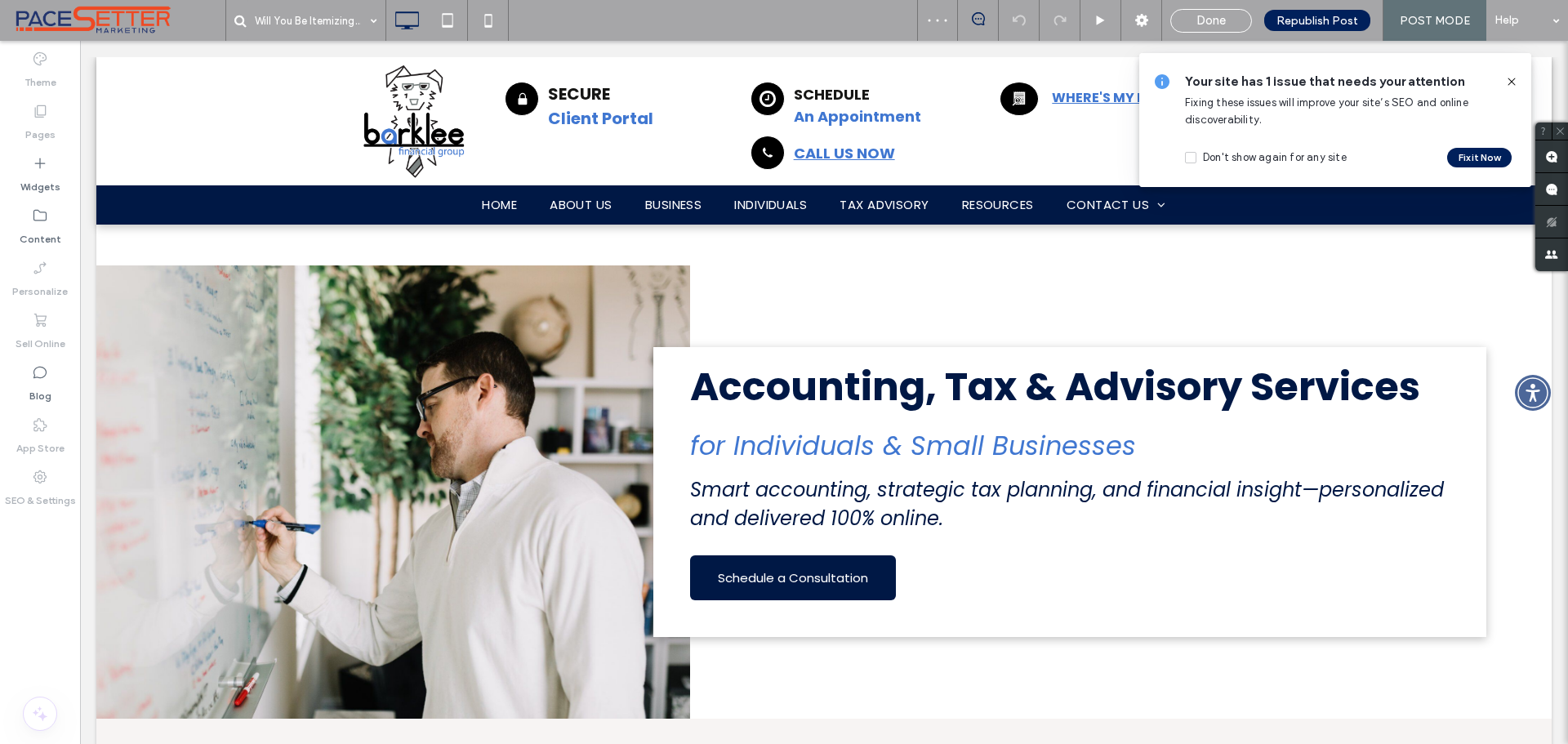
click at [1514, 77] on icon at bounding box center [1511, 81] width 13 height 13
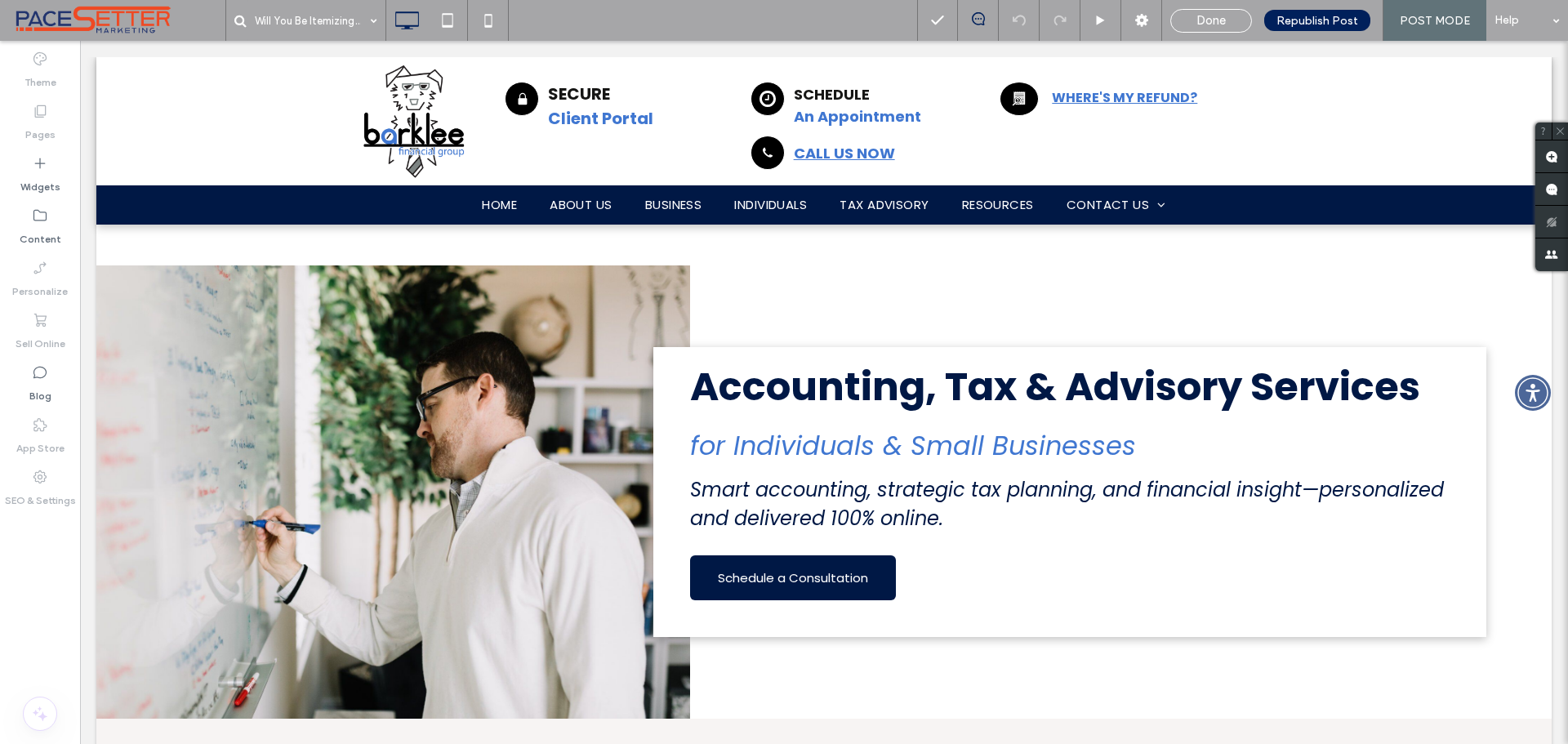
type input "*******"
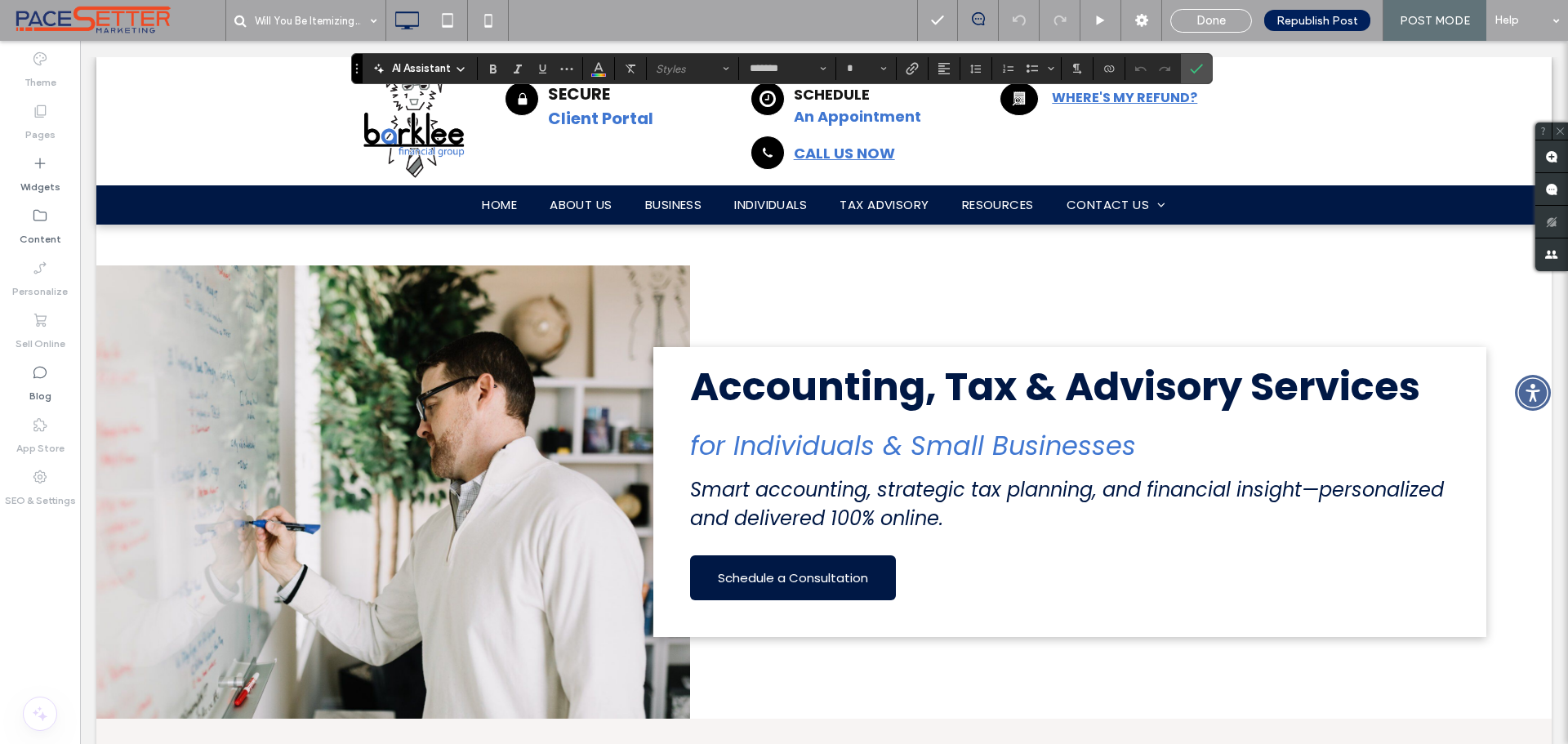
type input "**"
click at [917, 70] on icon "Link" at bounding box center [912, 68] width 13 height 13
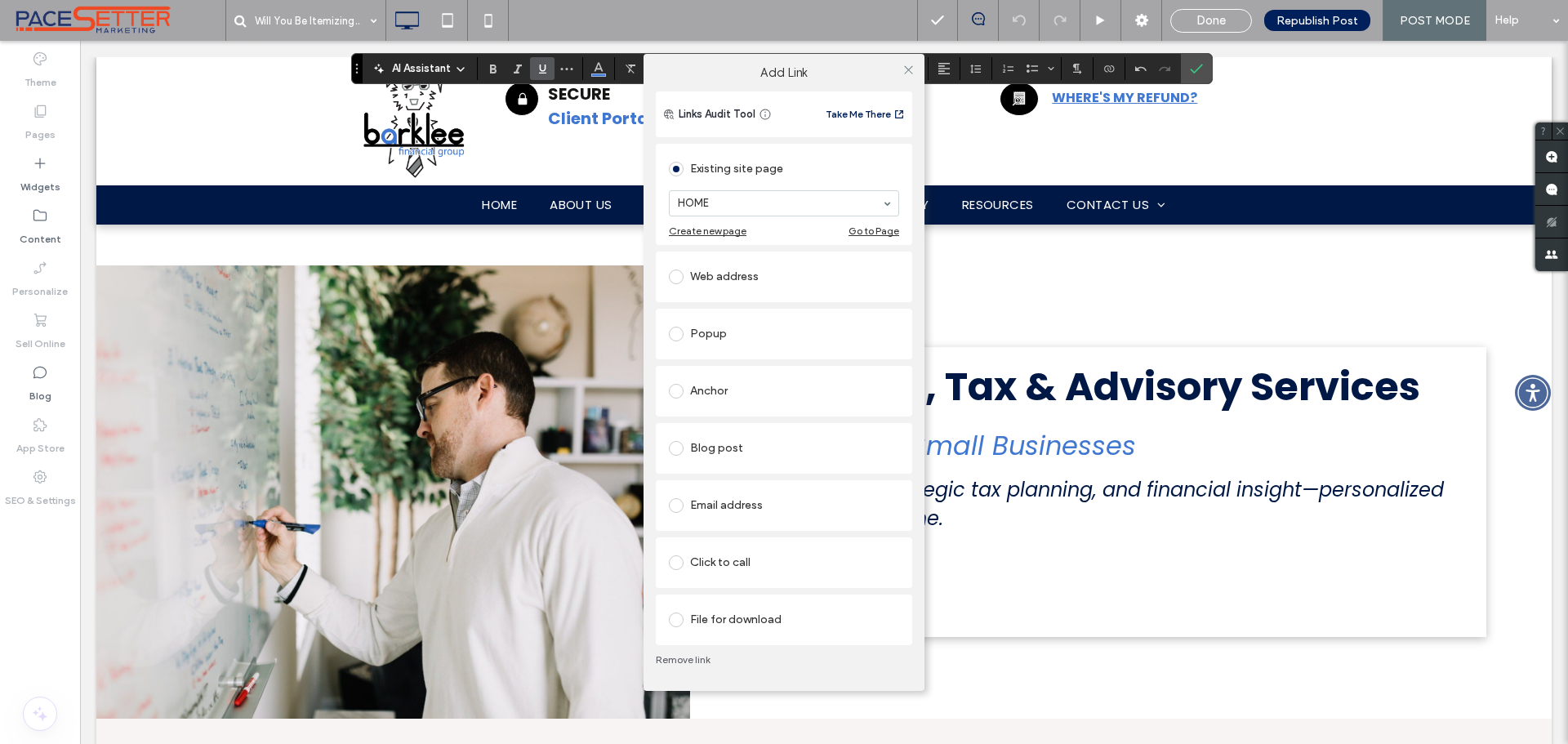
click at [677, 619] on span at bounding box center [676, 620] width 15 height 15
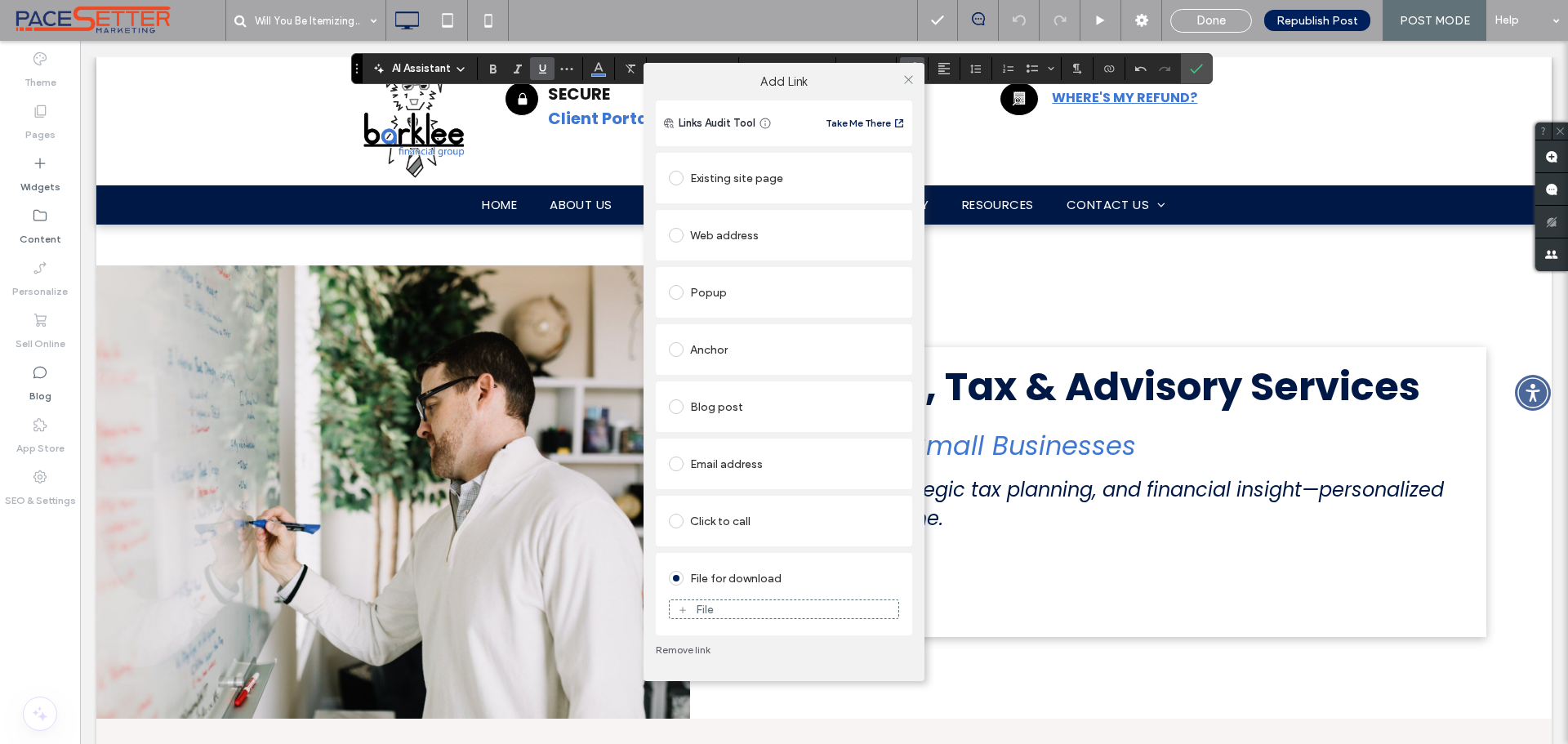
click at [718, 609] on div "File" at bounding box center [784, 609] width 228 height 15
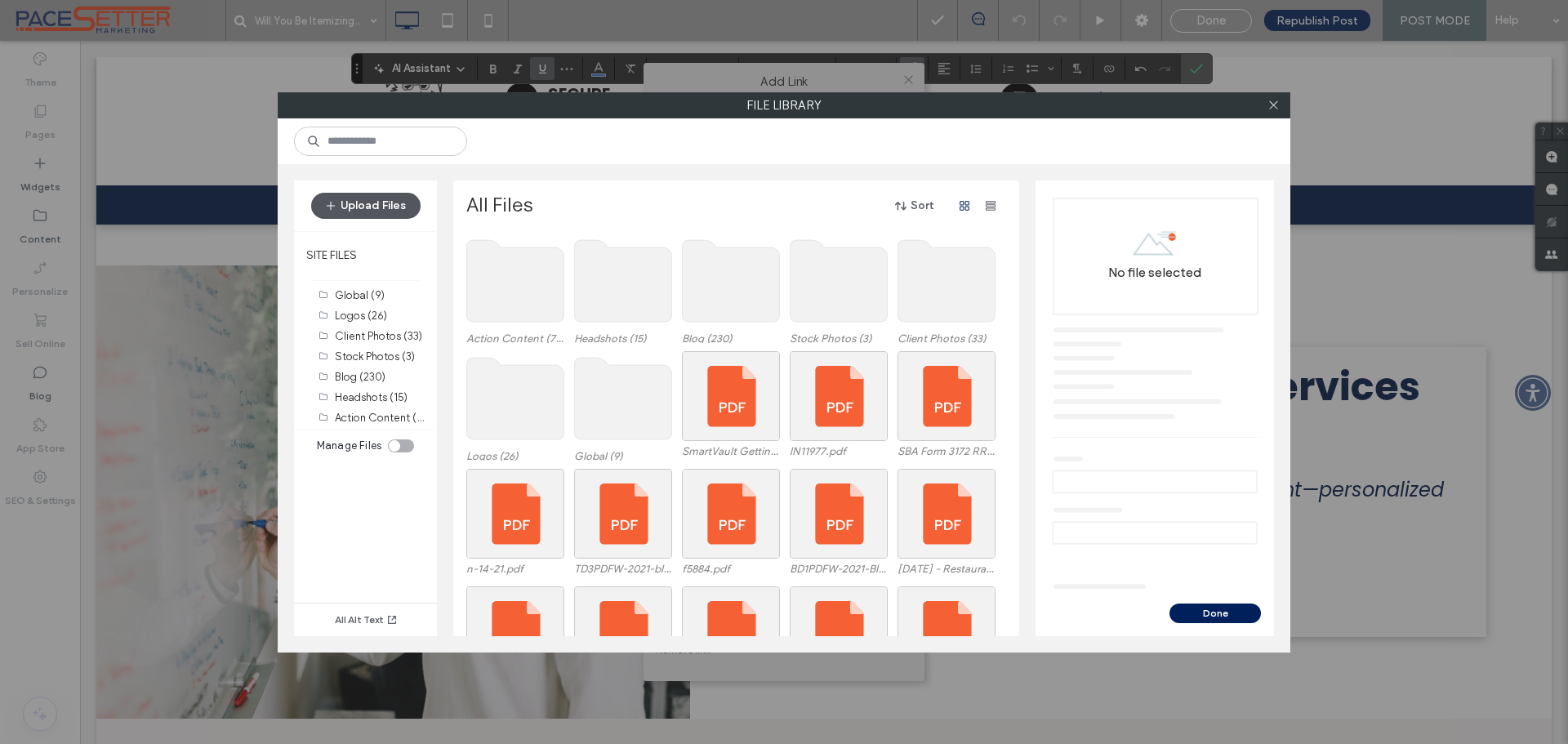
click at [368, 205] on button "Upload Files" at bounding box center [366, 206] width 110 height 27
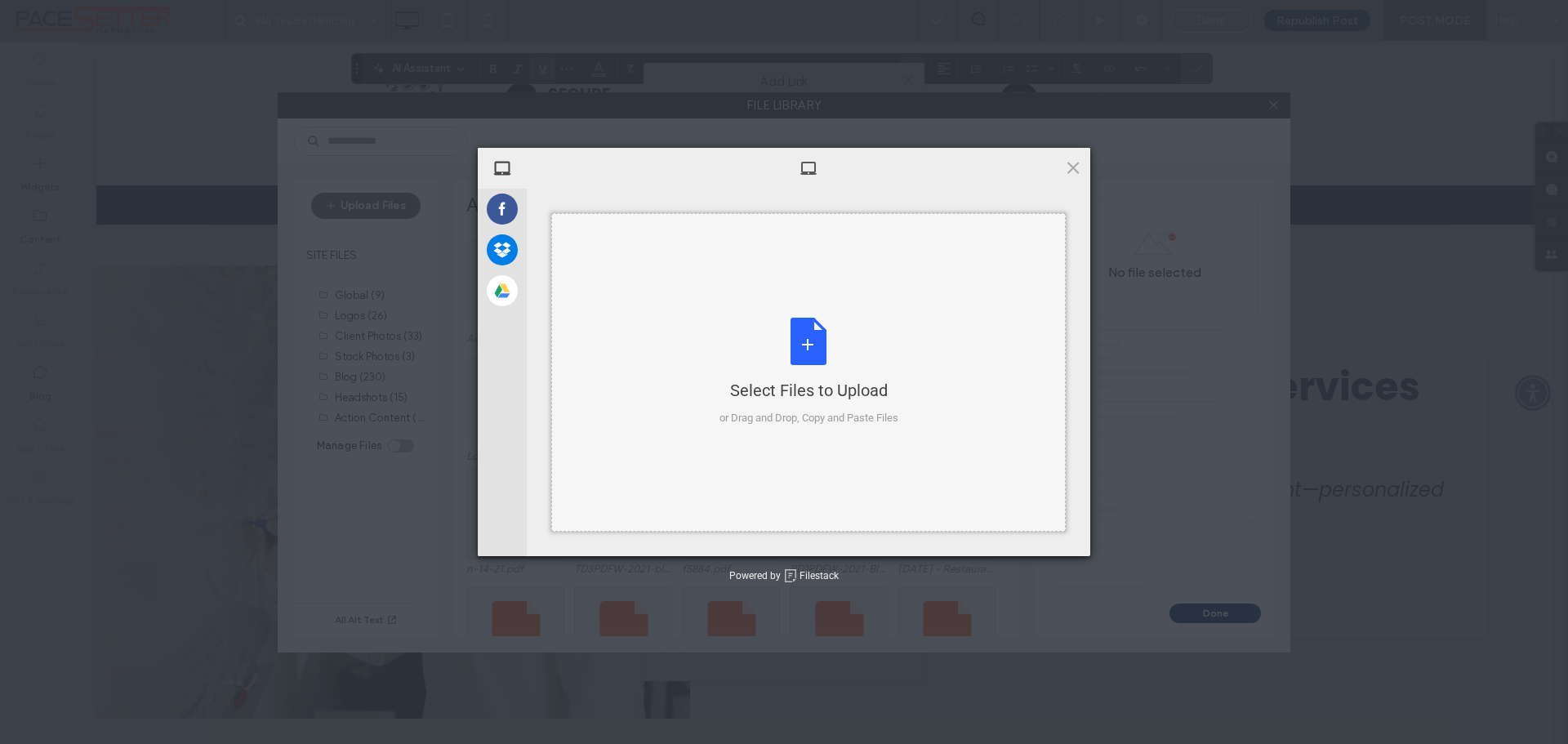
click at [816, 353] on div "Select Files to Upload or Drag and Drop, Copy and Paste Files" at bounding box center [809, 372] width 179 height 109
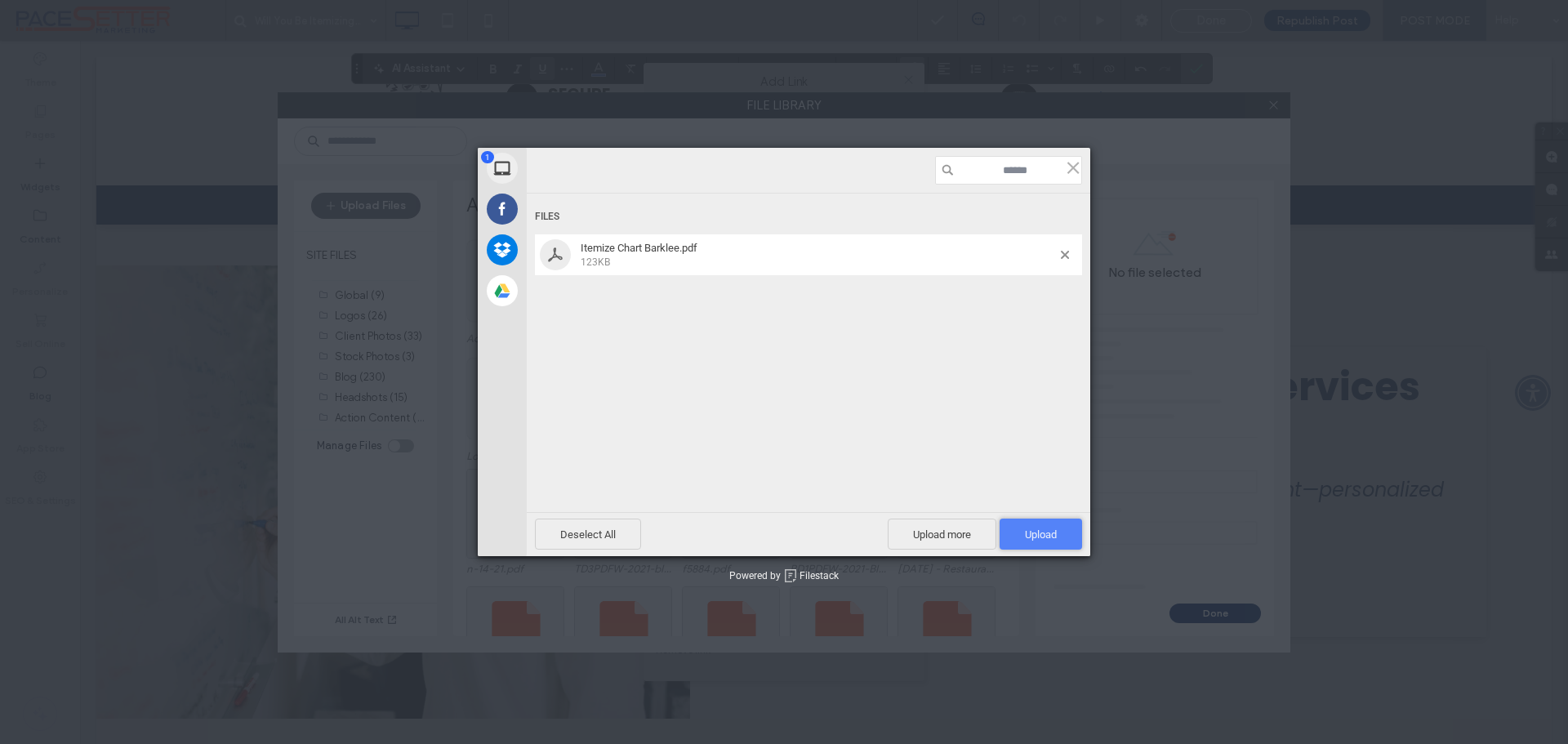
drag, startPoint x: 1056, startPoint y: 536, endPoint x: 1072, endPoint y: 533, distance: 16.3
click at [1057, 536] on span "Upload 1" at bounding box center [1040, 534] width 82 height 31
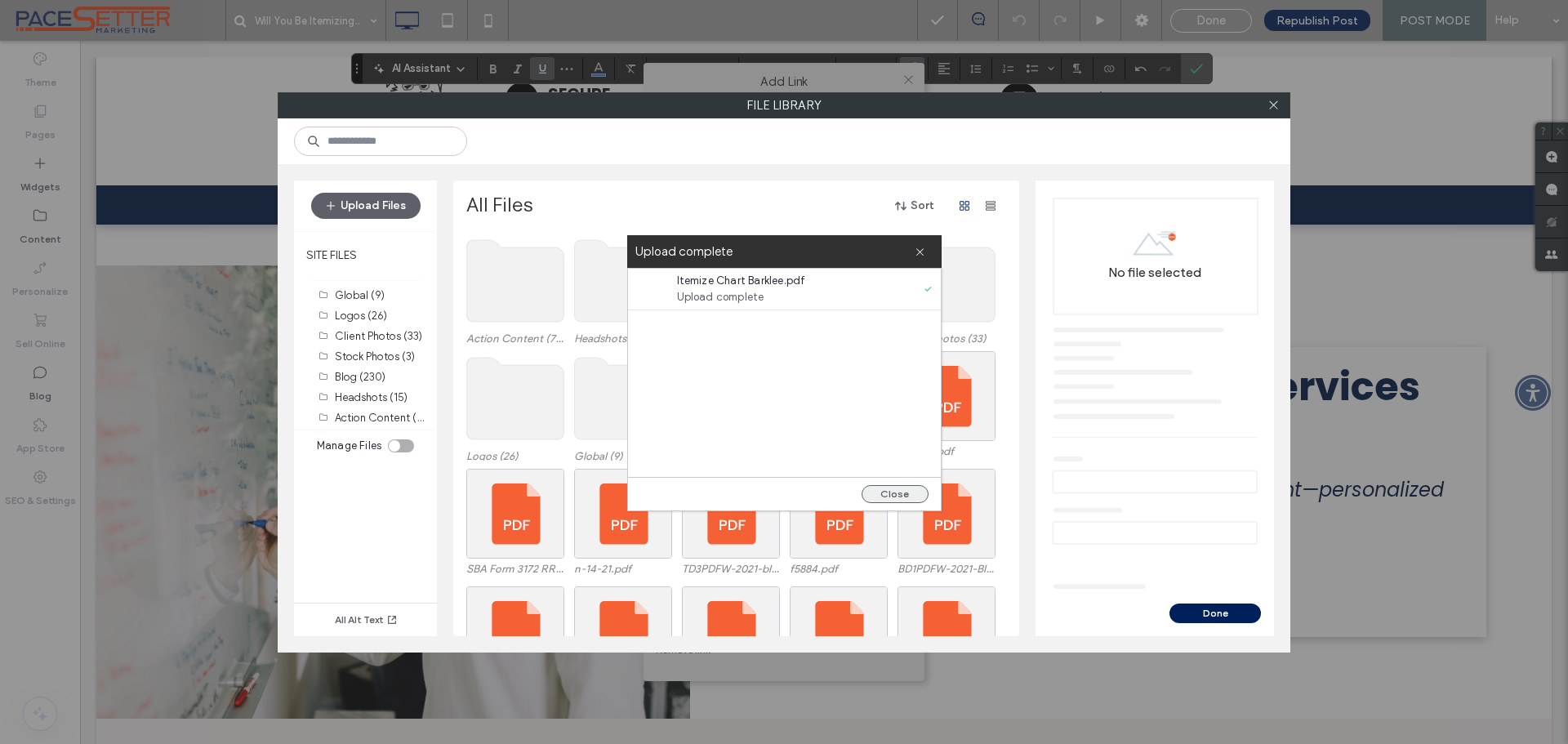
click at [892, 490] on button "Close" at bounding box center [895, 494] width 67 height 18
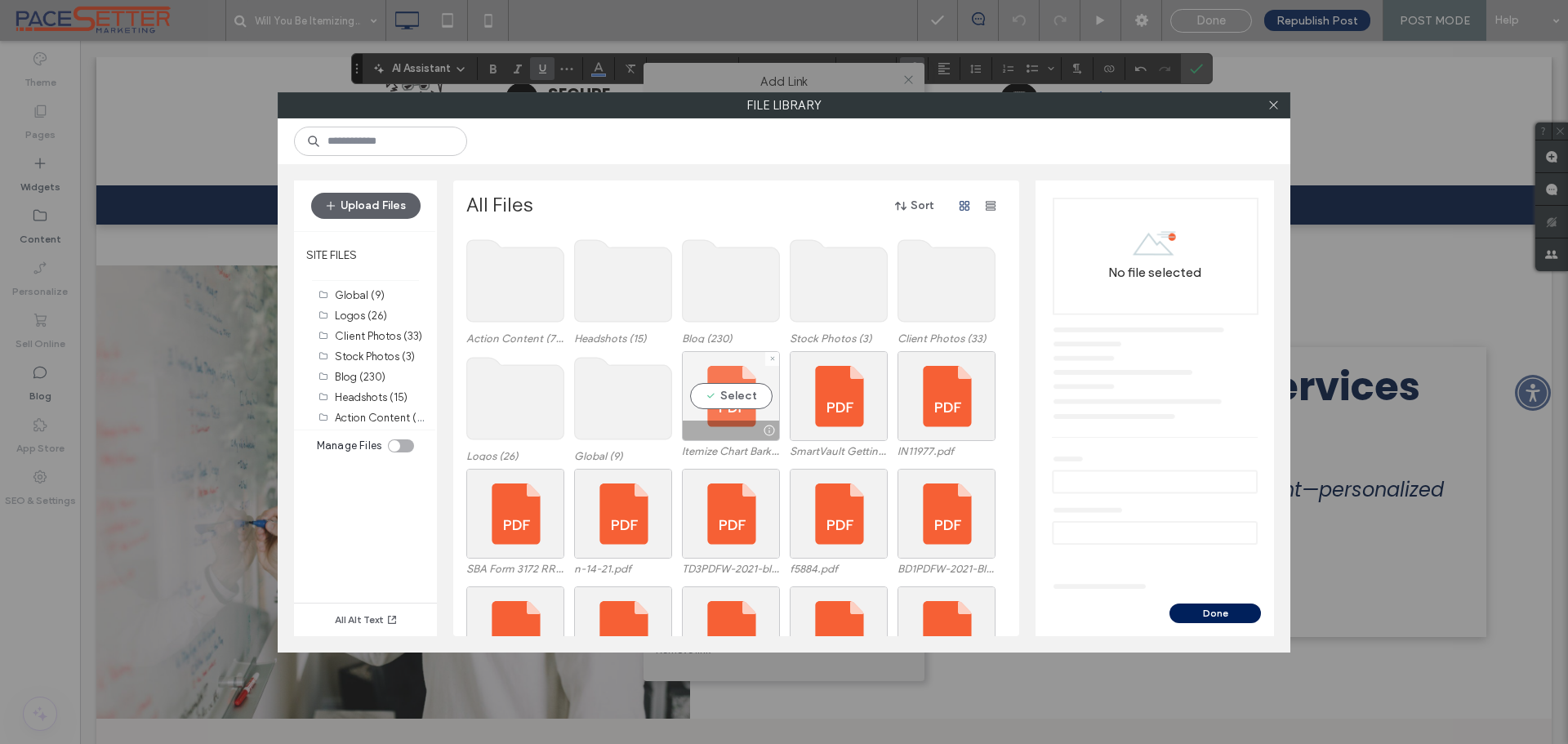
click at [750, 400] on div "Select" at bounding box center [730, 396] width 98 height 89
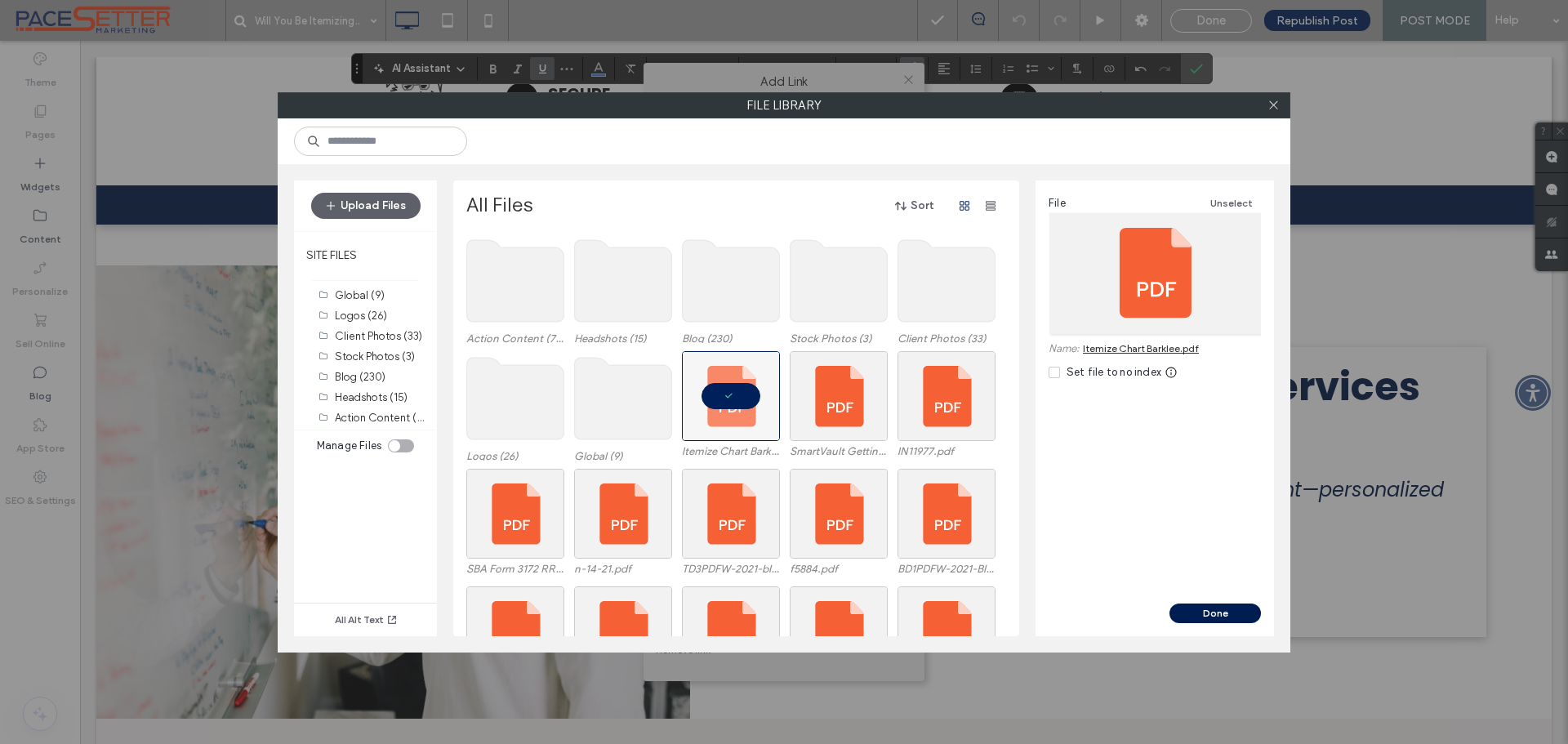
click at [1220, 609] on button "Done" at bounding box center [1215, 614] width 91 height 19
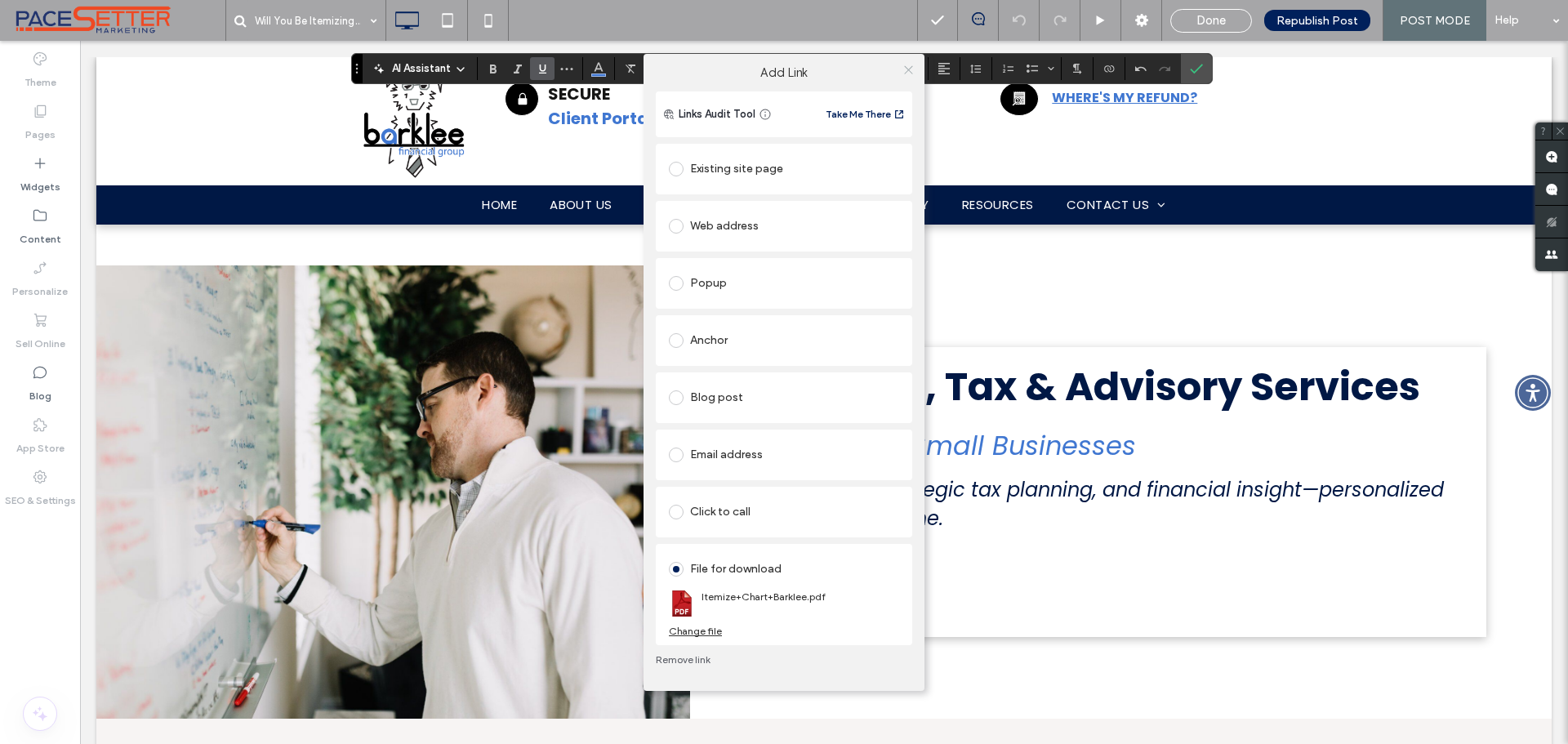
click at [908, 64] on icon at bounding box center [908, 70] width 12 height 12
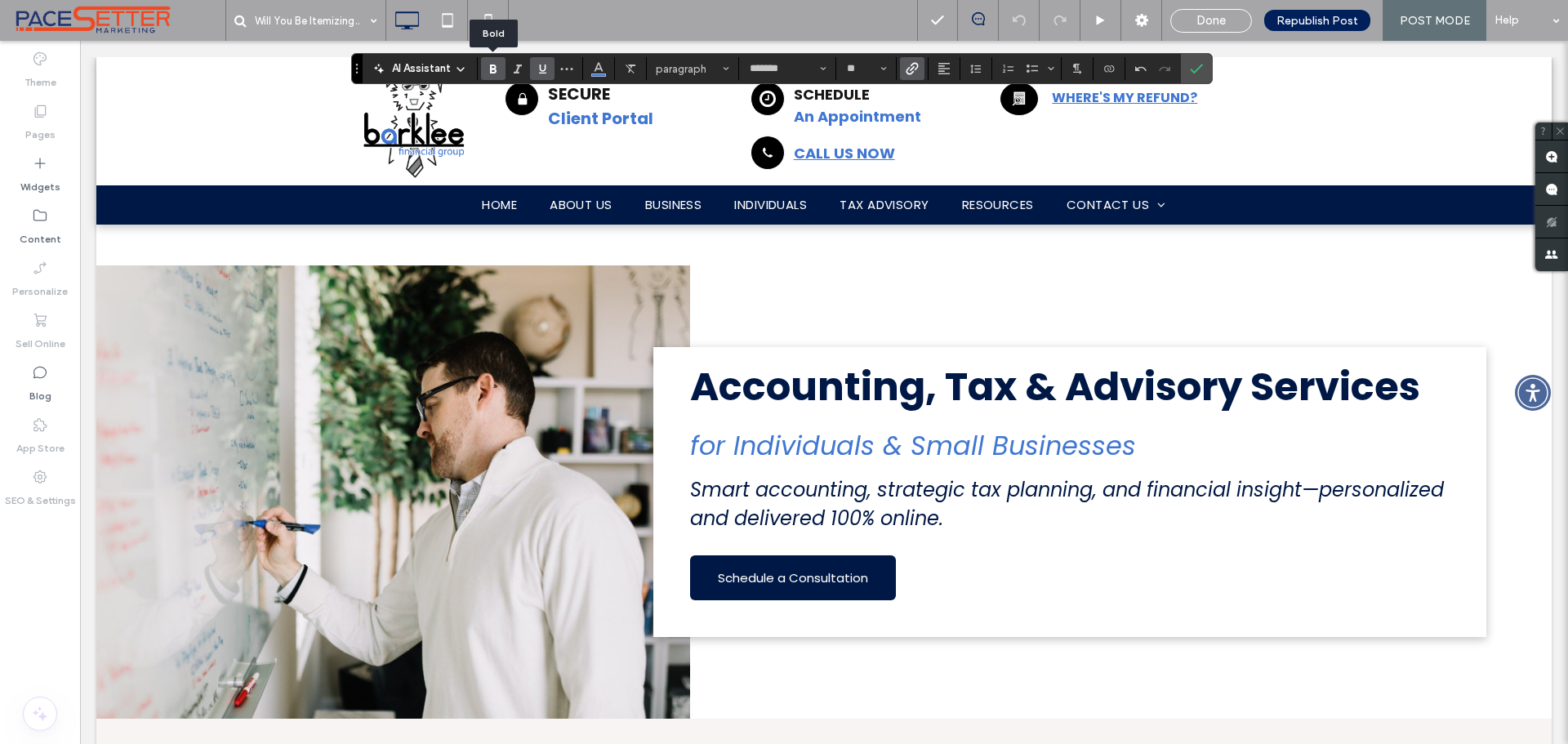
click at [498, 65] on icon "Bold" at bounding box center [493, 68] width 13 height 13
click at [1197, 68] on icon "Confirm" at bounding box center [1196, 68] width 13 height 13
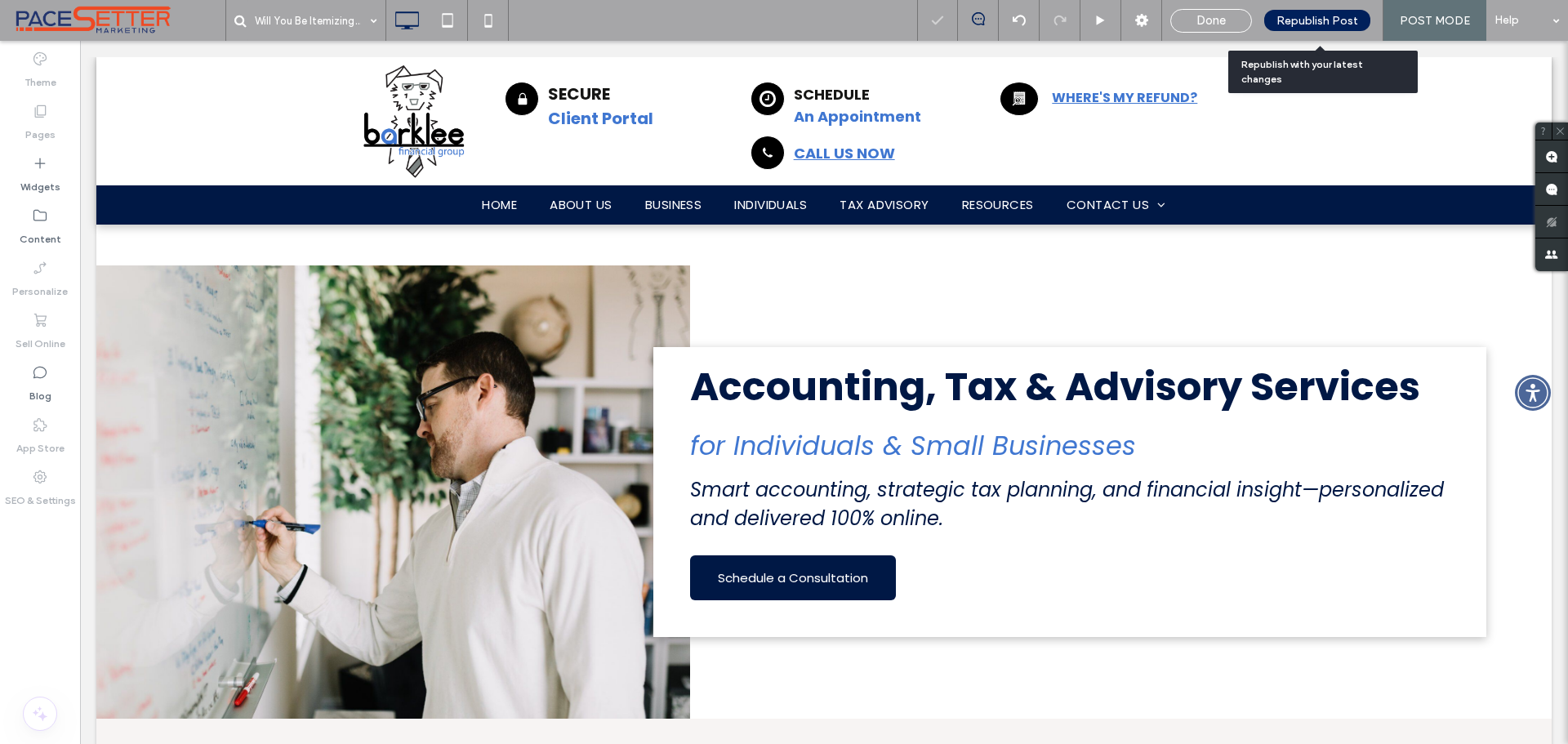
click at [1309, 22] on span "Republish Post" at bounding box center [1317, 21] width 81 height 14
drag, startPoint x: 1218, startPoint y: 17, endPoint x: 1031, endPoint y: 2, distance: 187.6
click at [1218, 17] on span "Done" at bounding box center [1211, 20] width 29 height 15
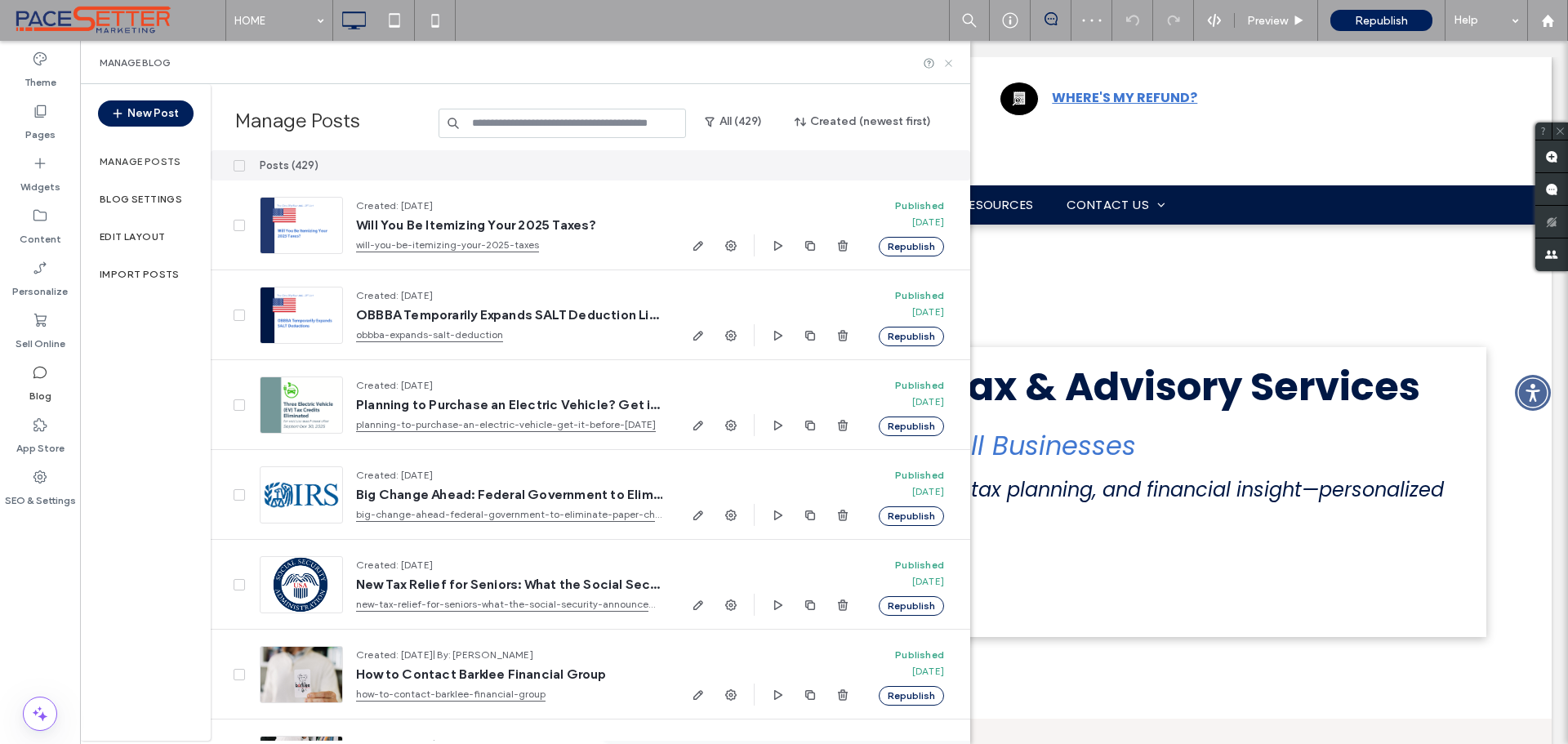
click at [947, 61] on icon at bounding box center [949, 64] width 12 height 12
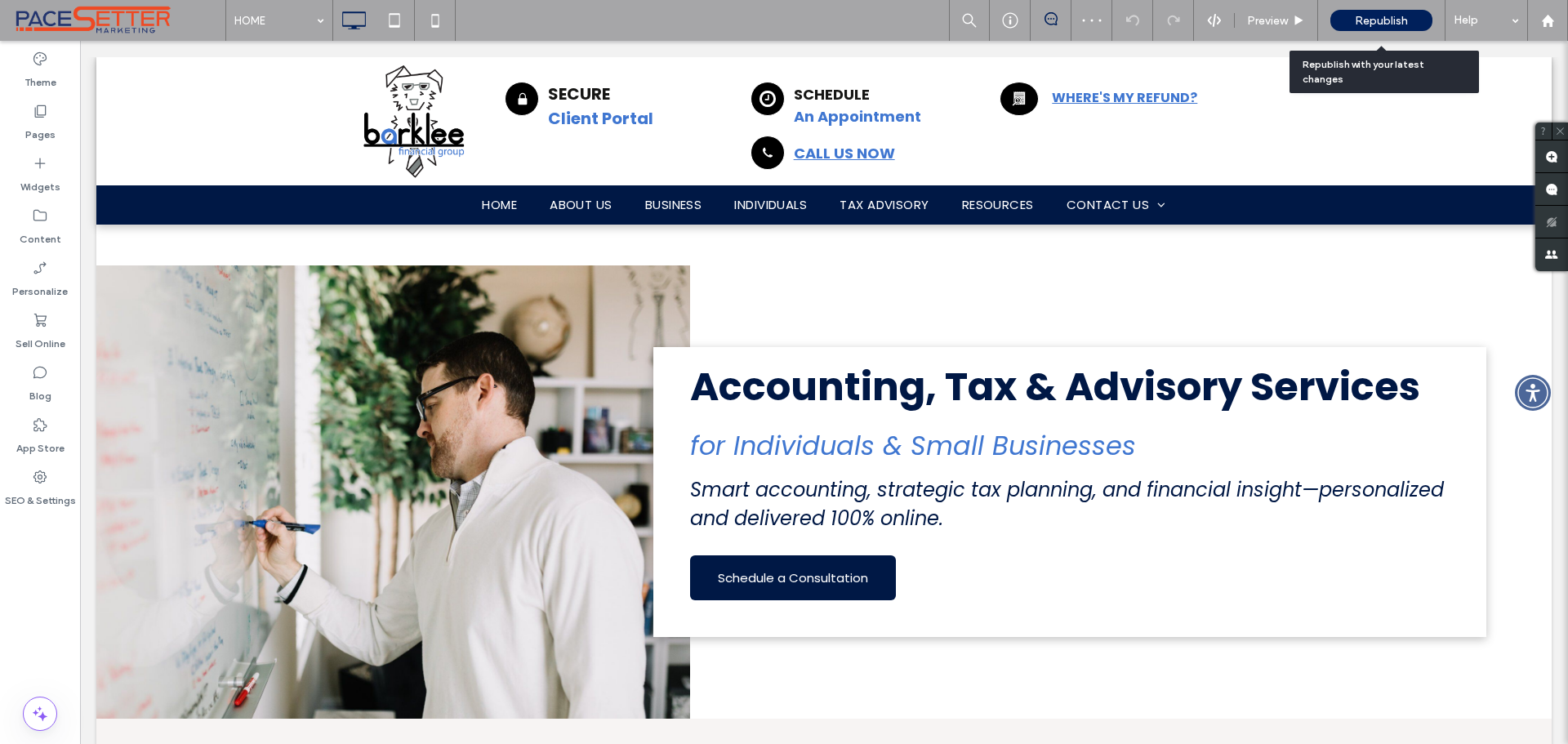
drag, startPoint x: 1370, startPoint y: 16, endPoint x: 1340, endPoint y: 35, distance: 35.5
click at [1371, 16] on span "Republish" at bounding box center [1382, 21] width 53 height 14
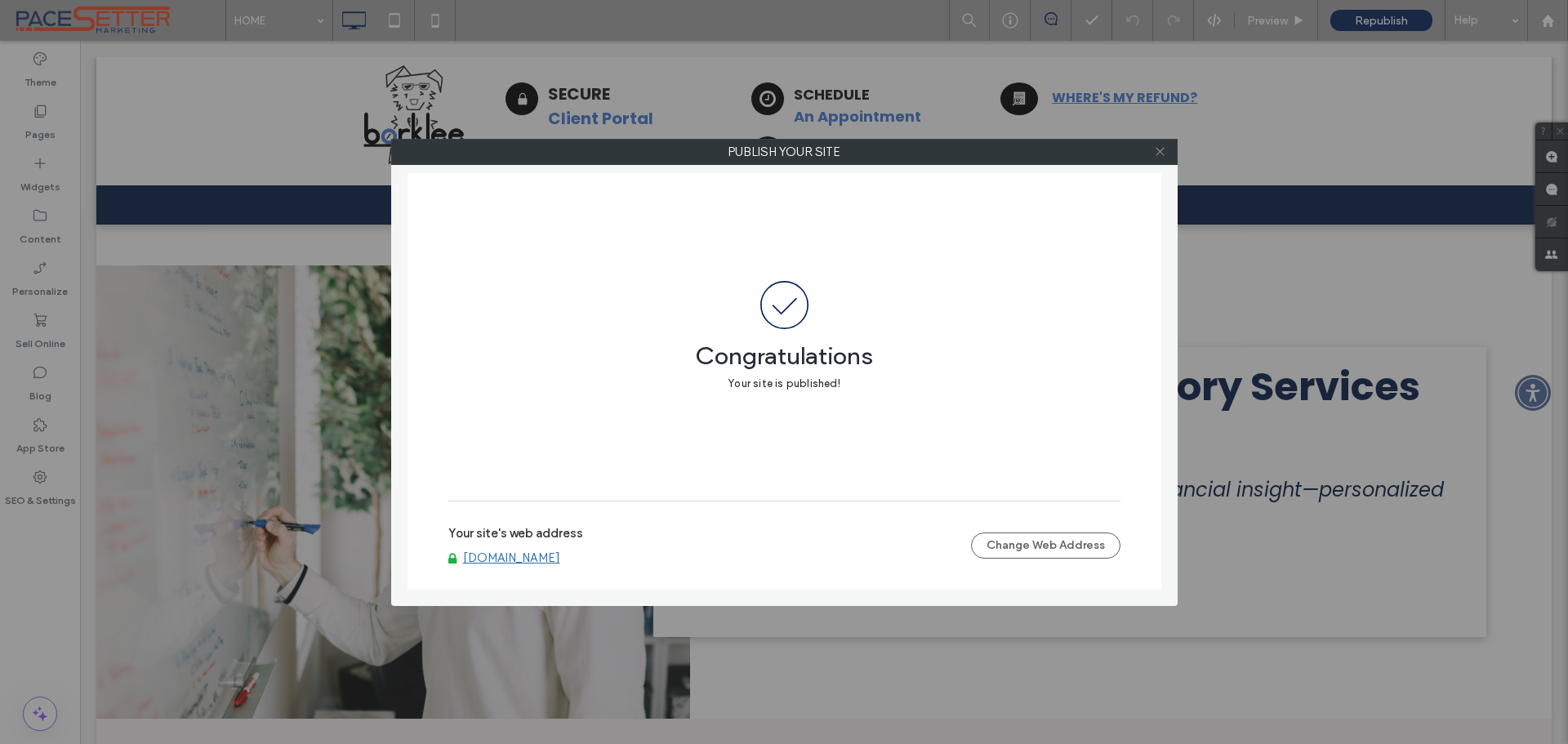
click at [1156, 148] on use at bounding box center [1159, 151] width 8 height 8
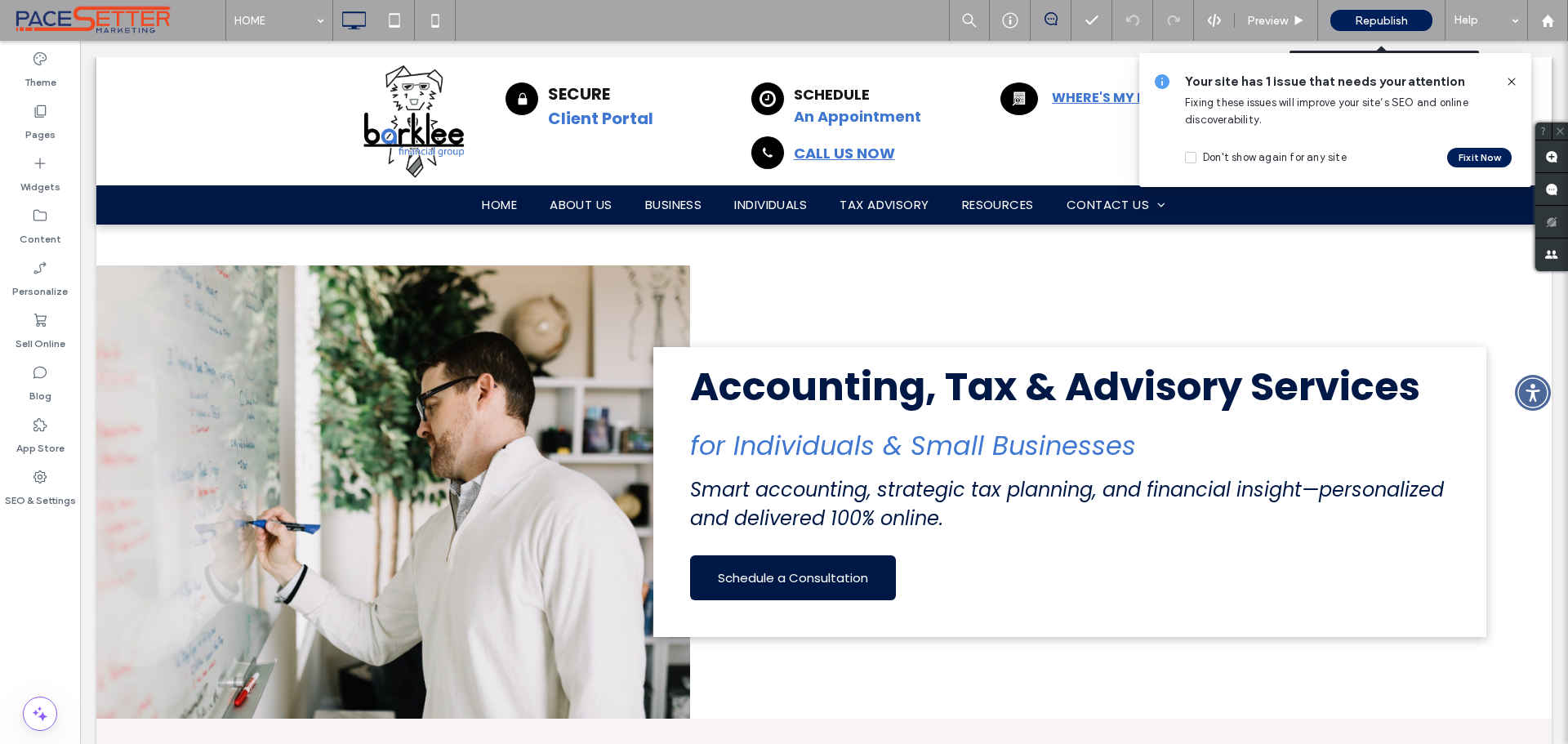
click at [1362, 20] on span "Republish" at bounding box center [1382, 21] width 53 height 14
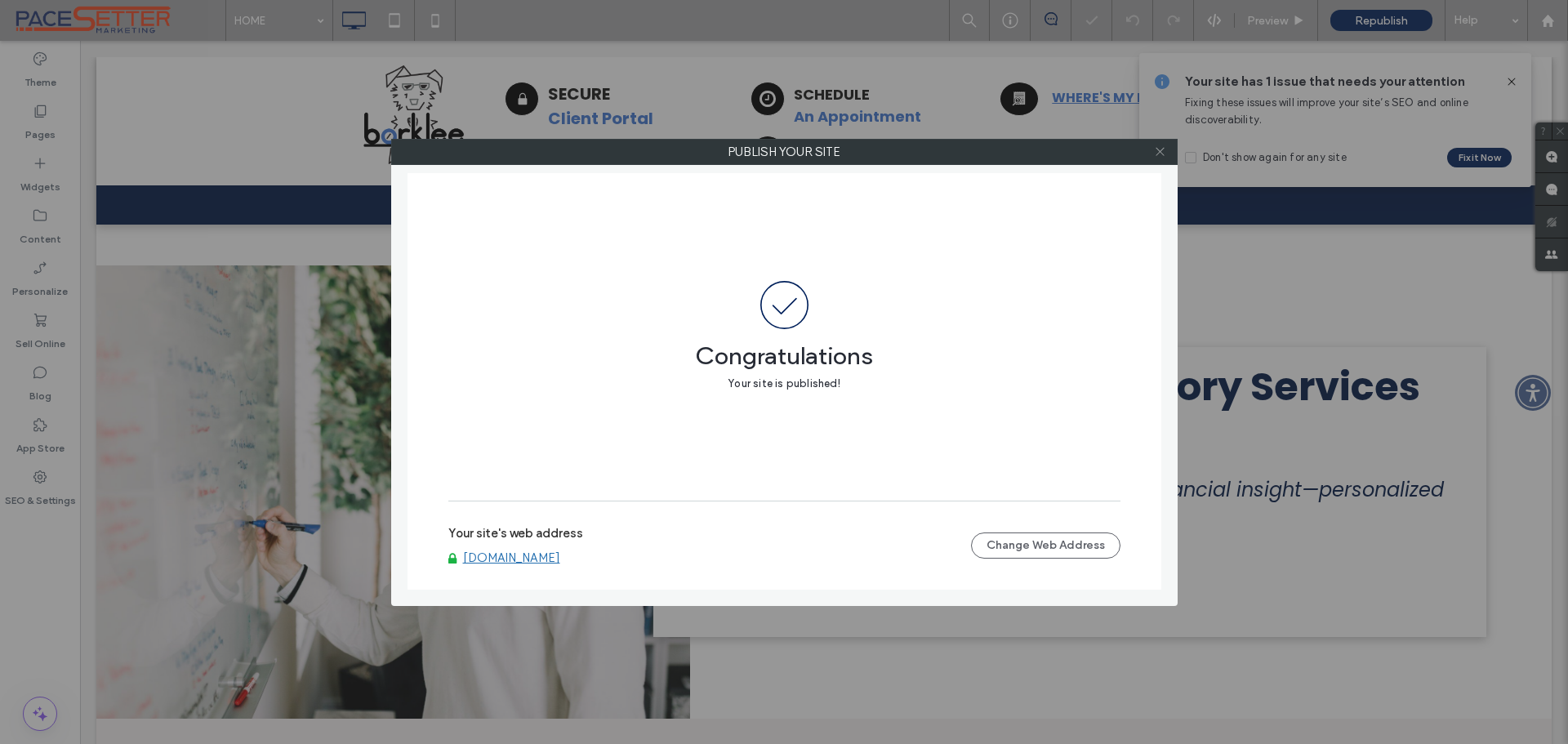
click at [1162, 152] on icon at bounding box center [1161, 151] width 12 height 12
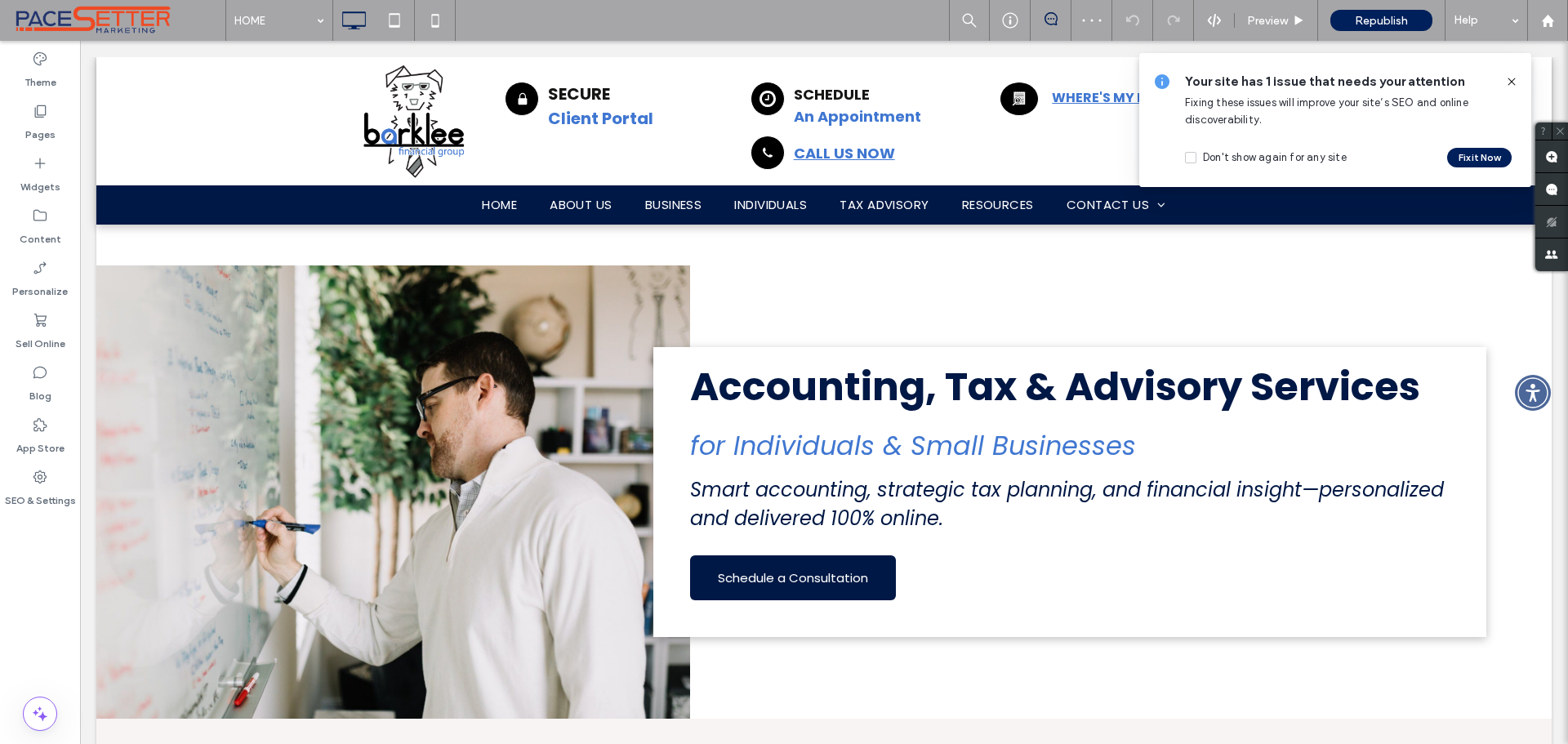
click at [1509, 81] on icon at bounding box center [1511, 81] width 13 height 13
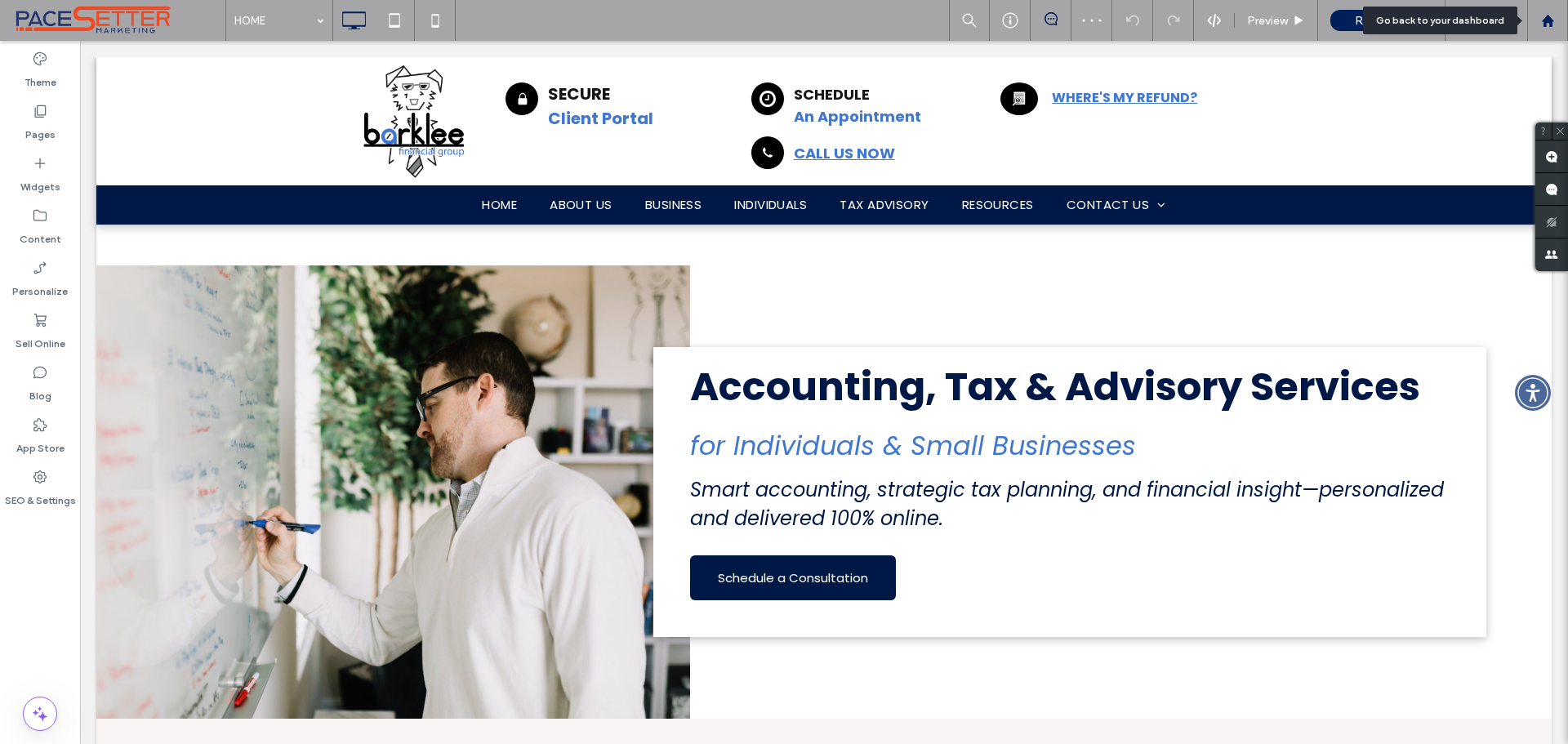
click at [1552, 21] on use at bounding box center [1548, 20] width 12 height 12
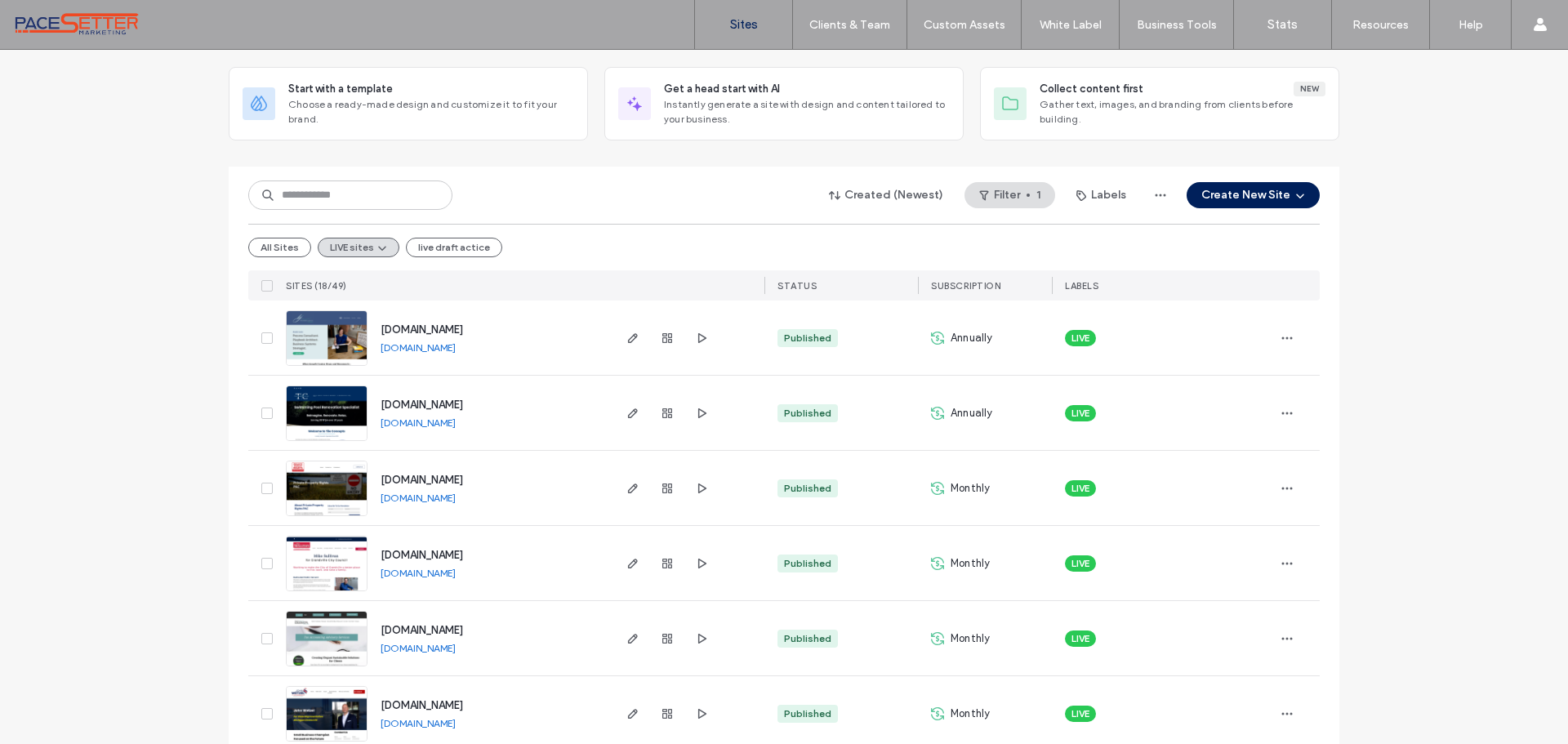
scroll to position [136, 0]
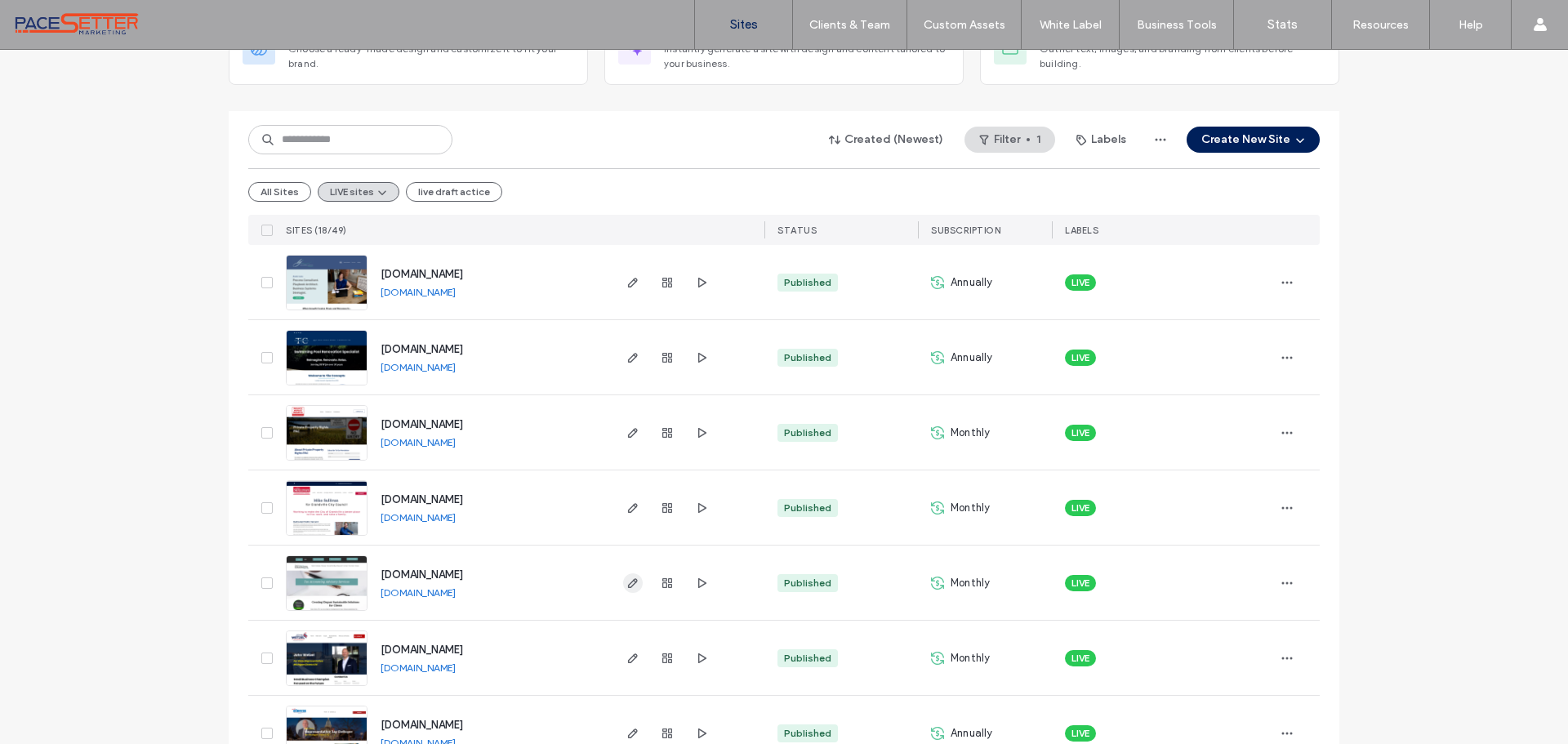
click at [627, 580] on icon "button" at bounding box center [633, 583] width 13 height 13
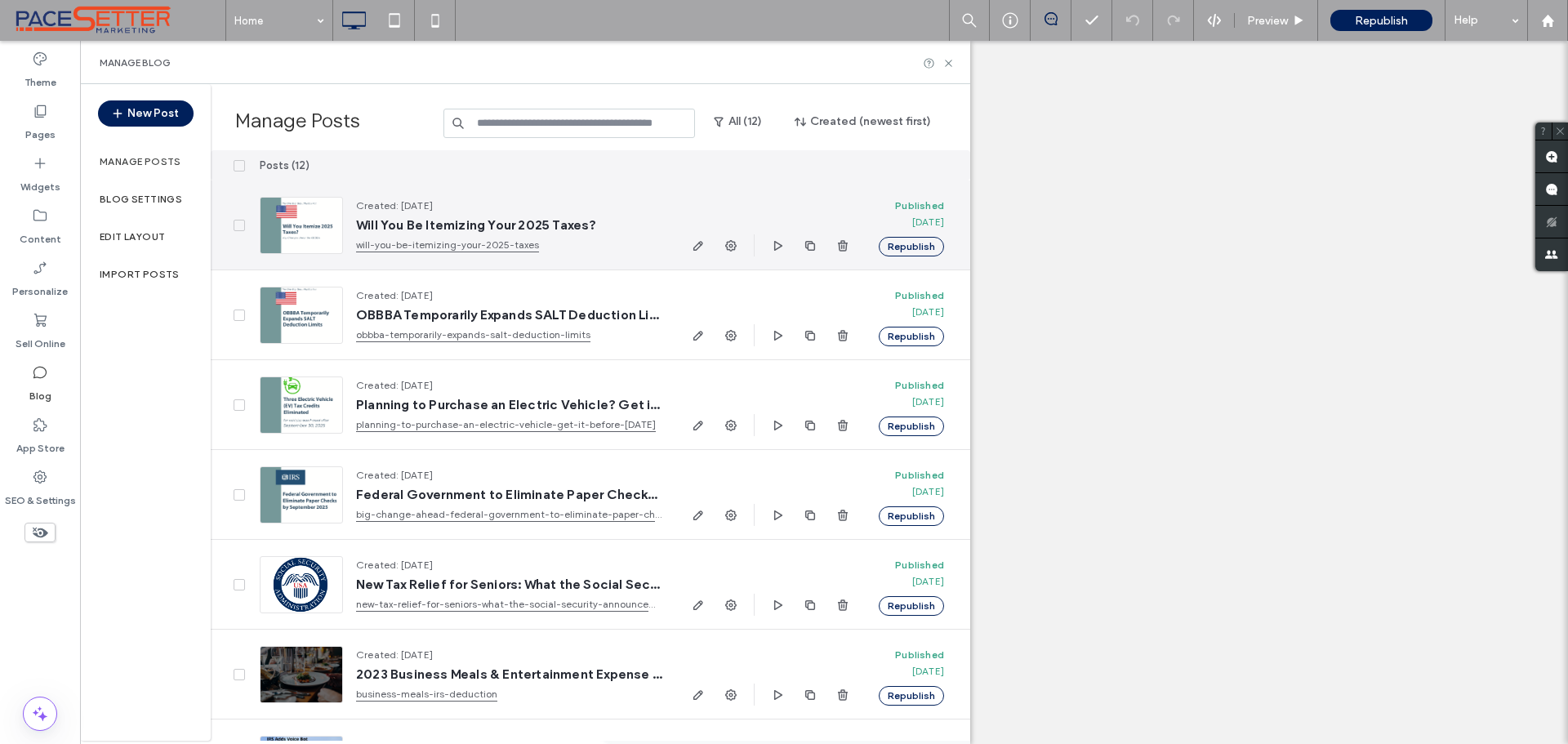
click at [697, 244] on icon "button" at bounding box center [698, 245] width 13 height 13
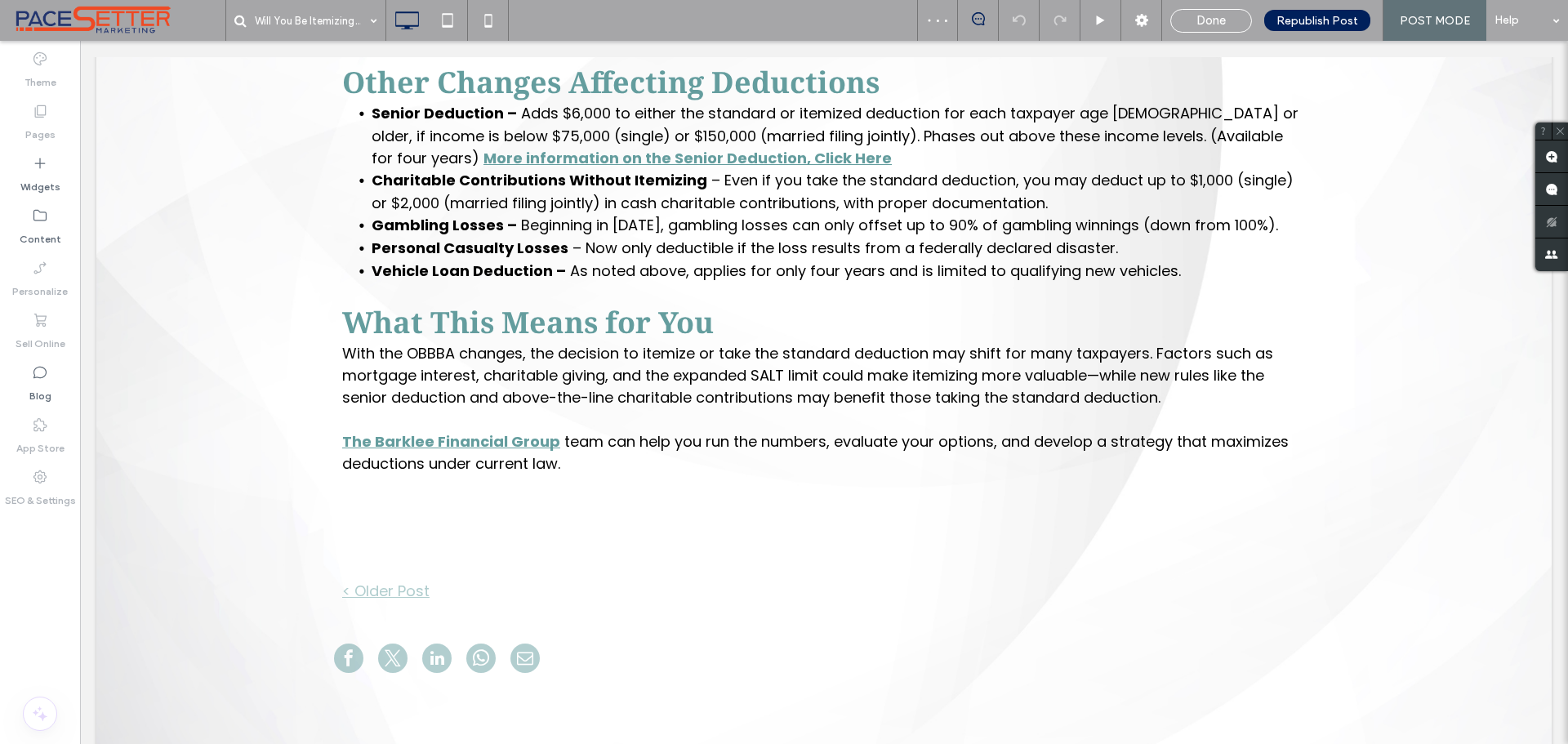
scroll to position [1226, 0]
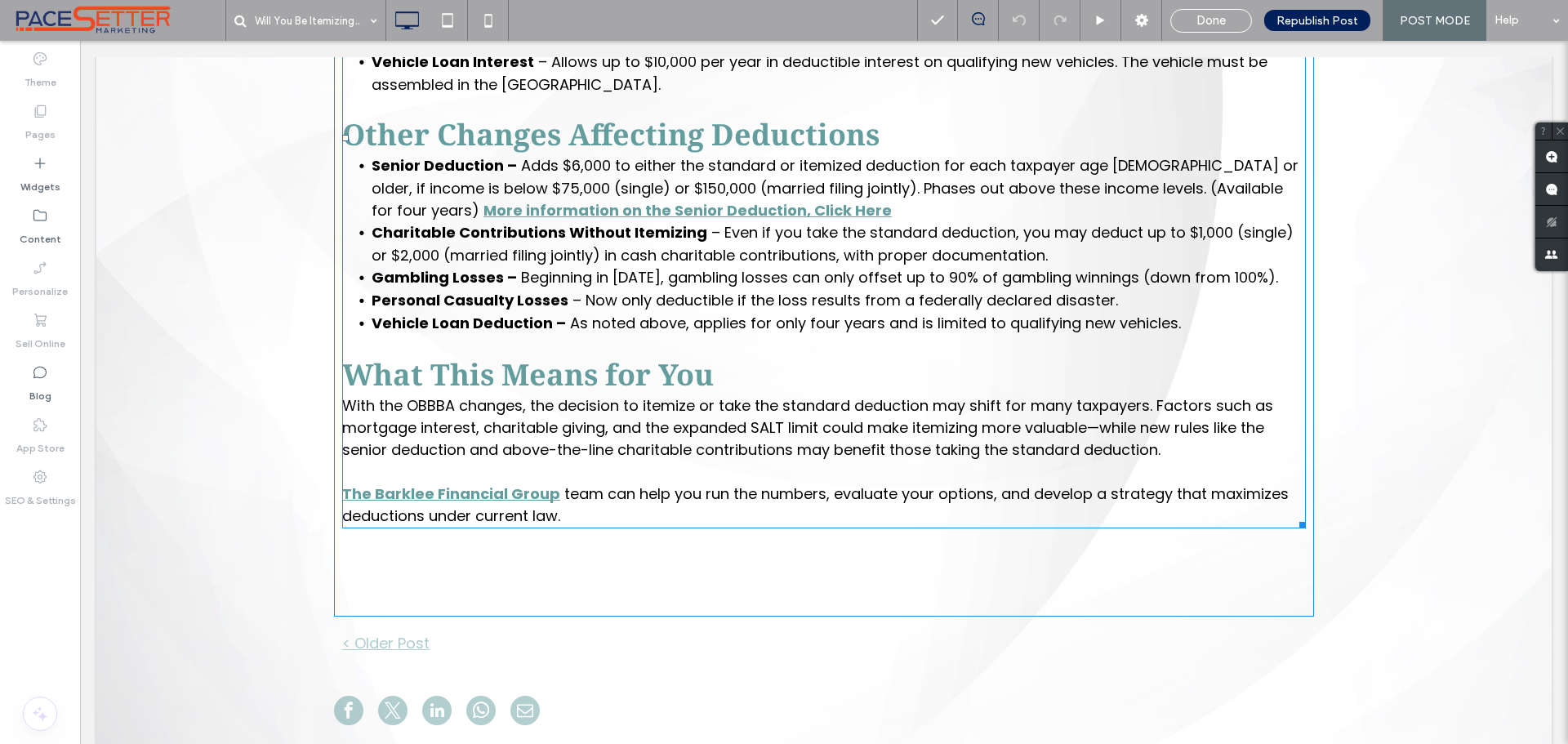
click at [1168, 447] on p "With the OBBBA changes, the decision to itemize or take the standard deduction …" at bounding box center [824, 428] width 964 height 66
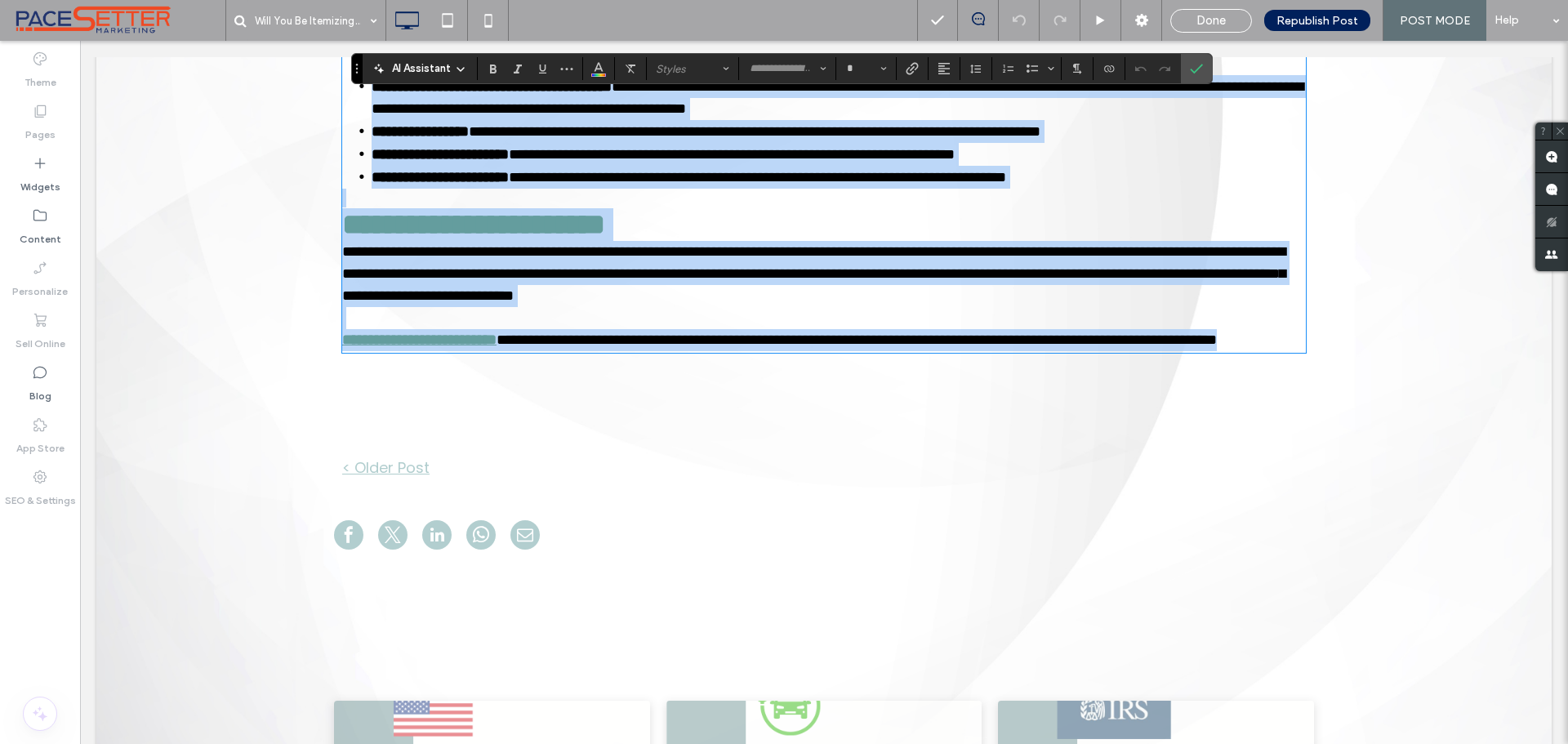
scroll to position [1421, 0]
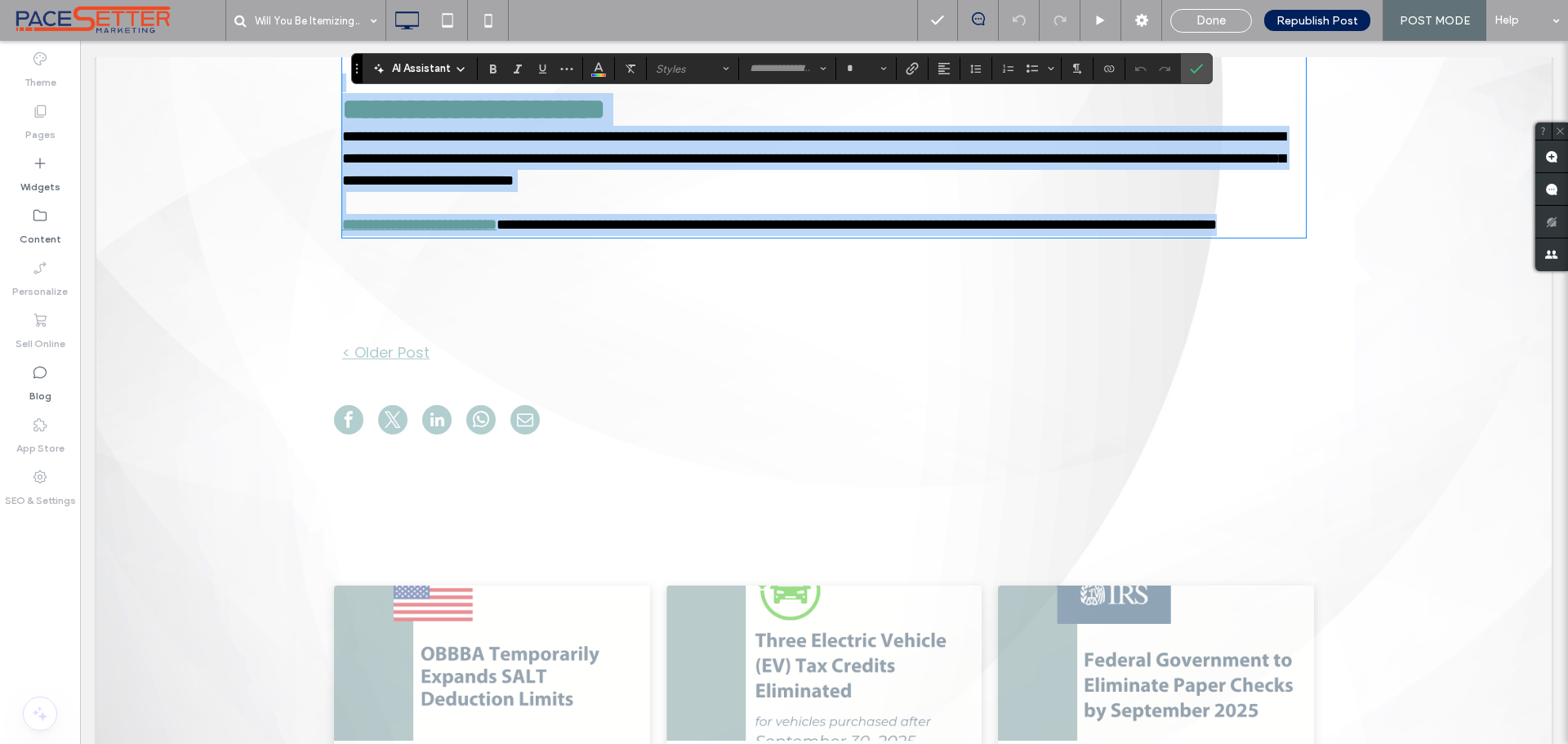
click at [1186, 214] on p at bounding box center [824, 203] width 964 height 22
type input "*******"
type input "**"
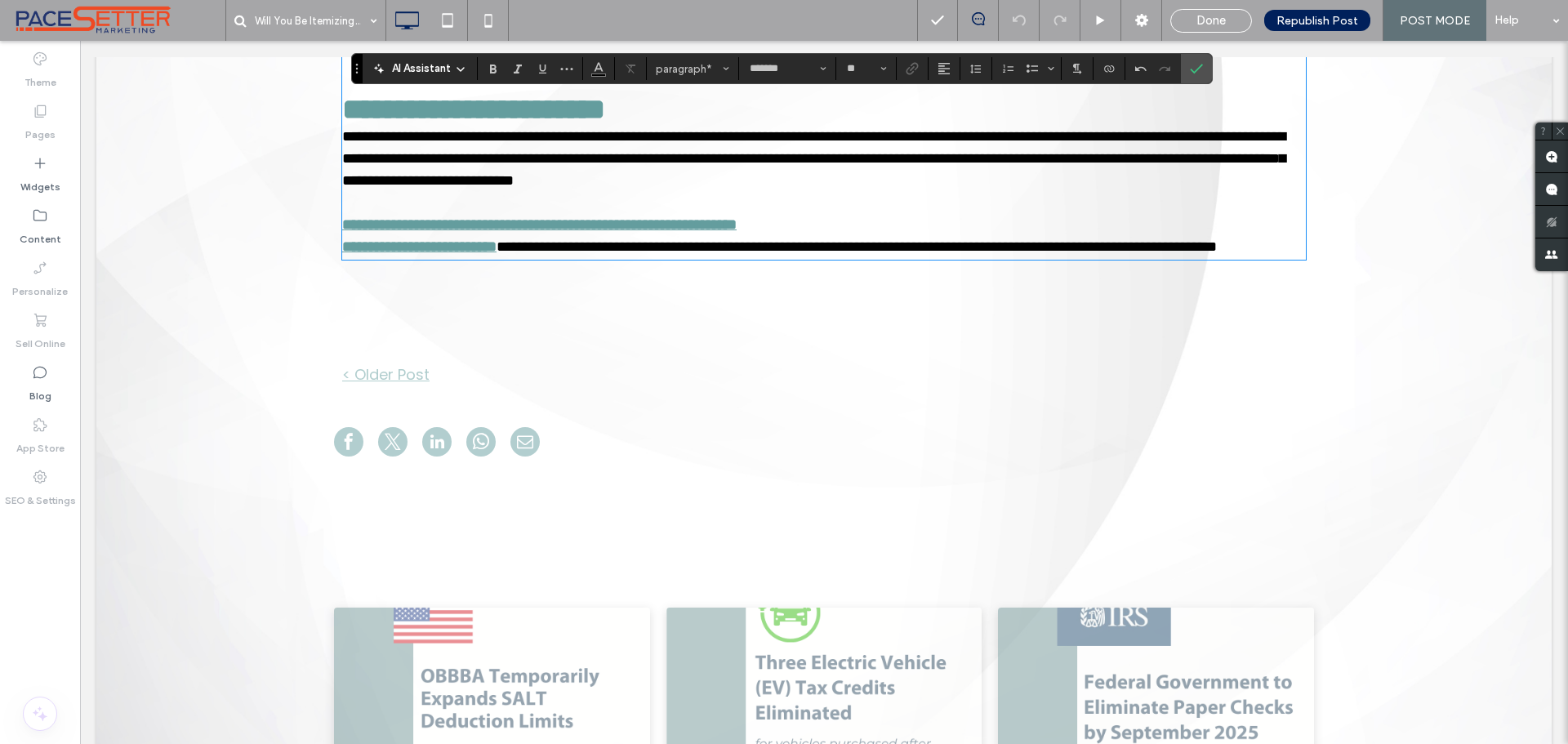
scroll to position [0, 0]
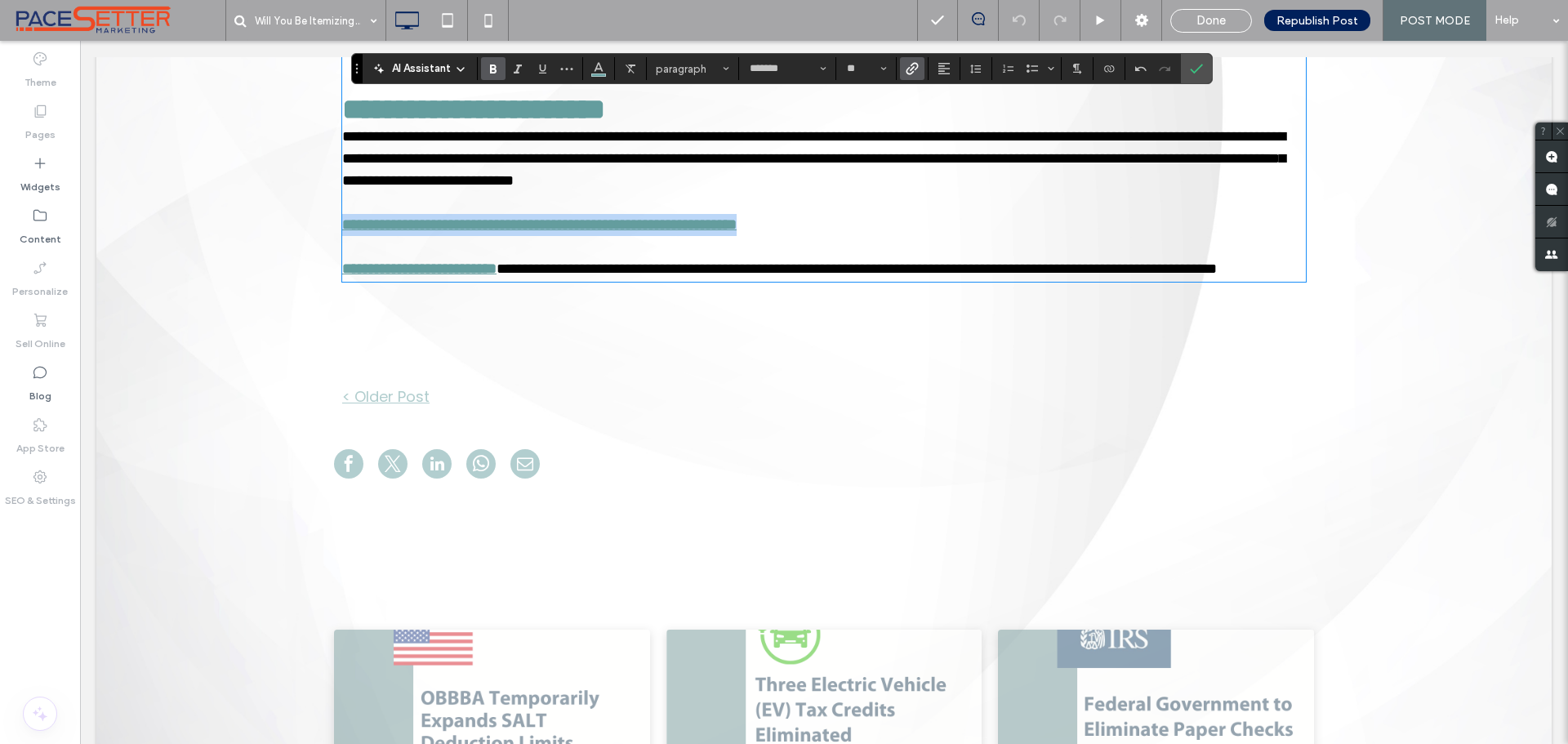
drag, startPoint x: 851, startPoint y: 299, endPoint x: 307, endPoint y: 299, distance: 544.0
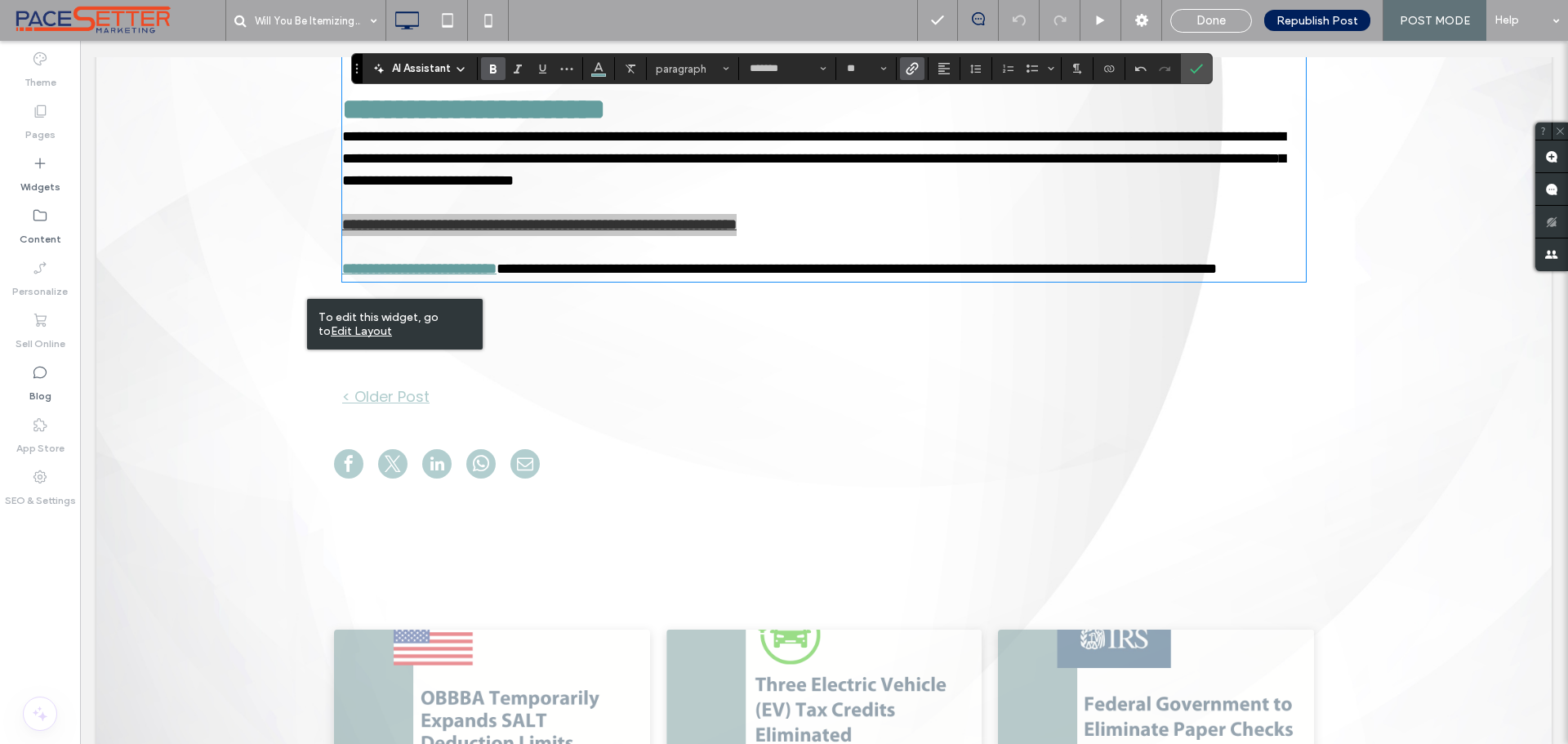
click at [918, 71] on icon "Link" at bounding box center [912, 68] width 13 height 13
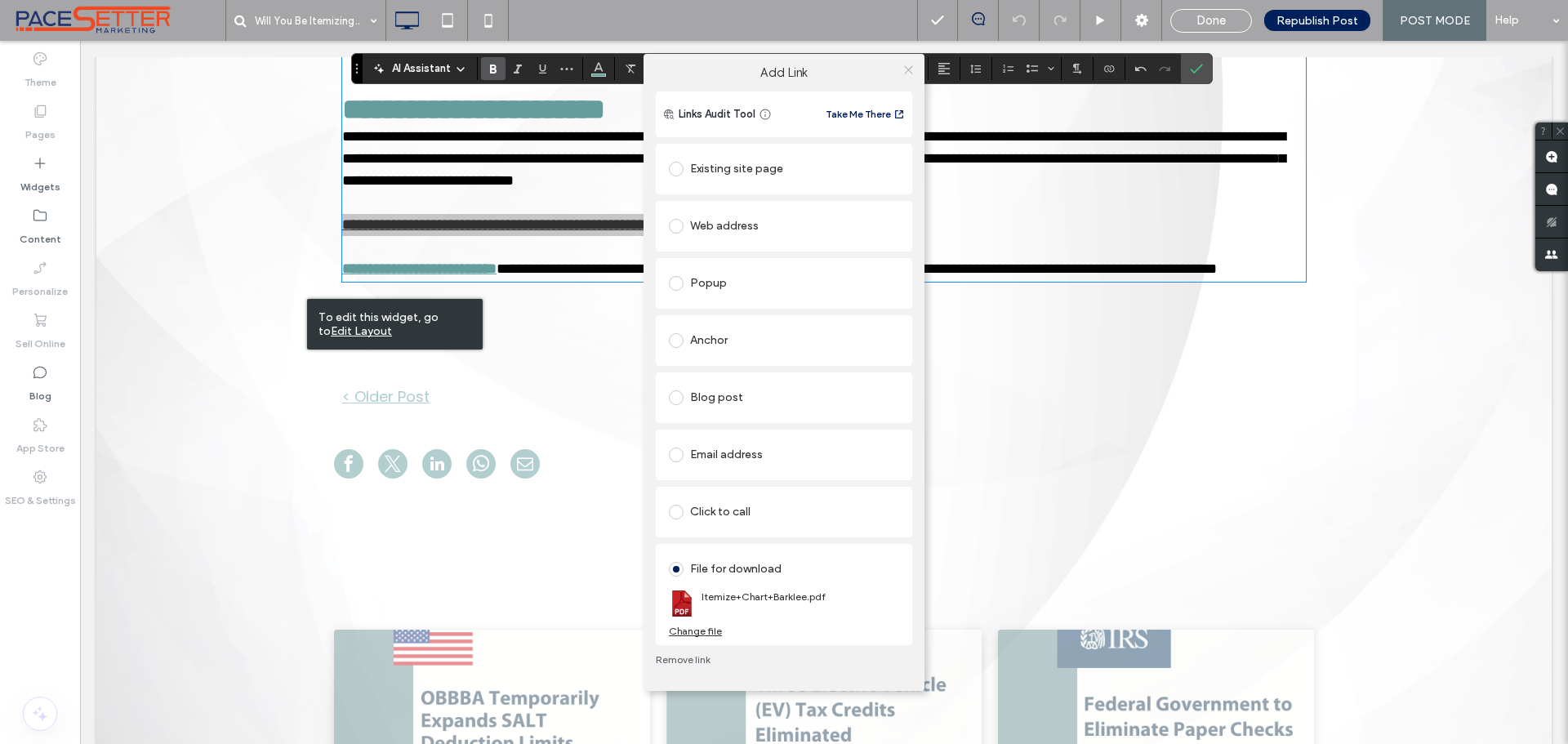
click at [910, 67] on icon at bounding box center [908, 70] width 12 height 12
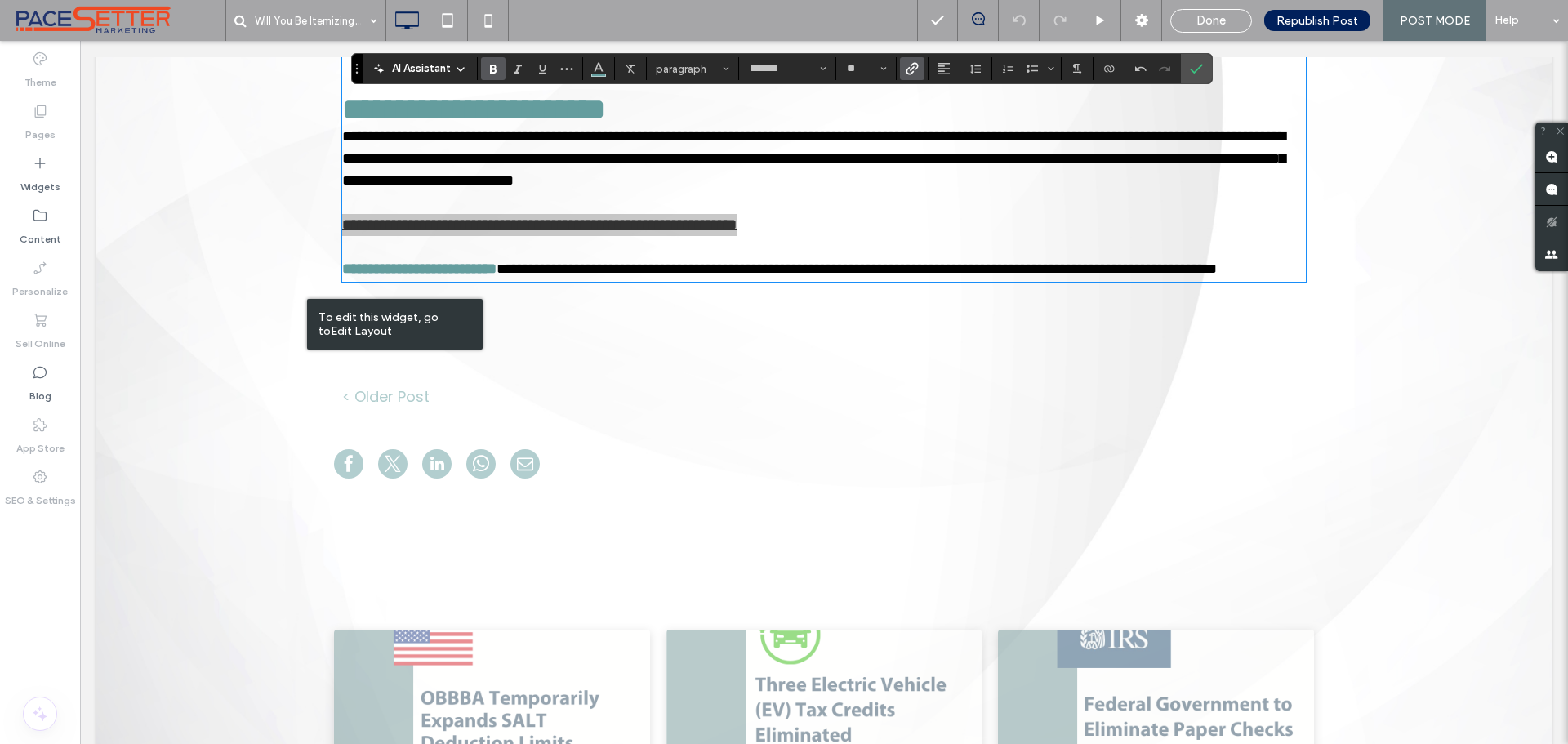
click at [908, 73] on use "Link" at bounding box center [913, 68] width 12 height 12
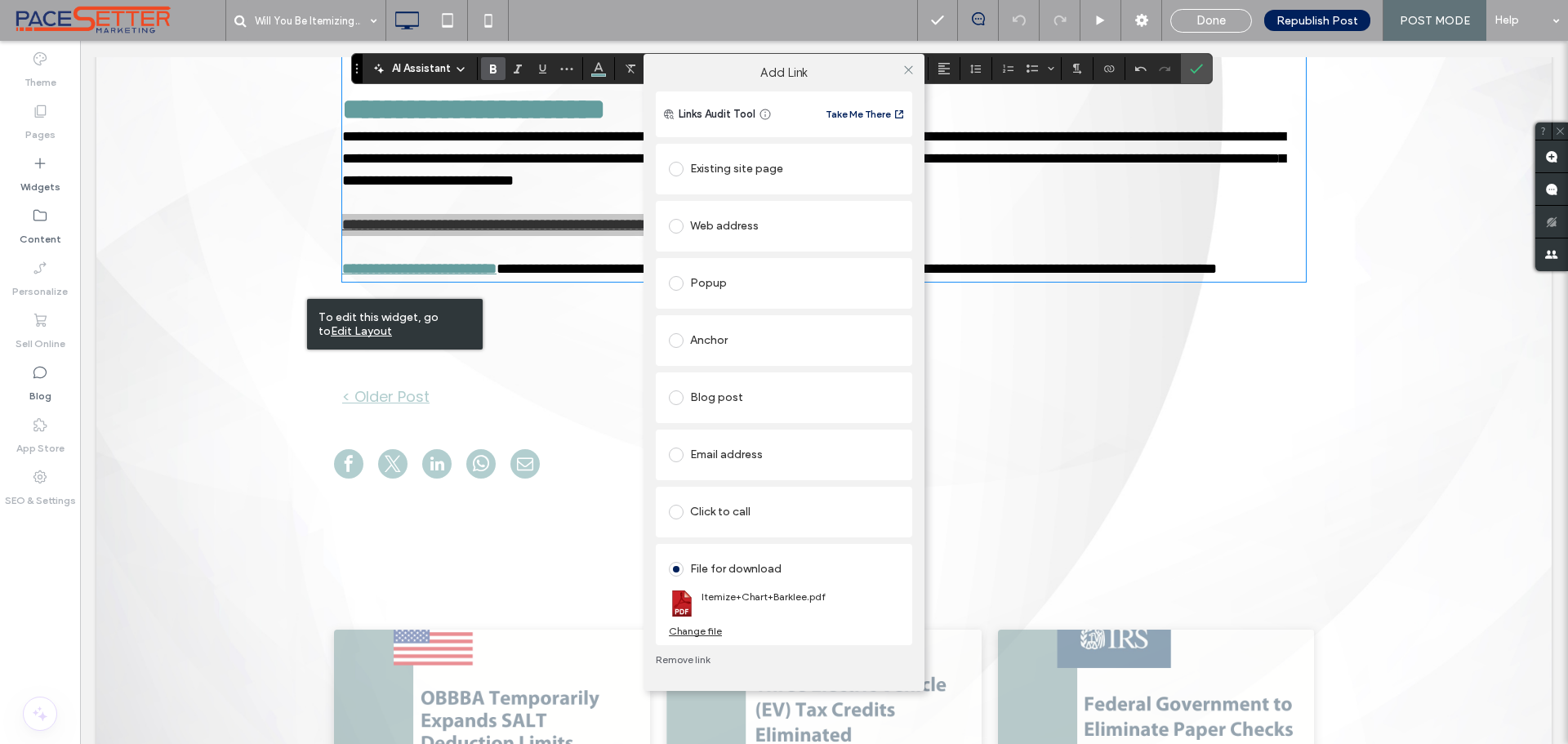
click at [708, 632] on div "Change file" at bounding box center [696, 632] width 53 height 12
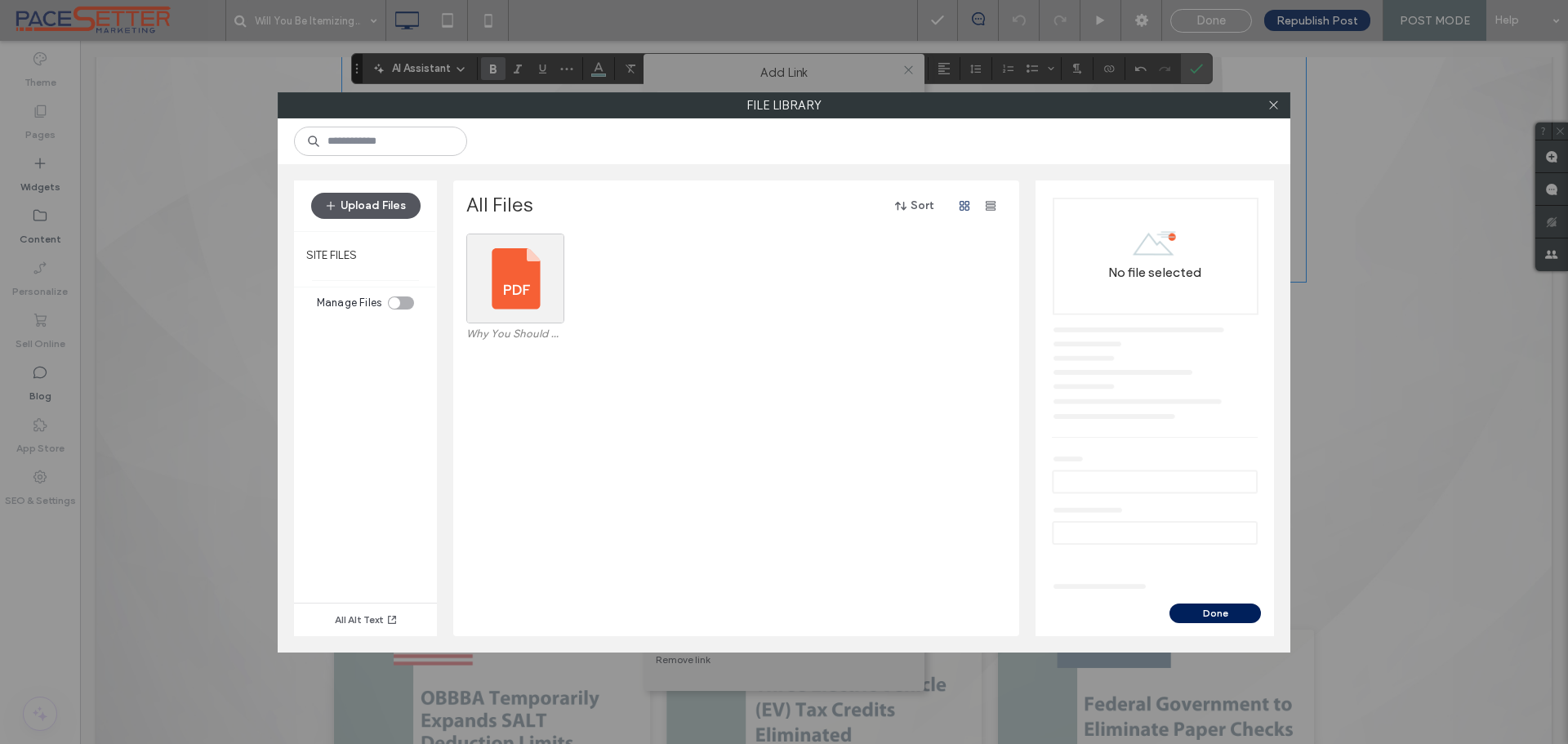
click at [384, 200] on button "Upload Files" at bounding box center [366, 206] width 110 height 27
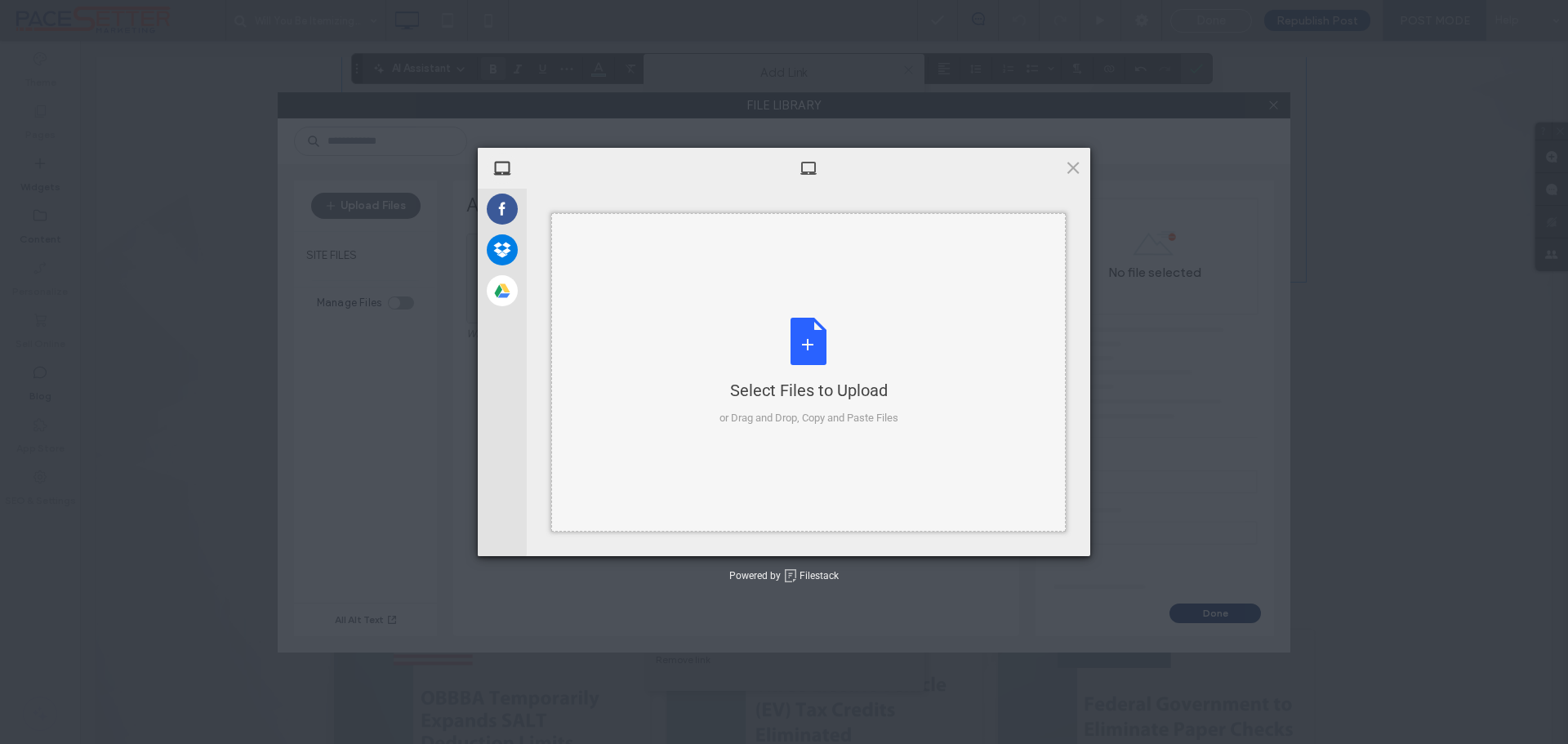
click at [804, 347] on div "Select Files to Upload or Drag and Drop, Copy and Paste Files" at bounding box center [809, 372] width 179 height 109
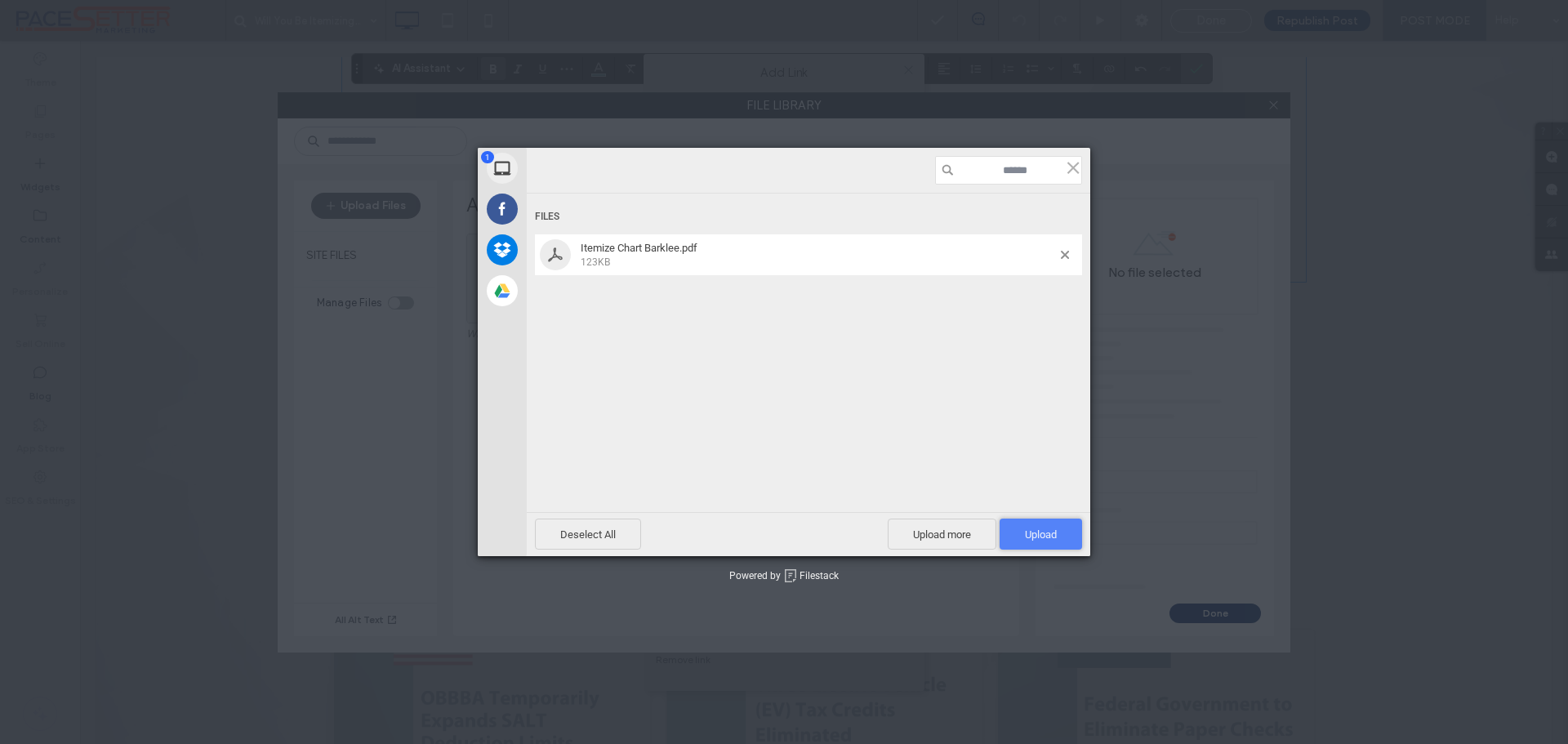
click at [1047, 529] on span "Upload 1" at bounding box center [1041, 535] width 32 height 12
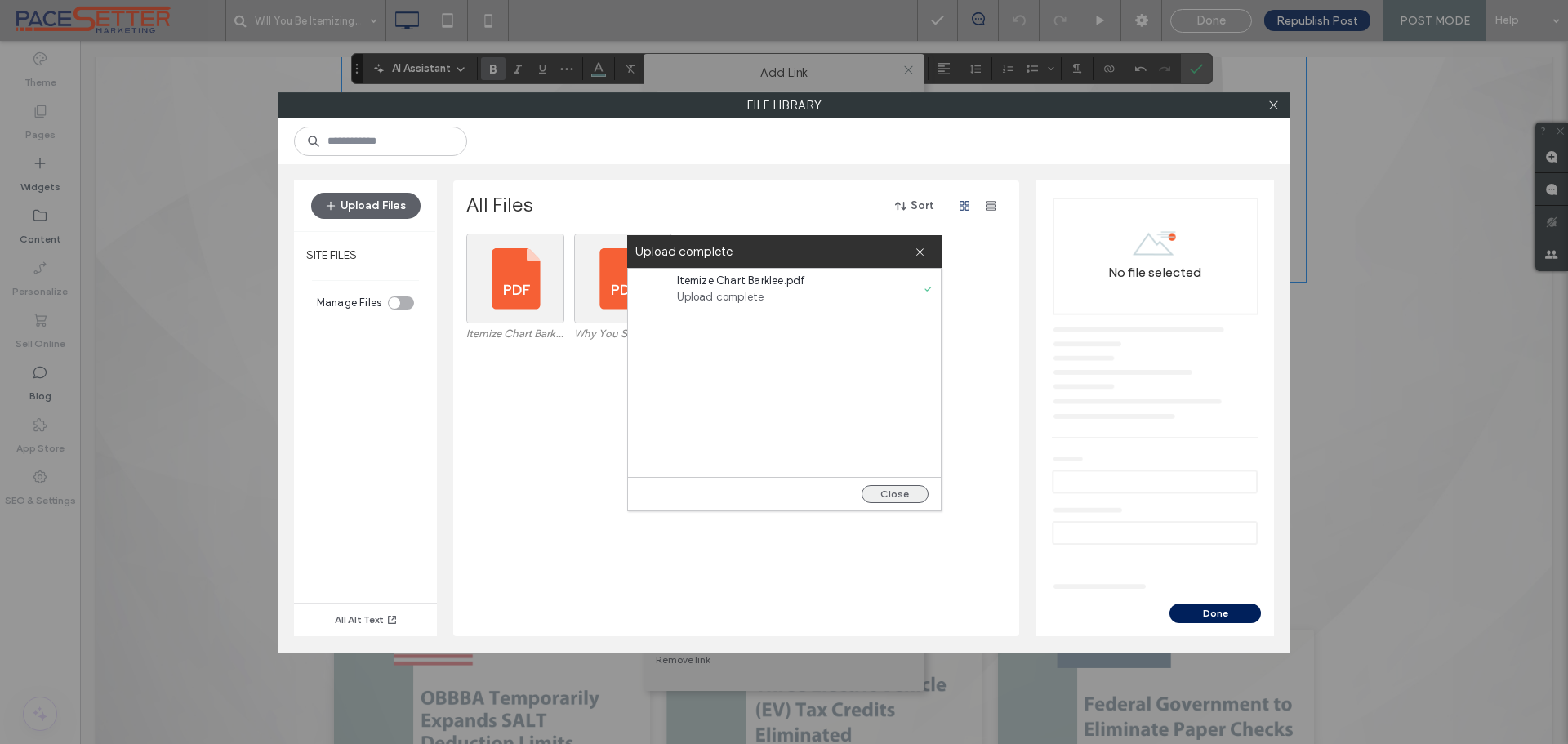
click at [901, 493] on button "Close" at bounding box center [895, 494] width 67 height 18
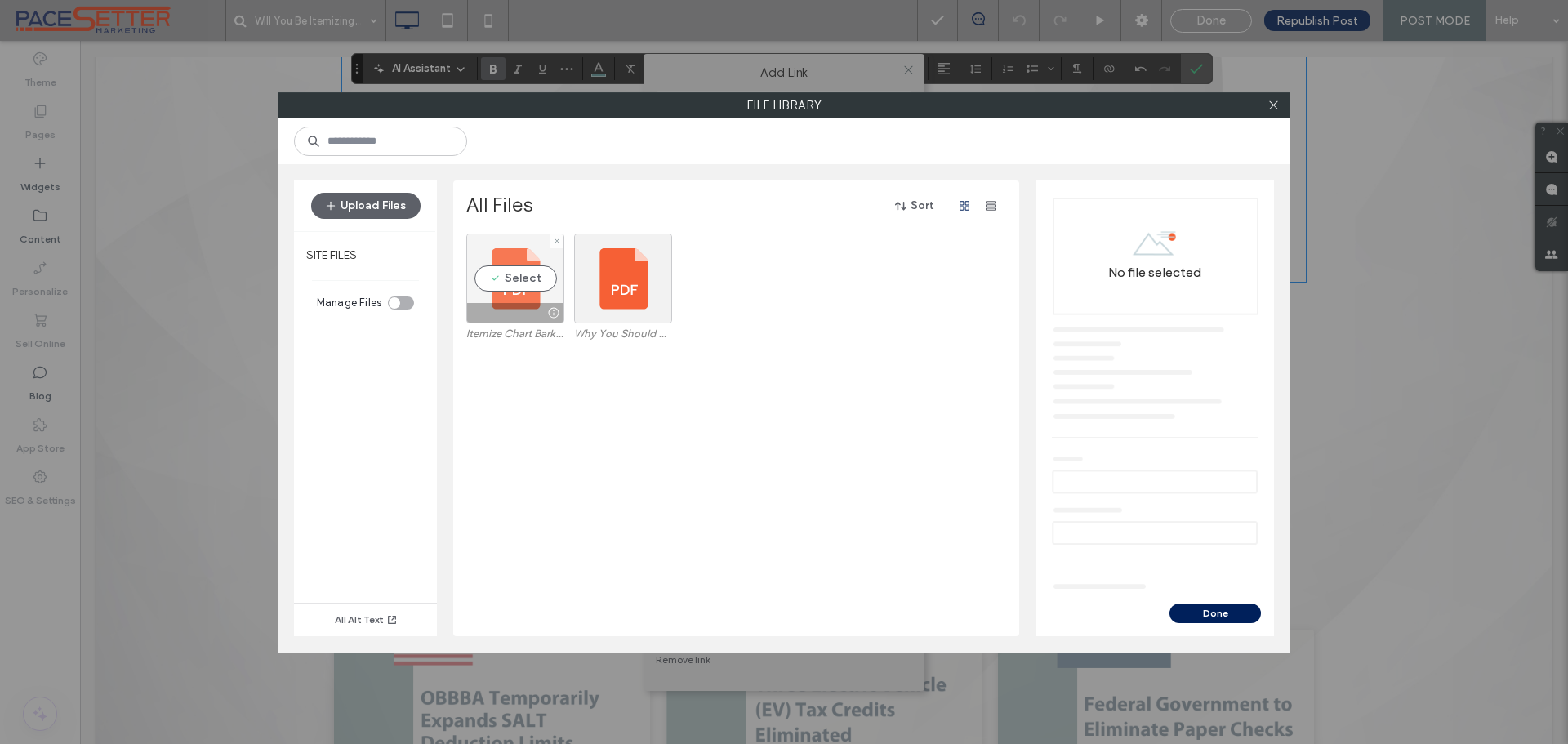
click at [519, 296] on div "Select" at bounding box center [515, 278] width 98 height 89
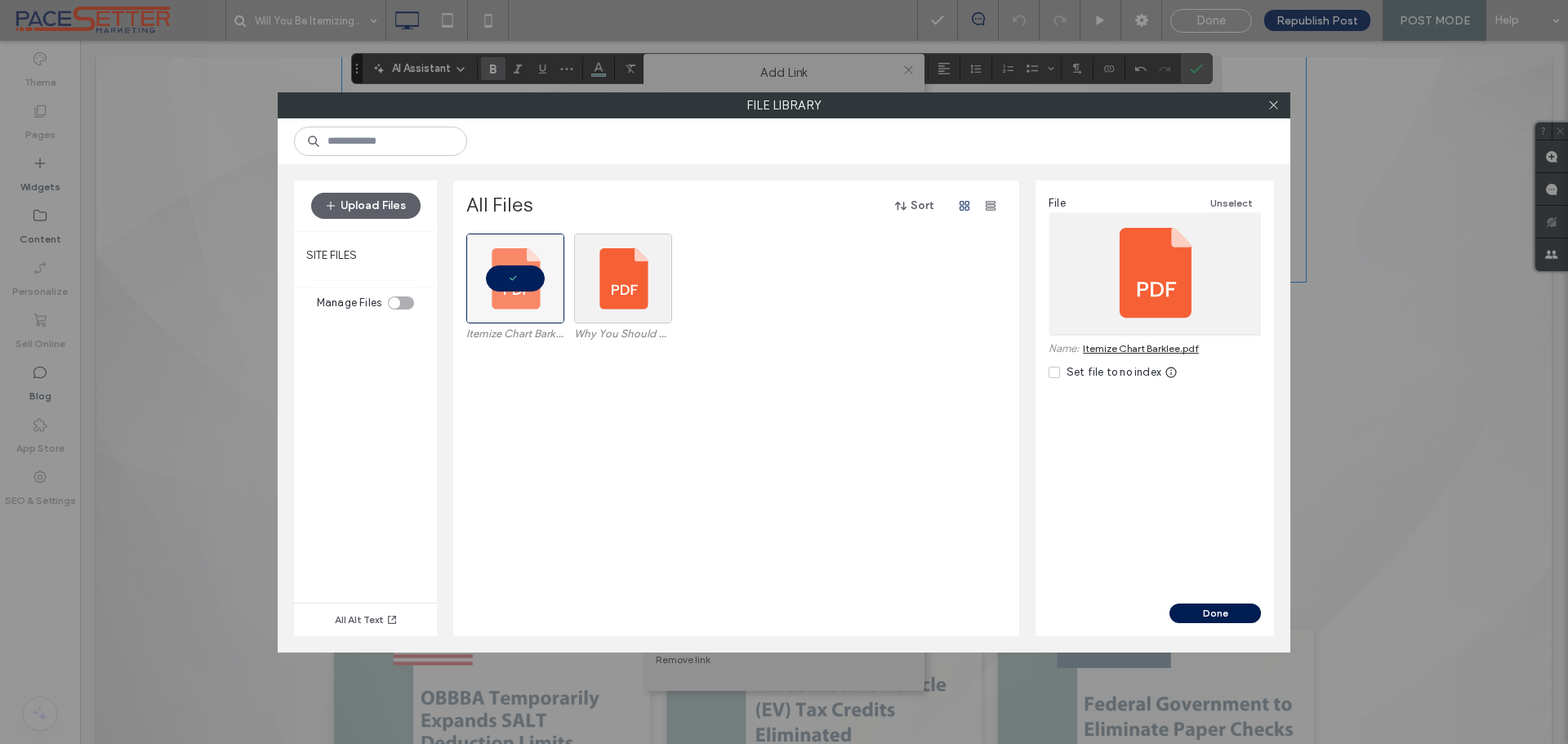
click at [1215, 606] on button "Done" at bounding box center [1215, 614] width 91 height 19
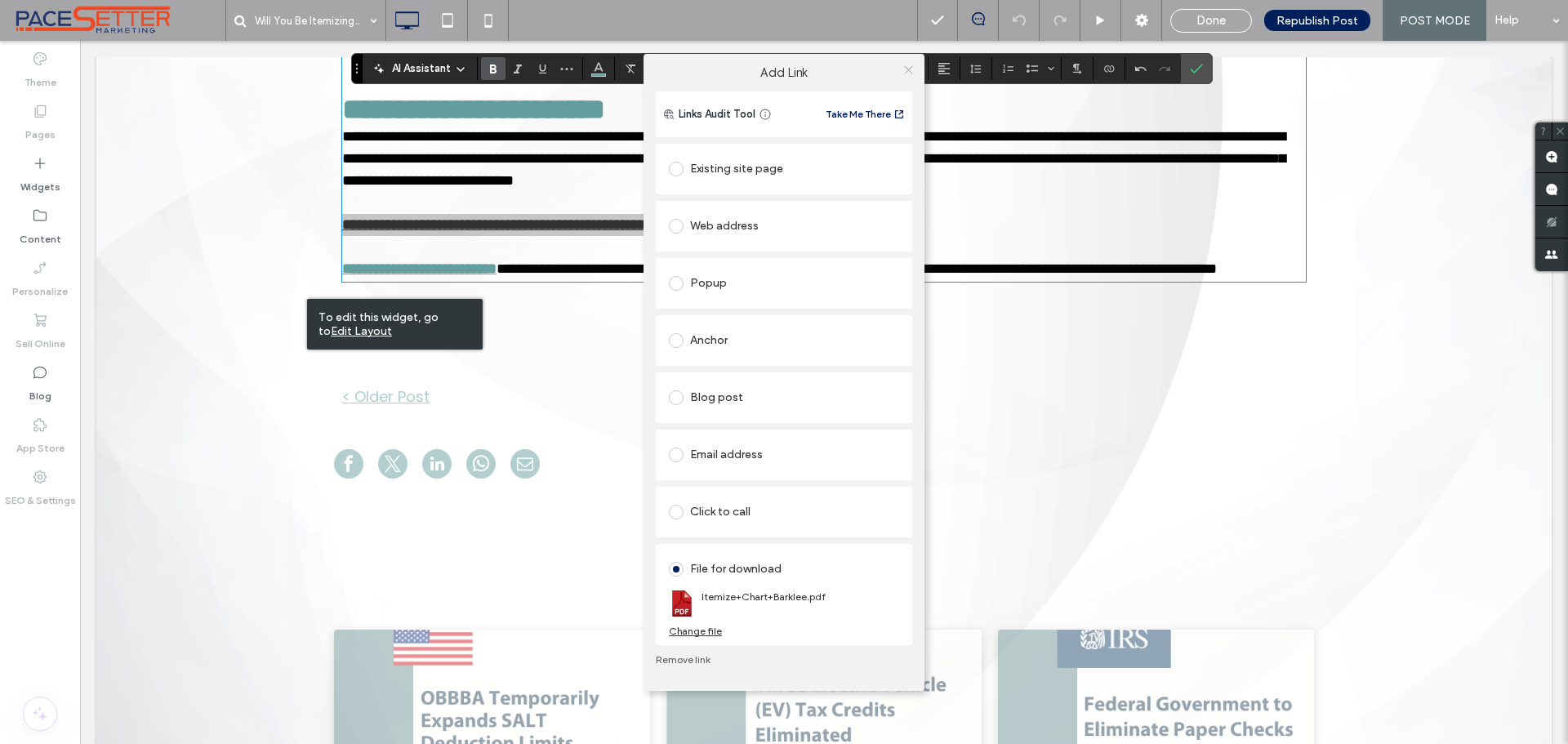
click at [907, 68] on use at bounding box center [908, 70] width 8 height 8
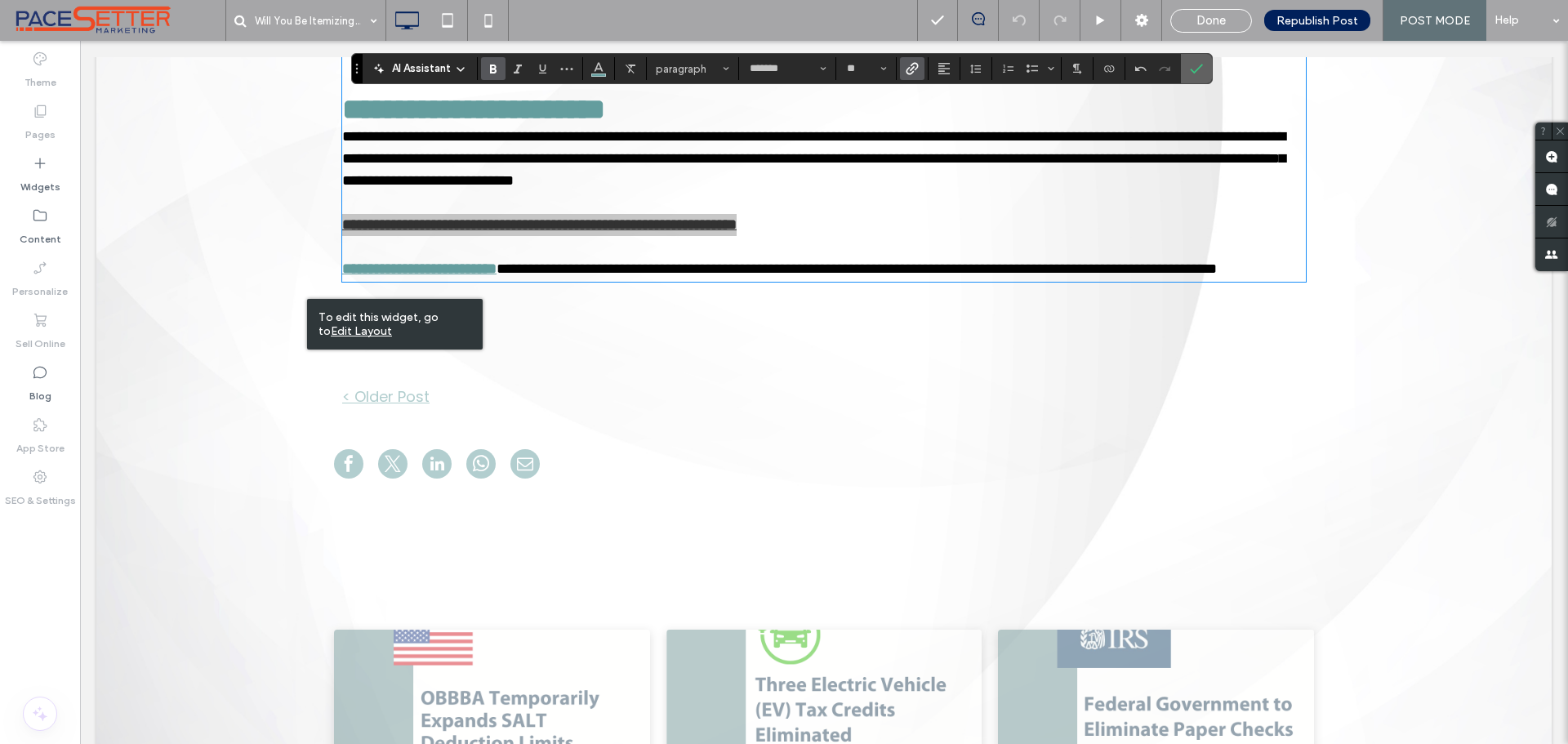
click at [1196, 75] on span "Confirm" at bounding box center [1193, 68] width 7 height 29
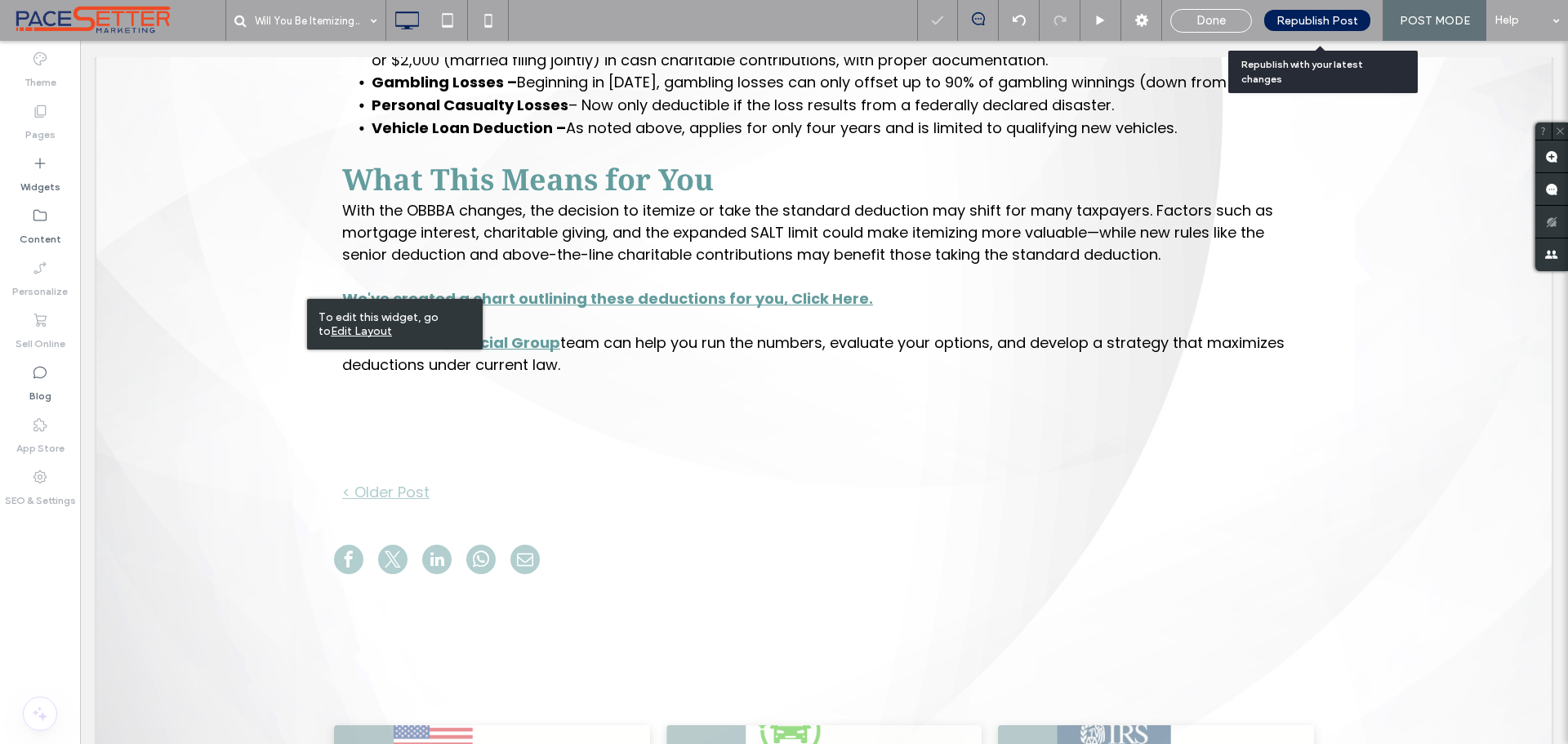
click at [1304, 20] on span "Republish Post" at bounding box center [1317, 21] width 81 height 14
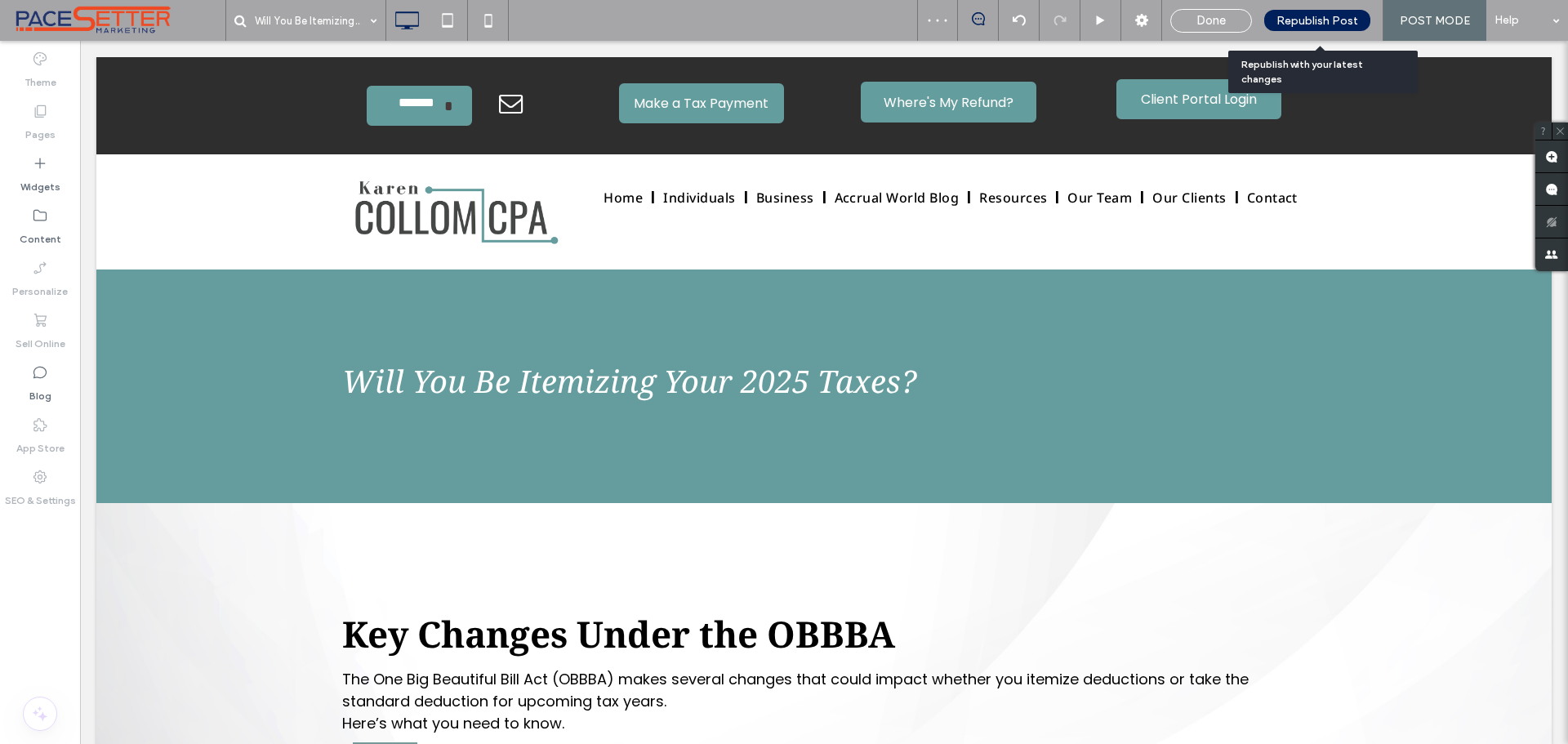
click at [1327, 19] on span "Republish Post" at bounding box center [1317, 21] width 81 height 14
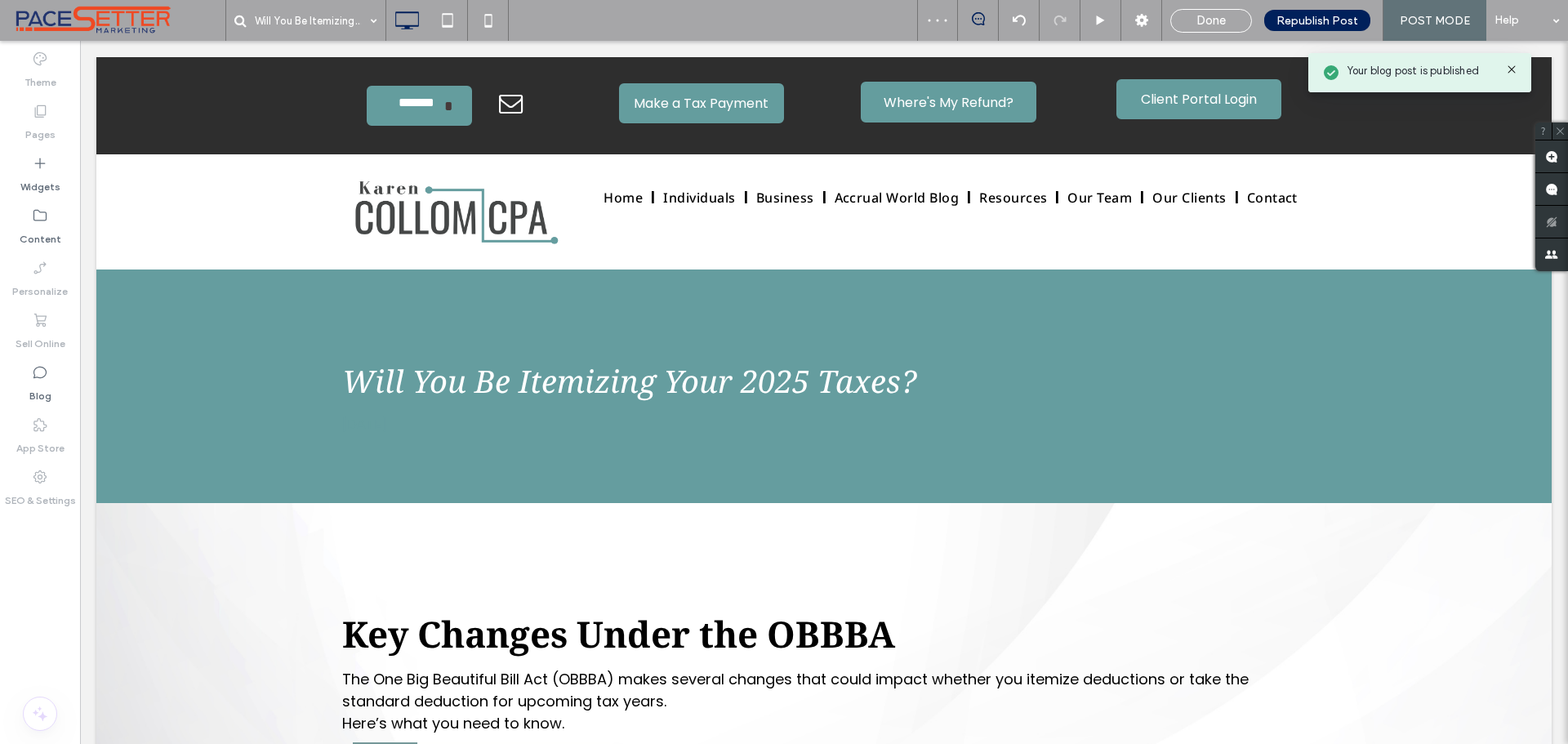
click at [1435, 20] on span "POST MODE" at bounding box center [1434, 21] width 70 height 14
click at [1208, 18] on span "Done" at bounding box center [1211, 20] width 29 height 15
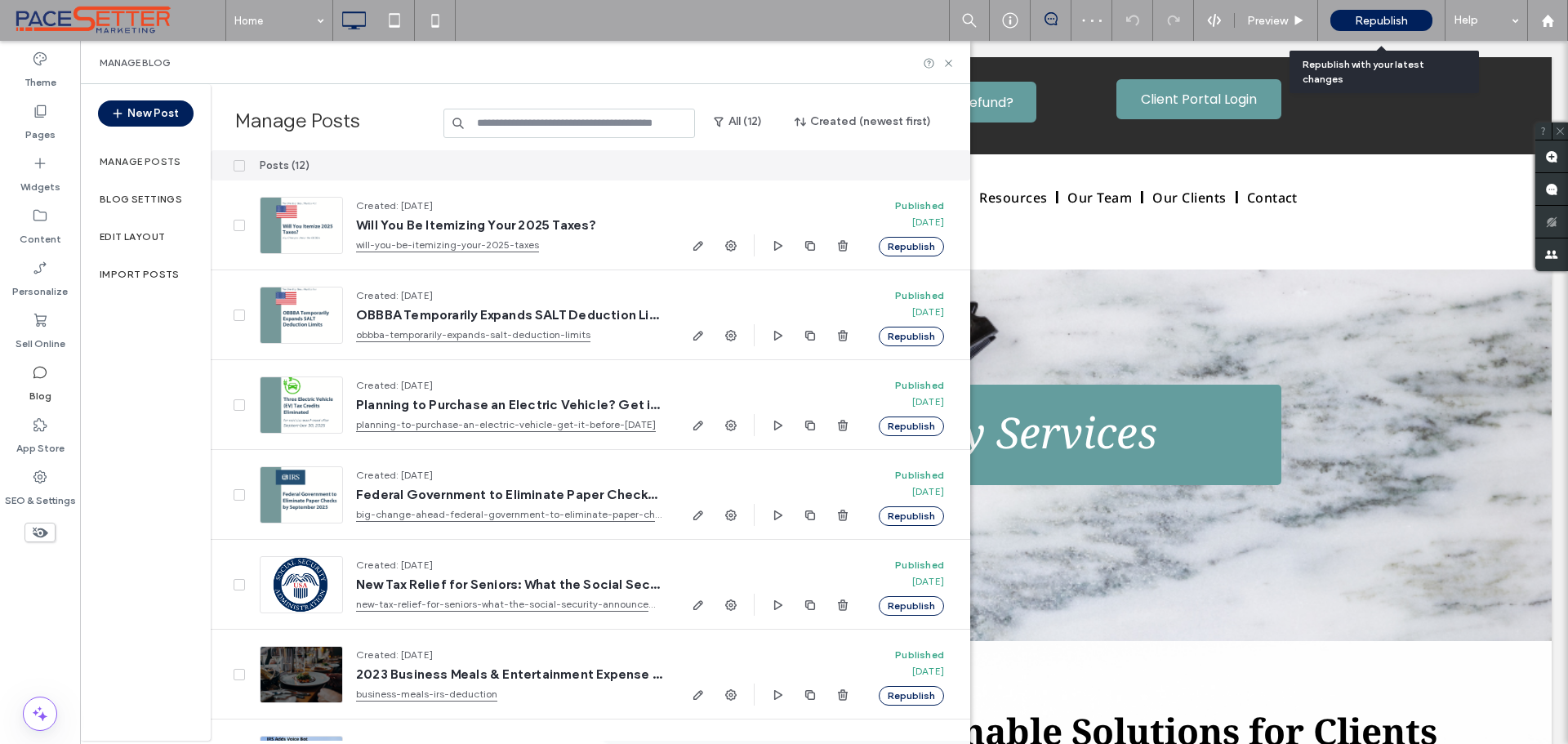
drag, startPoint x: 1396, startPoint y: 18, endPoint x: 1096, endPoint y: 8, distance: 300.2
click at [1396, 18] on span "Republish" at bounding box center [1382, 21] width 53 height 14
